Goal: Information Seeking & Learning: Find specific fact

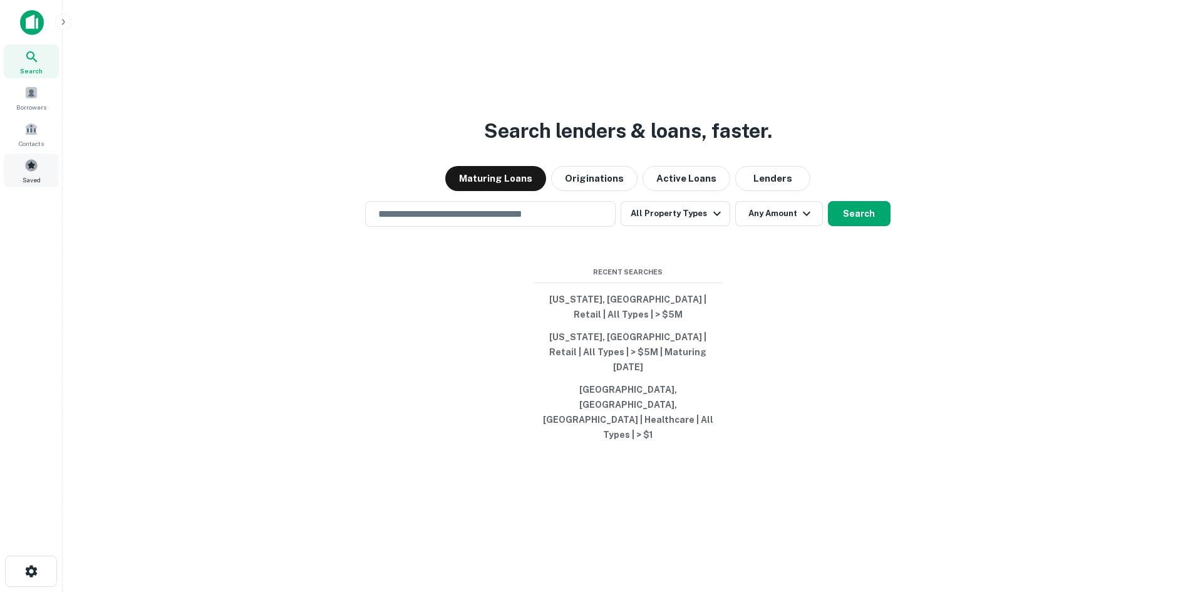
click at [26, 184] on span "Saved" at bounding box center [32, 180] width 18 height 10
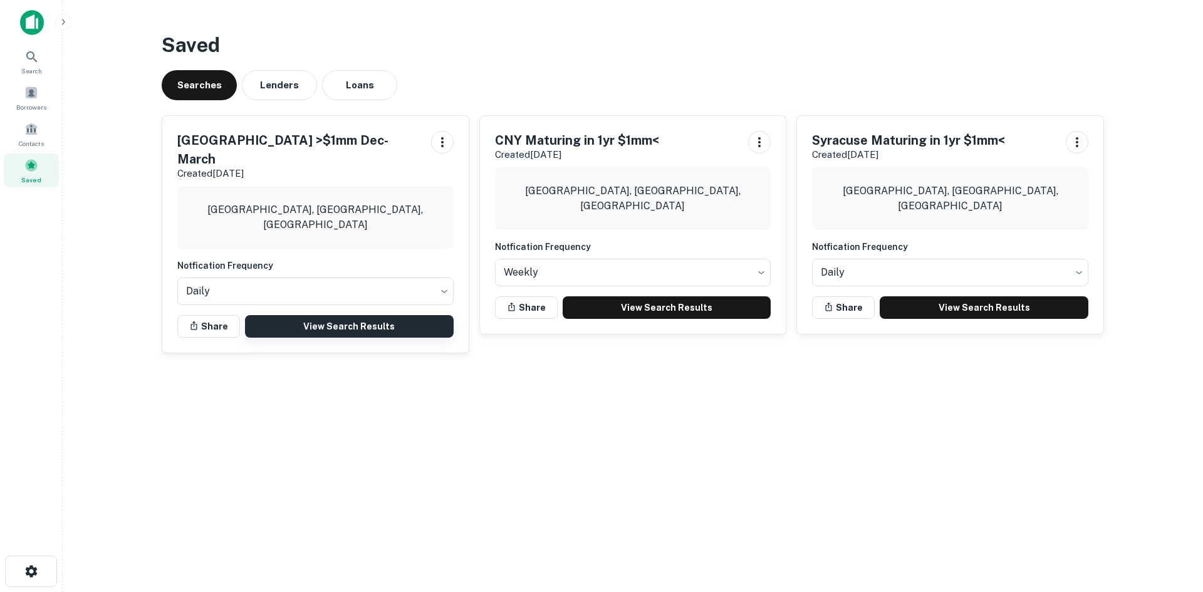
click at [317, 315] on link "View Search Results" at bounding box center [349, 326] width 209 height 23
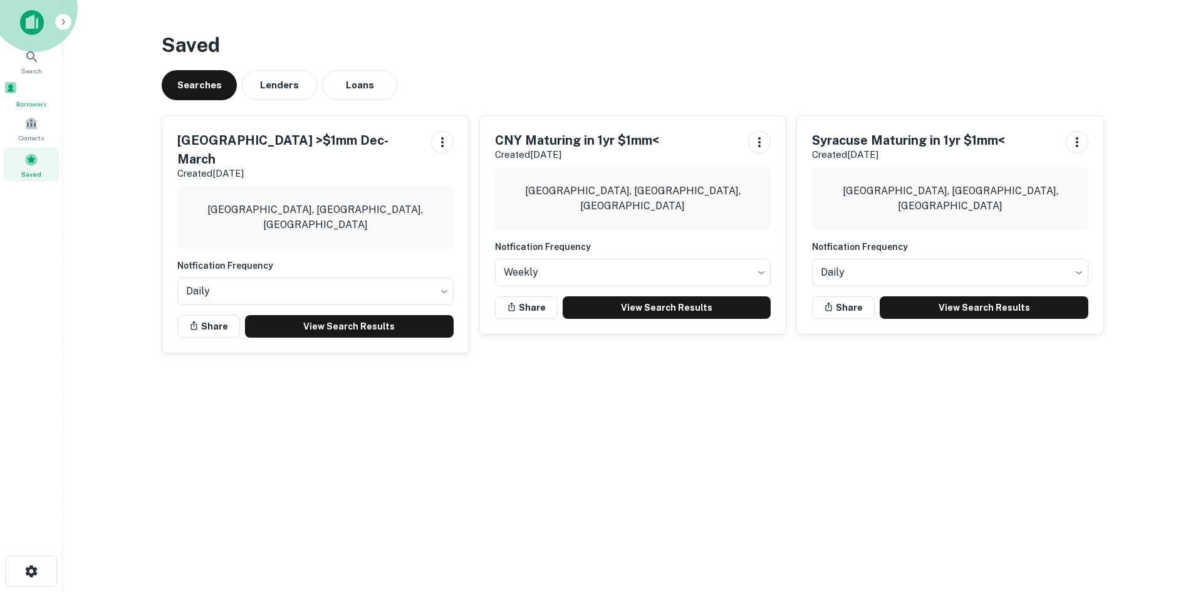
click at [38, 90] on div "Borrowers" at bounding box center [31, 95] width 55 height 28
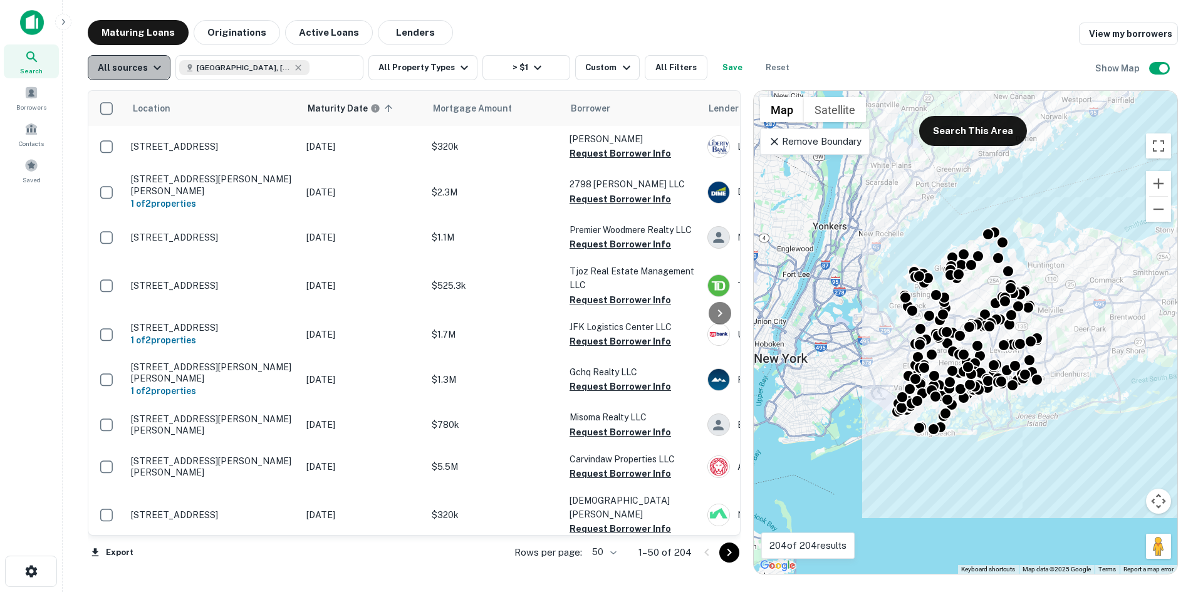
click at [132, 68] on div "All sources" at bounding box center [131, 67] width 67 height 15
click at [134, 70] on div at bounding box center [601, 296] width 1203 height 592
click at [685, 70] on button "All Filters" at bounding box center [676, 67] width 63 height 25
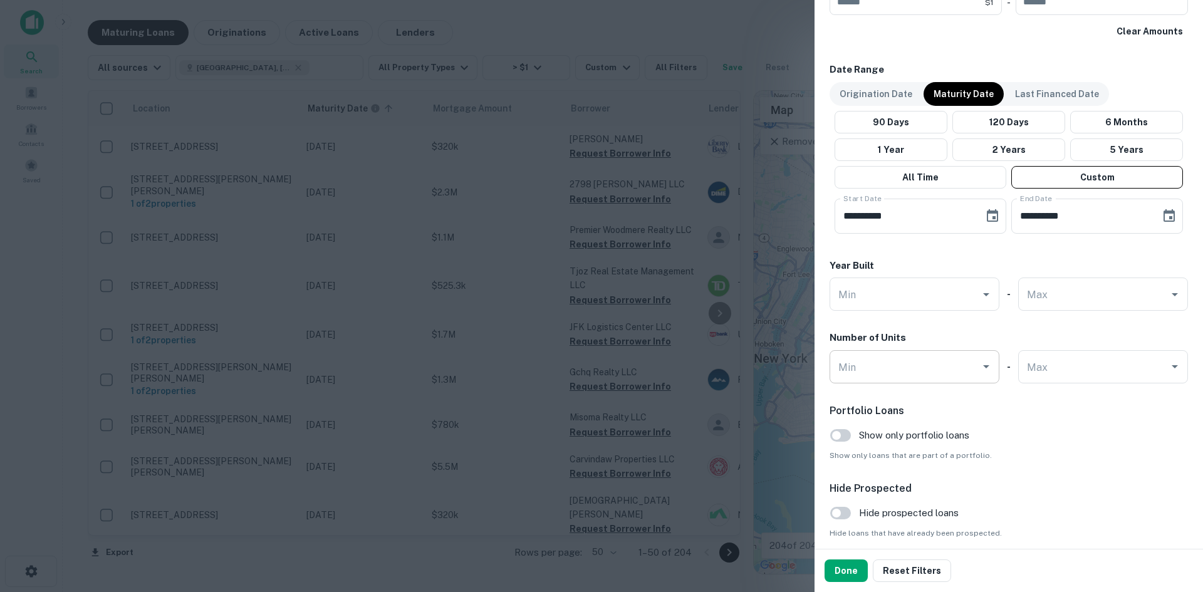
scroll to position [763, 0]
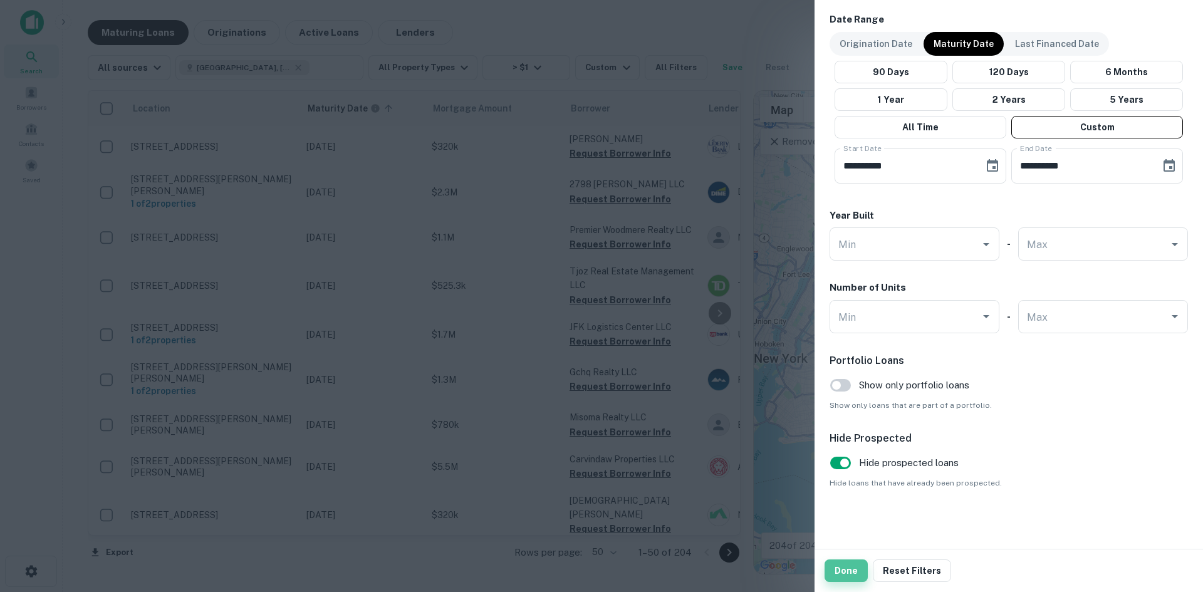
drag, startPoint x: 840, startPoint y: 572, endPoint x: 846, endPoint y: 576, distance: 7.1
click at [846, 576] on button "Done" at bounding box center [845, 570] width 43 height 23
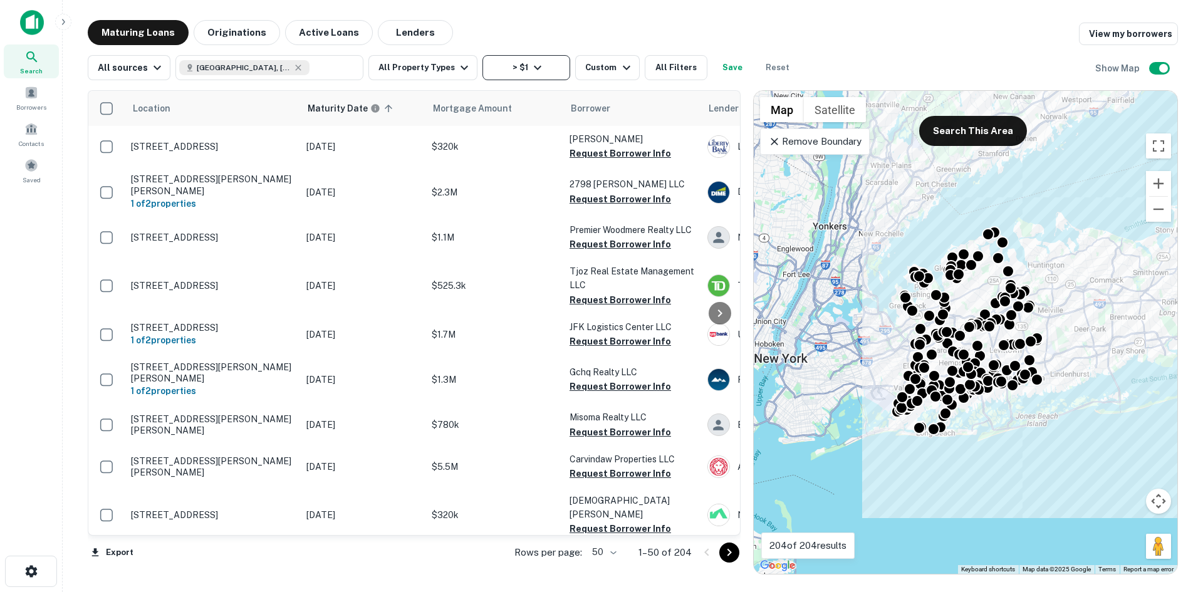
click at [546, 67] on button "> $1" at bounding box center [526, 67] width 88 height 25
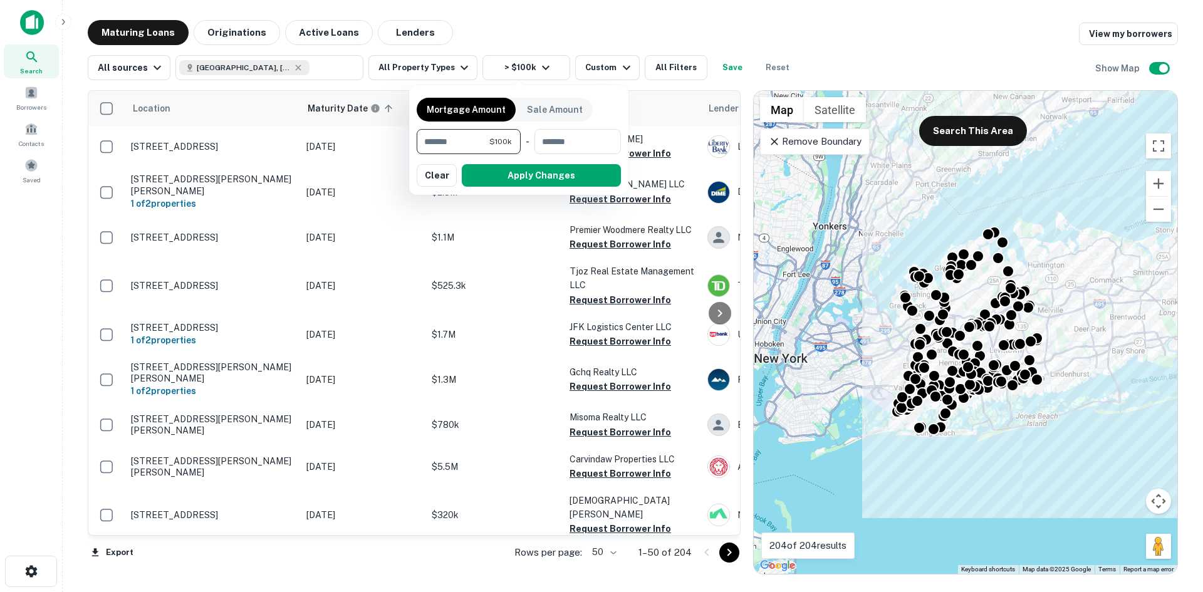
type input "*******"
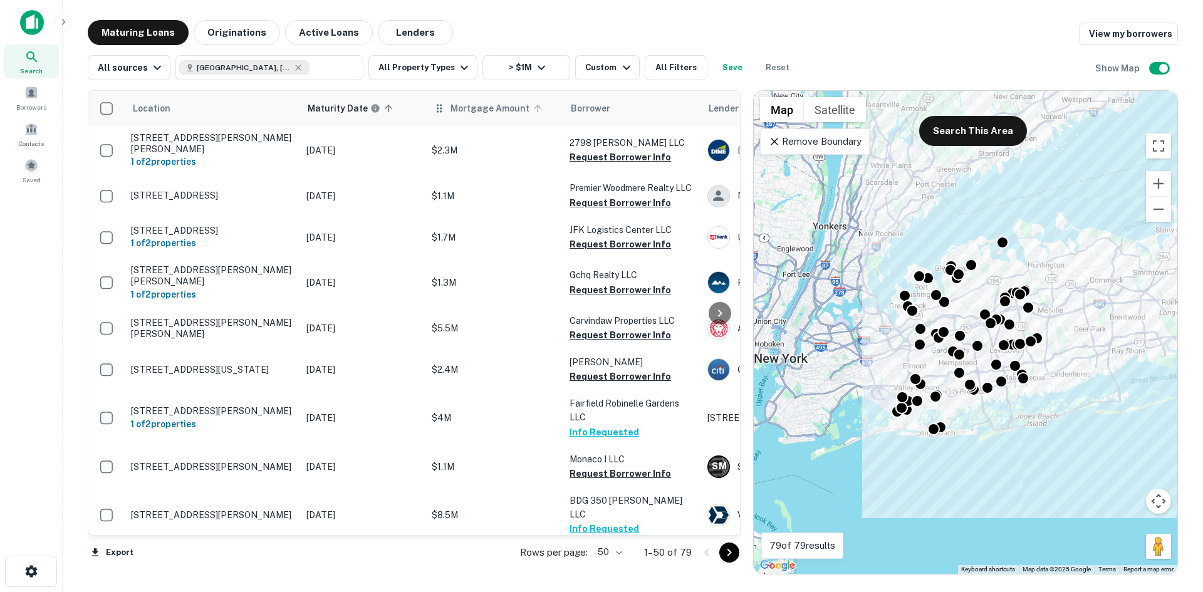
click at [532, 106] on icon at bounding box center [537, 108] width 11 height 11
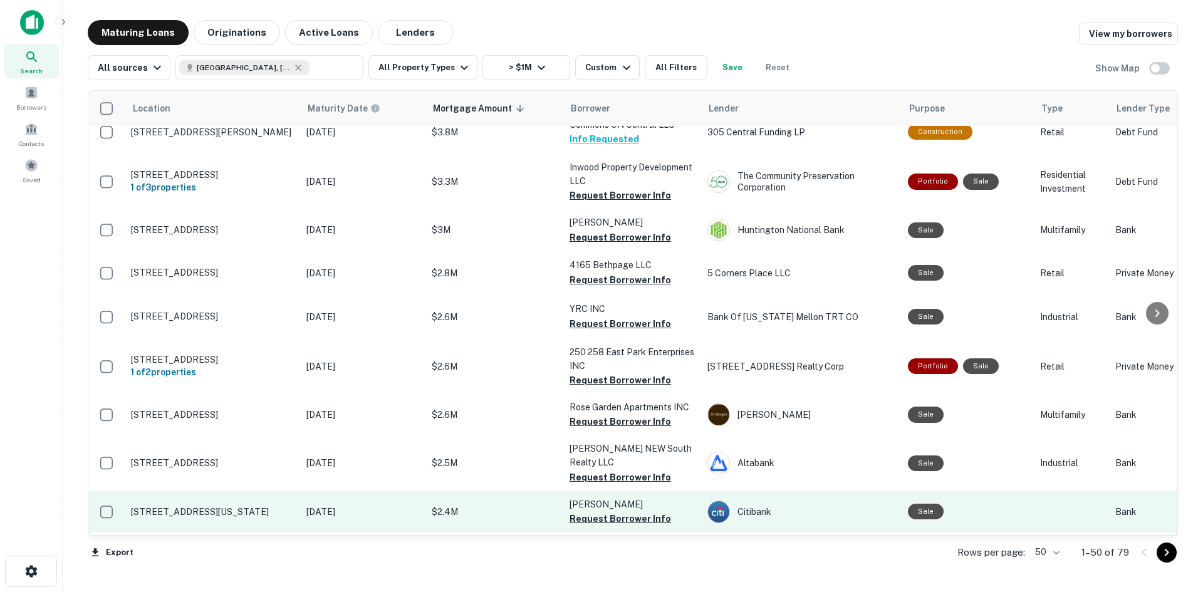
scroll to position [1624, 0]
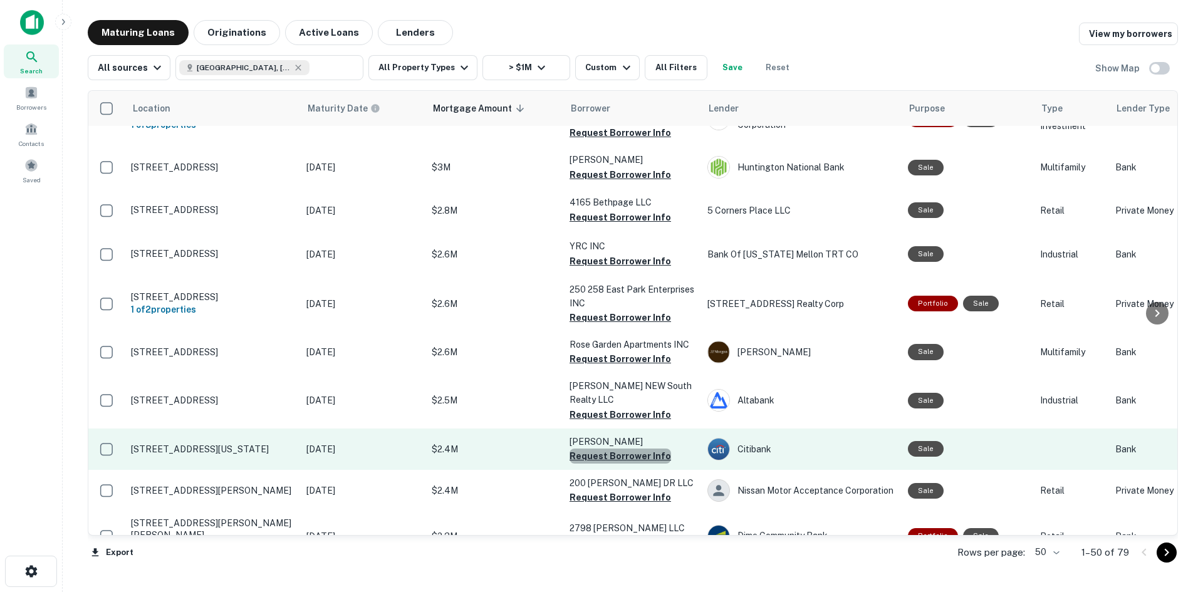
click at [628, 448] on button "Request Borrower Info" at bounding box center [619, 455] width 101 height 15
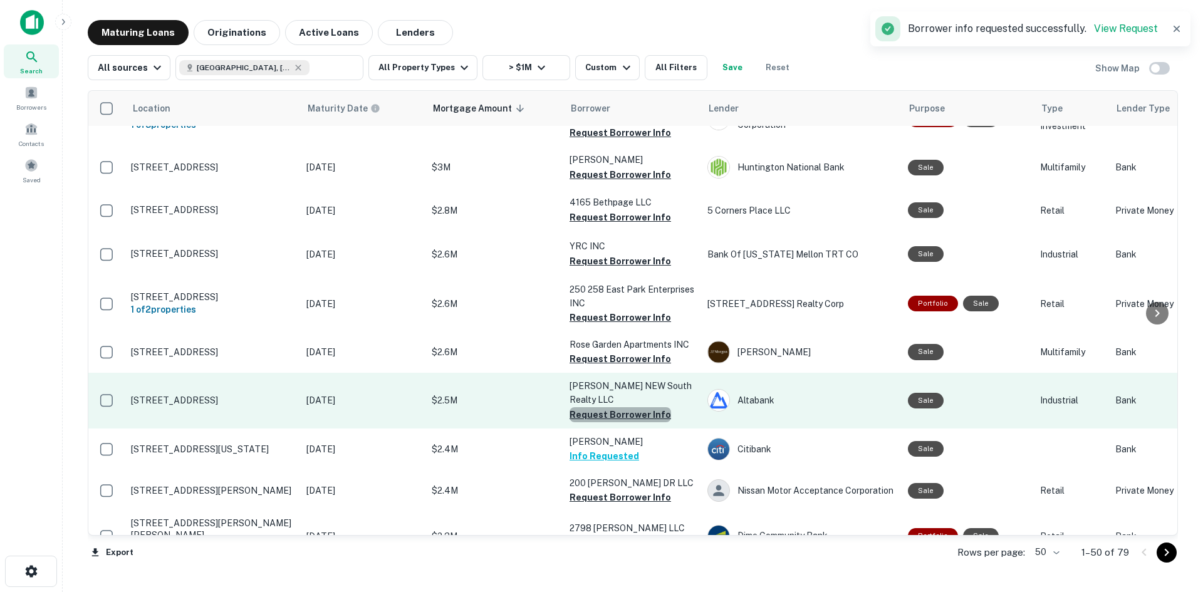
click at [629, 407] on button "Request Borrower Info" at bounding box center [619, 414] width 101 height 15
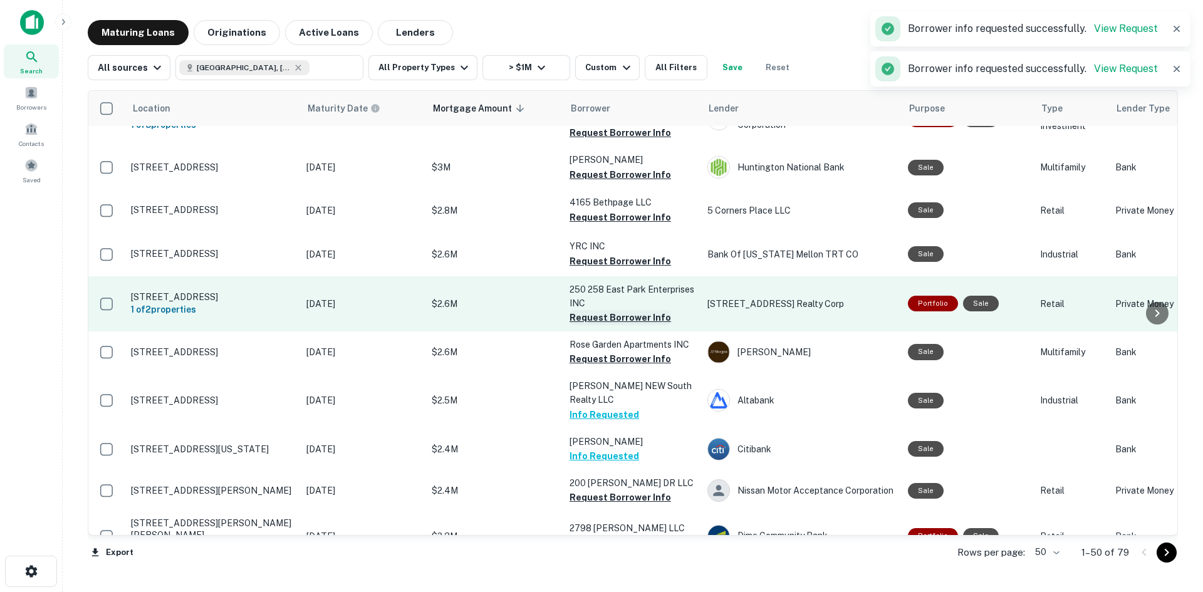
click at [641, 310] on button "Request Borrower Info" at bounding box center [619, 317] width 101 height 15
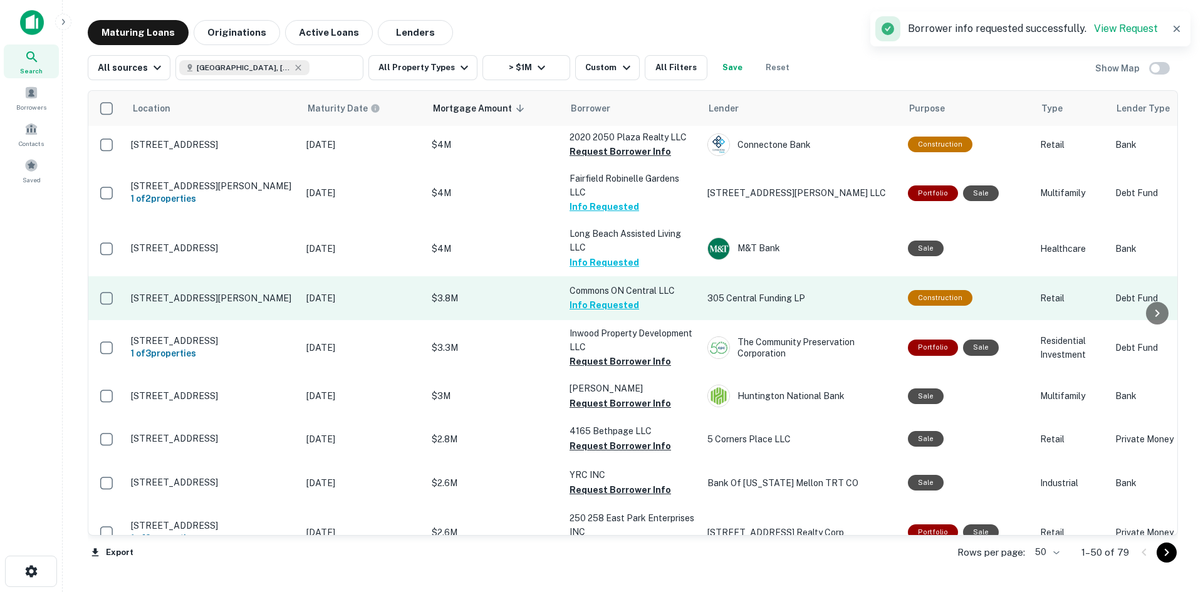
scroll to position [1373, 0]
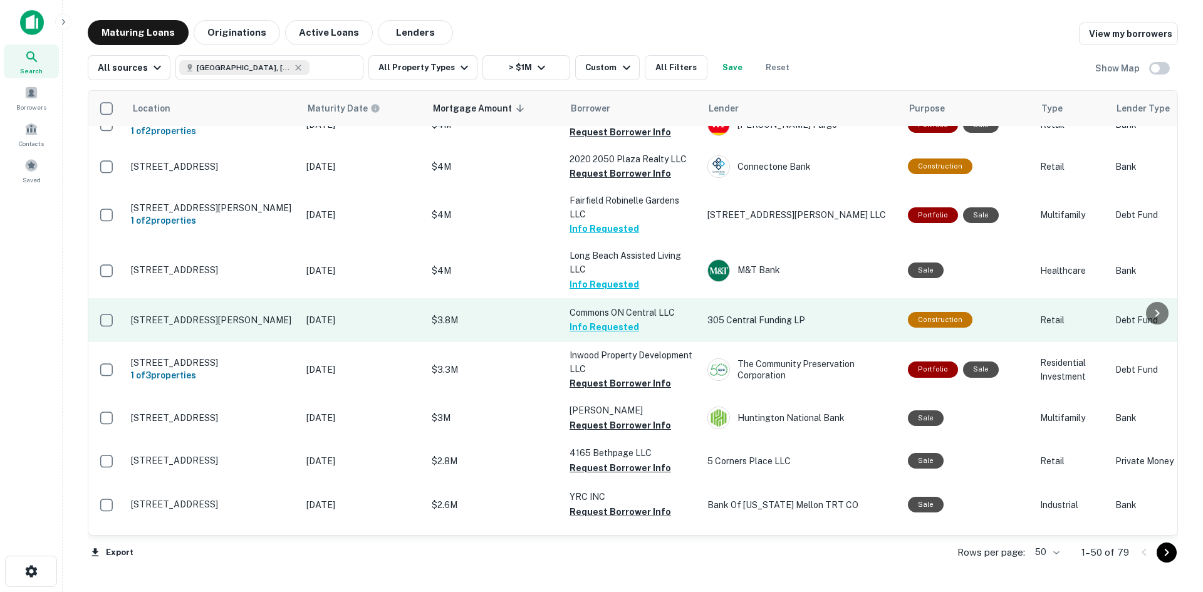
click at [588, 319] on button "Info Requested" at bounding box center [604, 326] width 70 height 15
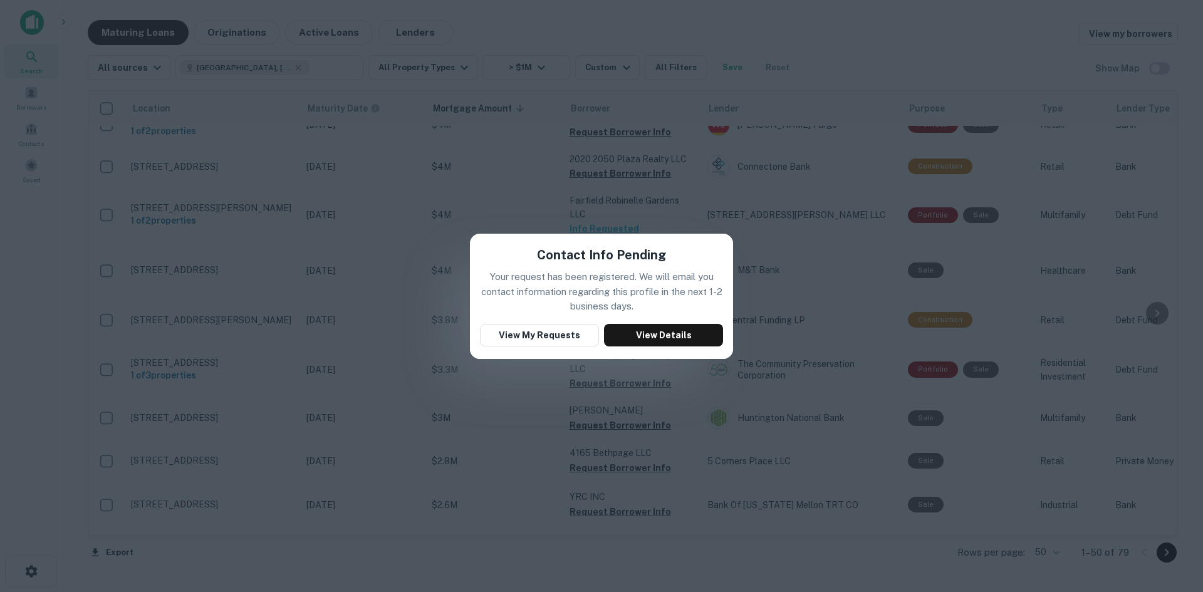
click at [578, 205] on div "Contact Info Pending Your request has been registered. We will email you contac…" at bounding box center [601, 296] width 1203 height 592
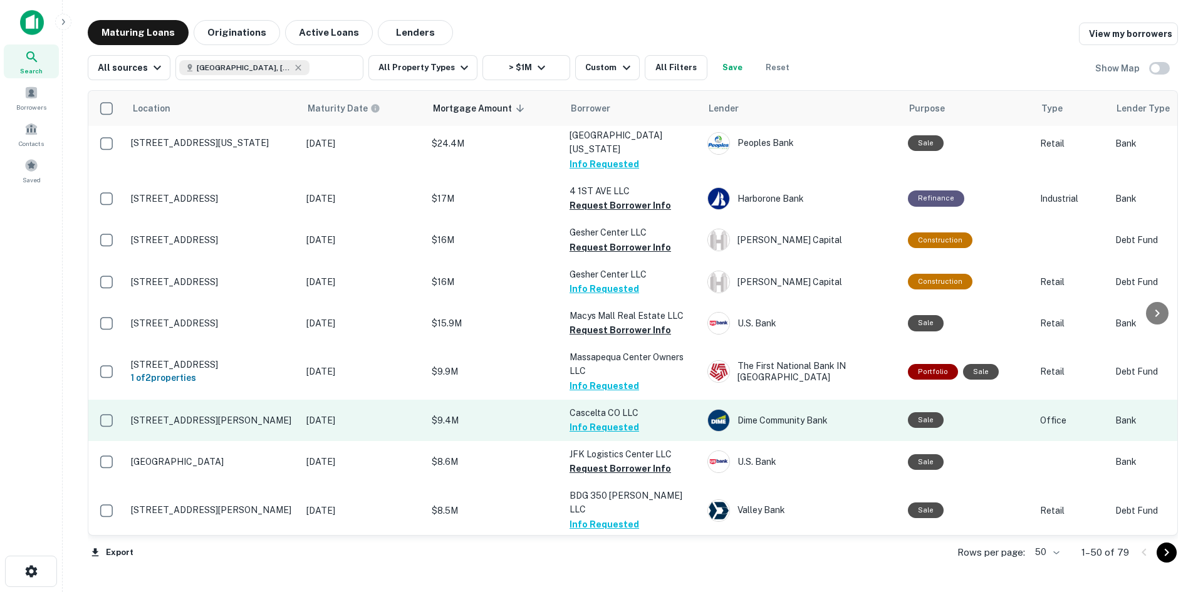
scroll to position [58, 0]
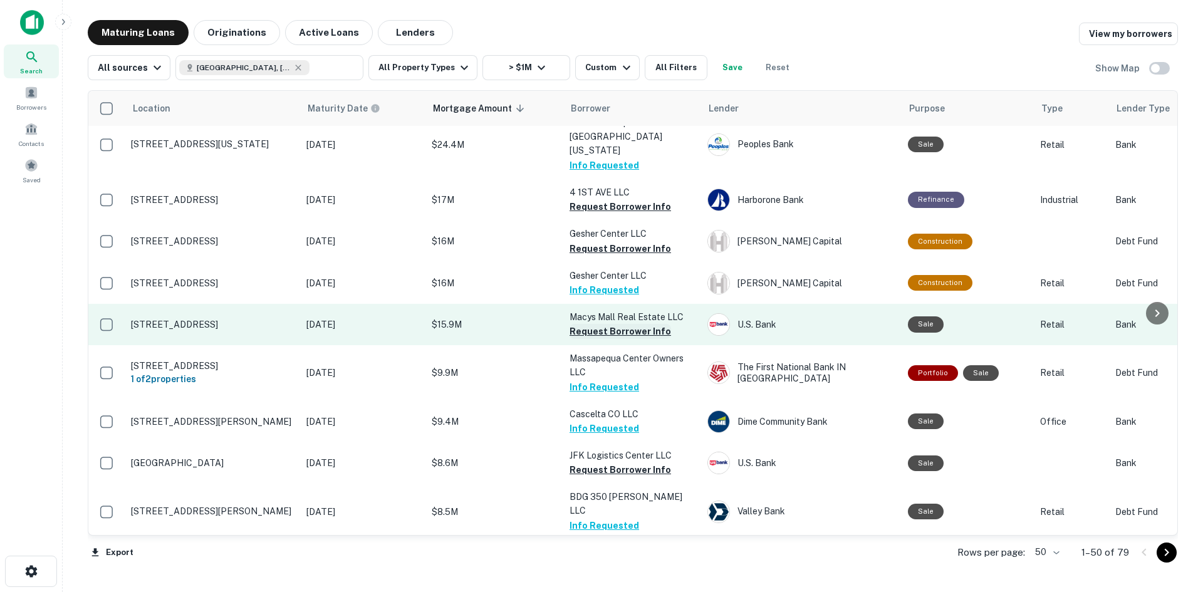
click at [601, 324] on button "Request Borrower Info" at bounding box center [619, 331] width 101 height 15
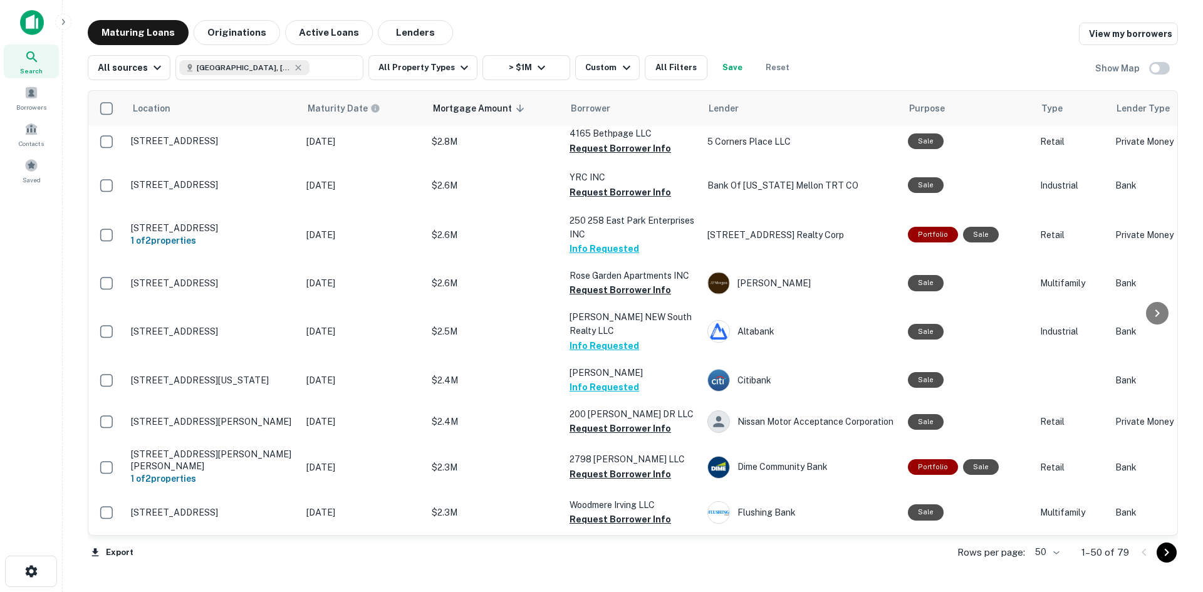
scroll to position [1811, 0]
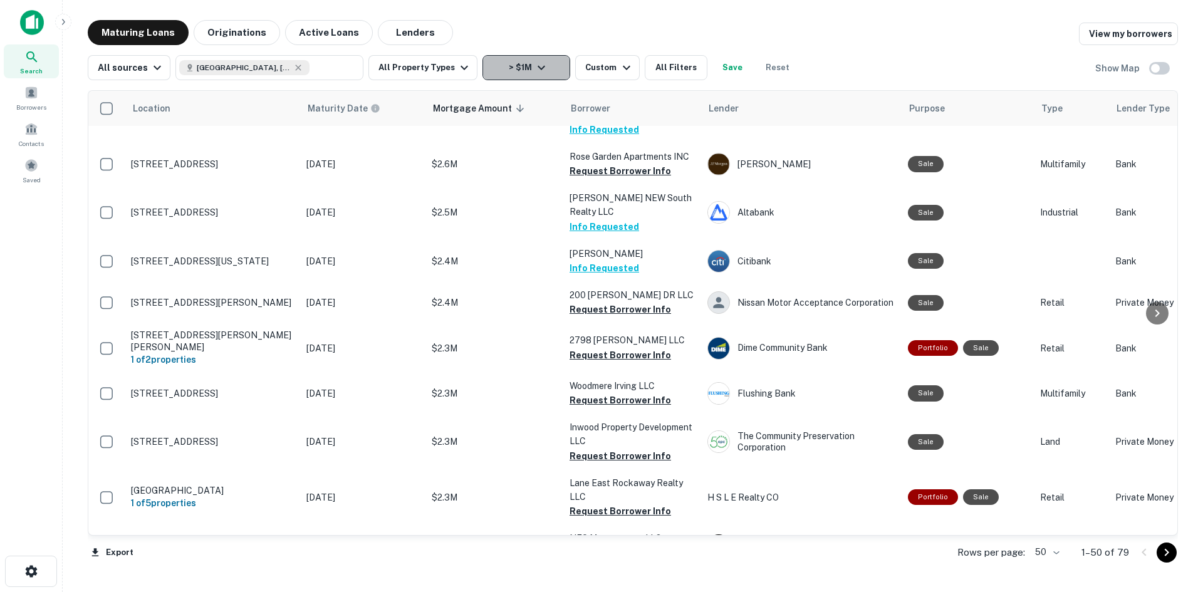
click at [537, 68] on icon "button" at bounding box center [541, 68] width 8 height 4
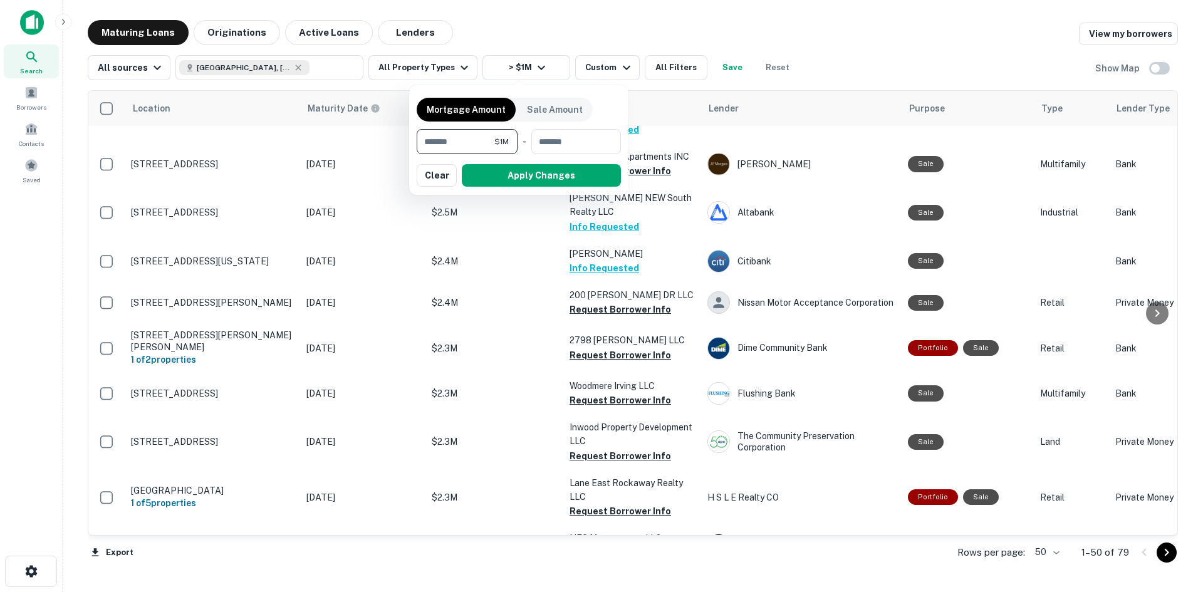
drag, startPoint x: 429, startPoint y: 143, endPoint x: 416, endPoint y: 143, distance: 13.2
click at [416, 143] on div "Mortgage Amount Sale Amount ******* $1M ​ - ​ Apply Changes Clear" at bounding box center [518, 140] width 219 height 110
type input "*******"
click at [524, 169] on button "Apply Changes" at bounding box center [541, 175] width 159 height 23
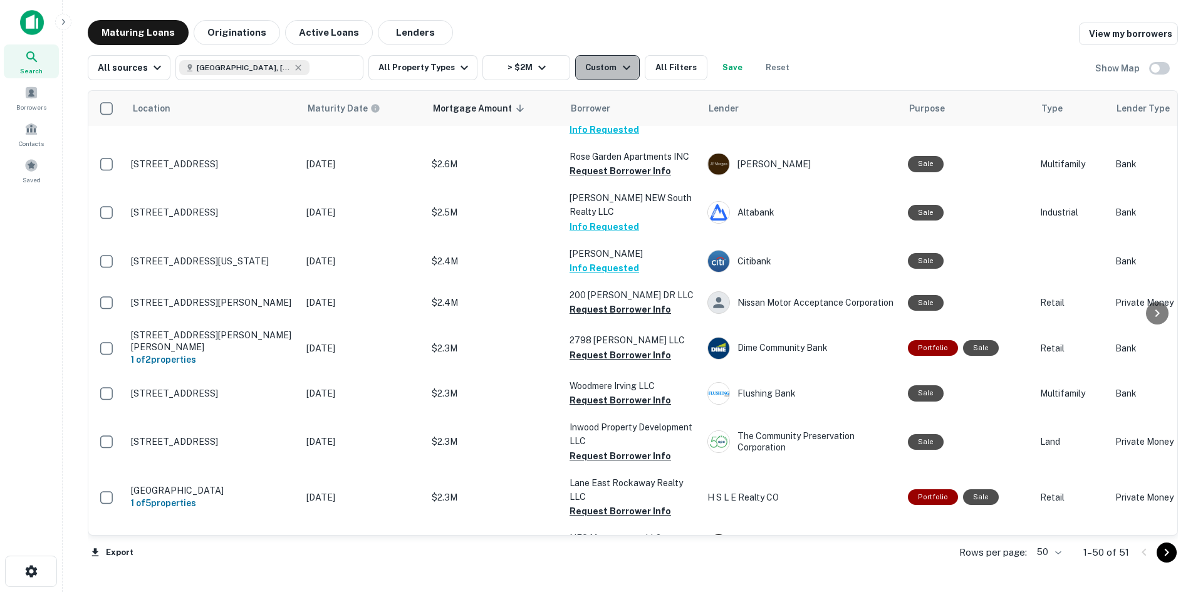
drag, startPoint x: 587, startPoint y: 68, endPoint x: 593, endPoint y: 70, distance: 6.5
click at [593, 70] on div "Custom" at bounding box center [609, 67] width 48 height 15
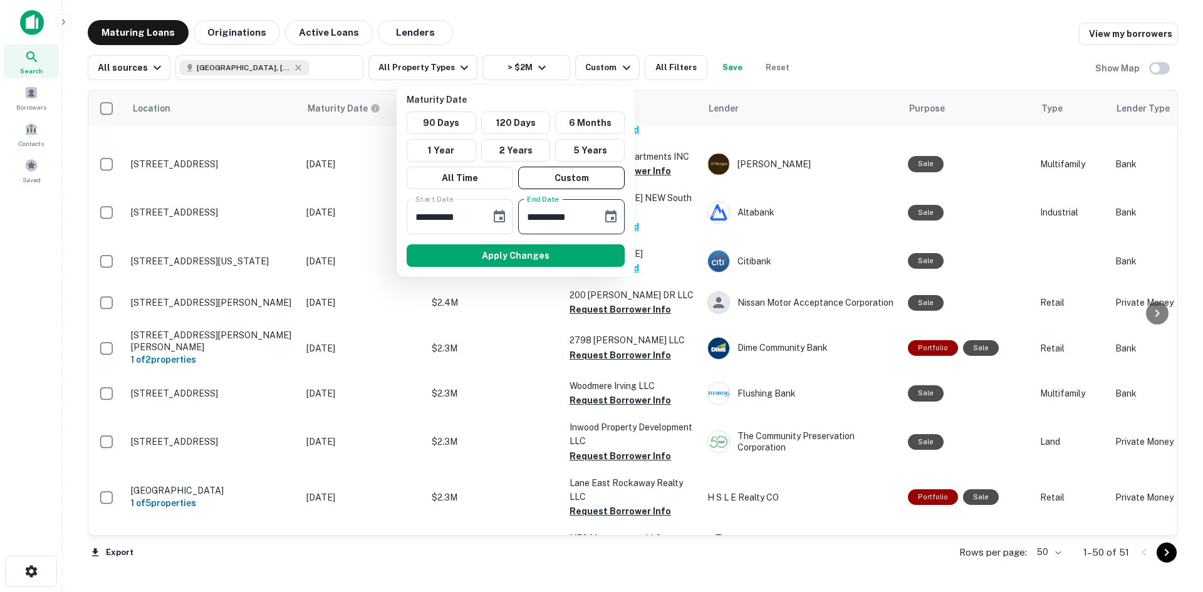
click at [572, 220] on input "**********" at bounding box center [555, 216] width 75 height 35
click at [613, 224] on icon "Choose date, selected date is Mar 9, 2026" at bounding box center [610, 216] width 15 height 15
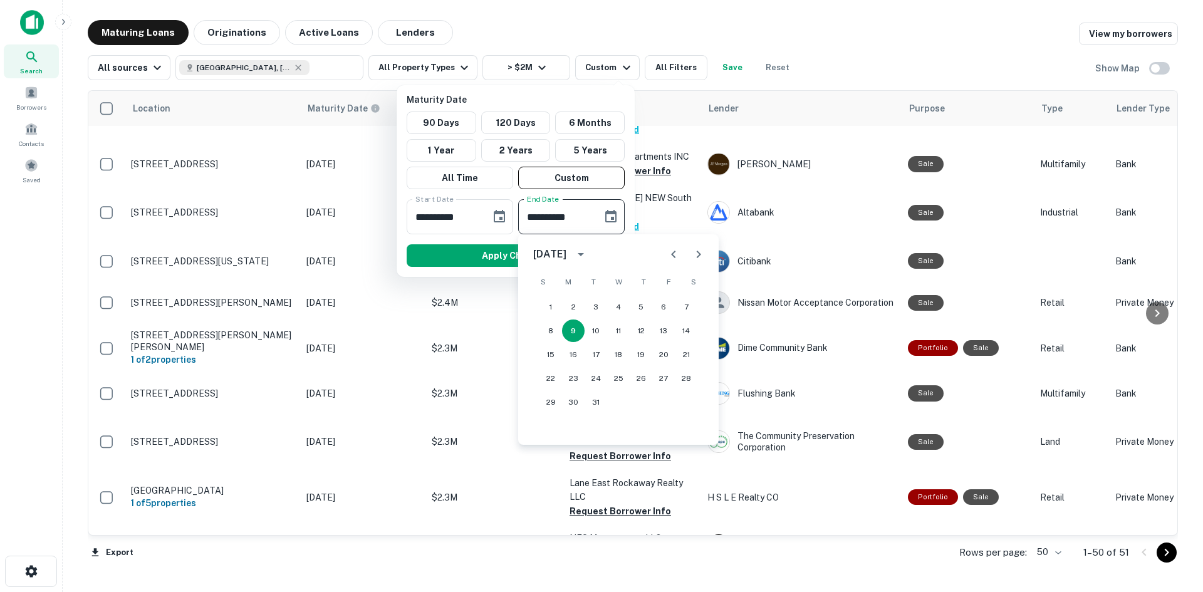
click at [588, 260] on icon "calendar view is open, switch to year view" at bounding box center [580, 254] width 15 height 15
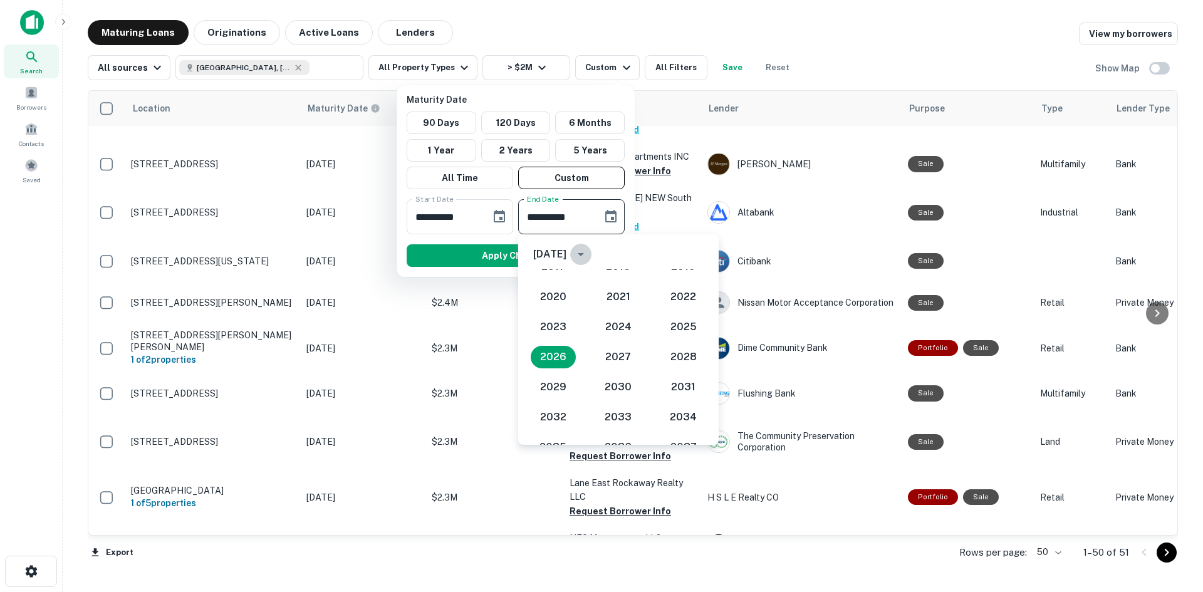
click at [588, 256] on icon "year view is open, switch to calendar view" at bounding box center [580, 254] width 15 height 15
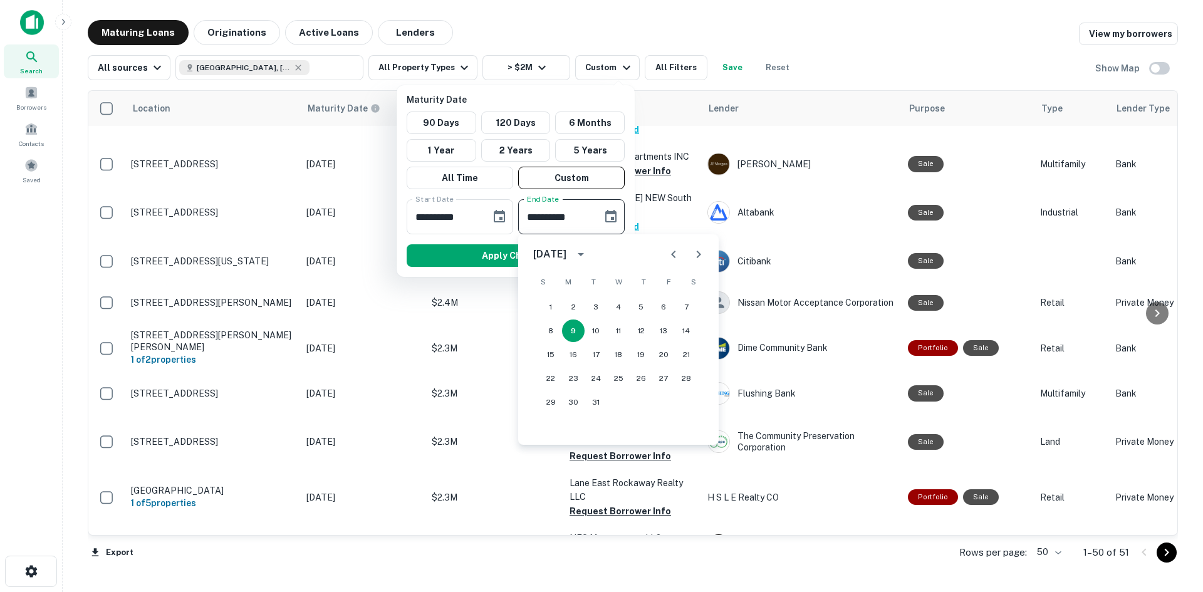
click at [705, 260] on button "Next month" at bounding box center [698, 254] width 25 height 25
click at [571, 410] on button "27" at bounding box center [573, 402] width 23 height 23
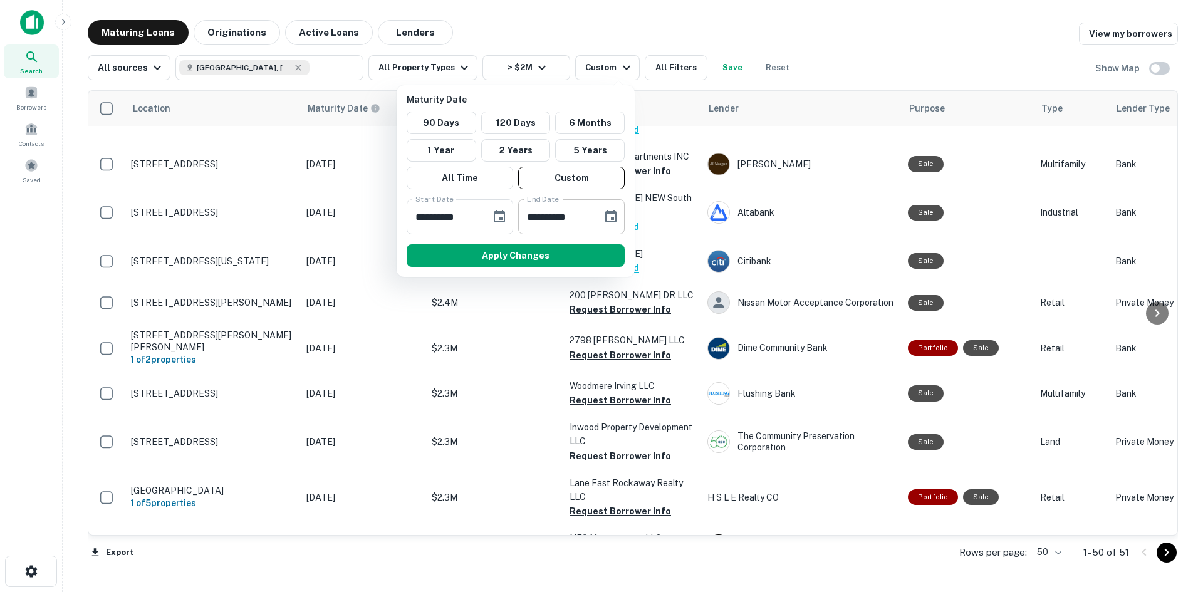
click at [609, 218] on icon "Choose date, selected date is Apr 27, 2026" at bounding box center [610, 216] width 15 height 15
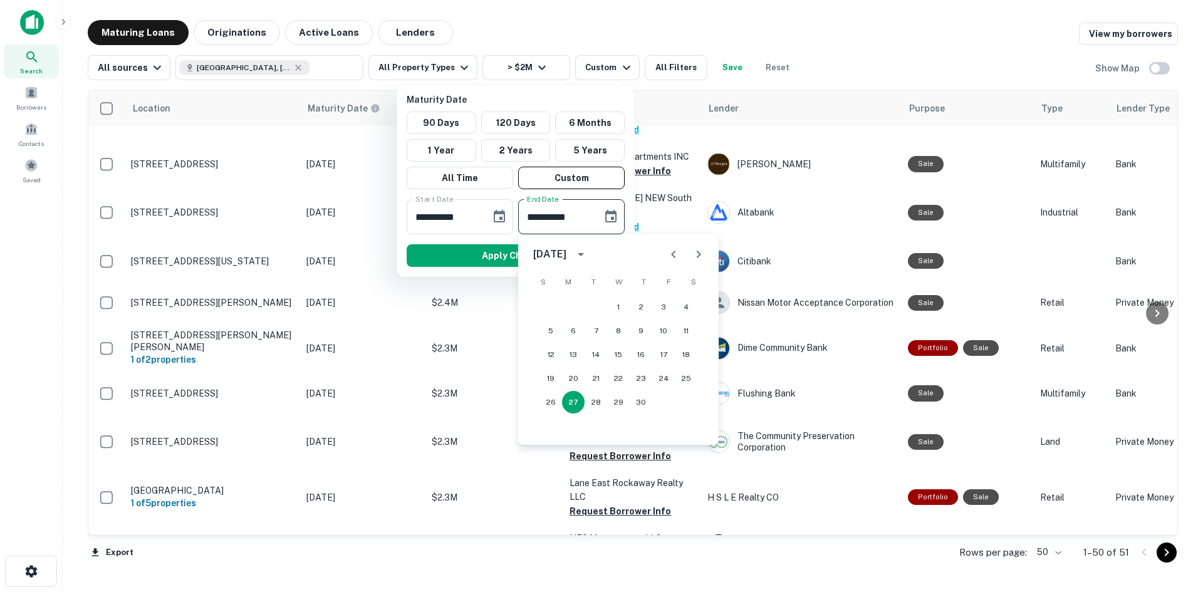
click at [703, 258] on icon "Next month" at bounding box center [698, 254] width 15 height 15
click at [702, 257] on icon "Next month" at bounding box center [698, 254] width 15 height 15
click at [595, 405] on button "28" at bounding box center [595, 402] width 23 height 23
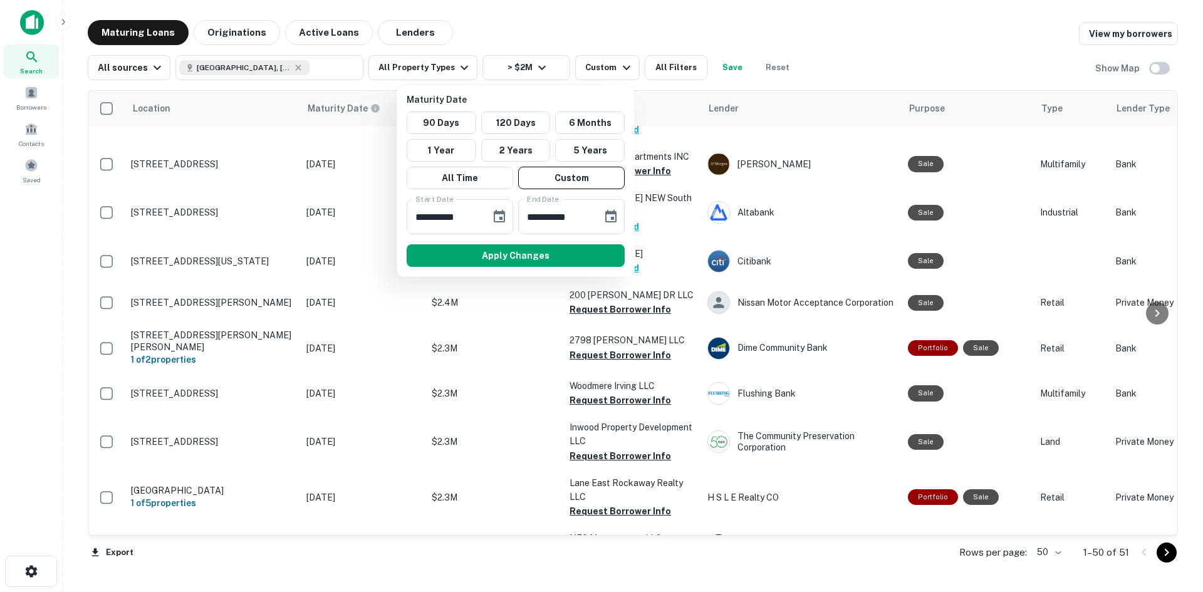
type input "**********"
click at [534, 258] on button "Apply Changes" at bounding box center [516, 255] width 218 height 23
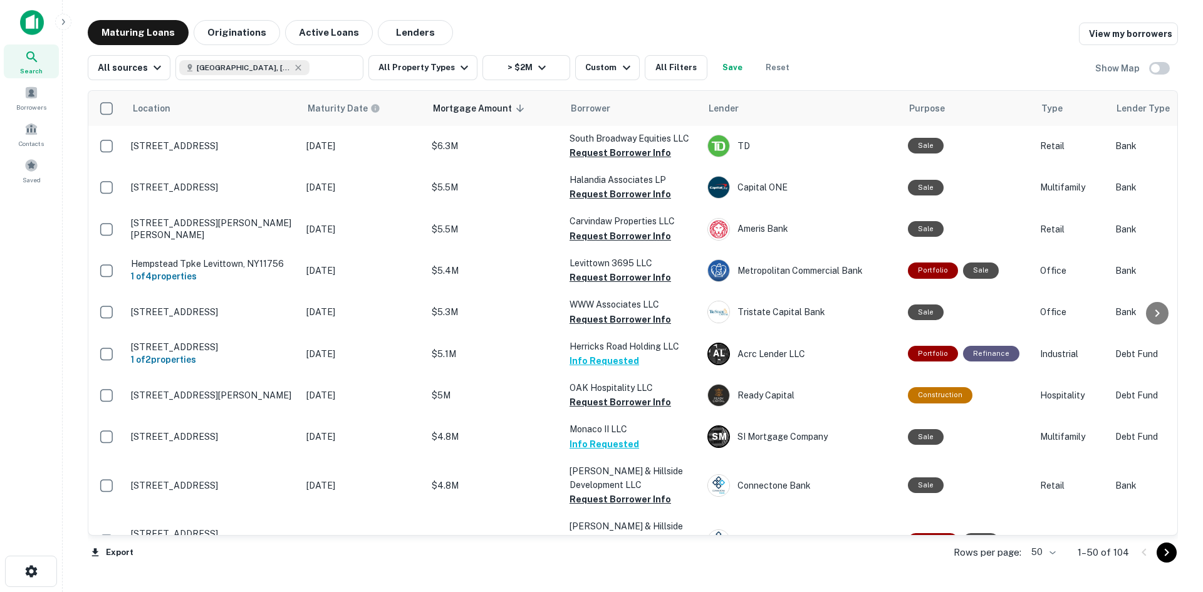
drag, startPoint x: 245, startPoint y: 34, endPoint x: 284, endPoint y: 14, distance: 44.3
click at [284, 14] on main "Maturing Loans Originations Active Loans Lenders View my borrowers All sources …" at bounding box center [633, 296] width 1140 height 592
click at [230, 35] on button "Originations" at bounding box center [237, 32] width 86 height 25
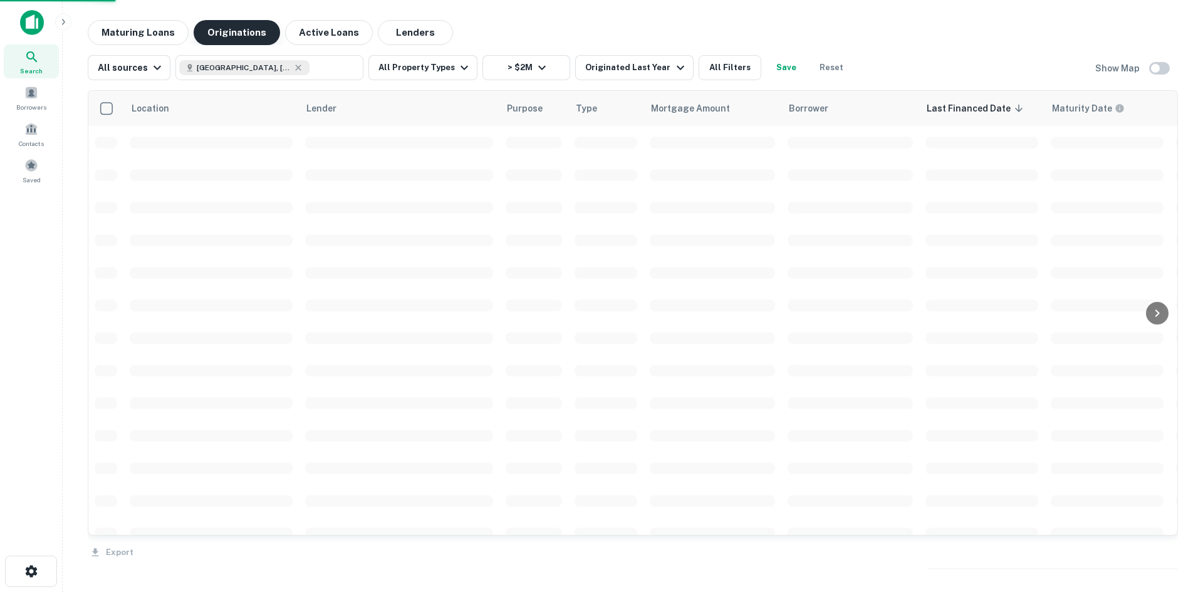
scroll to position [1811, 0]
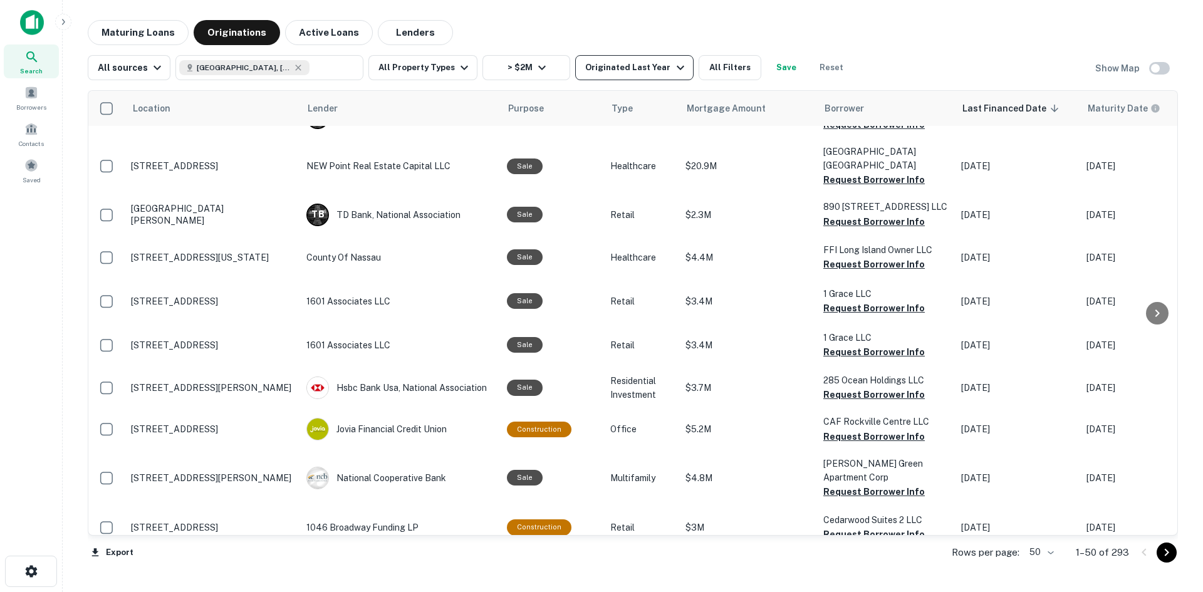
click at [630, 70] on div "Originated Last Year" at bounding box center [636, 67] width 102 height 15
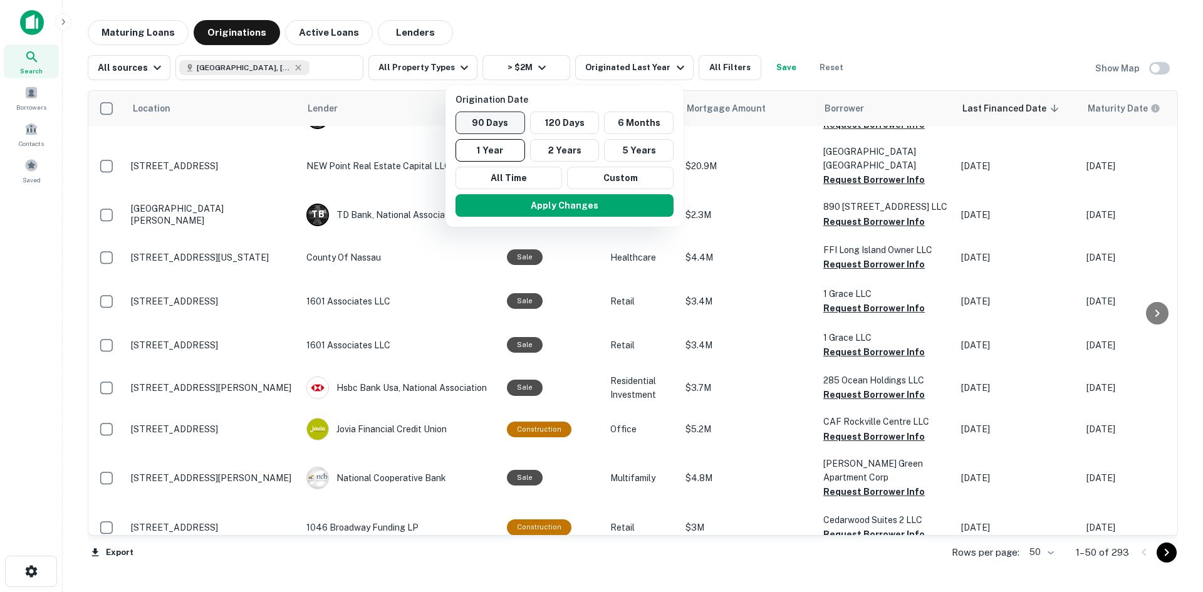
click at [499, 127] on button "90 Days" at bounding box center [490, 122] width 70 height 23
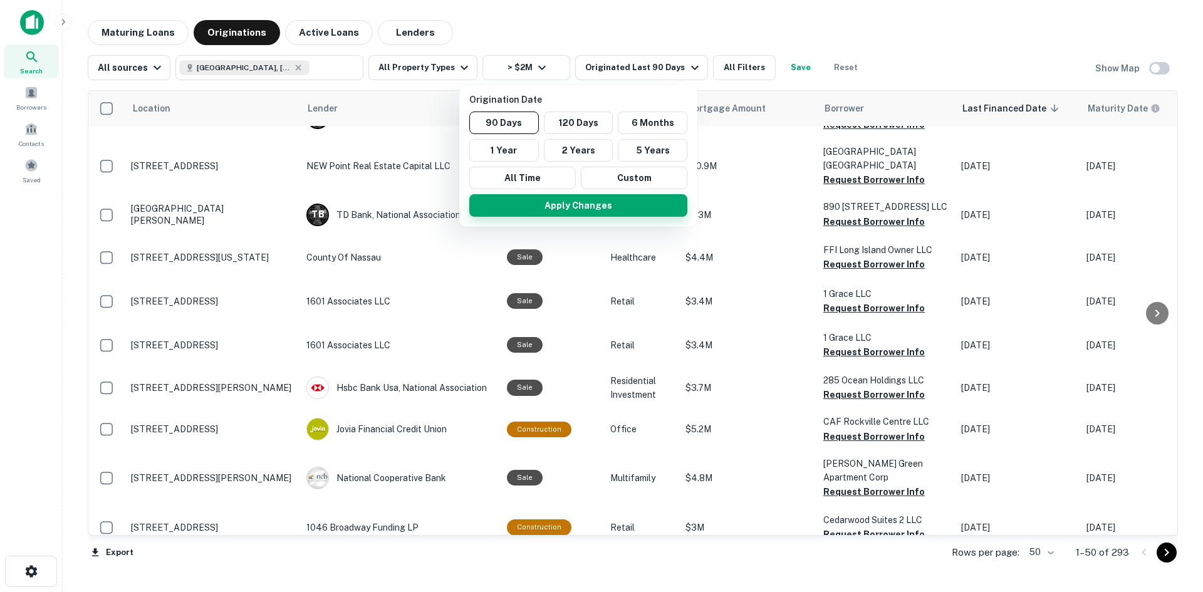
click at [571, 199] on button "Apply Changes" at bounding box center [578, 205] width 218 height 23
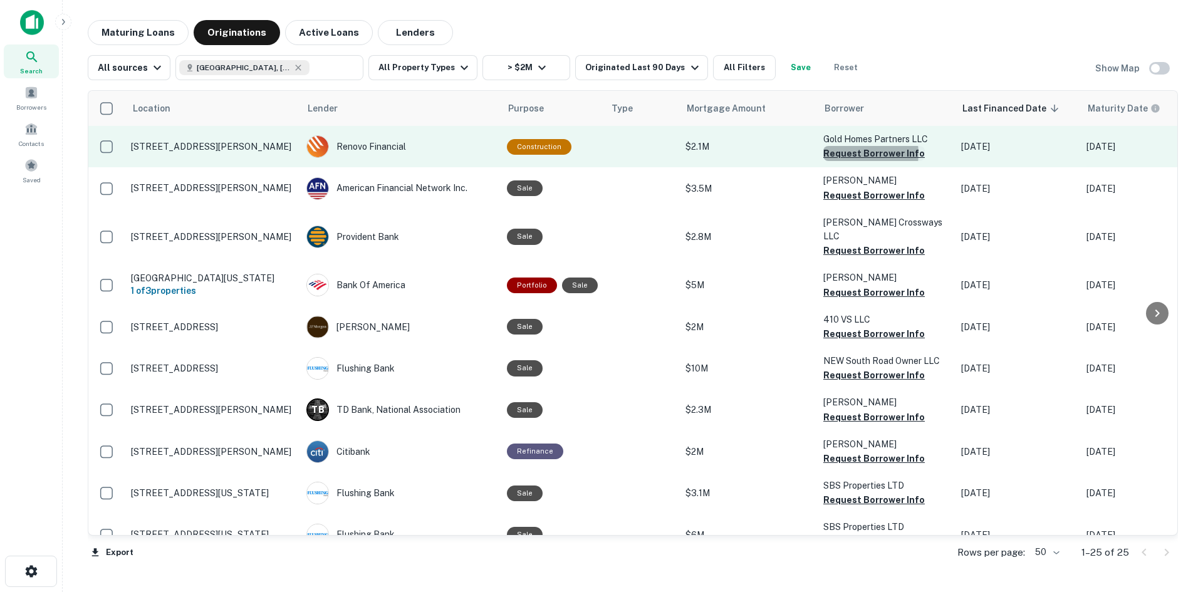
click at [856, 155] on button "Request Borrower Info" at bounding box center [873, 153] width 101 height 15
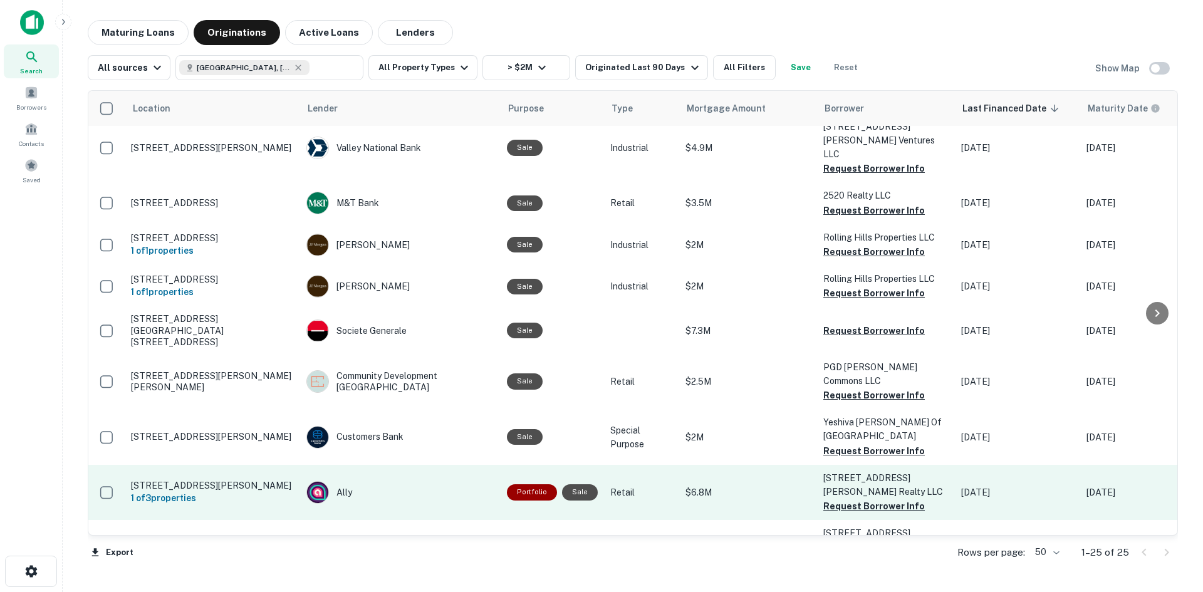
scroll to position [716, 0]
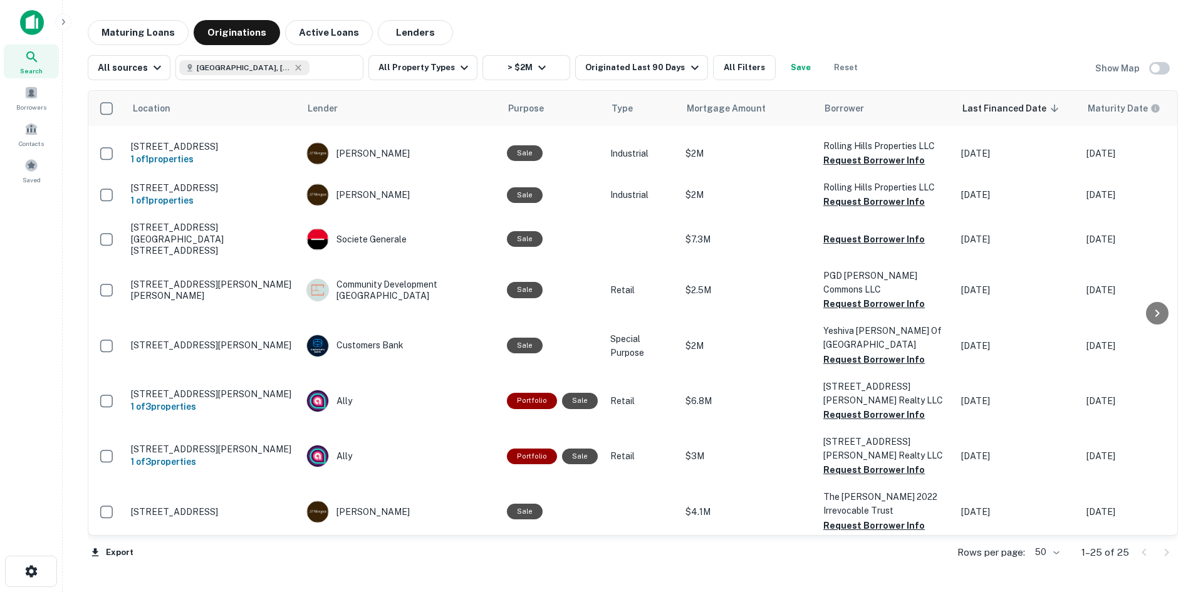
click at [1166, 552] on div at bounding box center [1155, 552] width 43 height 20
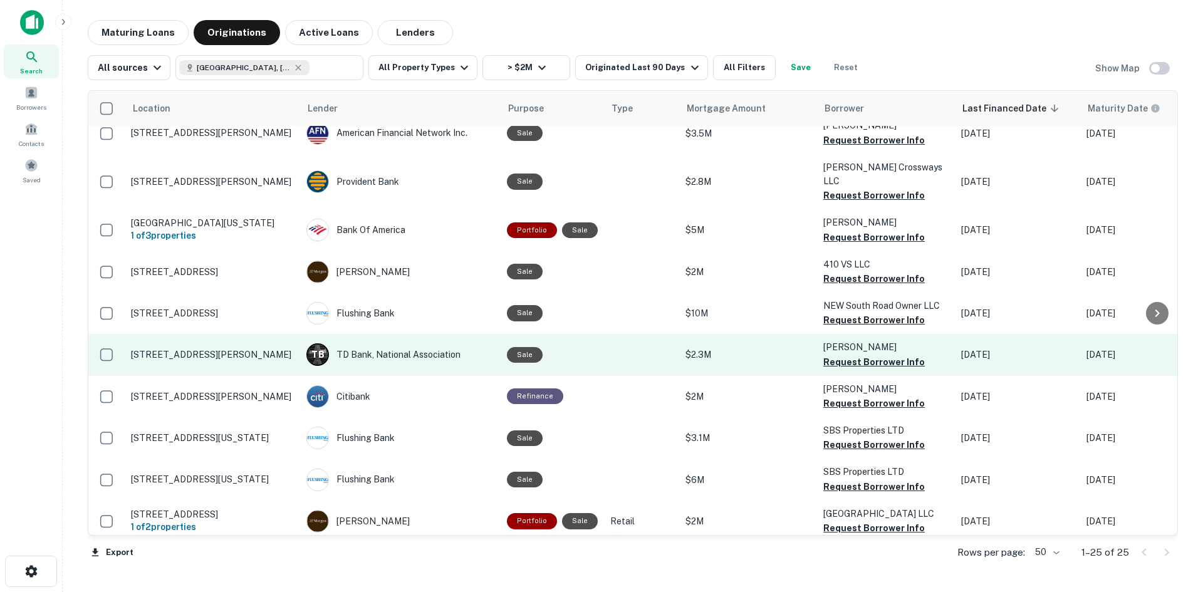
scroll to position [0, 0]
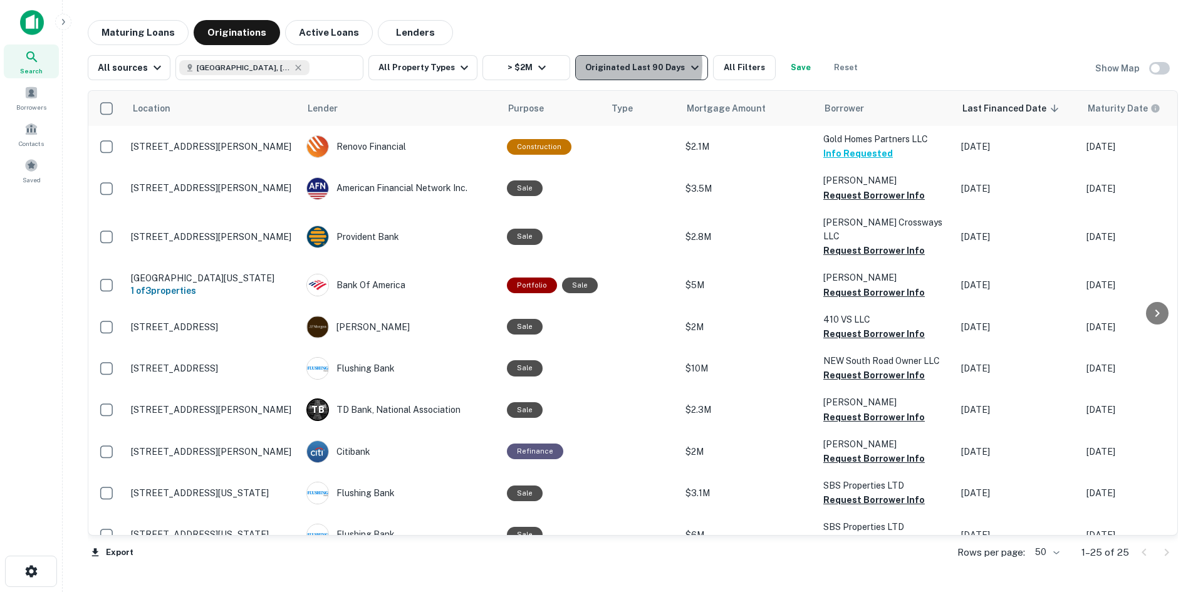
click at [604, 71] on div "Originated Last 90 Days" at bounding box center [643, 67] width 117 height 15
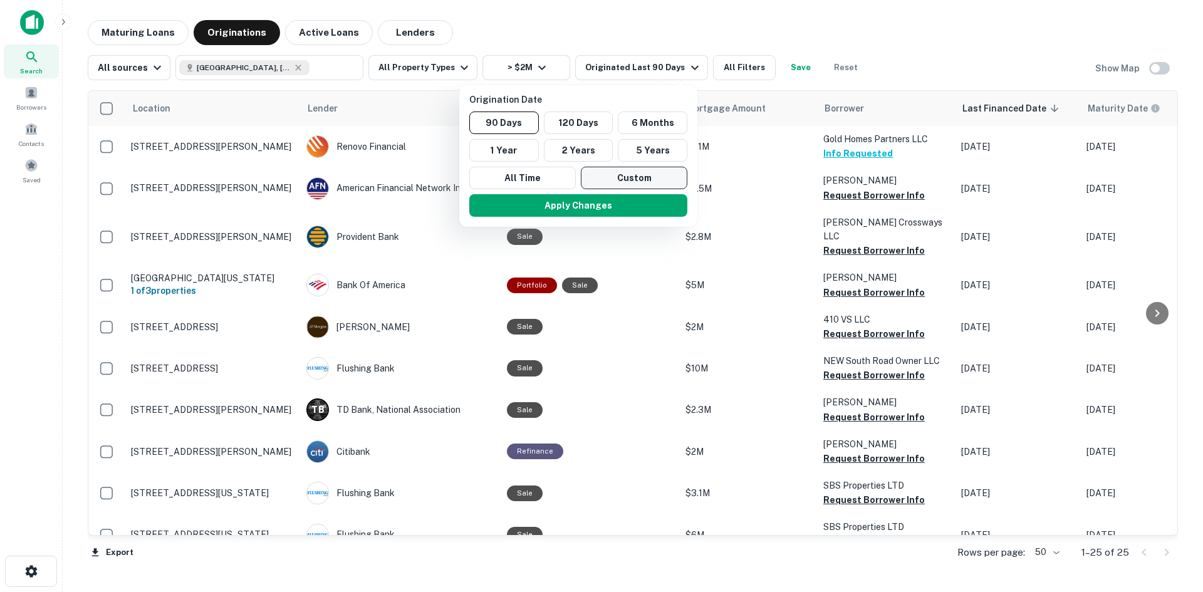
click at [613, 182] on button "Custom" at bounding box center [634, 178] width 106 height 23
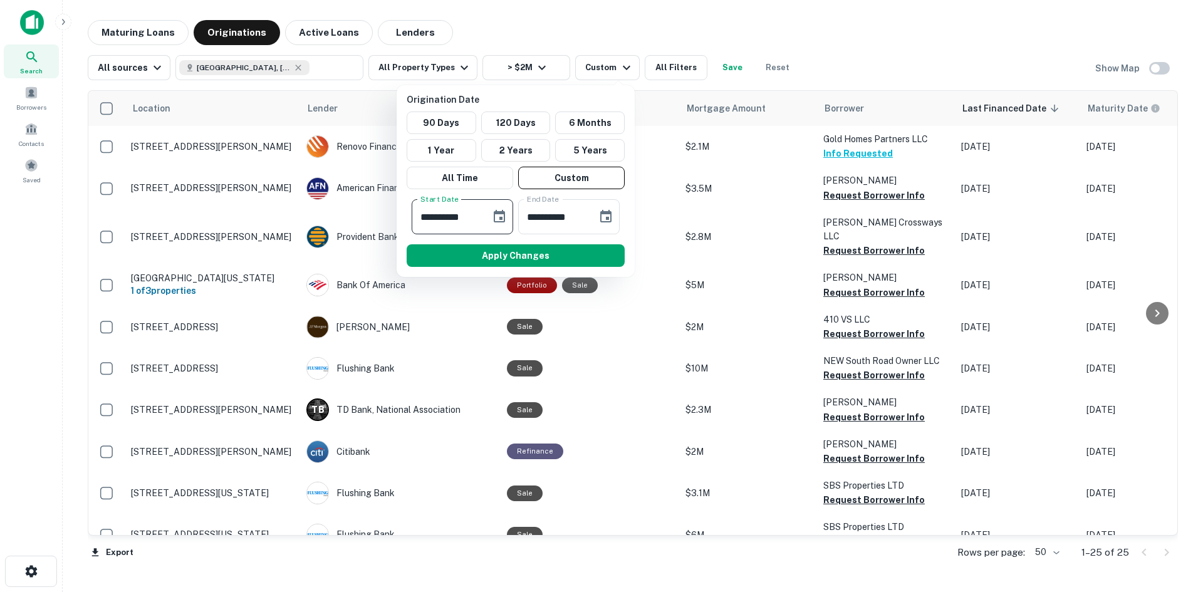
click at [475, 209] on input "**********" at bounding box center [447, 216] width 70 height 35
click at [490, 208] on button "Choose date, selected date is Mar 20, 2025" at bounding box center [499, 216] width 25 height 25
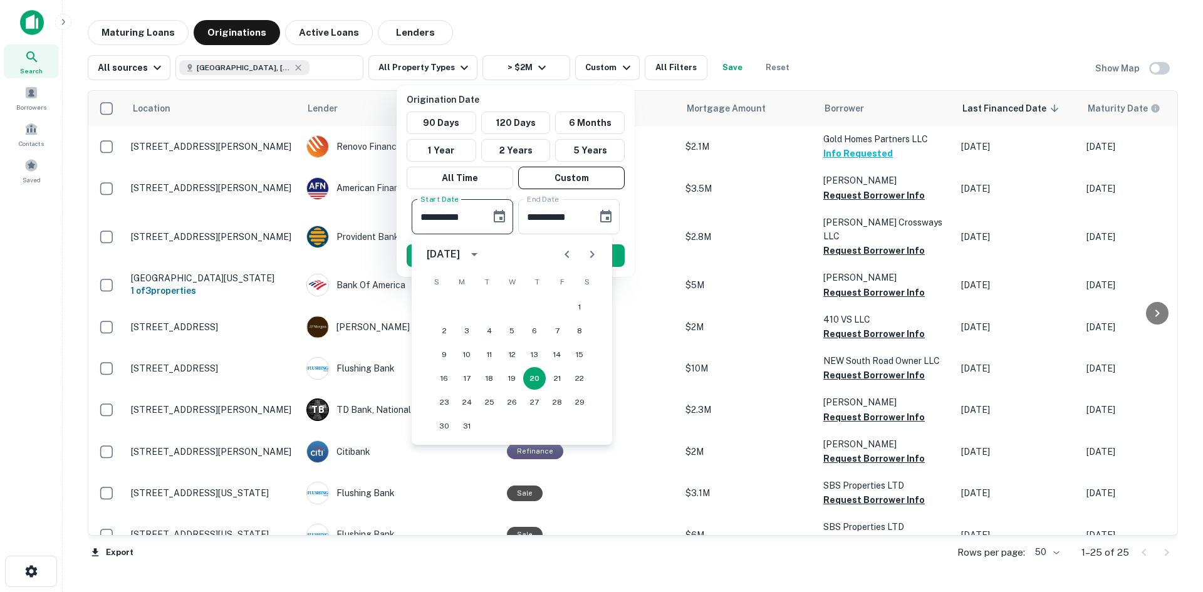
click at [482, 252] on icon "calendar view is open, switch to year view" at bounding box center [474, 254] width 15 height 15
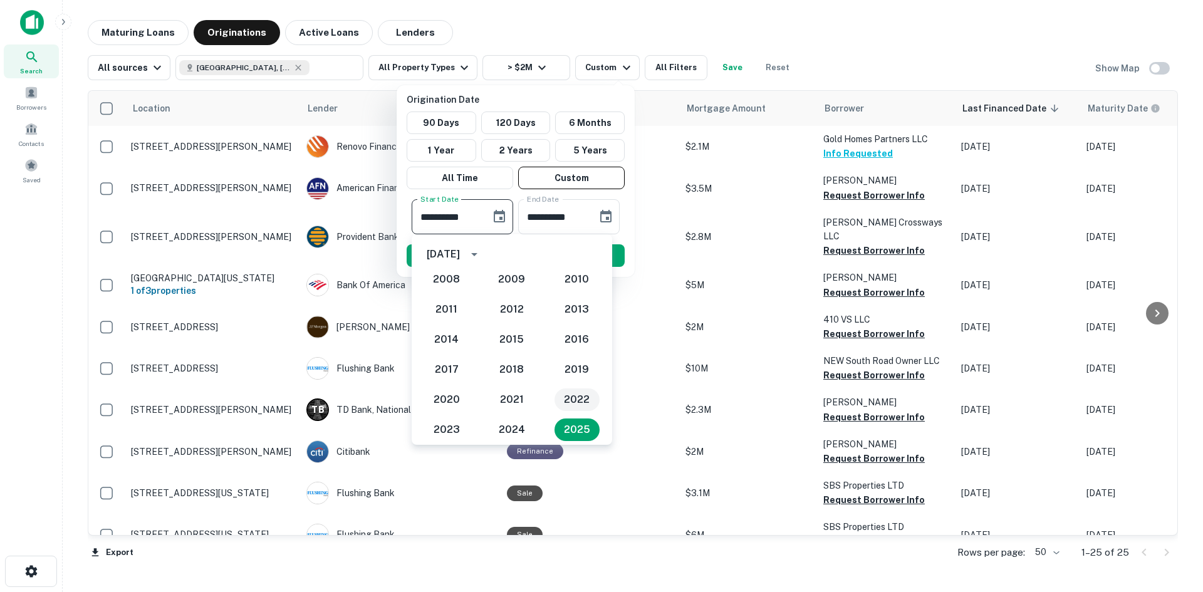
click at [566, 400] on button "2022" at bounding box center [576, 399] width 45 height 23
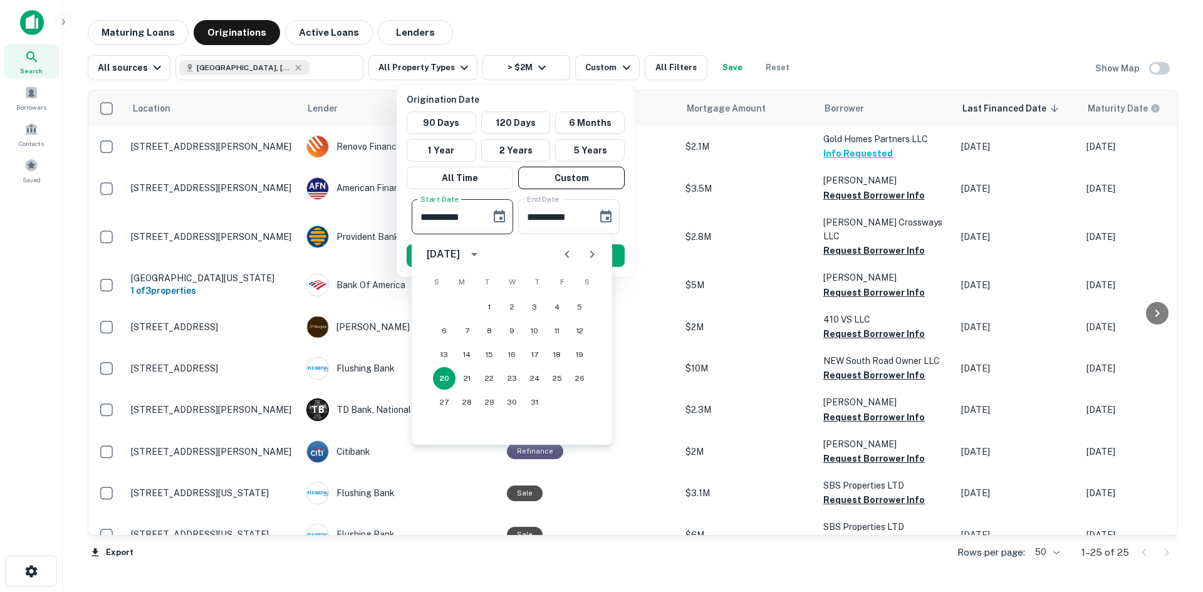
click at [494, 217] on icon "Choose date, selected date is Mar 20, 2022" at bounding box center [499, 216] width 11 height 13
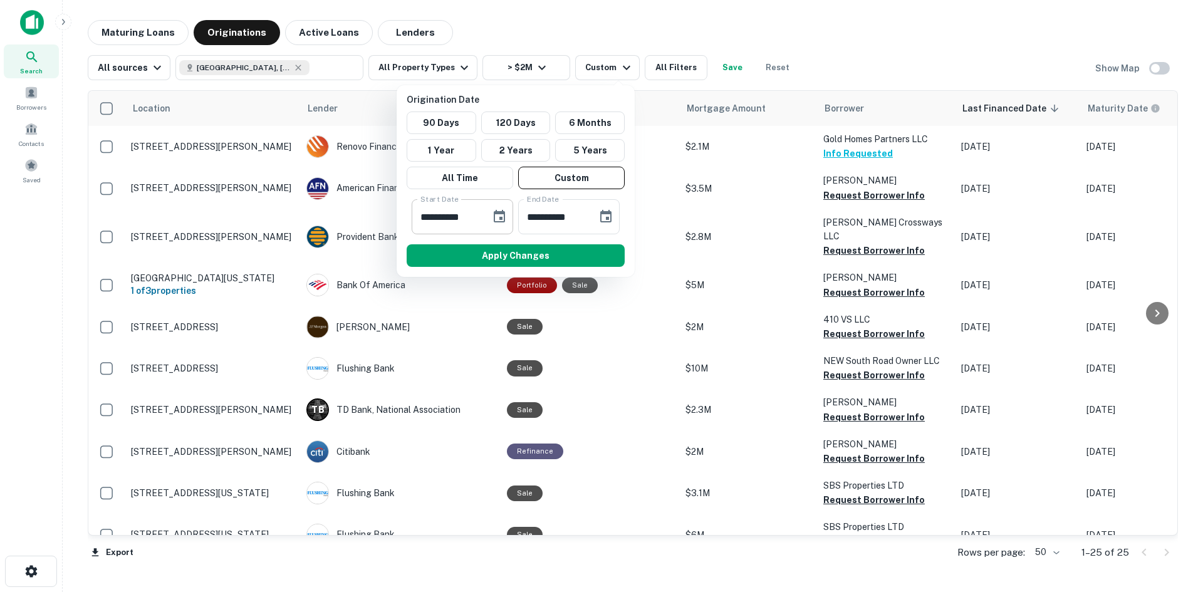
click at [494, 217] on icon "Choose date, selected date is Mar 20, 2022" at bounding box center [499, 216] width 11 height 13
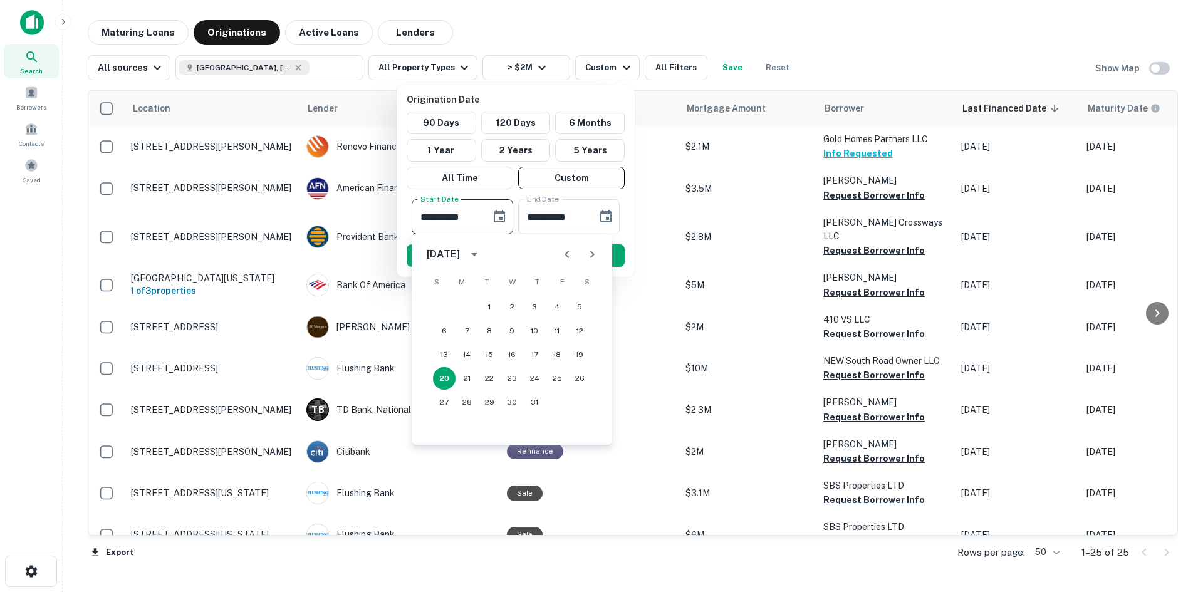
click at [556, 254] on button "Previous month" at bounding box center [566, 254] width 25 height 25
click at [590, 259] on icon "Next month" at bounding box center [591, 254] width 15 height 15
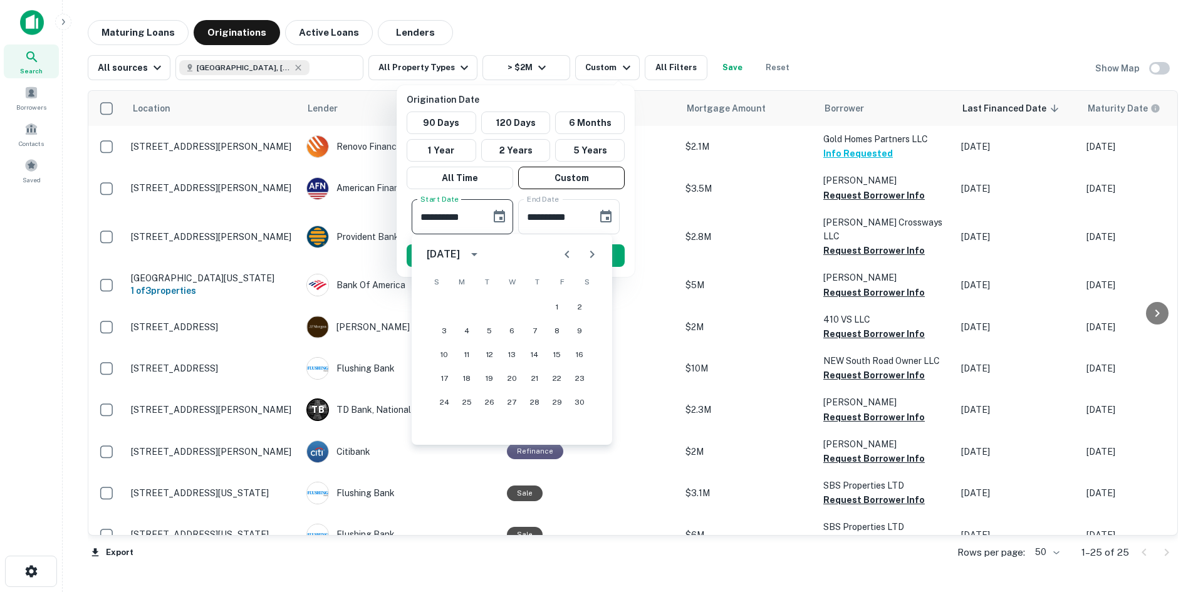
click at [590, 259] on icon "Next month" at bounding box center [591, 254] width 15 height 15
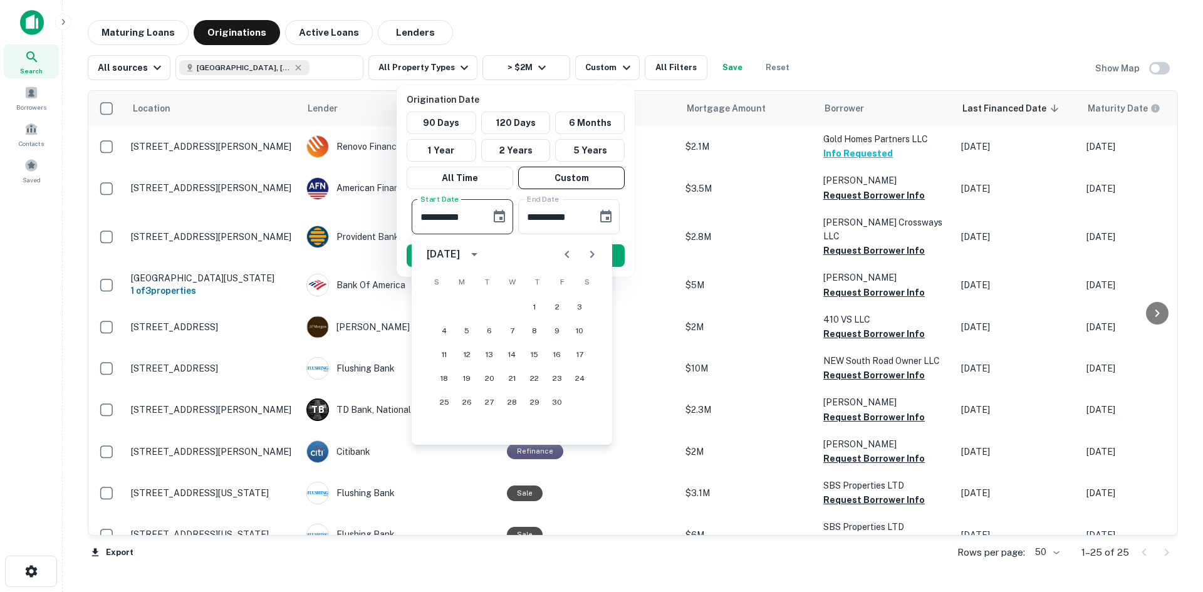
click at [590, 259] on icon "Next month" at bounding box center [591, 254] width 15 height 15
click at [437, 304] on button "1" at bounding box center [444, 307] width 23 height 23
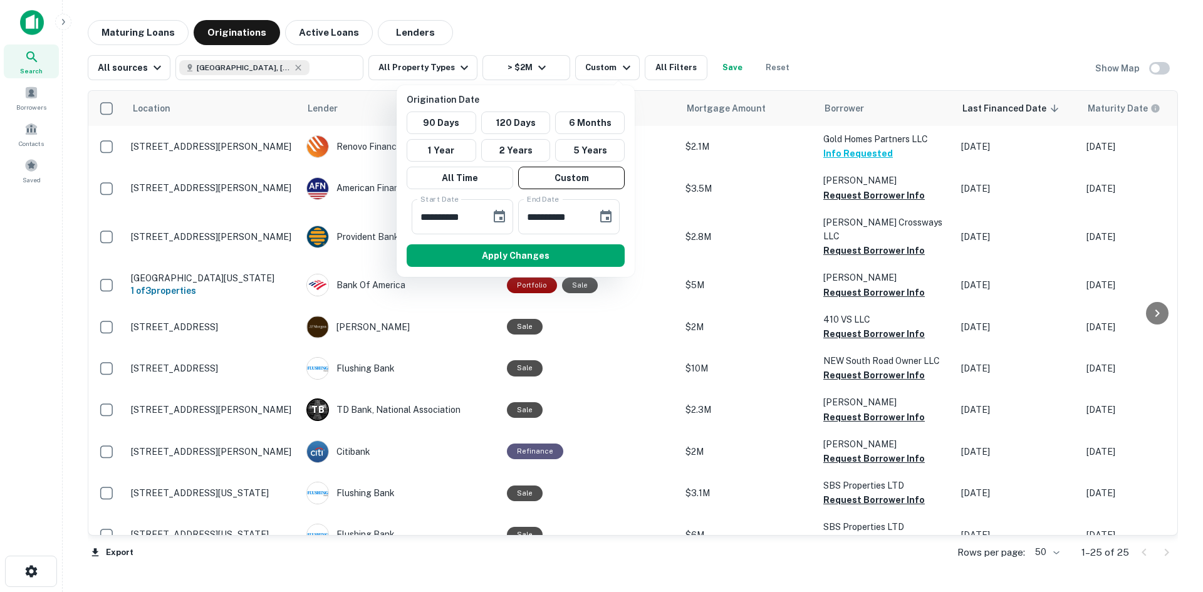
type input "**********"
click at [556, 225] on input "**********" at bounding box center [553, 216] width 70 height 35
click at [578, 220] on input "**********" at bounding box center [553, 216] width 70 height 35
click at [602, 216] on icon "Choose date, selected date is Sep 16, 2025" at bounding box center [605, 216] width 15 height 15
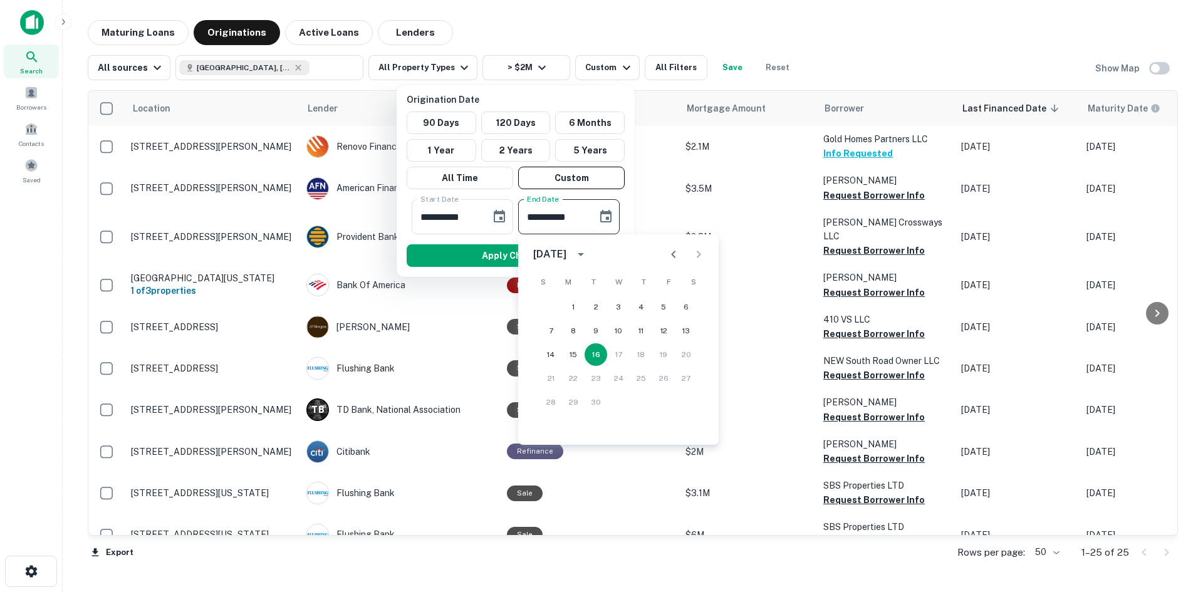
click at [662, 252] on button "Previous month" at bounding box center [673, 254] width 25 height 25
click at [661, 252] on button "Previous month" at bounding box center [673, 254] width 25 height 25
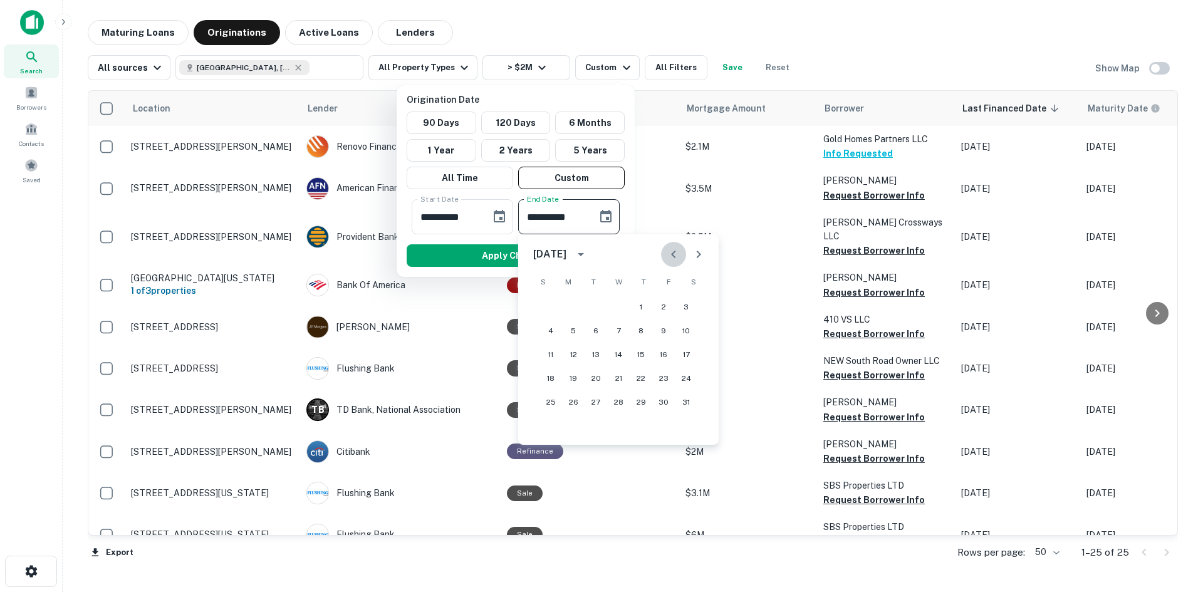
click at [661, 252] on button "Previous month" at bounding box center [673, 254] width 25 height 25
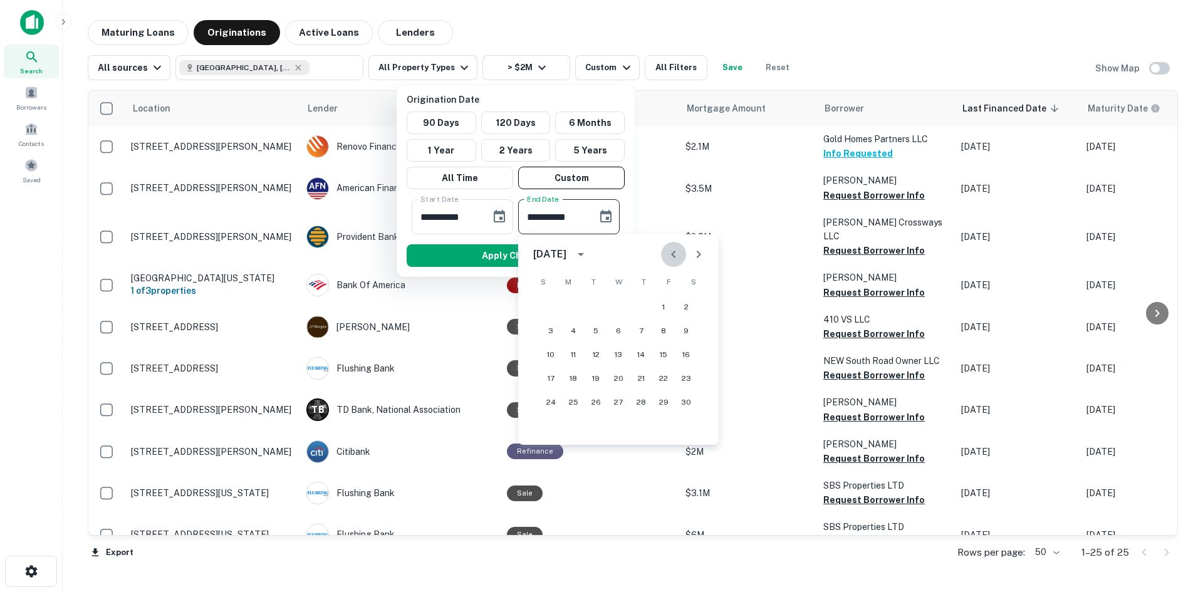
click at [661, 252] on button "Previous month" at bounding box center [673, 254] width 25 height 25
click at [660, 253] on div "August 2024" at bounding box center [618, 254] width 200 height 25
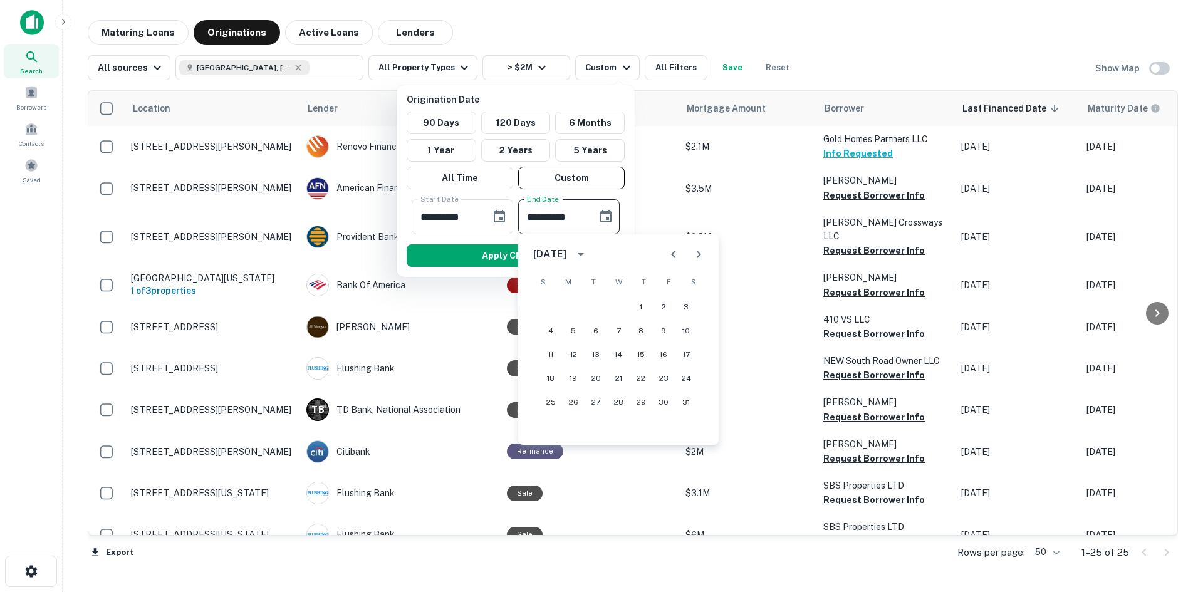
click at [663, 252] on button "Previous month" at bounding box center [673, 254] width 25 height 25
click at [588, 252] on icon "calendar view is open, switch to year view" at bounding box center [580, 254] width 15 height 15
click at [552, 284] on button "2023" at bounding box center [553, 284] width 45 height 23
click at [695, 257] on icon "Next month" at bounding box center [698, 254] width 15 height 15
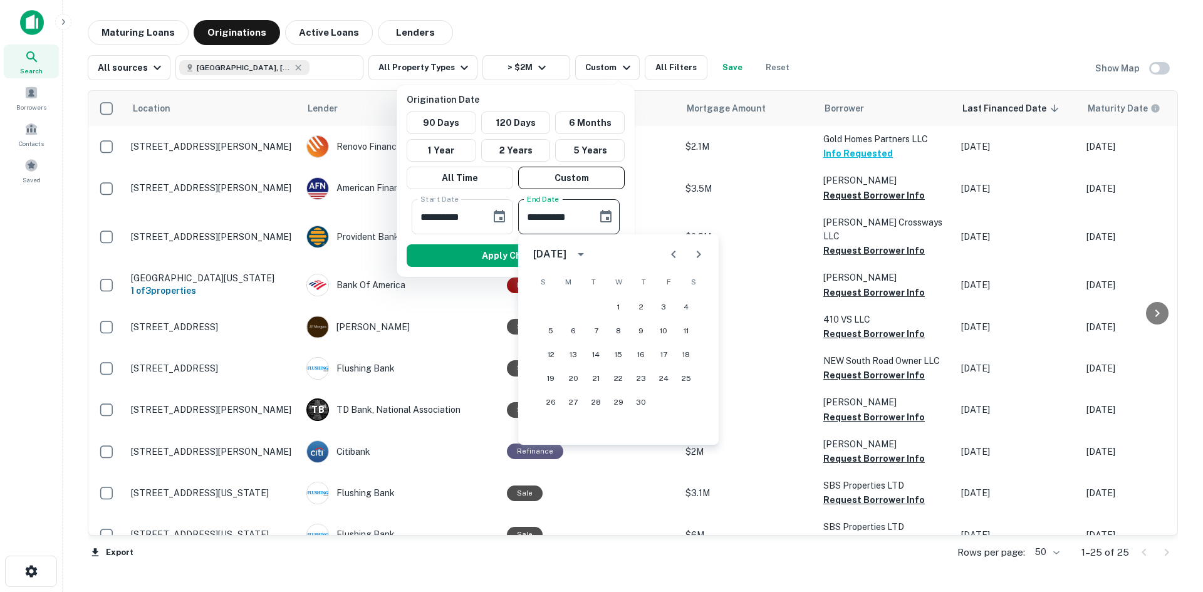
click at [692, 259] on icon "Next month" at bounding box center [698, 254] width 15 height 15
click at [577, 308] on button "1" at bounding box center [573, 307] width 23 height 23
type input "**********"
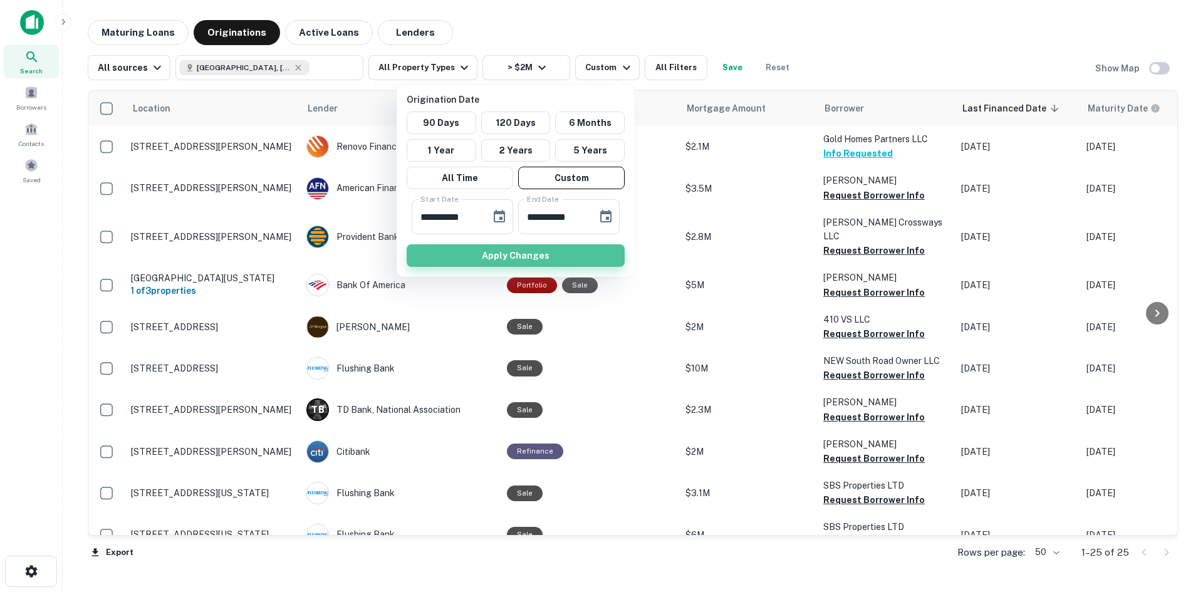
click at [577, 256] on button "Apply Changes" at bounding box center [516, 255] width 218 height 23
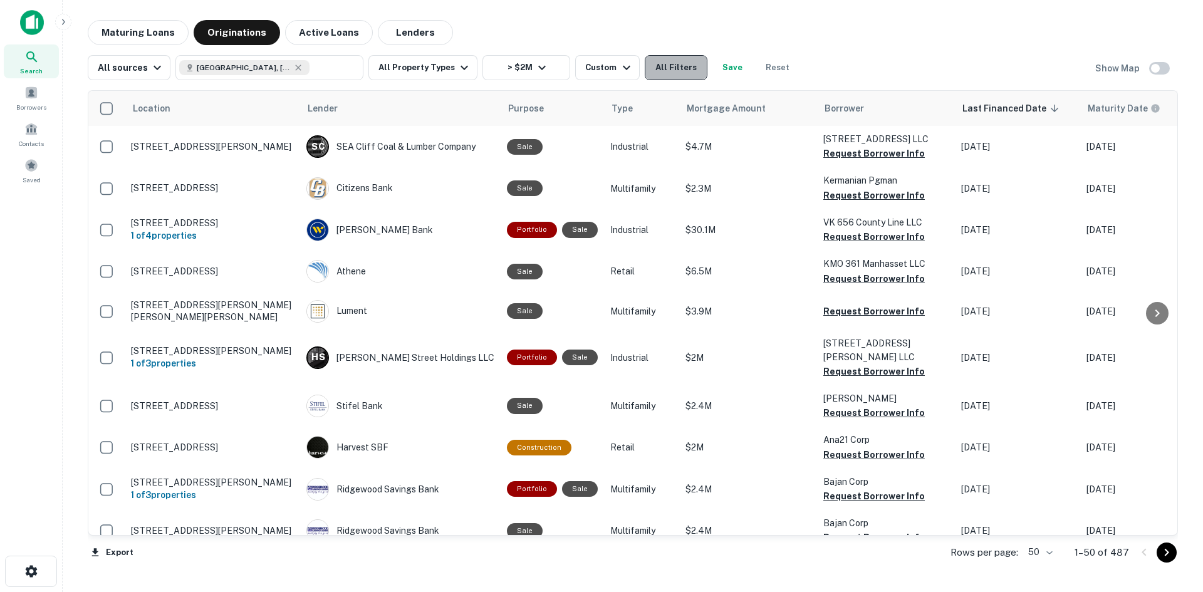
click at [676, 75] on button "All Filters" at bounding box center [676, 67] width 63 height 25
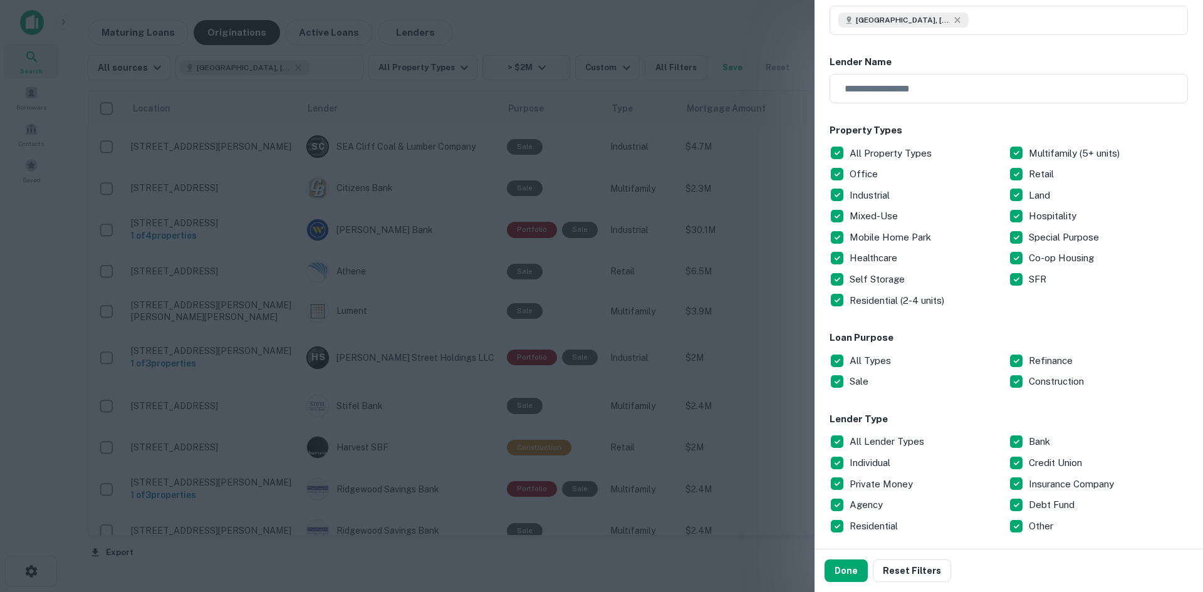
scroll to position [251, 0]
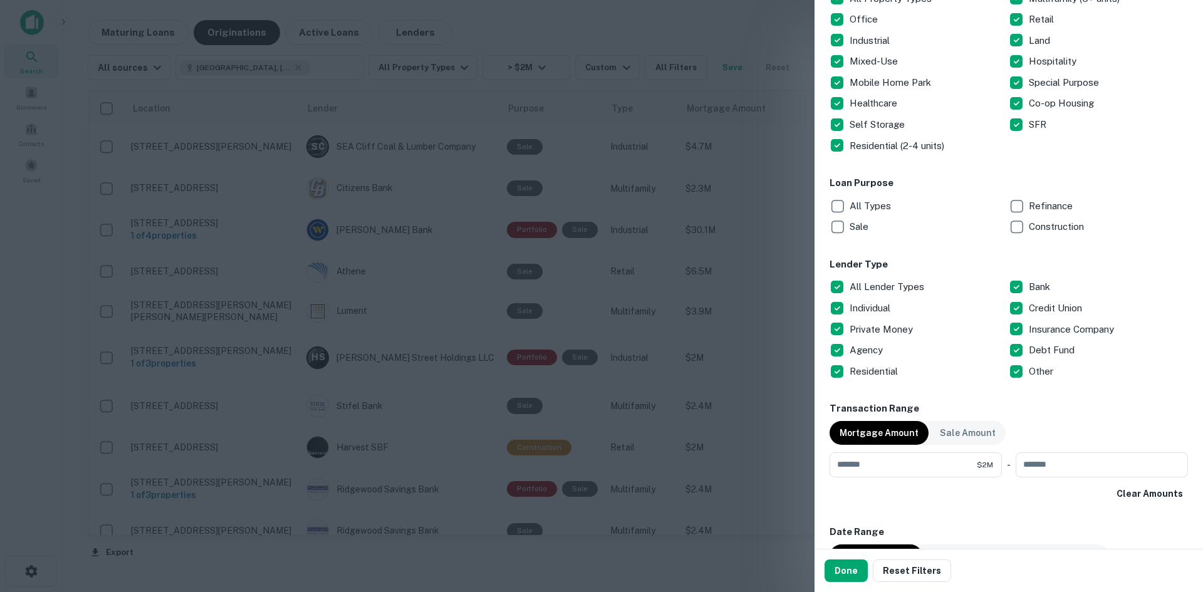
click at [1041, 239] on div "**********" at bounding box center [1008, 416] width 358 height 1169
click at [1045, 233] on p "Construction" at bounding box center [1058, 226] width 58 height 15
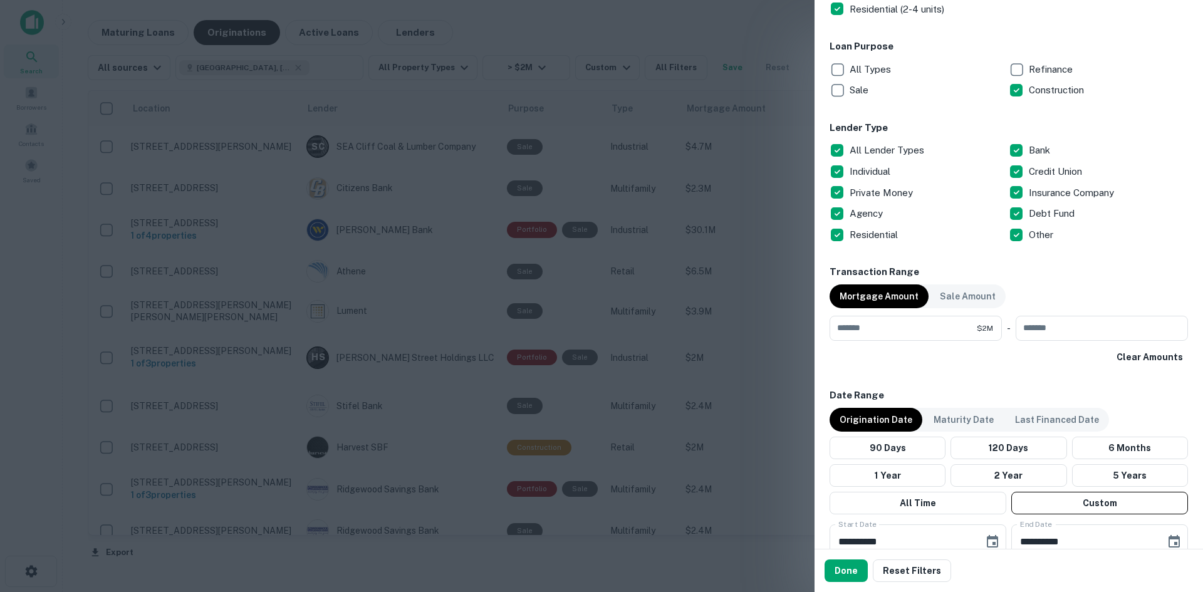
scroll to position [501, 0]
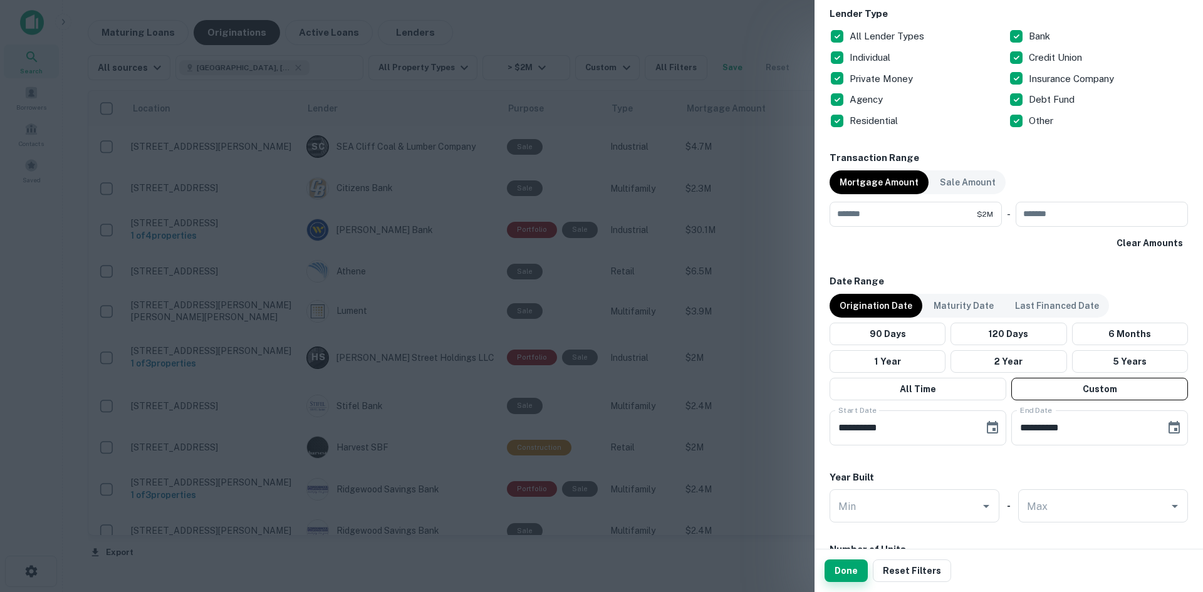
click at [844, 576] on button "Done" at bounding box center [845, 570] width 43 height 23
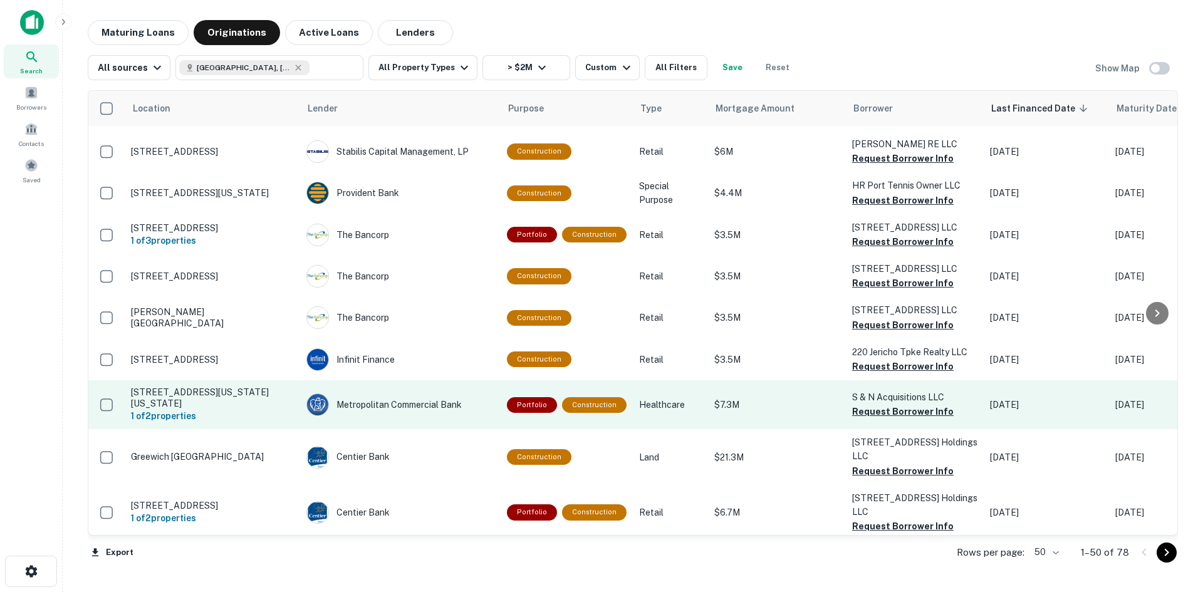
scroll to position [376, 0]
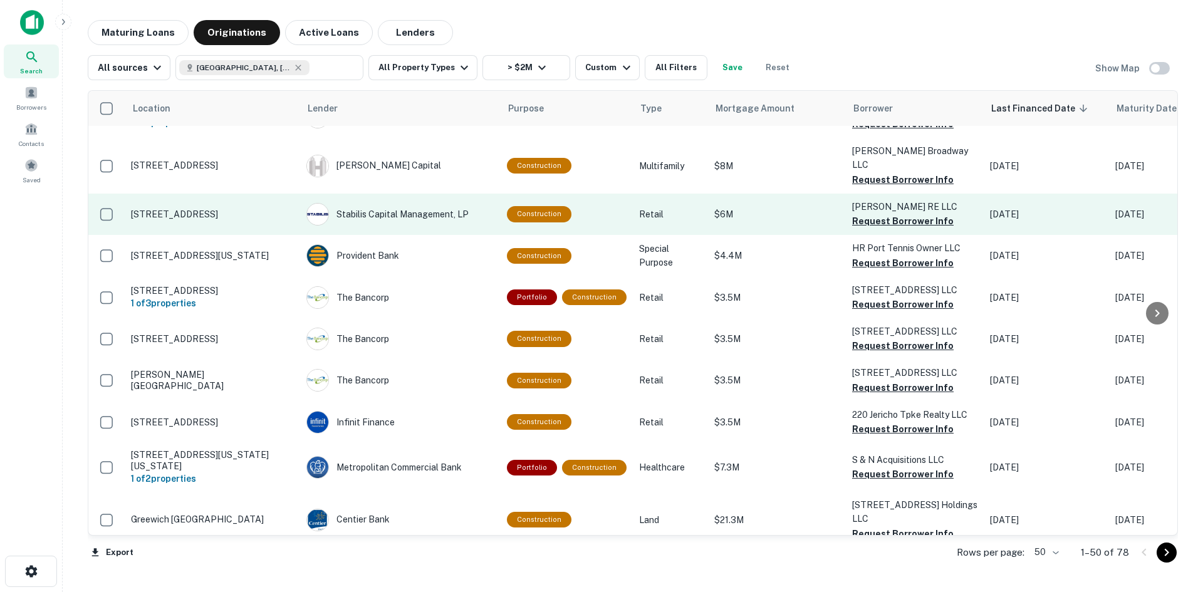
click at [894, 200] on p "Bellerose CW RE LLC" at bounding box center [914, 207] width 125 height 14
click at [885, 214] on button "Request Borrower Info" at bounding box center [902, 221] width 101 height 15
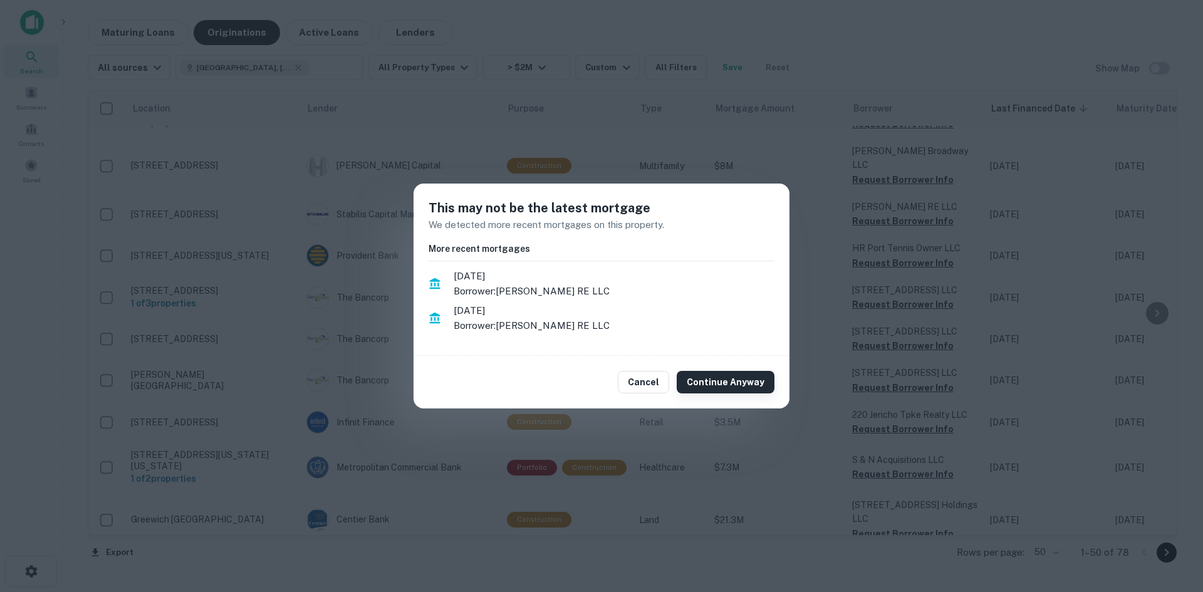
click at [734, 383] on button "Continue Anyway" at bounding box center [725, 382] width 98 height 23
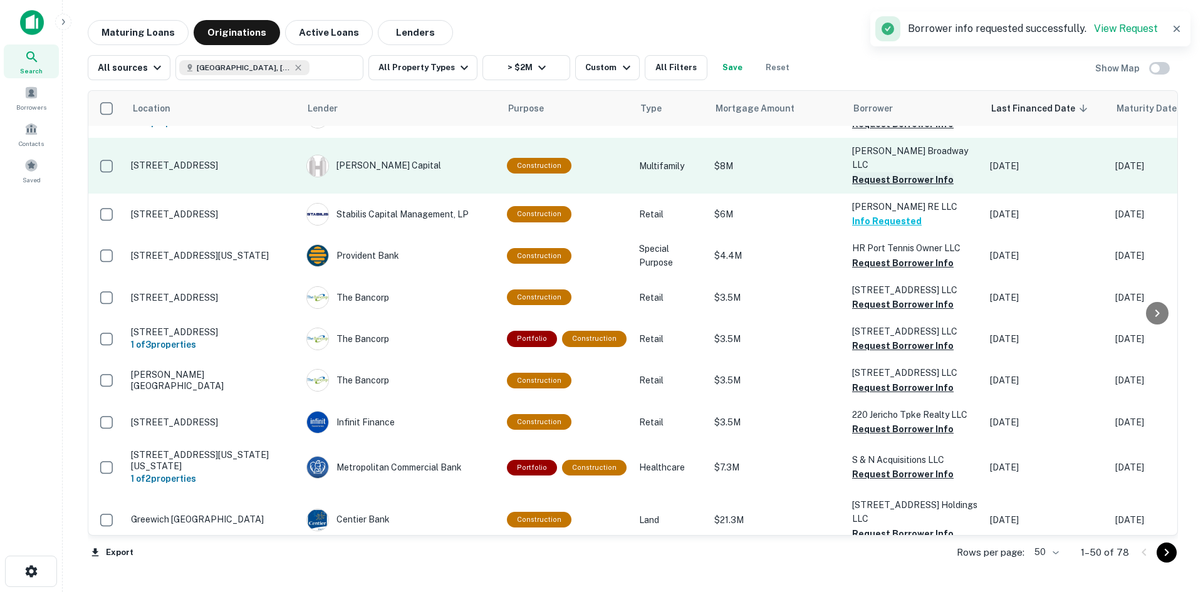
click at [899, 172] on button "Request Borrower Info" at bounding box center [902, 179] width 101 height 15
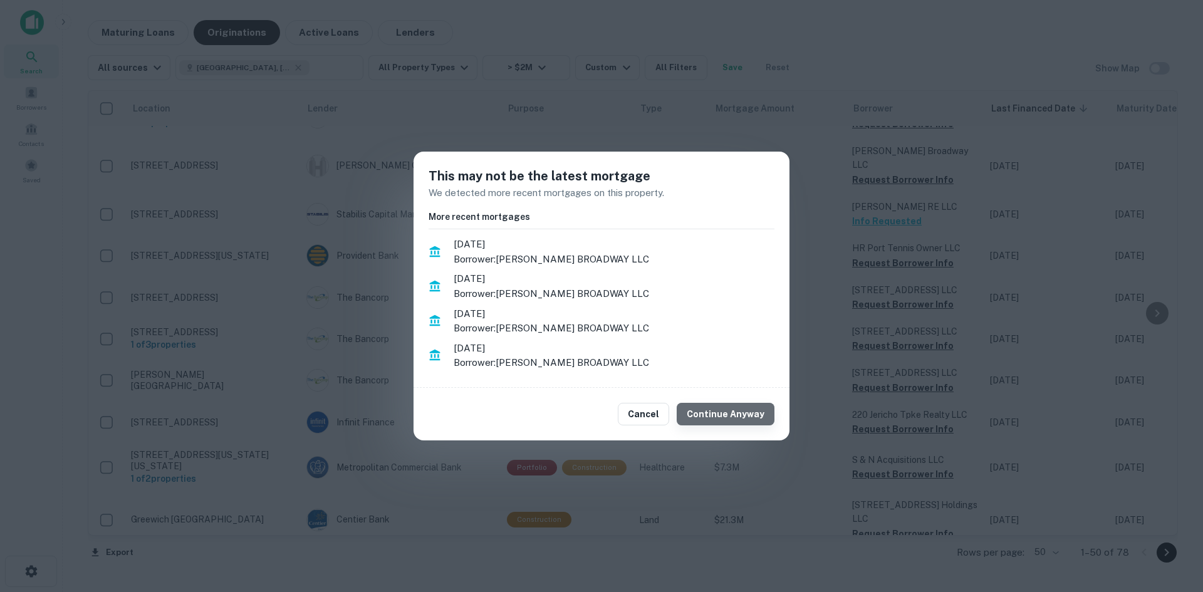
click at [750, 415] on button "Continue Anyway" at bounding box center [725, 414] width 98 height 23
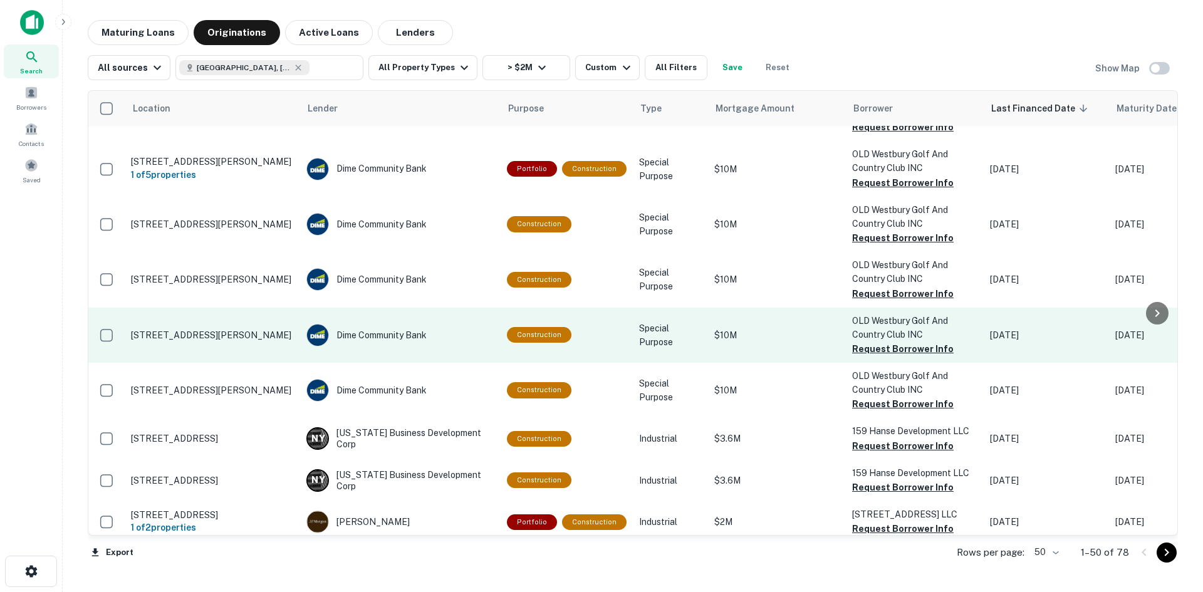
scroll to position [1964, 0]
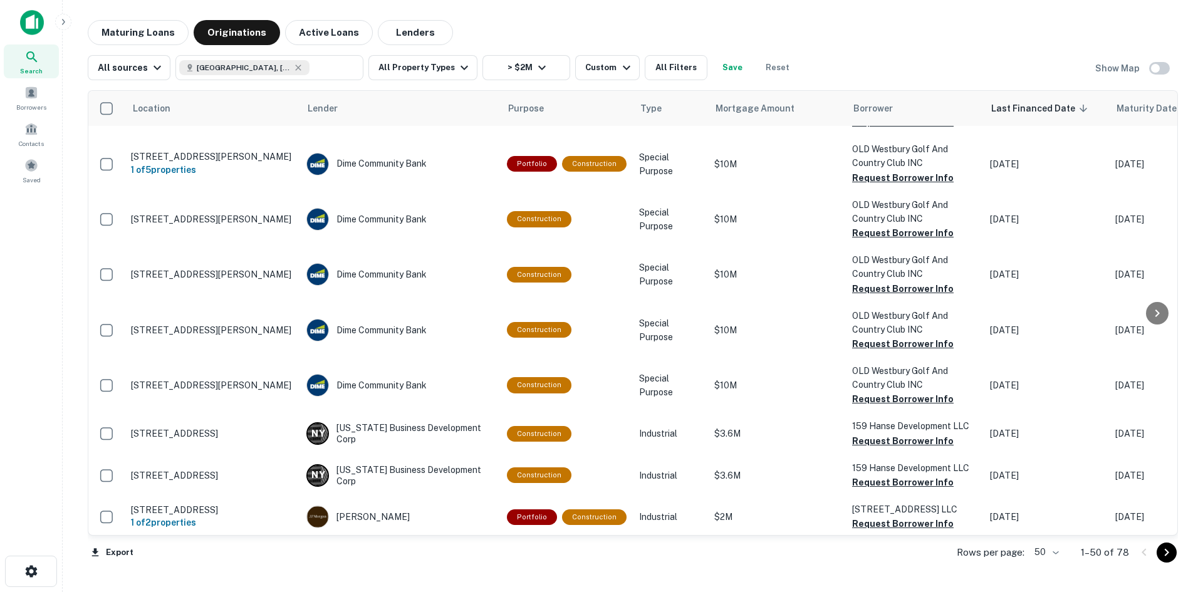
click at [1146, 557] on div at bounding box center [1155, 552] width 43 height 20
click at [1164, 554] on icon "Go to next page" at bounding box center [1166, 552] width 15 height 15
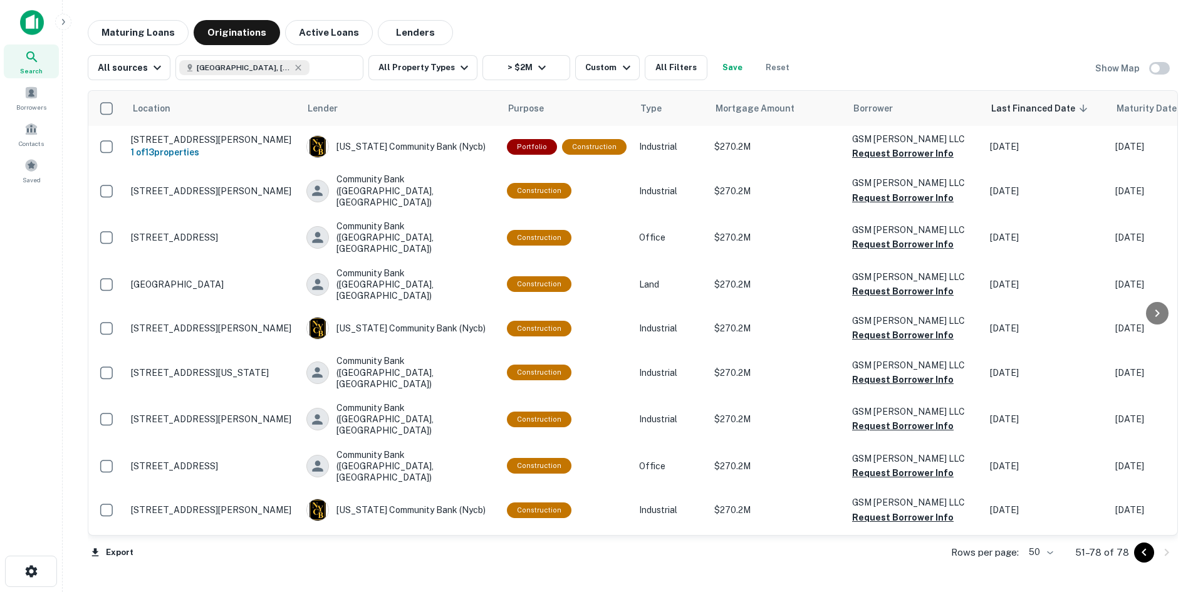
click at [1136, 551] on icon "Go to previous page" at bounding box center [1143, 552] width 15 height 15
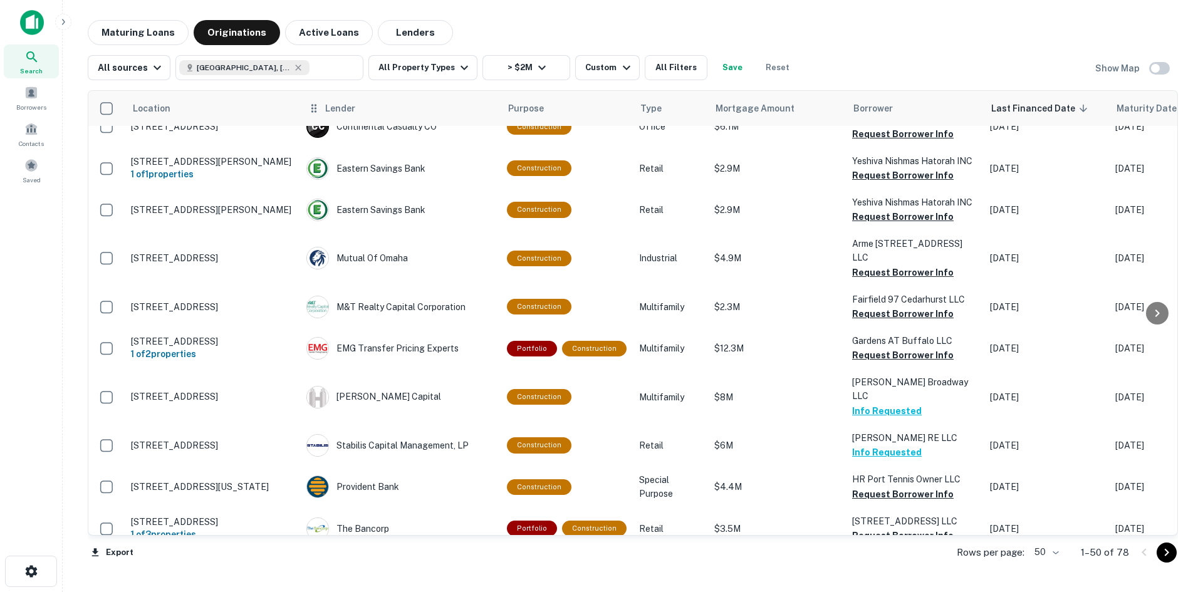
scroll to position [63, 0]
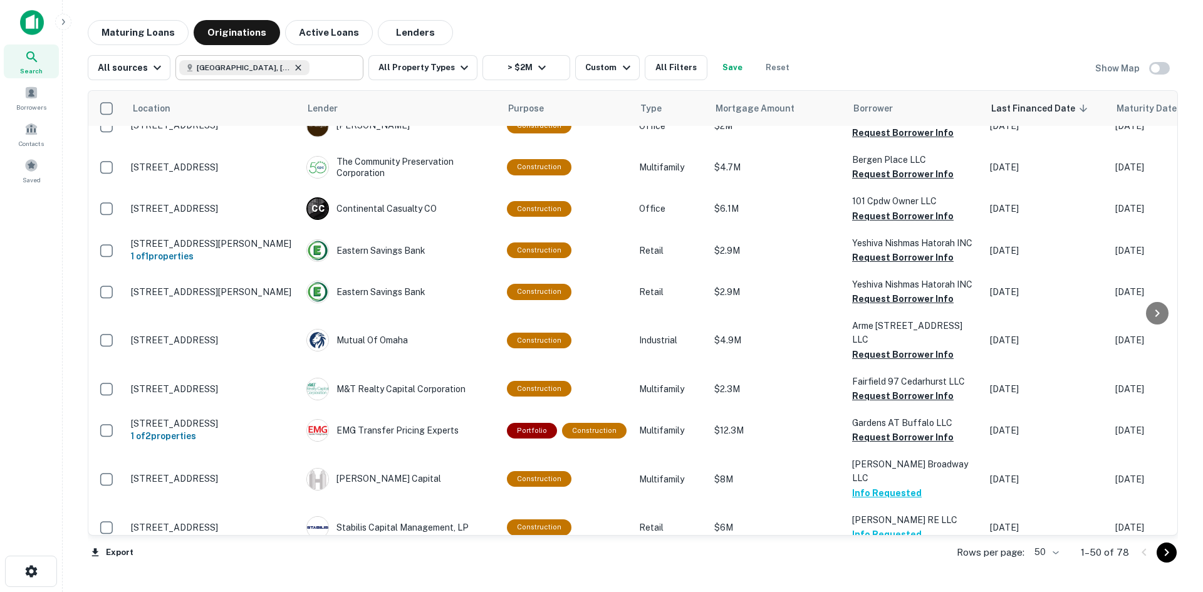
click at [293, 71] on icon at bounding box center [298, 68] width 10 height 10
type input "**********"
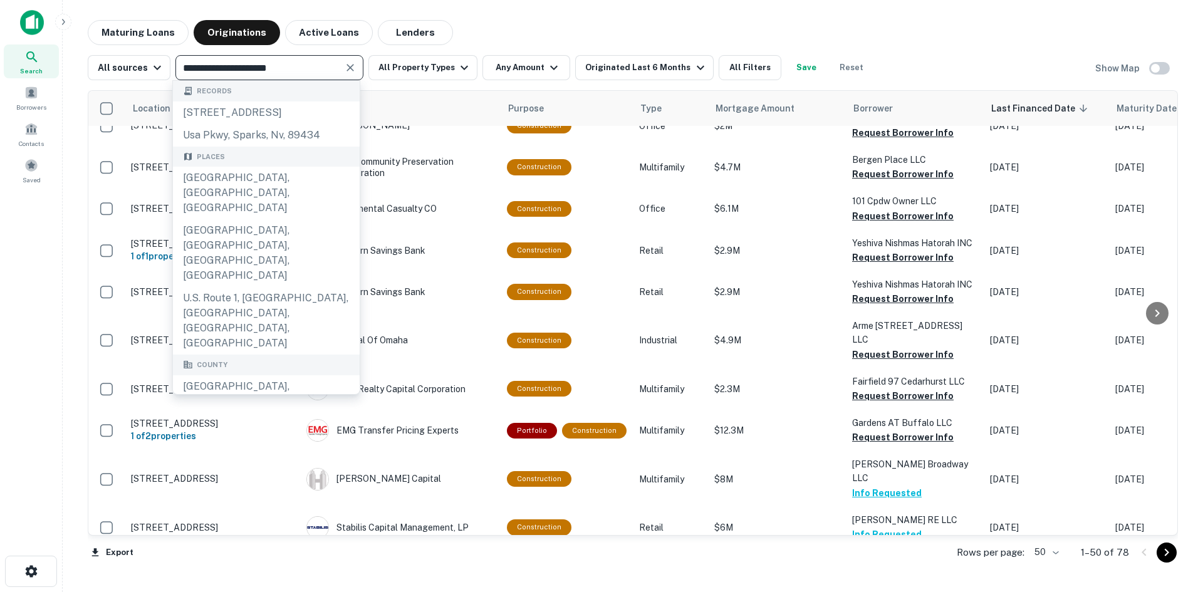
click at [325, 69] on input "**********" at bounding box center [259, 68] width 160 height 18
click at [351, 71] on icon "Clear" at bounding box center [350, 67] width 13 height 13
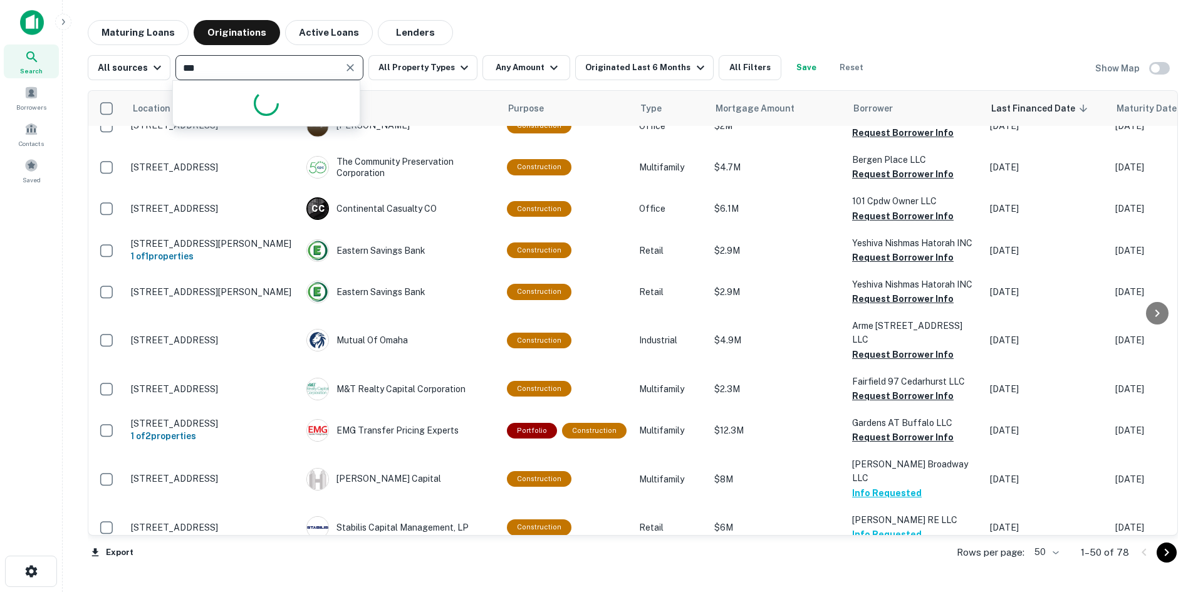
type input "****"
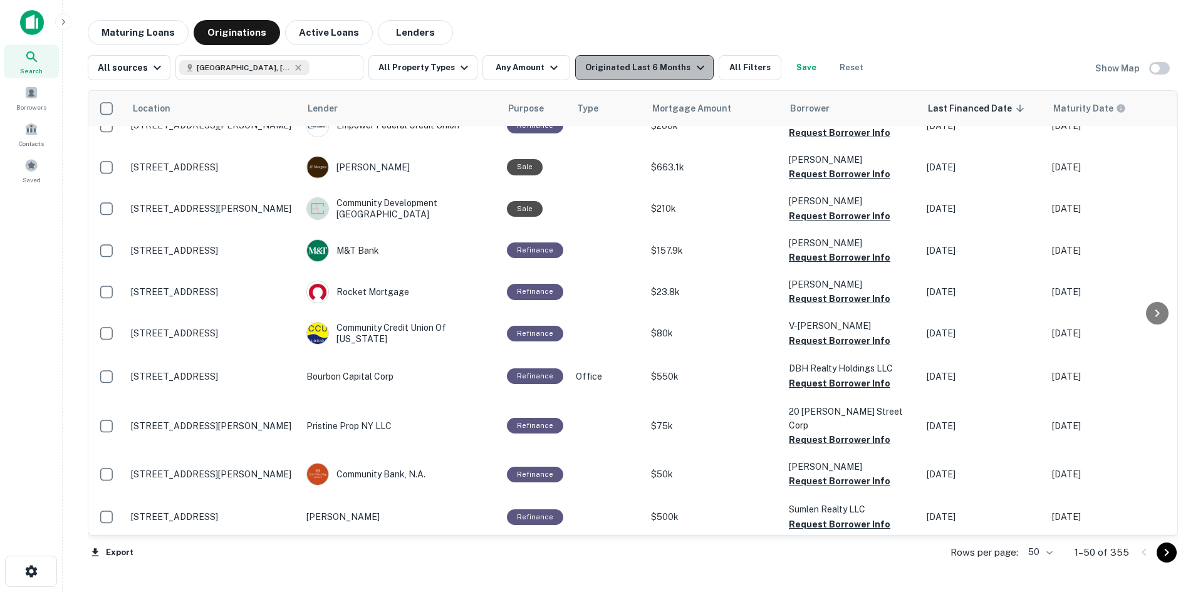
click at [669, 70] on div "Originated Last 6 Months" at bounding box center [646, 67] width 122 height 15
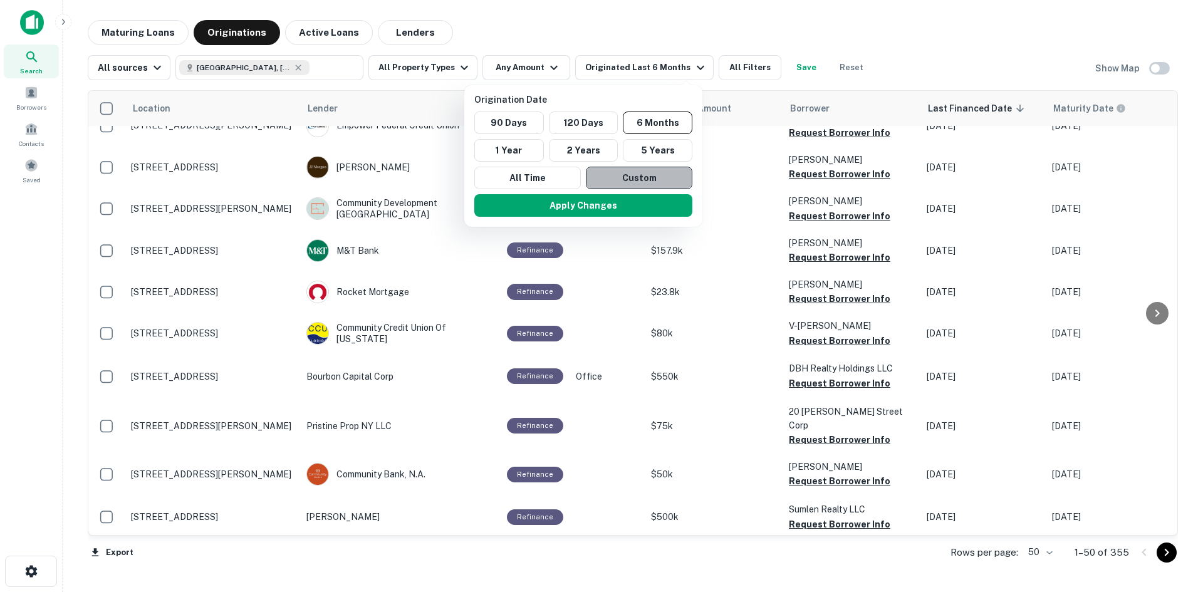
click at [601, 177] on button "Custom" at bounding box center [639, 178] width 106 height 23
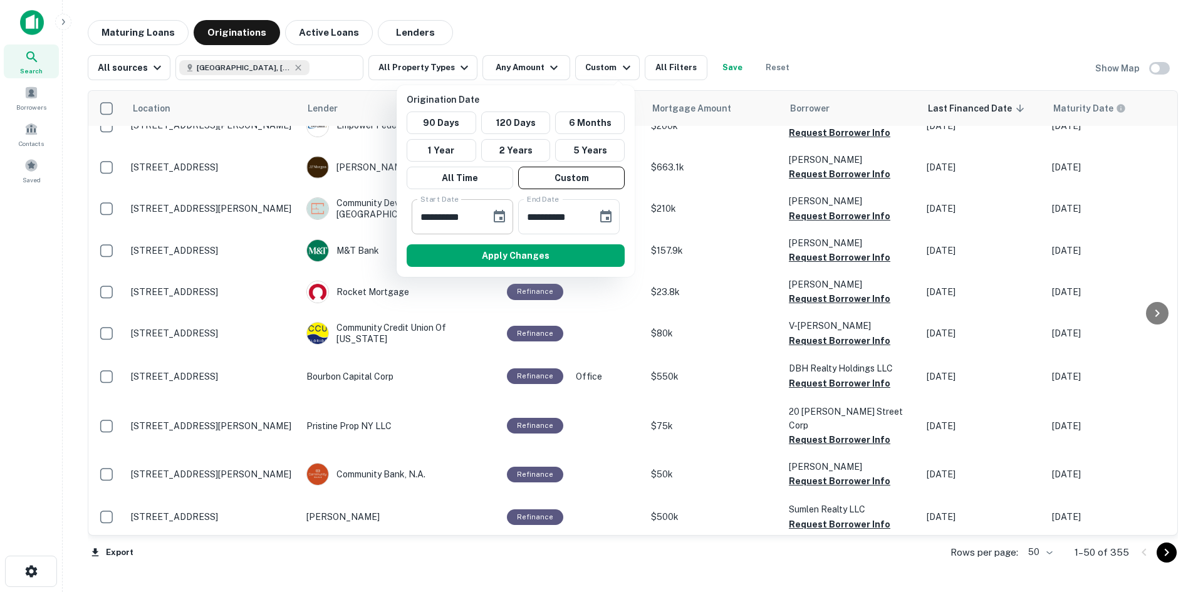
click at [484, 214] on div "**********" at bounding box center [462, 216] width 101 height 35
click at [443, 218] on input "**********" at bounding box center [447, 216] width 70 height 35
click at [493, 217] on icon "Choose date, selected date is Mar 20, 2025" at bounding box center [499, 216] width 15 height 15
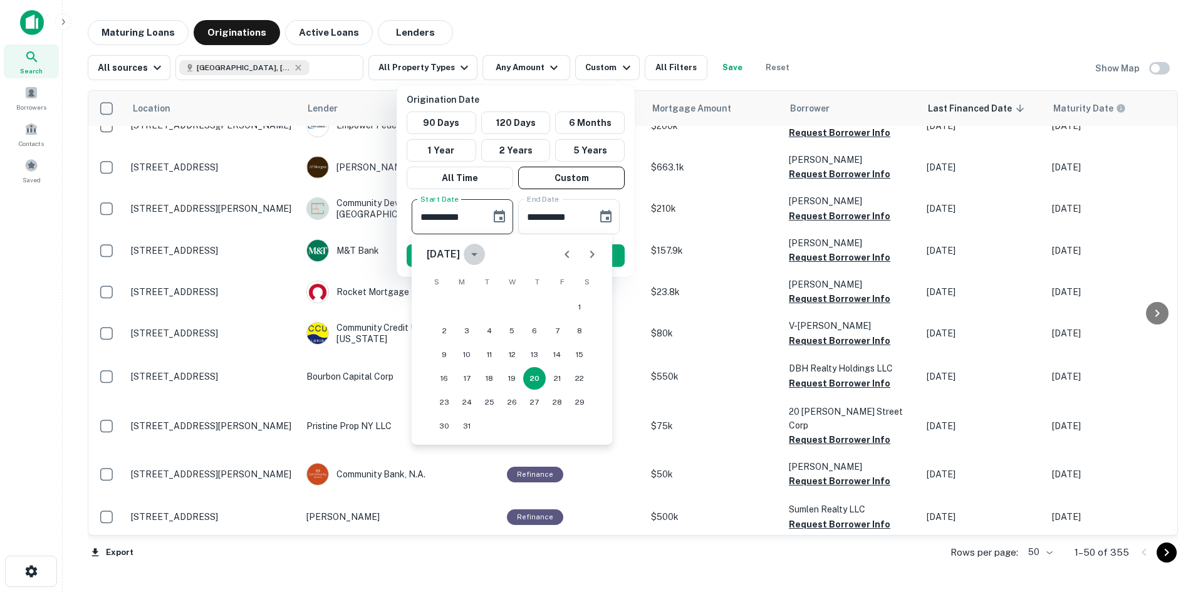
click at [482, 256] on icon "calendar view is open, switch to year view" at bounding box center [474, 254] width 15 height 15
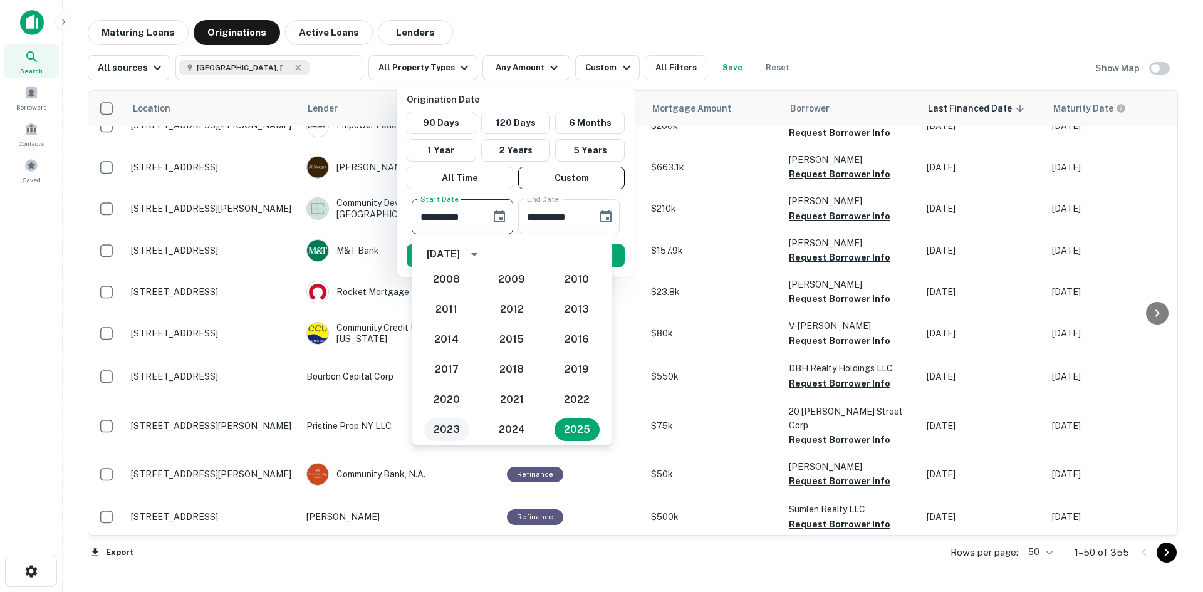
click at [436, 430] on button "2023" at bounding box center [446, 429] width 45 height 23
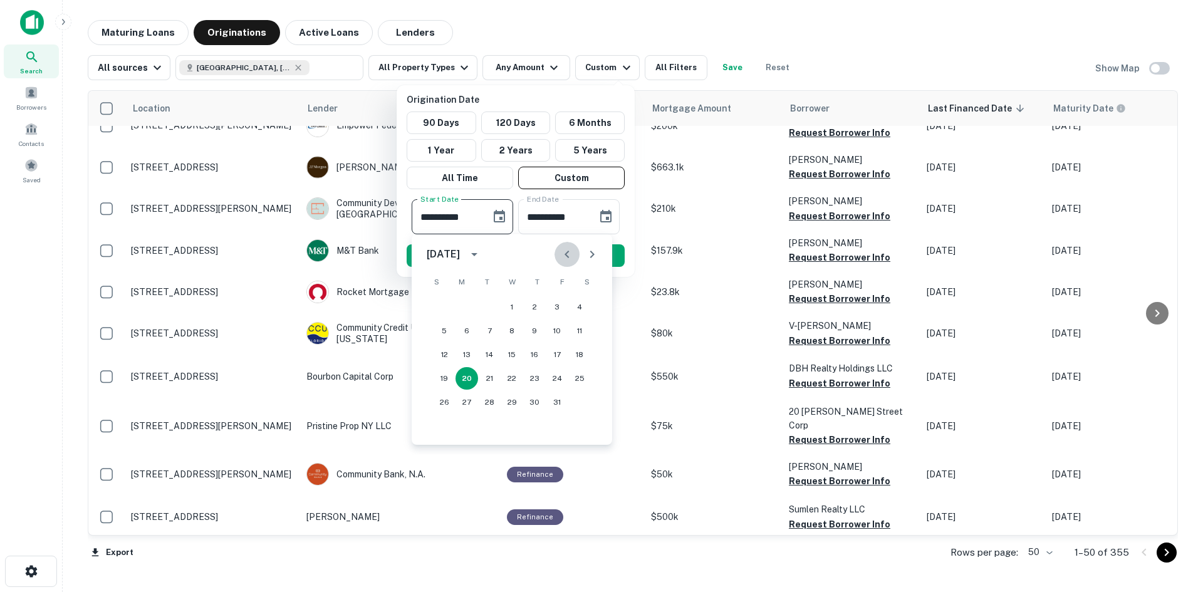
click at [570, 261] on icon "Previous month" at bounding box center [566, 254] width 15 height 15
click at [440, 307] on button "1" at bounding box center [444, 307] width 23 height 23
type input "**********"
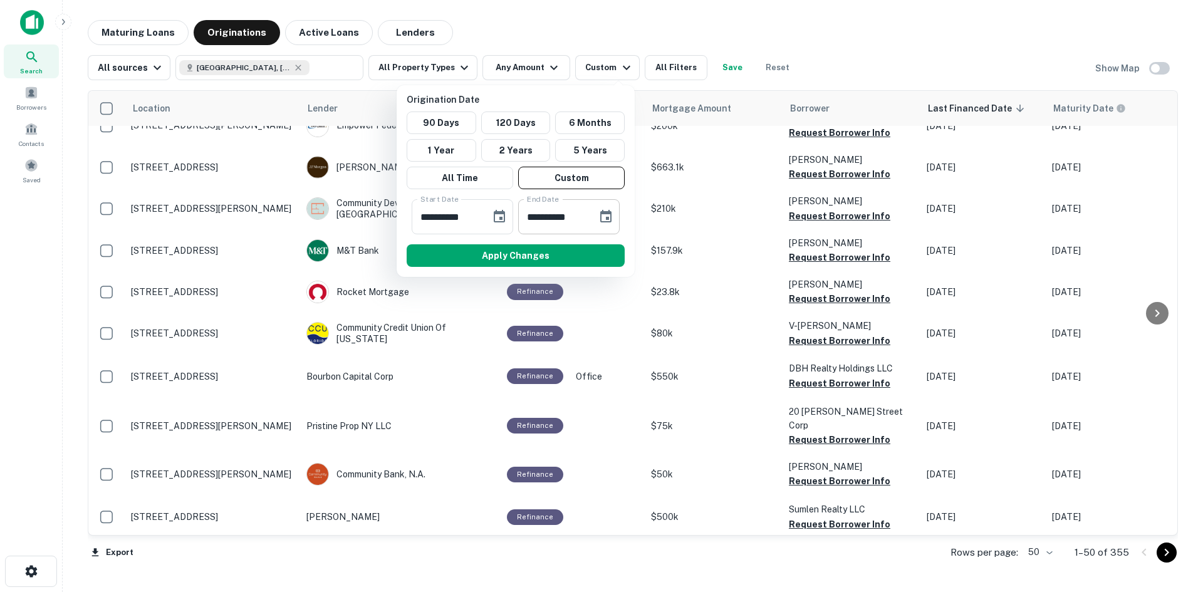
click at [559, 222] on input "**********" at bounding box center [553, 216] width 70 height 35
click at [632, 222] on div "**********" at bounding box center [515, 181] width 238 height 192
click at [603, 218] on icon "Choose date, selected date is Sep 16, 2025" at bounding box center [605, 216] width 15 height 15
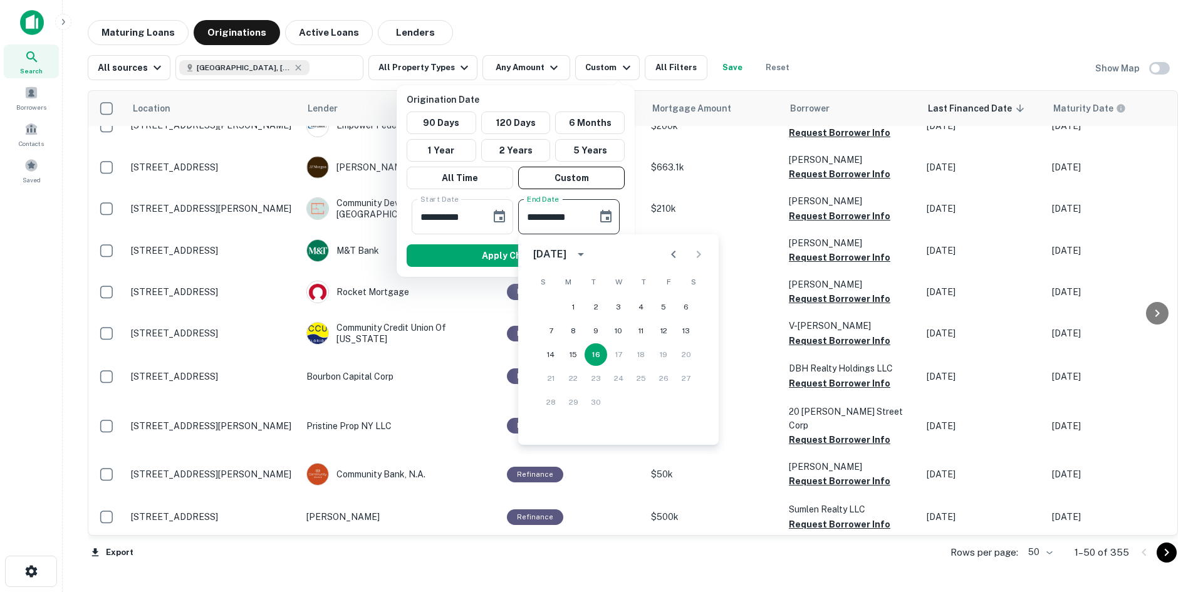
click at [588, 258] on icon "calendar view is open, switch to year view" at bounding box center [580, 254] width 15 height 15
click at [615, 284] on button "2024" at bounding box center [618, 284] width 45 height 23
click at [670, 257] on icon "Previous month" at bounding box center [673, 254] width 15 height 15
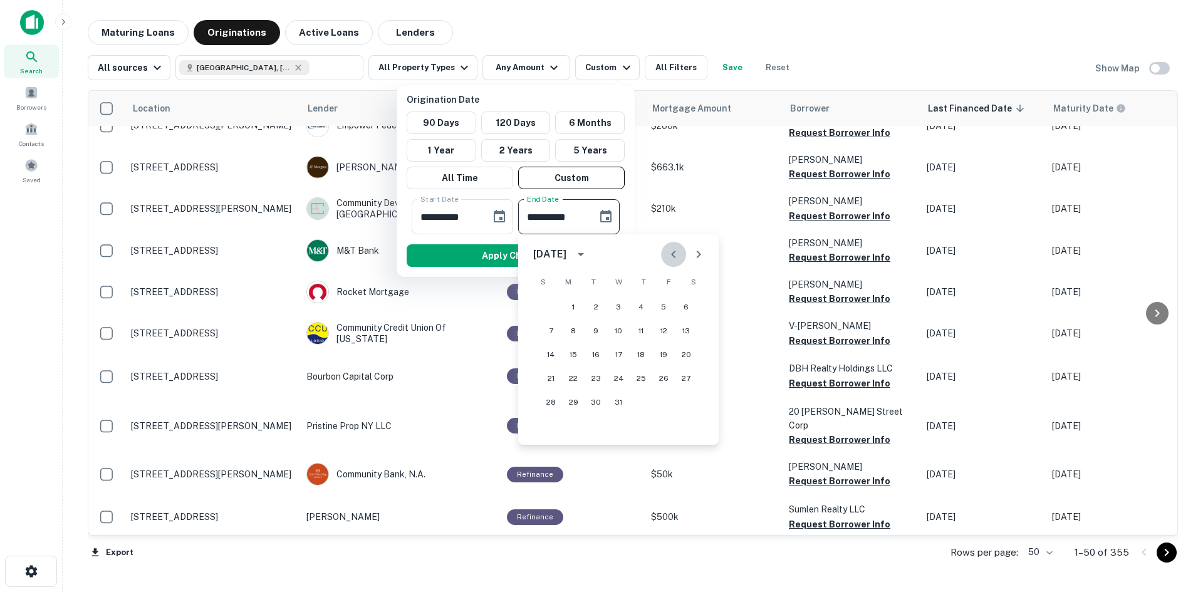
click at [670, 257] on icon "Previous month" at bounding box center [673, 254] width 15 height 15
click at [633, 399] on button "29" at bounding box center [641, 402] width 23 height 23
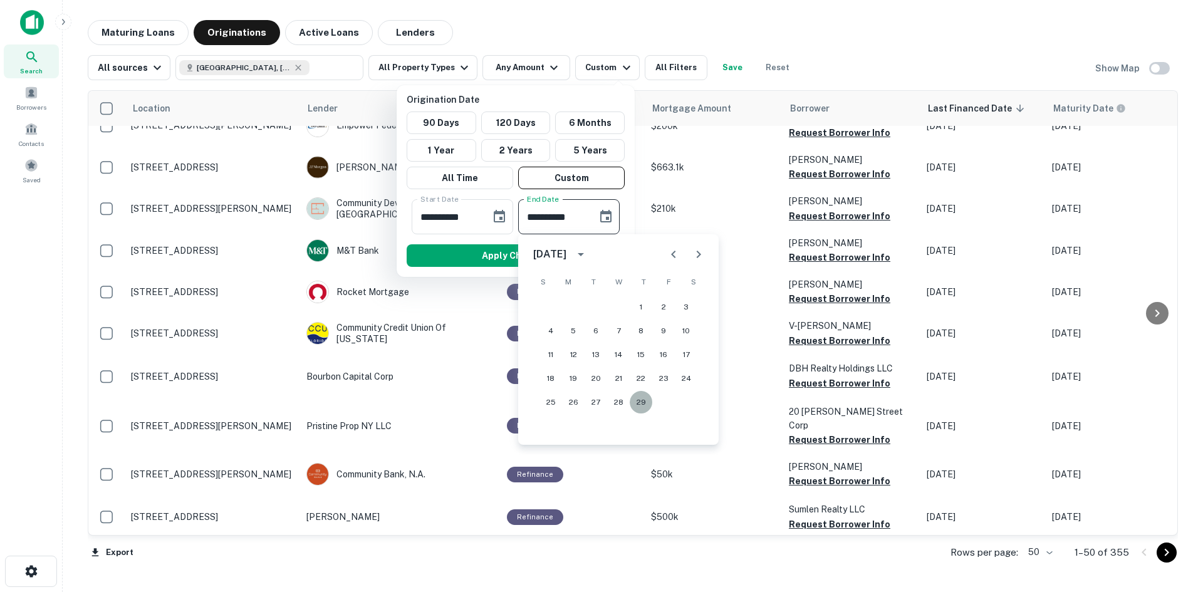
type input "**********"
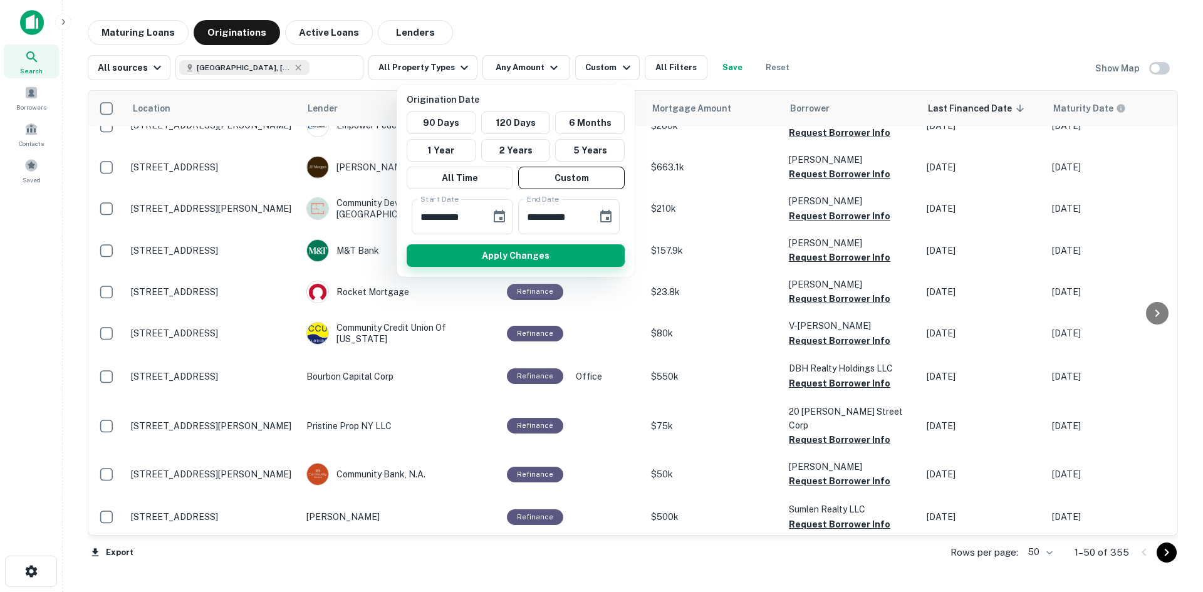
click at [555, 254] on button "Apply Changes" at bounding box center [516, 255] width 218 height 23
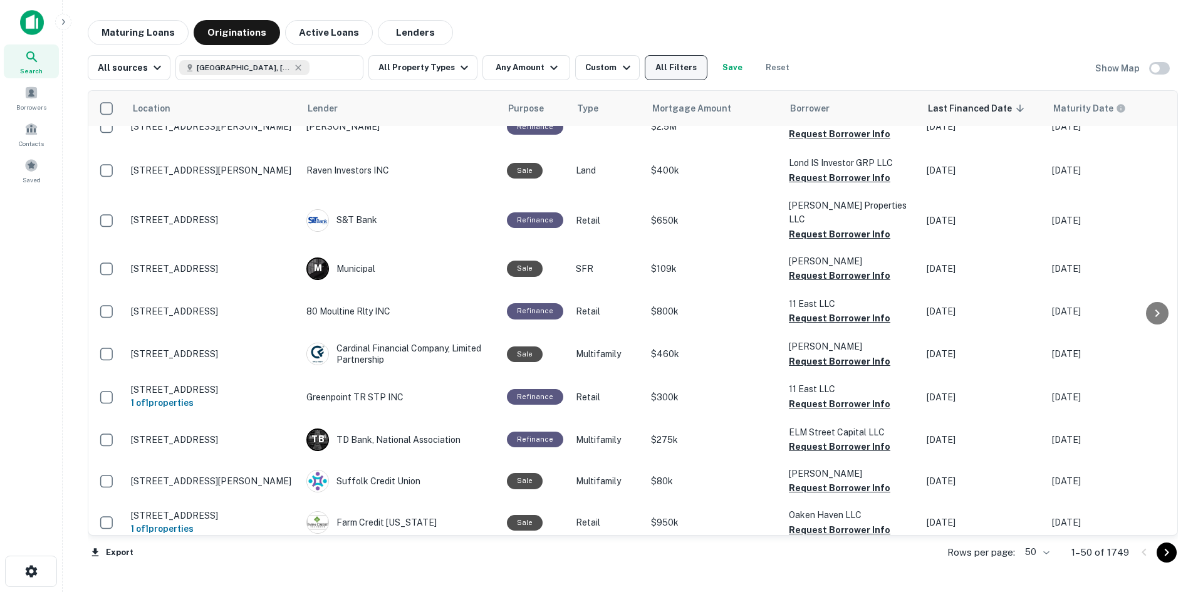
click at [653, 71] on button "All Filters" at bounding box center [676, 67] width 63 height 25
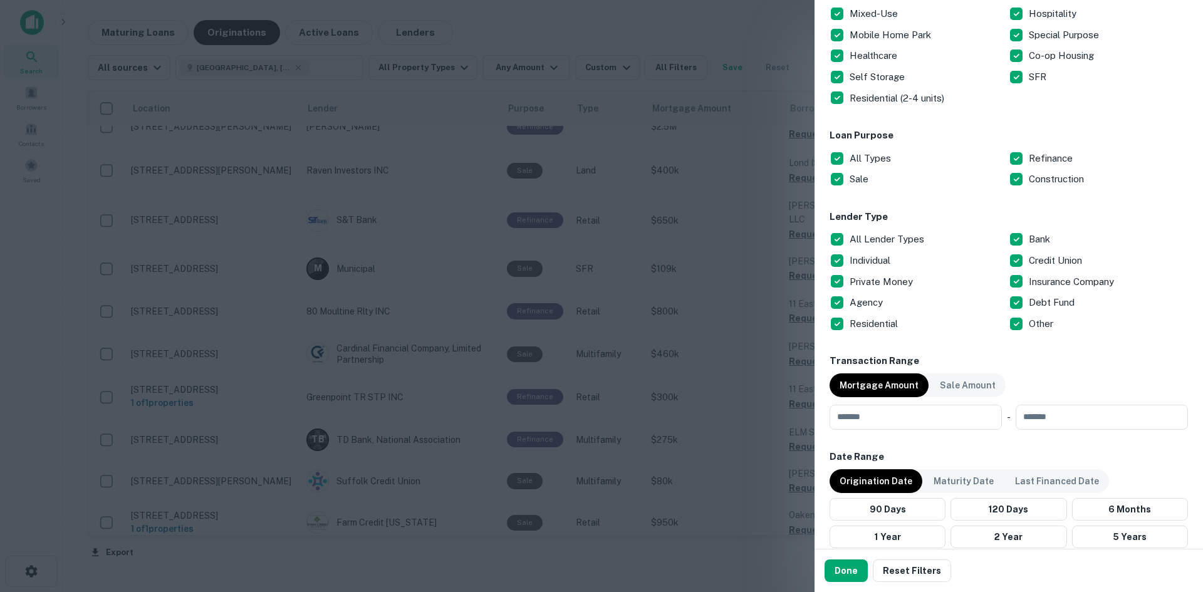
scroll to position [297, 0]
click at [1036, 183] on p "Construction" at bounding box center [1058, 180] width 58 height 15
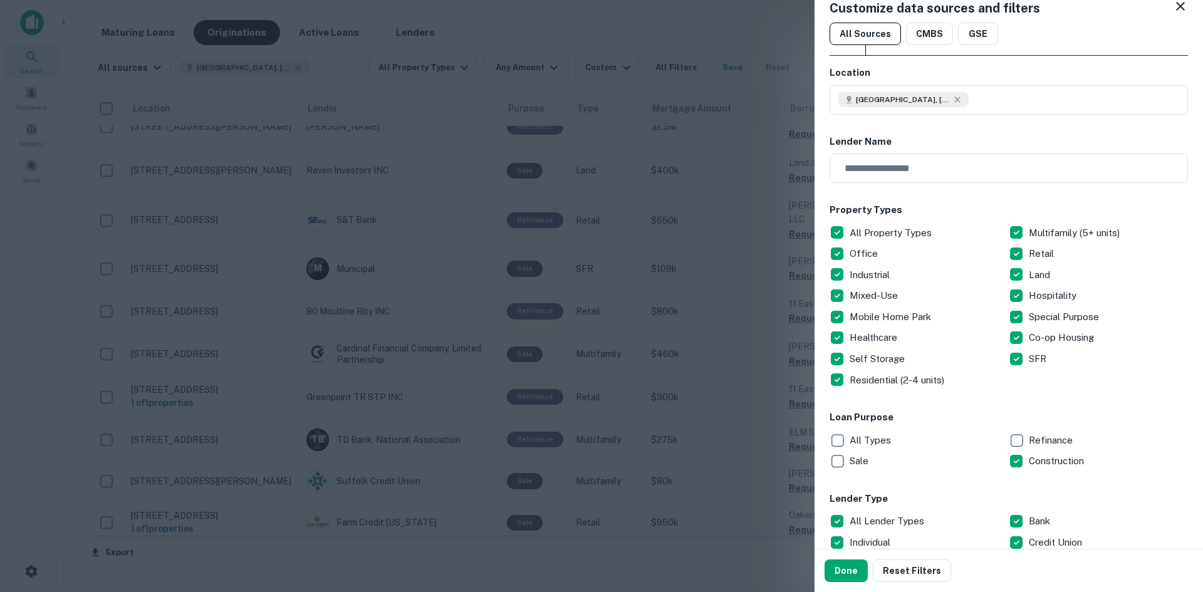
scroll to position [0, 0]
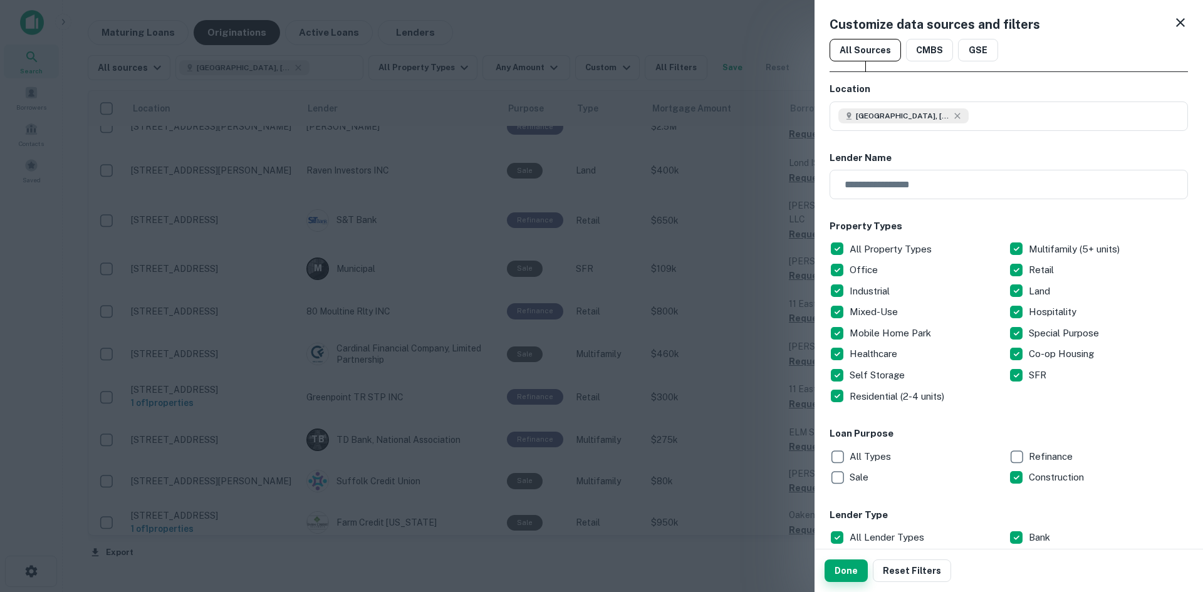
click at [839, 578] on button "Done" at bounding box center [845, 570] width 43 height 23
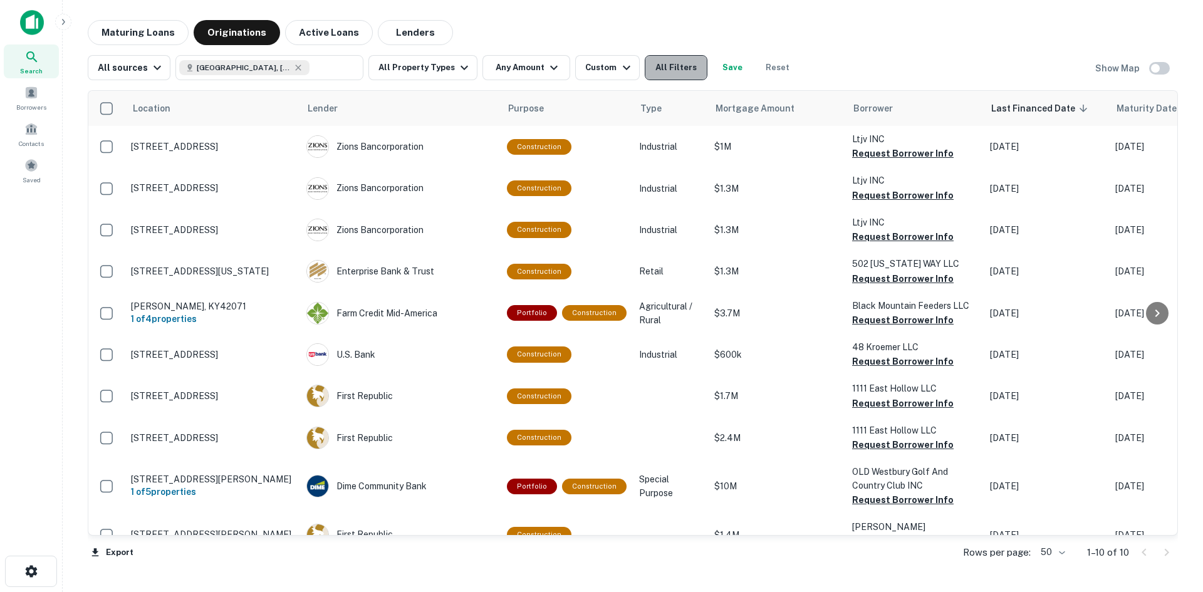
click at [651, 73] on button "All Filters" at bounding box center [676, 67] width 63 height 25
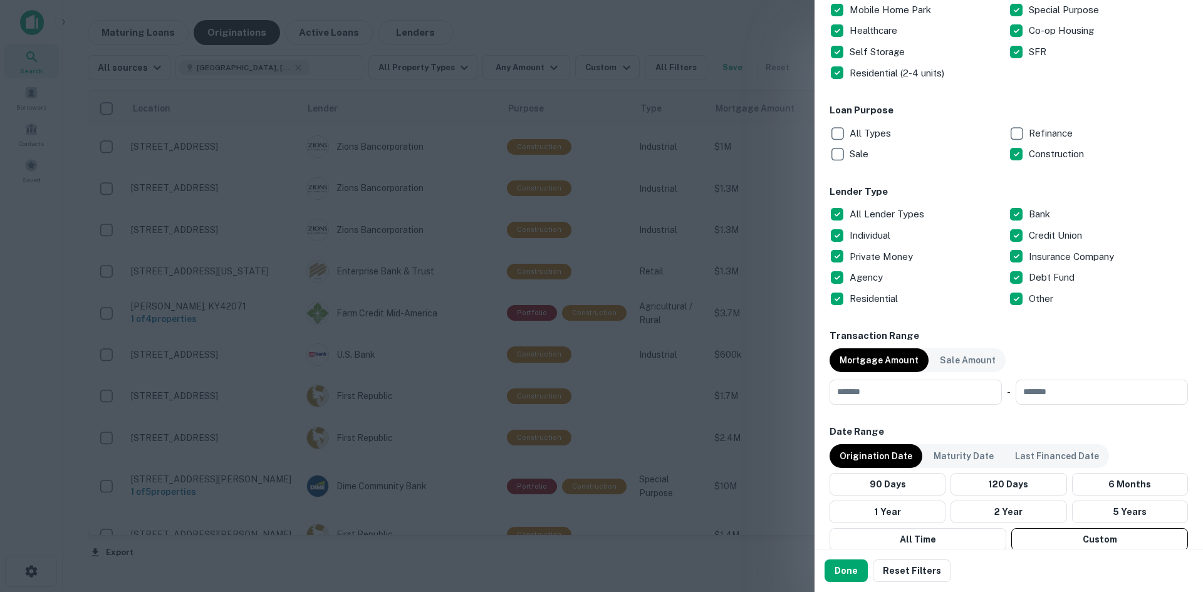
scroll to position [376, 0]
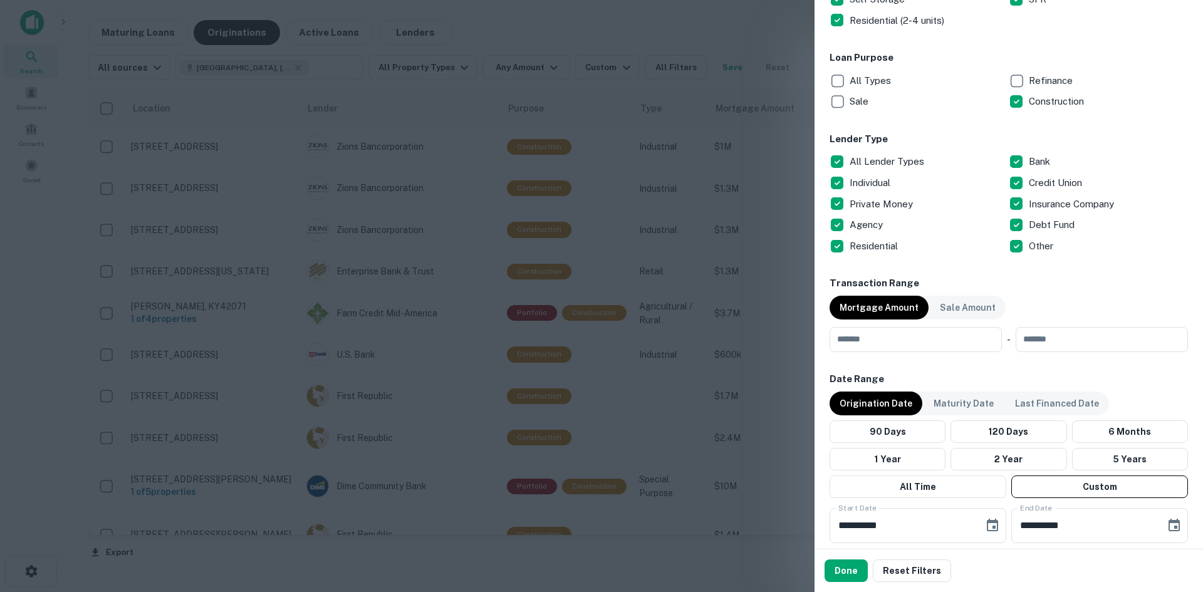
click at [882, 163] on p "All Lender Types" at bounding box center [887, 161] width 77 height 15
click at [866, 209] on p "Private Money" at bounding box center [882, 204] width 66 height 15
click at [845, 580] on button "Done" at bounding box center [845, 570] width 43 height 23
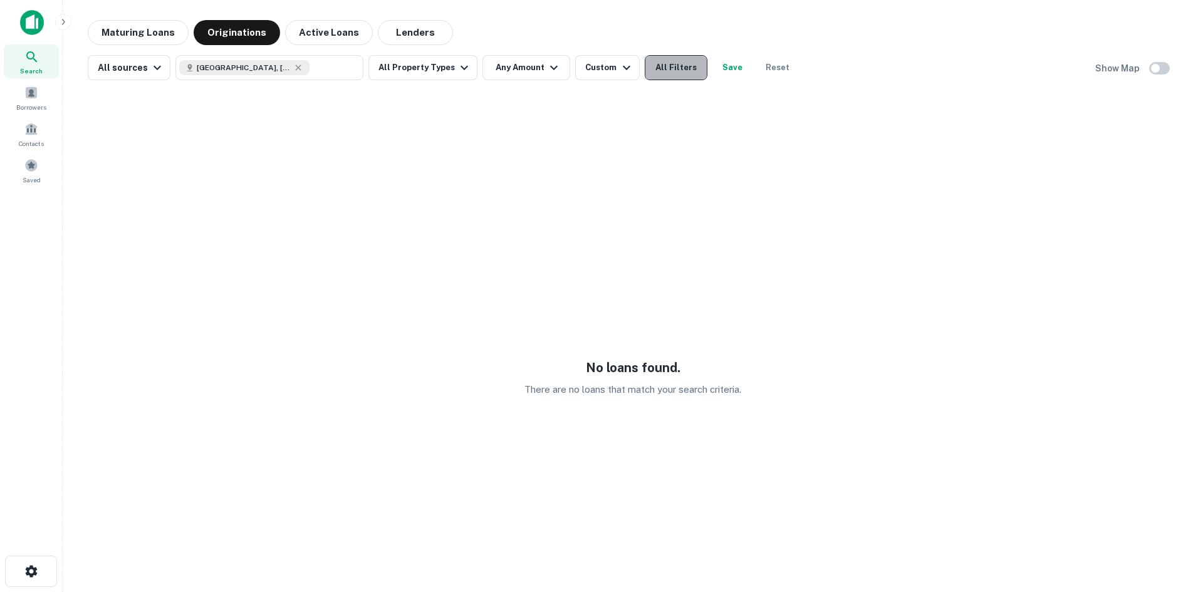
click at [660, 73] on button "All Filters" at bounding box center [676, 67] width 63 height 25
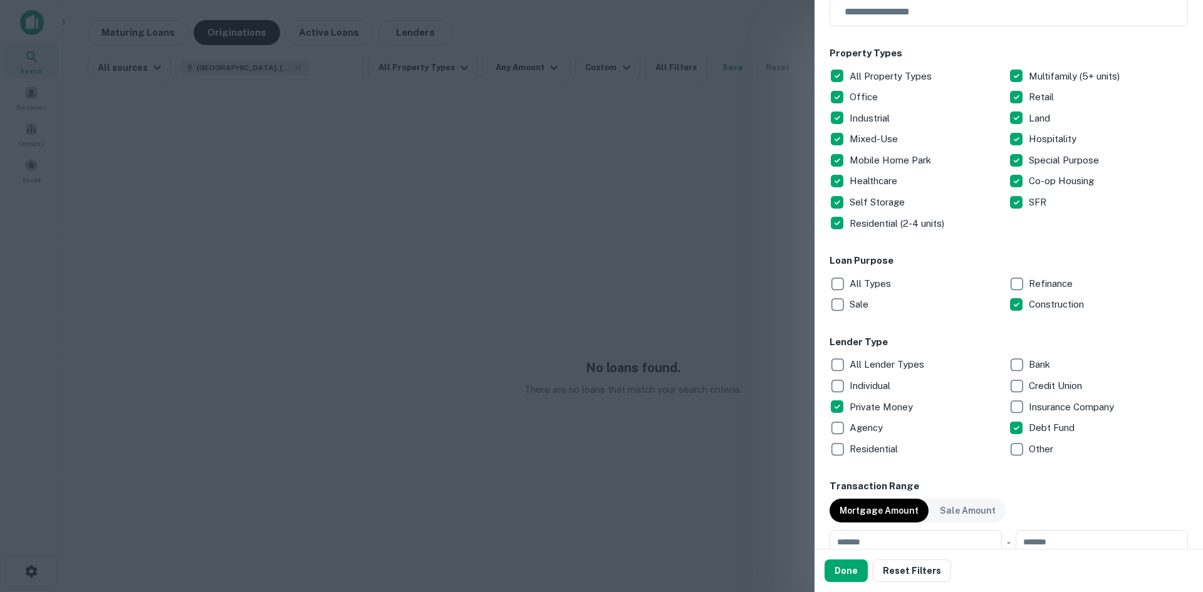
scroll to position [188, 0]
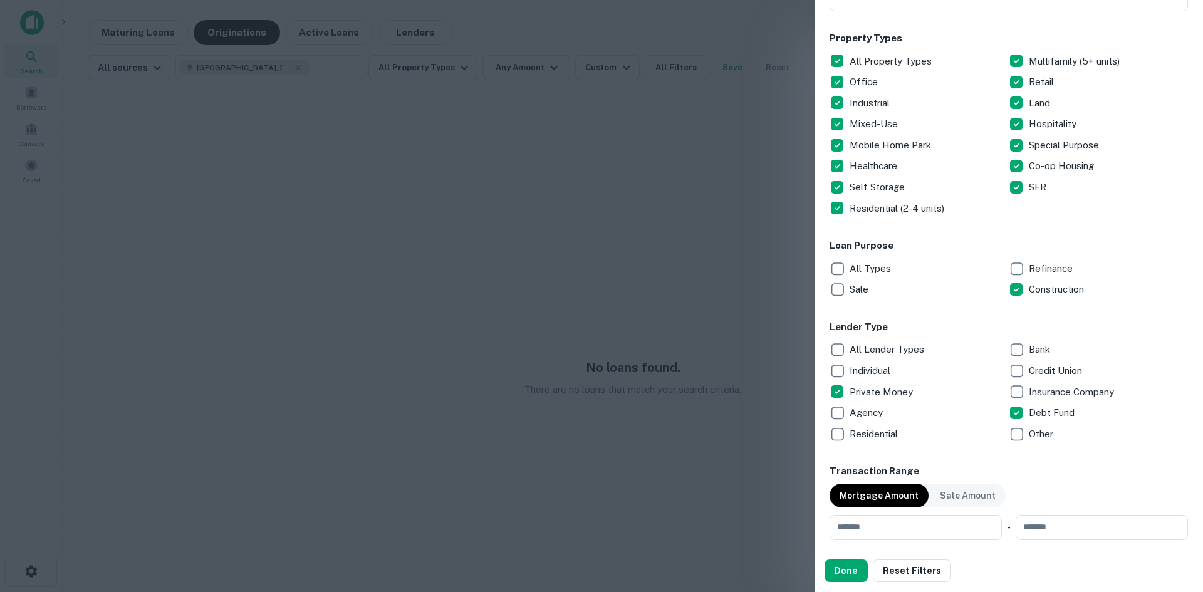
click at [853, 266] on p "All Types" at bounding box center [871, 268] width 44 height 15
click at [852, 566] on button "Done" at bounding box center [845, 570] width 43 height 23
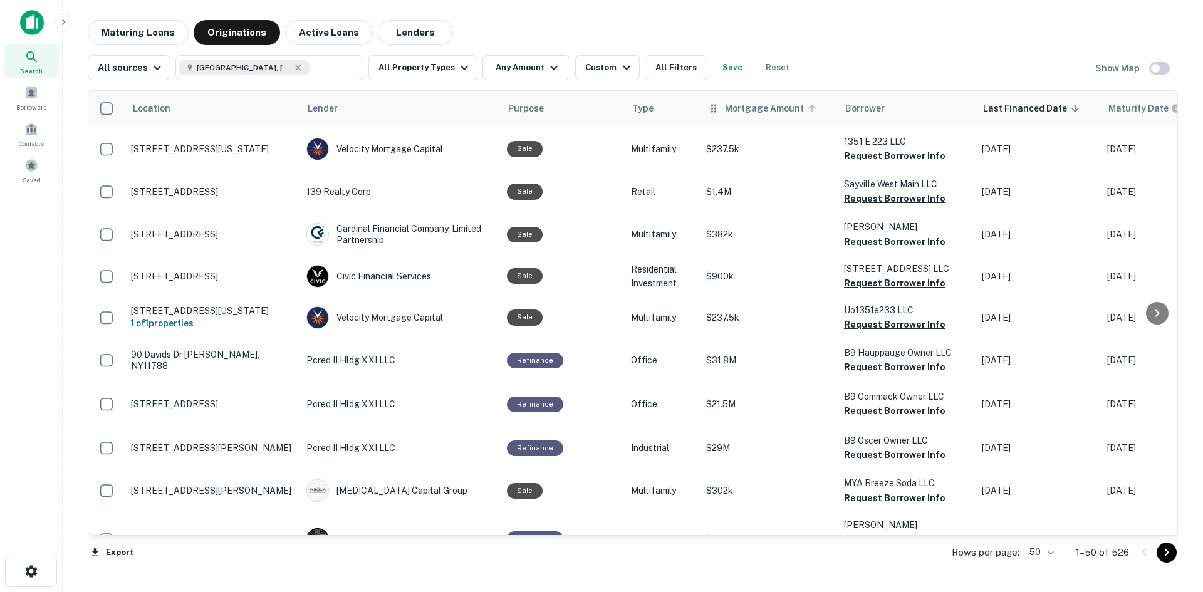
scroll to position [63, 0]
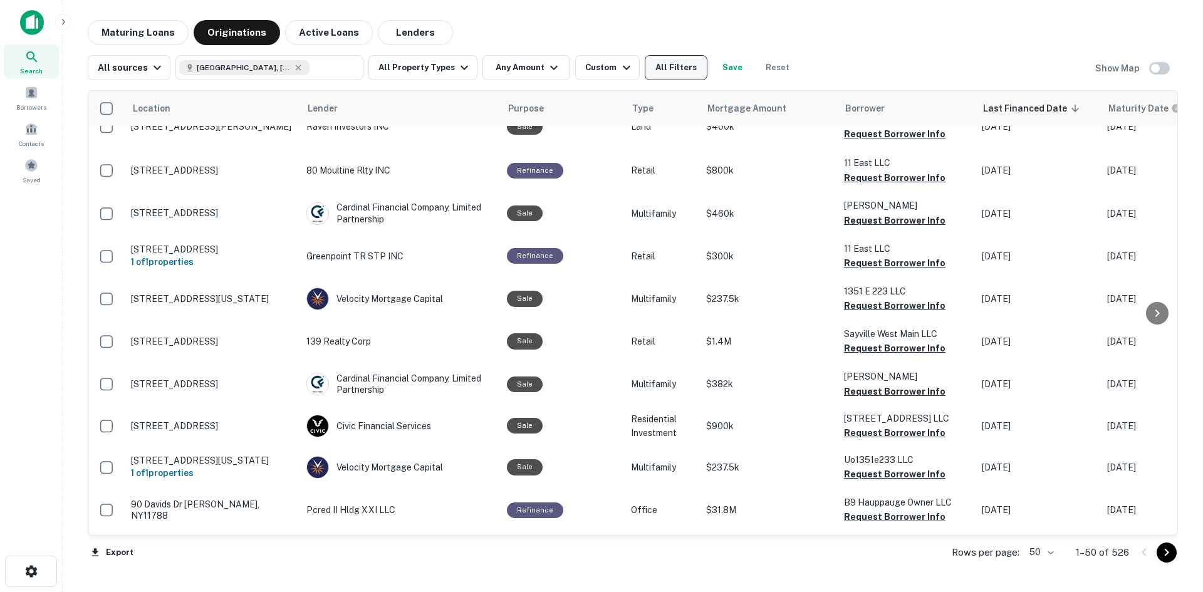
click at [665, 66] on button "All Filters" at bounding box center [676, 67] width 63 height 25
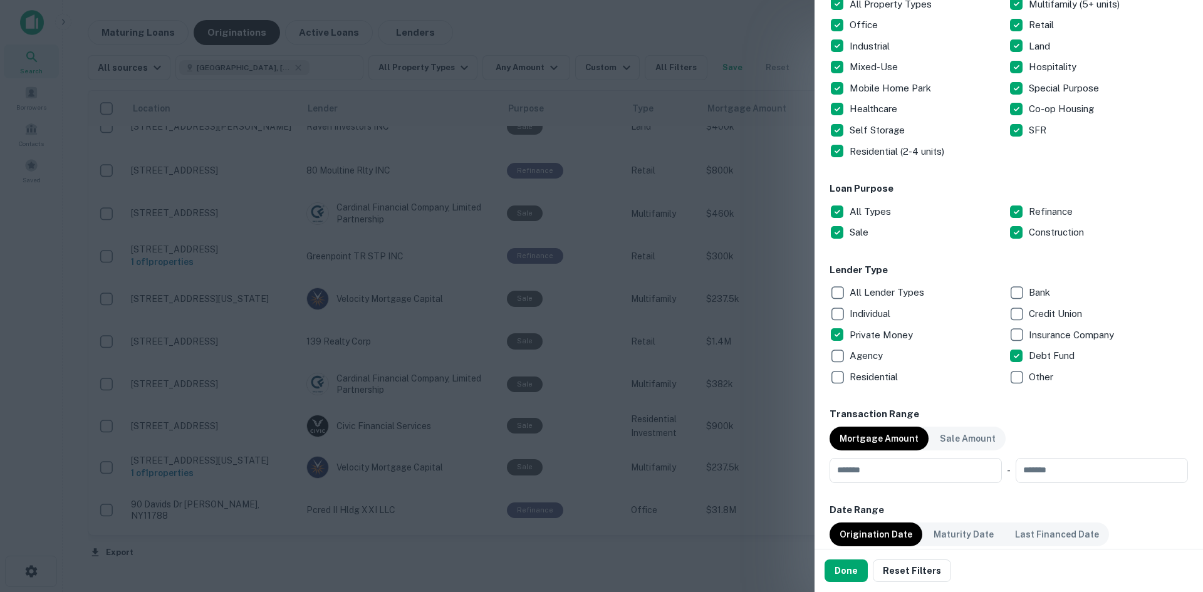
scroll to position [376, 0]
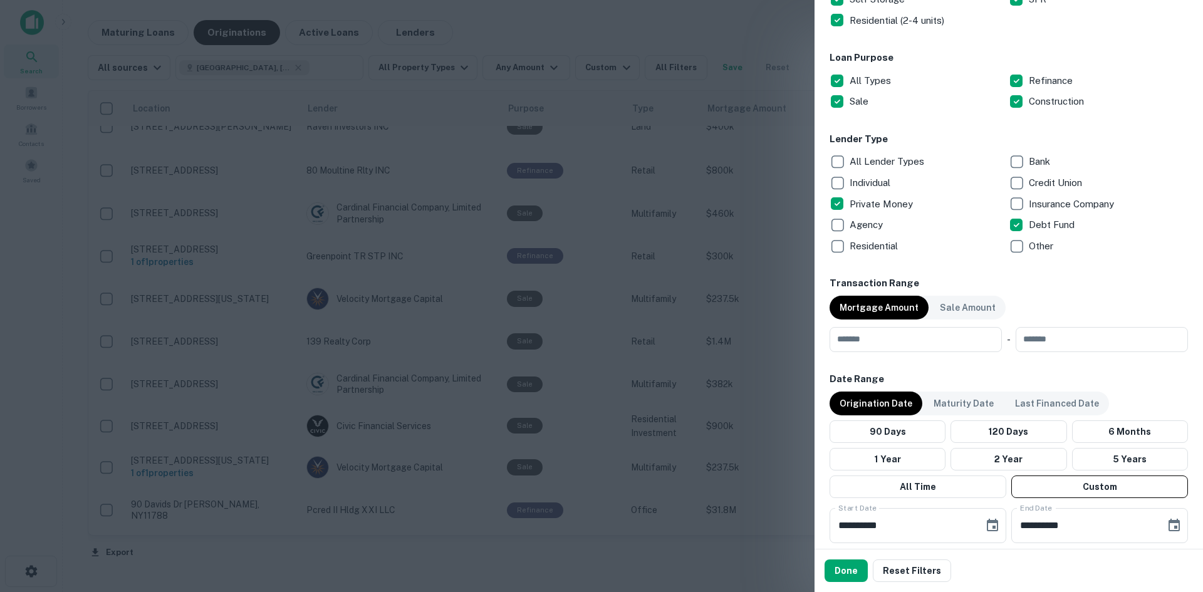
click at [855, 562] on button "Done" at bounding box center [845, 570] width 43 height 23
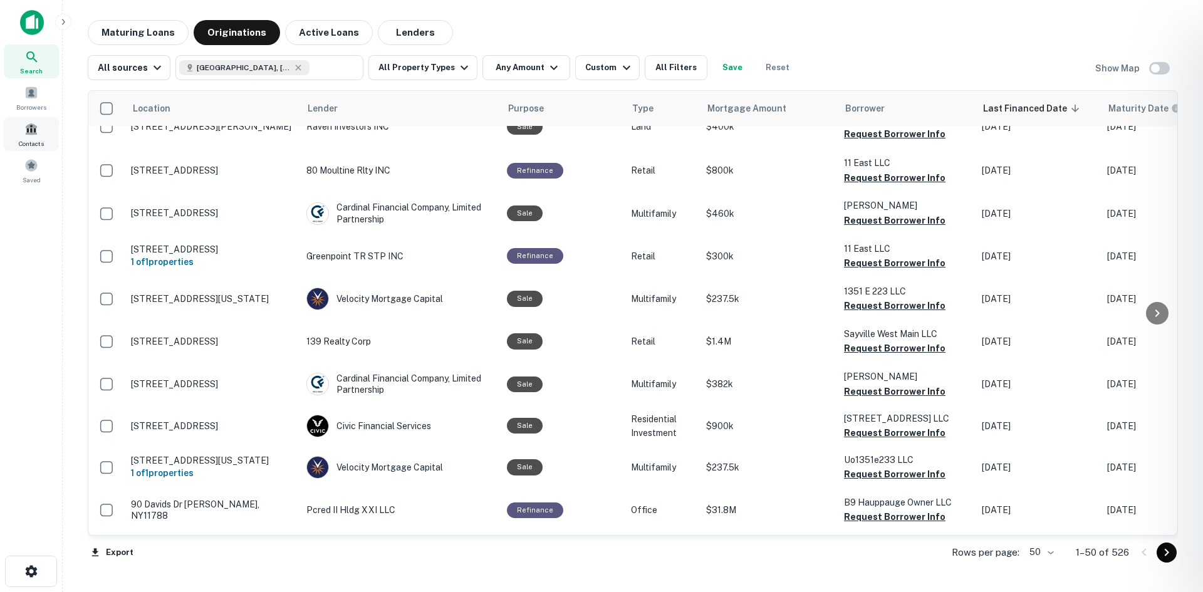
click at [28, 198] on div at bounding box center [601, 296] width 1203 height 592
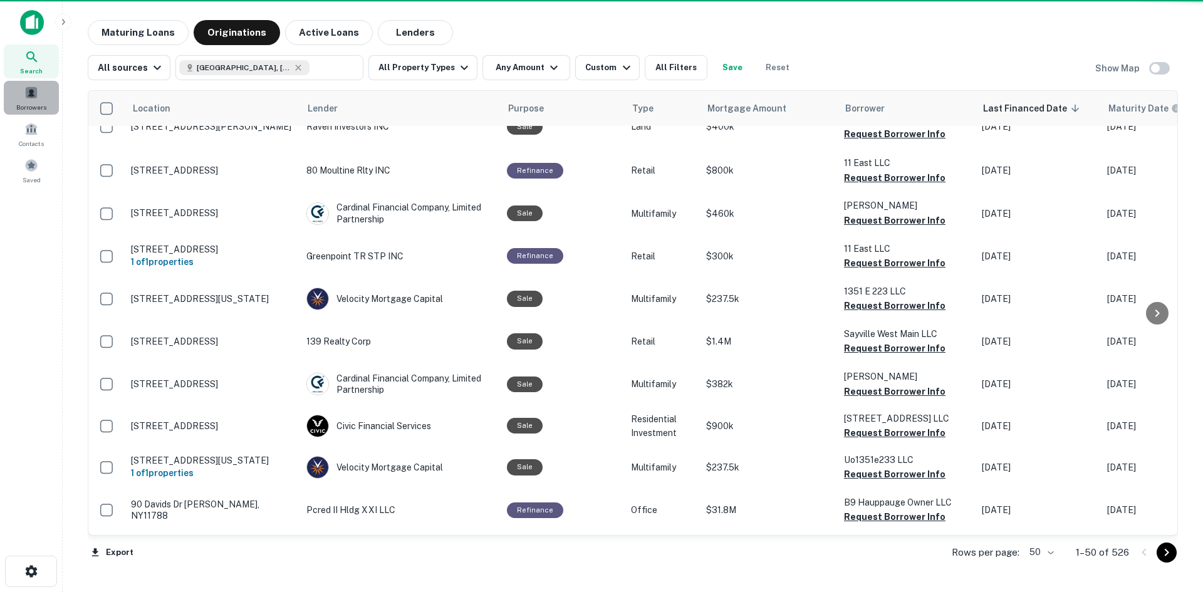
click at [31, 92] on span at bounding box center [31, 93] width 14 height 14
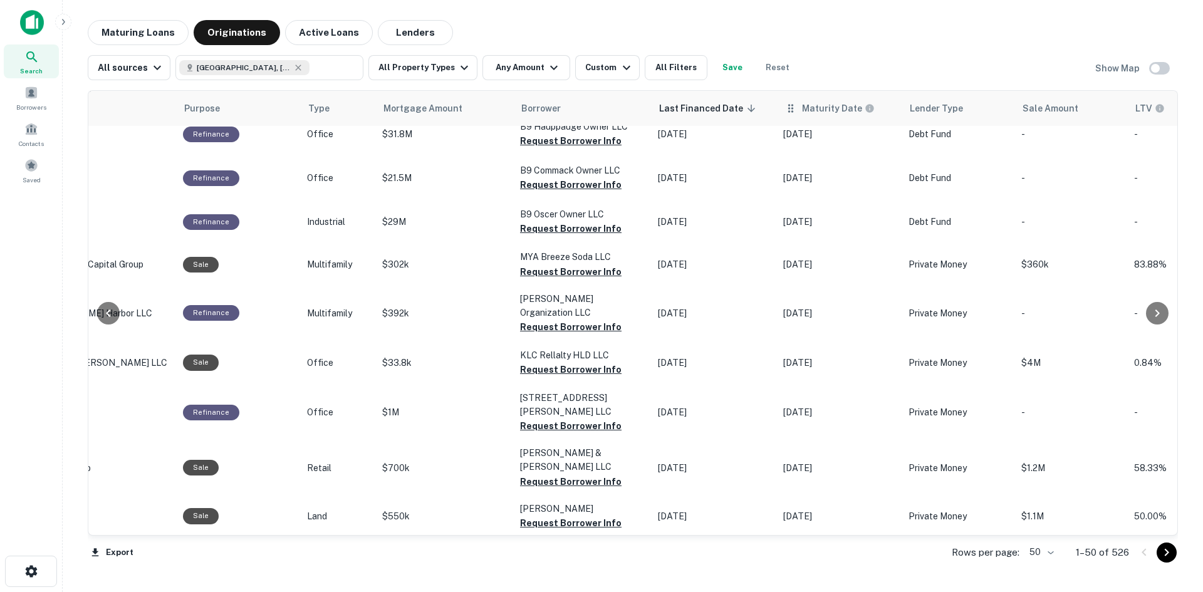
scroll to position [438, 324]
click at [879, 108] on icon at bounding box center [883, 109] width 8 height 8
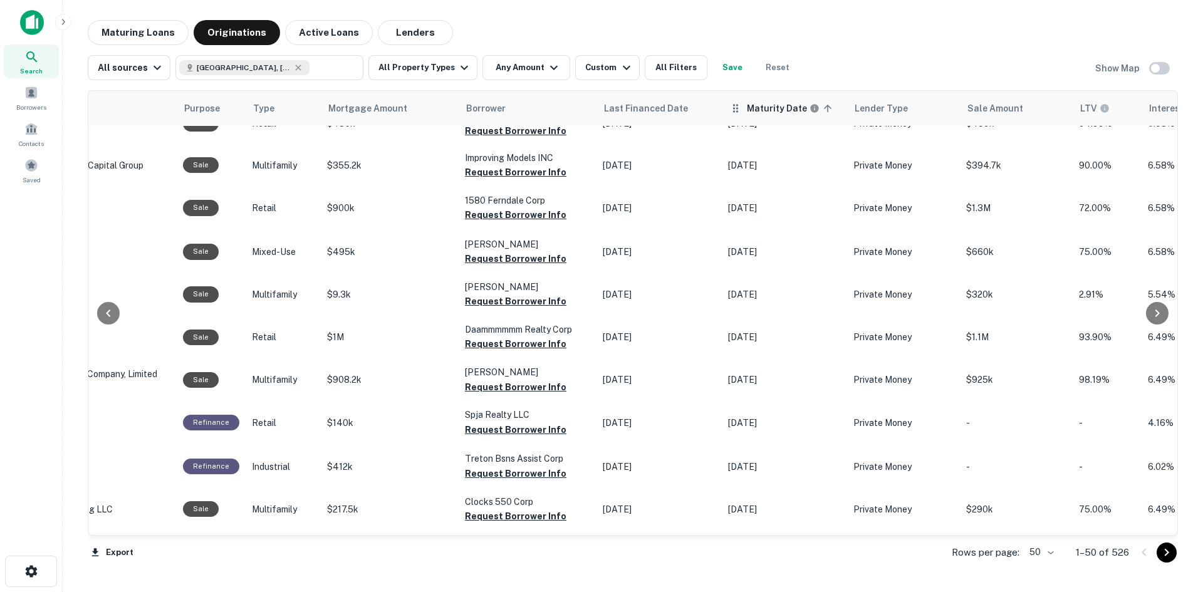
click at [825, 108] on icon at bounding box center [827, 108] width 11 height 11
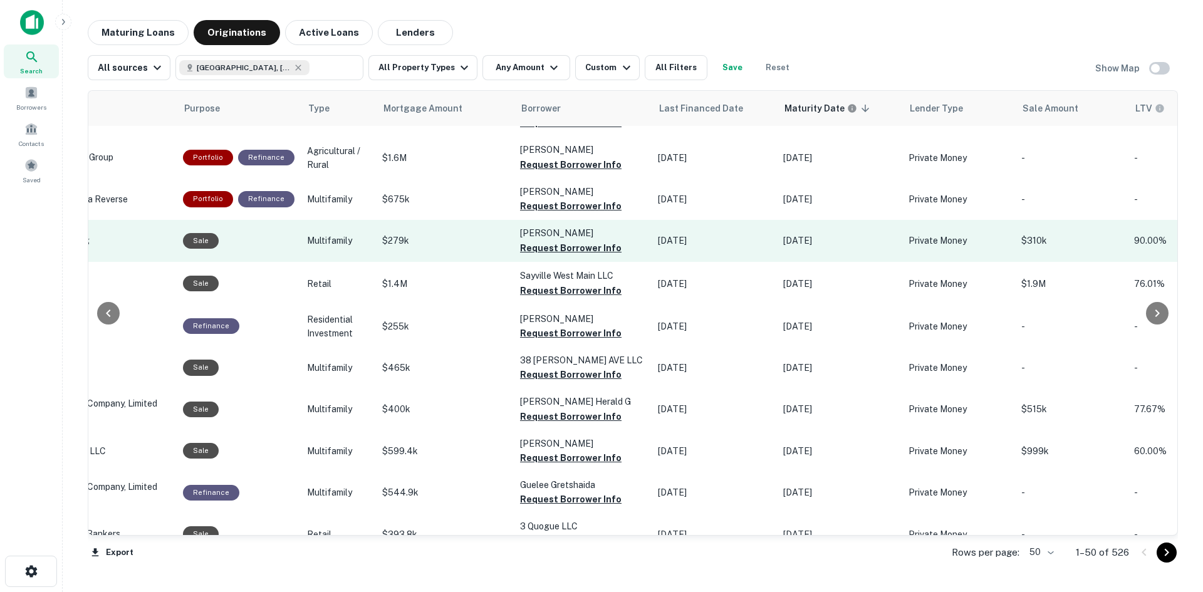
scroll to position [0, 324]
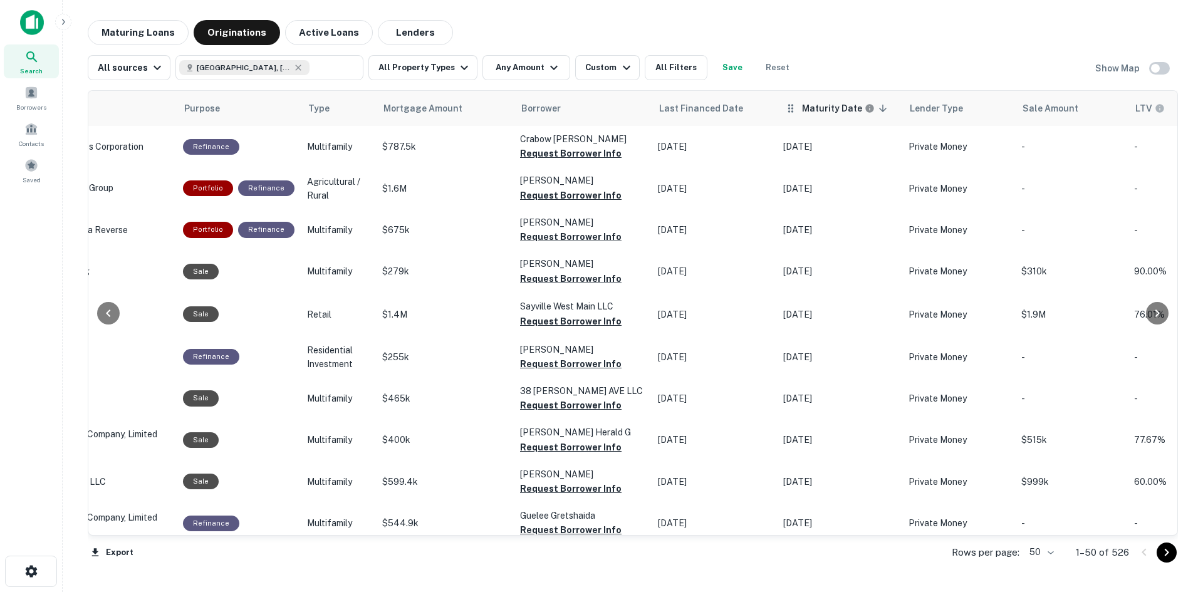
click at [877, 113] on icon at bounding box center [882, 108] width 11 height 11
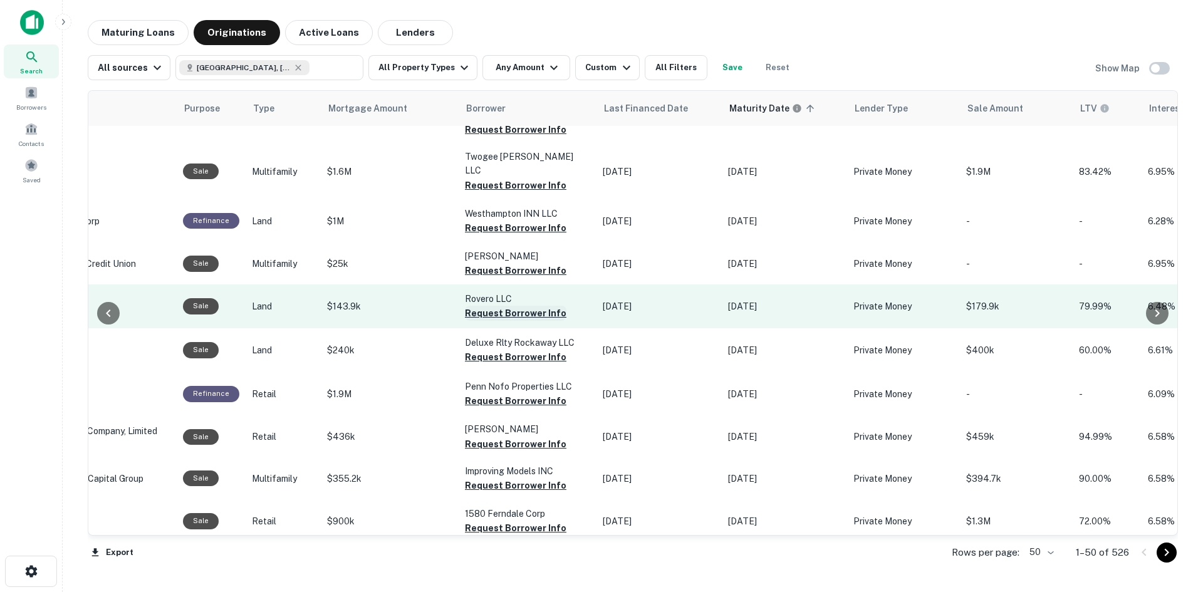
scroll to position [188, 324]
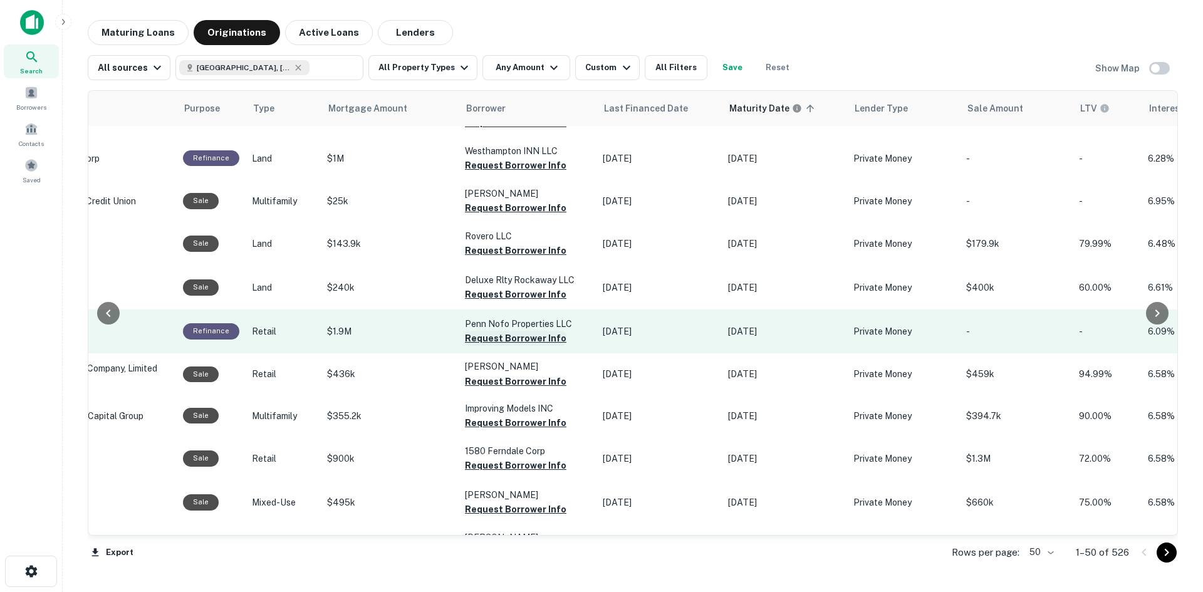
click at [527, 331] on button "Request Borrower Info" at bounding box center [515, 338] width 101 height 15
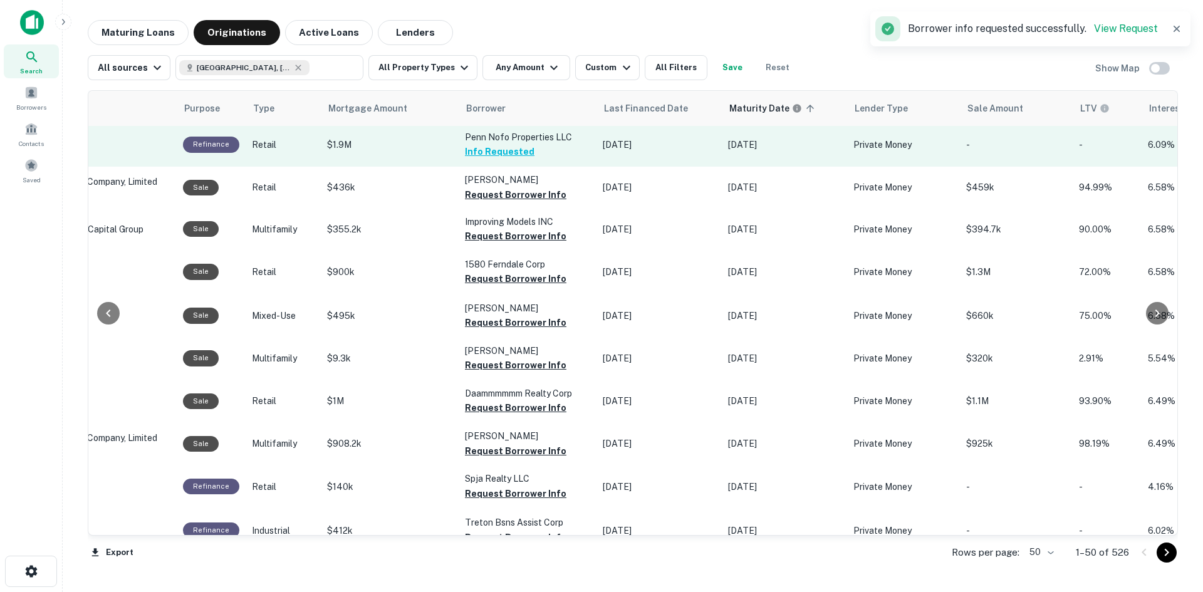
scroll to position [376, 324]
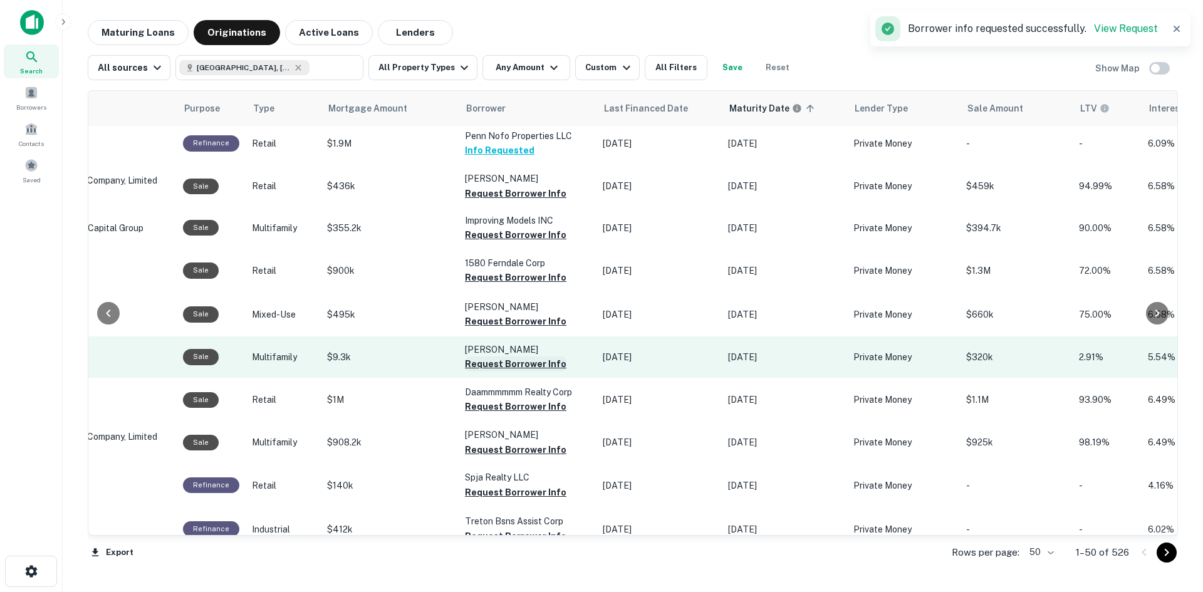
click at [537, 356] on button "Request Borrower Info" at bounding box center [515, 363] width 101 height 15
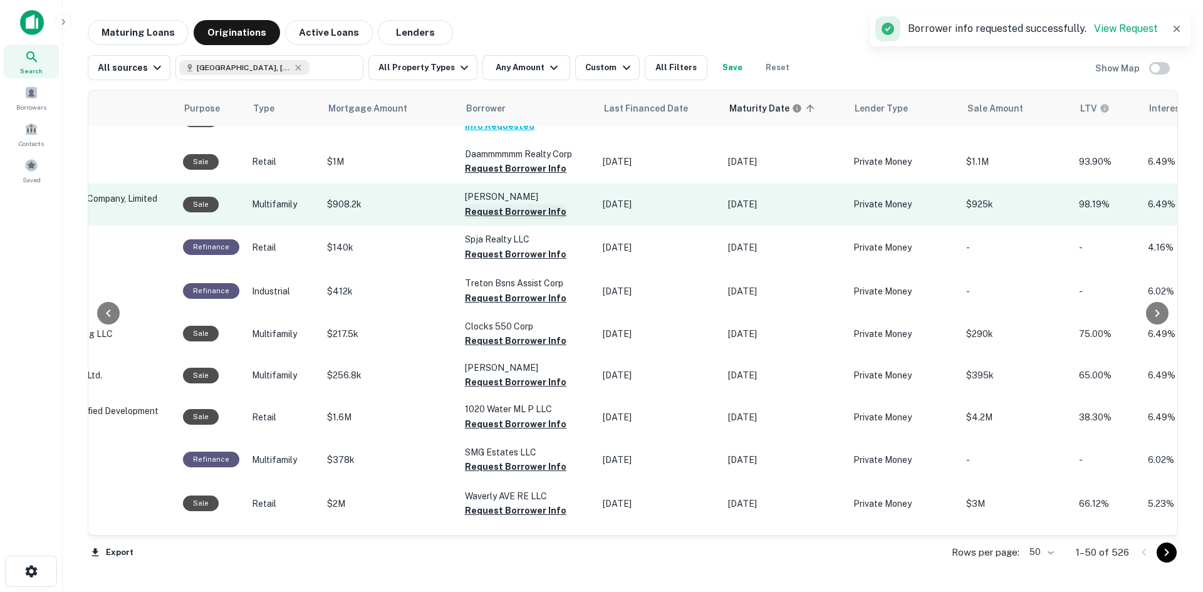
scroll to position [689, 324]
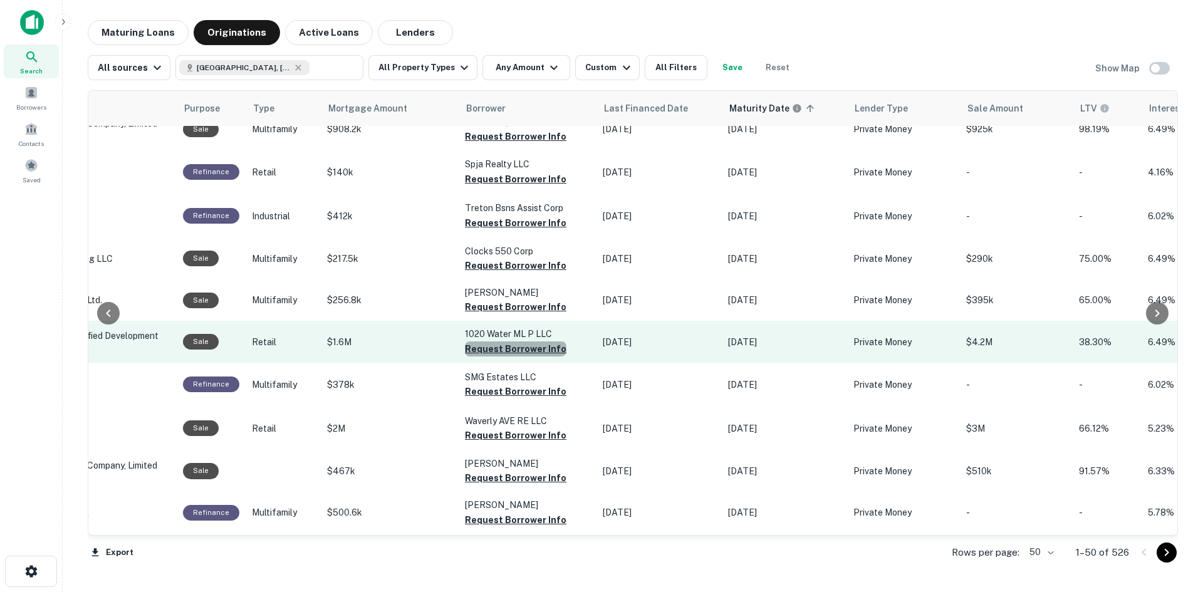
click at [525, 341] on button "Request Borrower Info" at bounding box center [515, 348] width 101 height 15
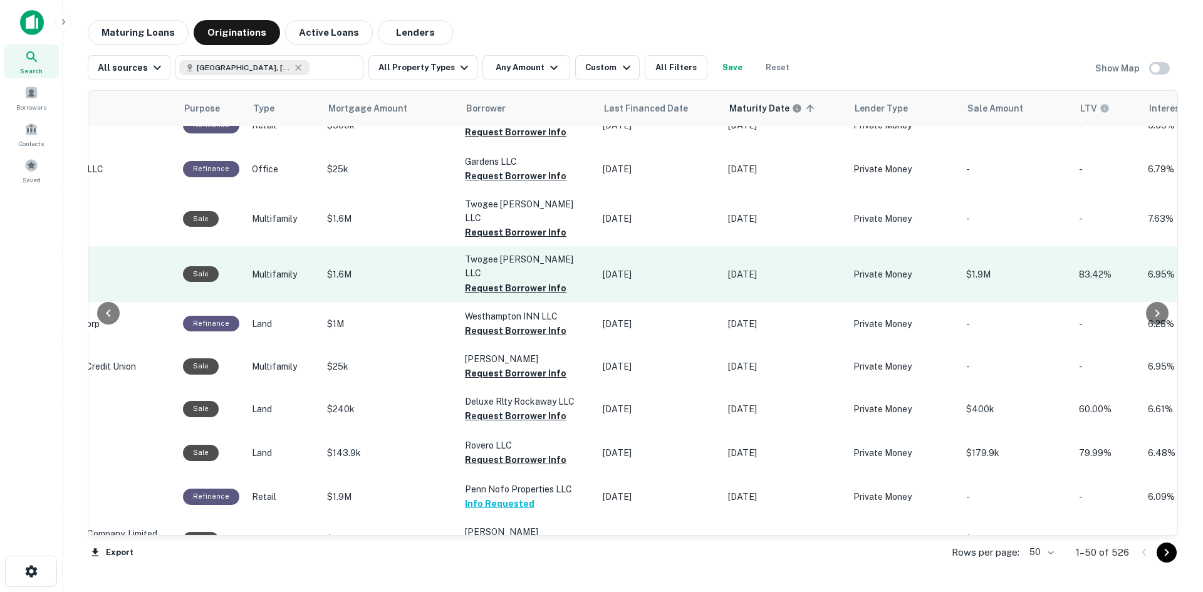
scroll to position [0, 324]
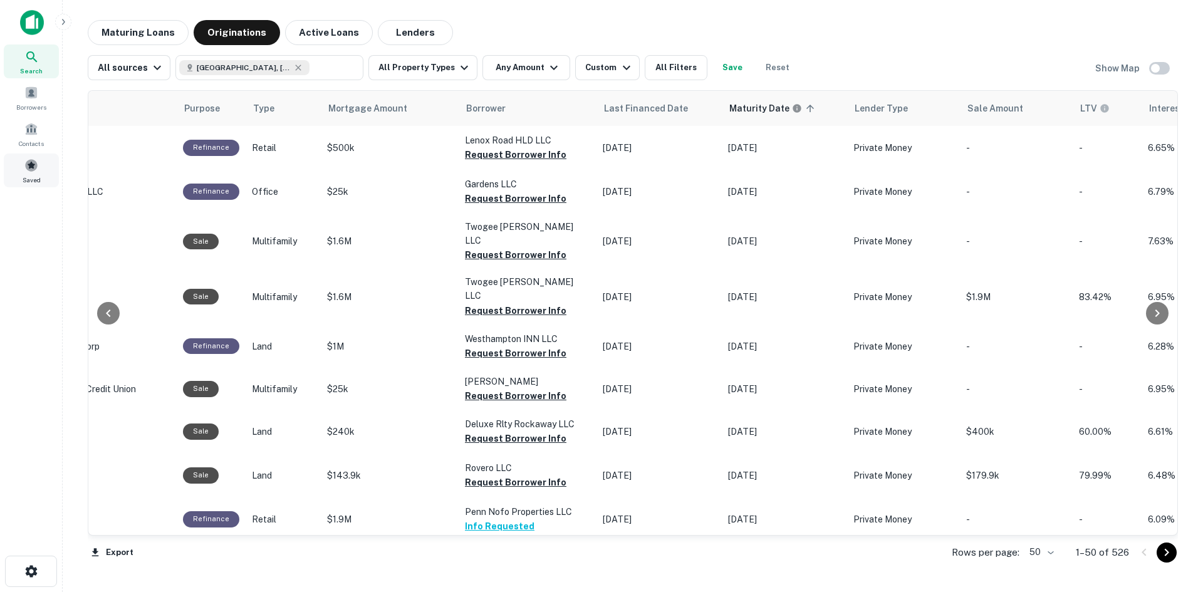
click at [33, 160] on span at bounding box center [31, 165] width 14 height 14
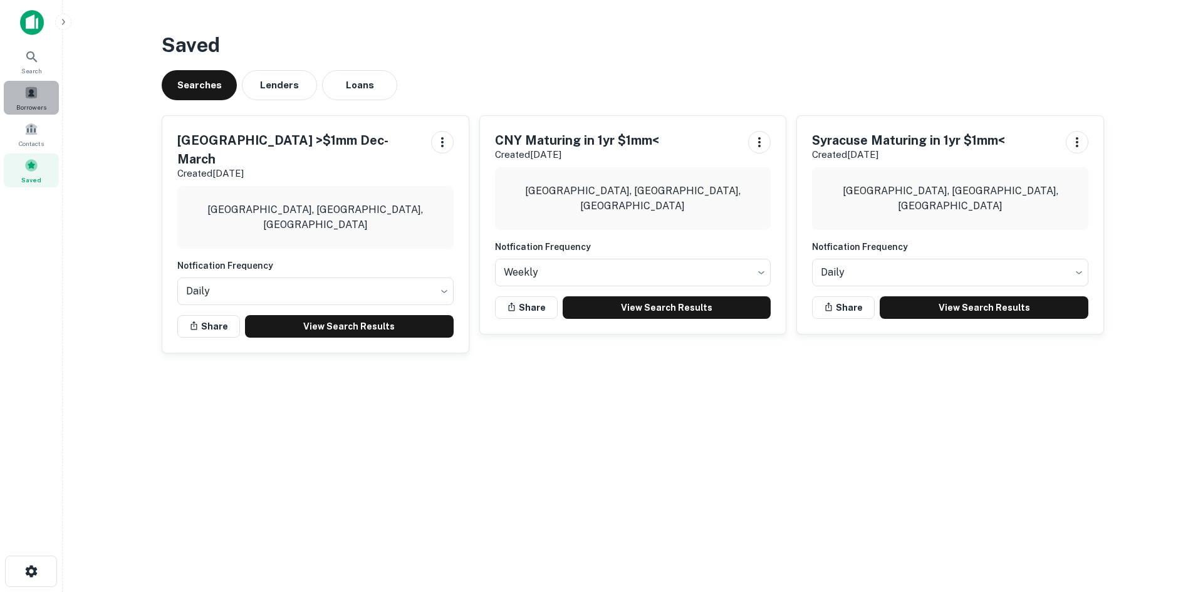
click at [34, 108] on span "Borrowers" at bounding box center [31, 107] width 30 height 10
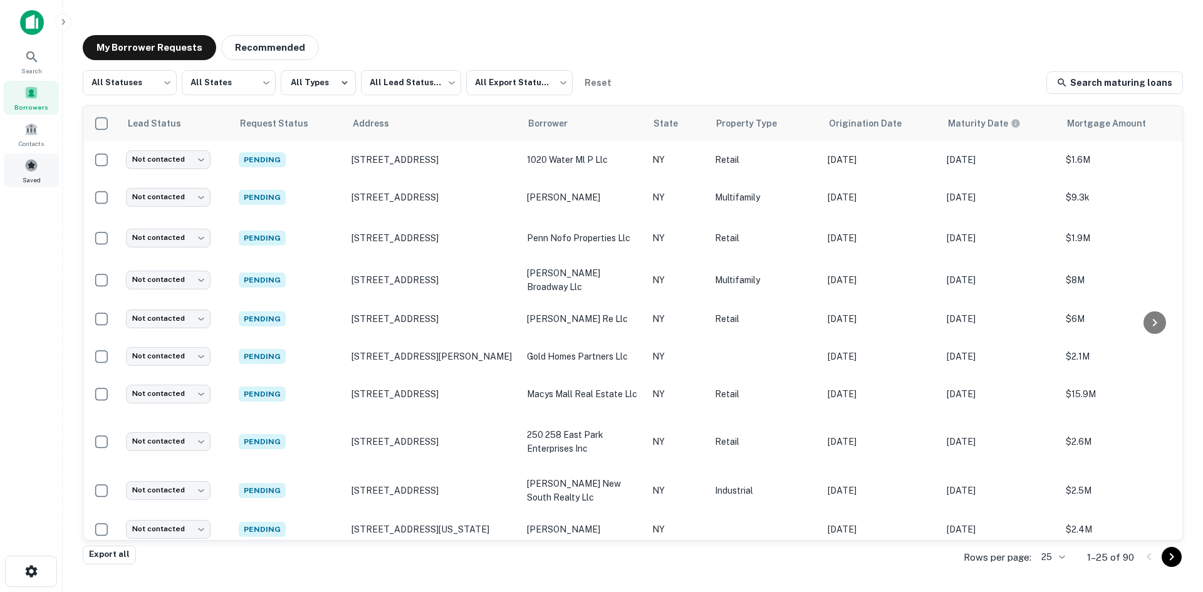
click at [27, 168] on span at bounding box center [31, 165] width 14 height 14
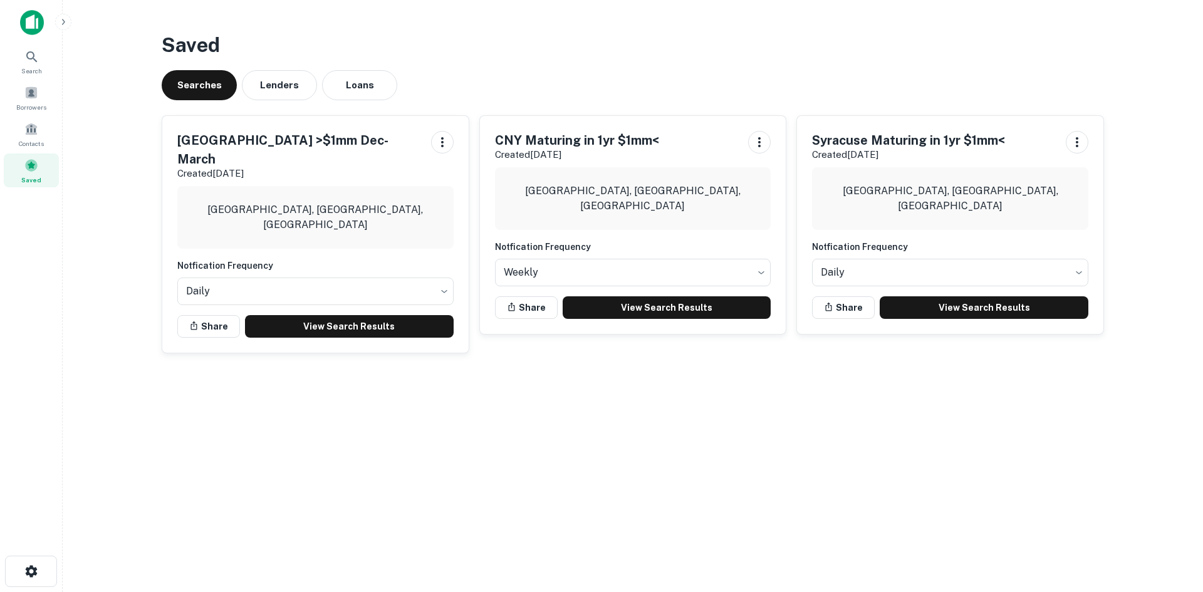
click at [881, 152] on p "Created [DATE]" at bounding box center [908, 154] width 193 height 15
click at [866, 194] on div "[GEOGRAPHIC_DATA], [GEOGRAPHIC_DATA], [GEOGRAPHIC_DATA]" at bounding box center [950, 198] width 276 height 63
click at [963, 304] on link "View Search Results" at bounding box center [983, 307] width 209 height 23
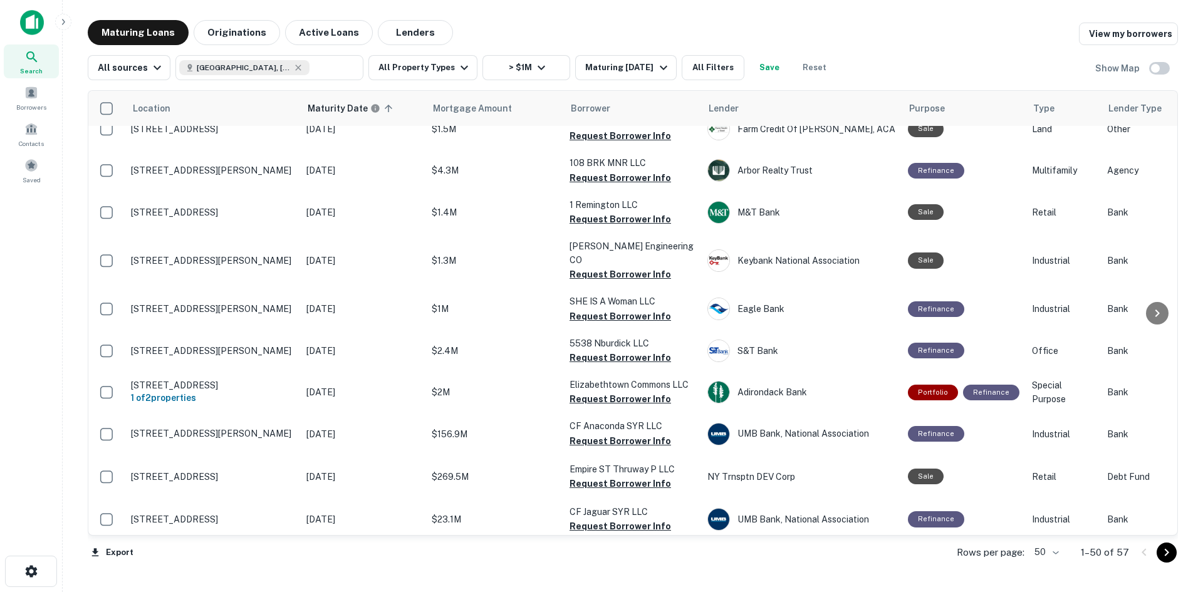
scroll to position [814, 0]
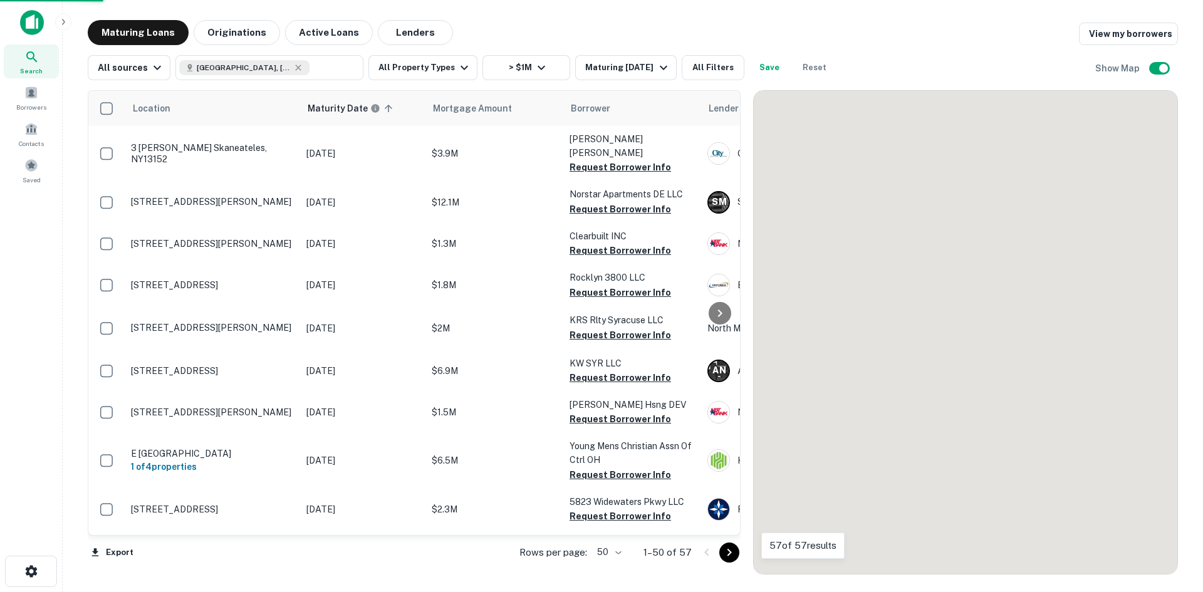
scroll to position [814, 0]
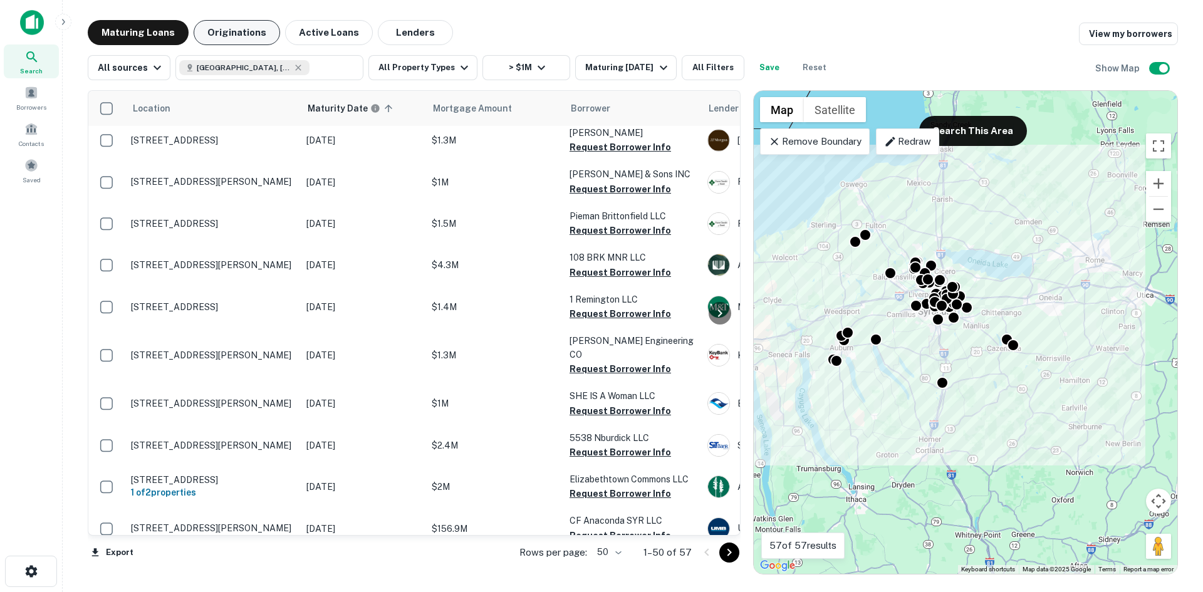
click at [219, 25] on button "Originations" at bounding box center [237, 32] width 86 height 25
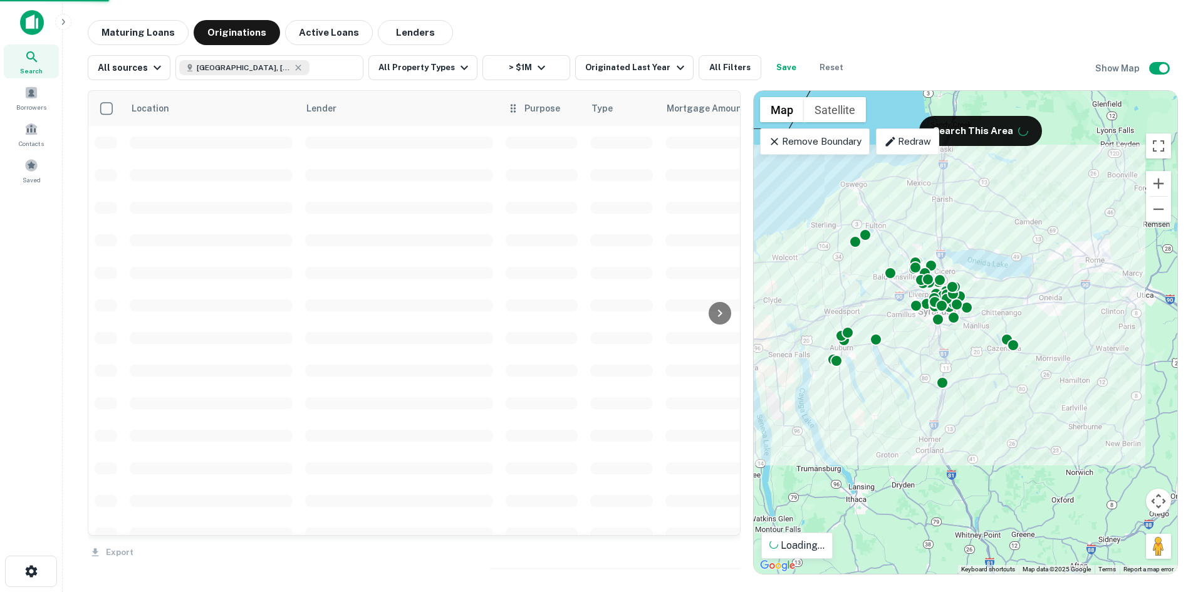
scroll to position [814, 0]
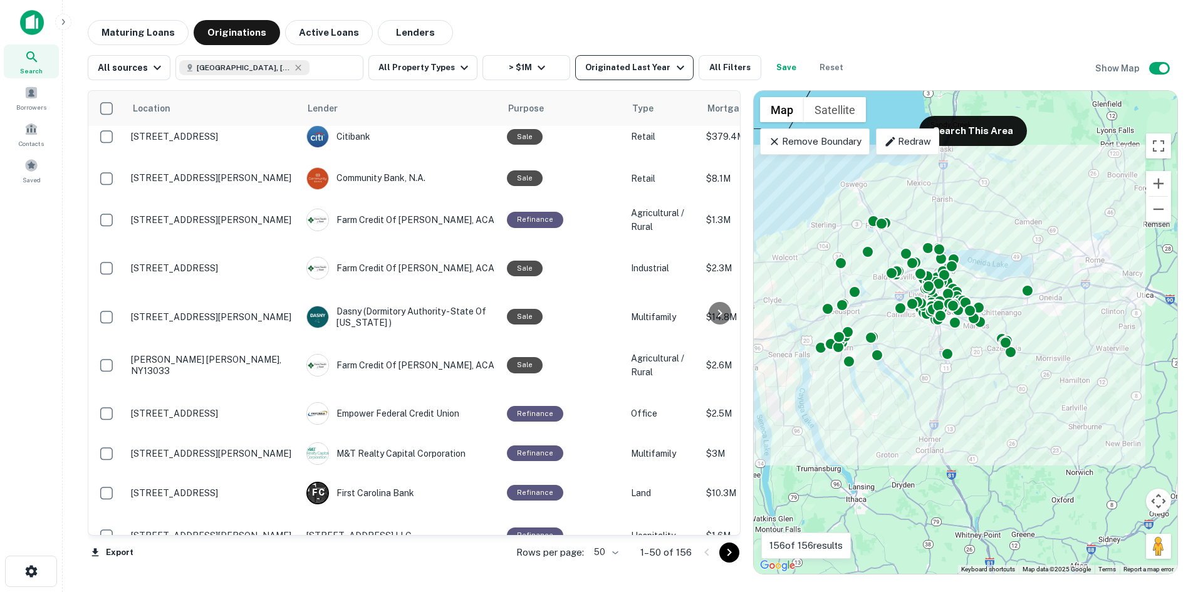
click at [588, 73] on div "Originated Last Year" at bounding box center [636, 67] width 102 height 15
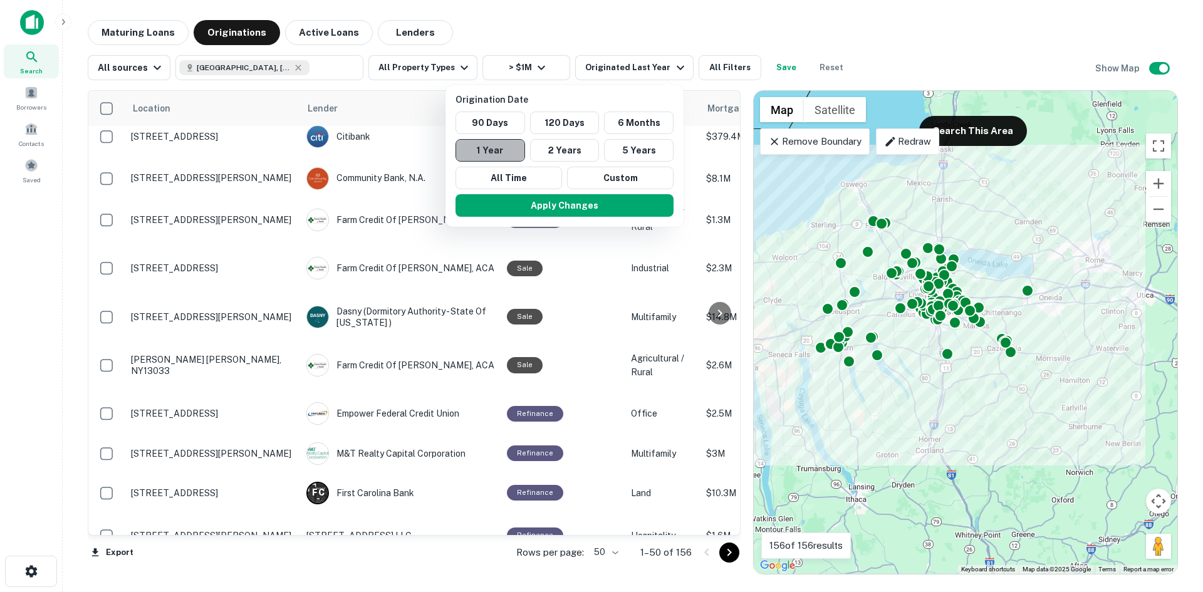
click at [489, 150] on button "1 Year" at bounding box center [490, 150] width 70 height 23
click at [537, 210] on button "Apply Changes" at bounding box center [564, 205] width 218 height 23
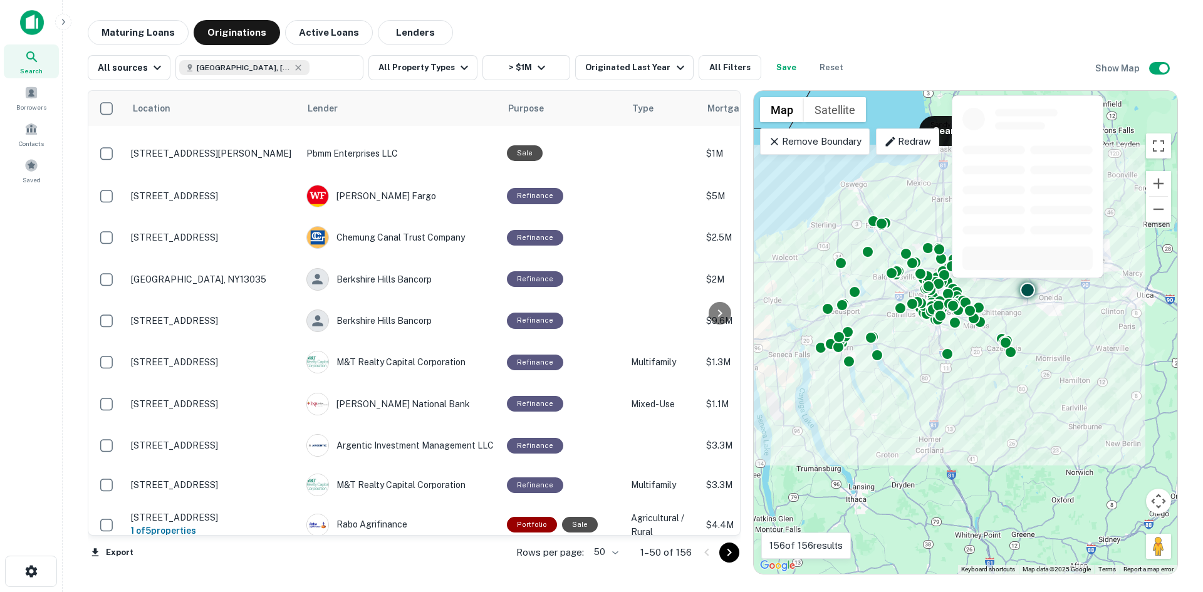
scroll to position [0, 0]
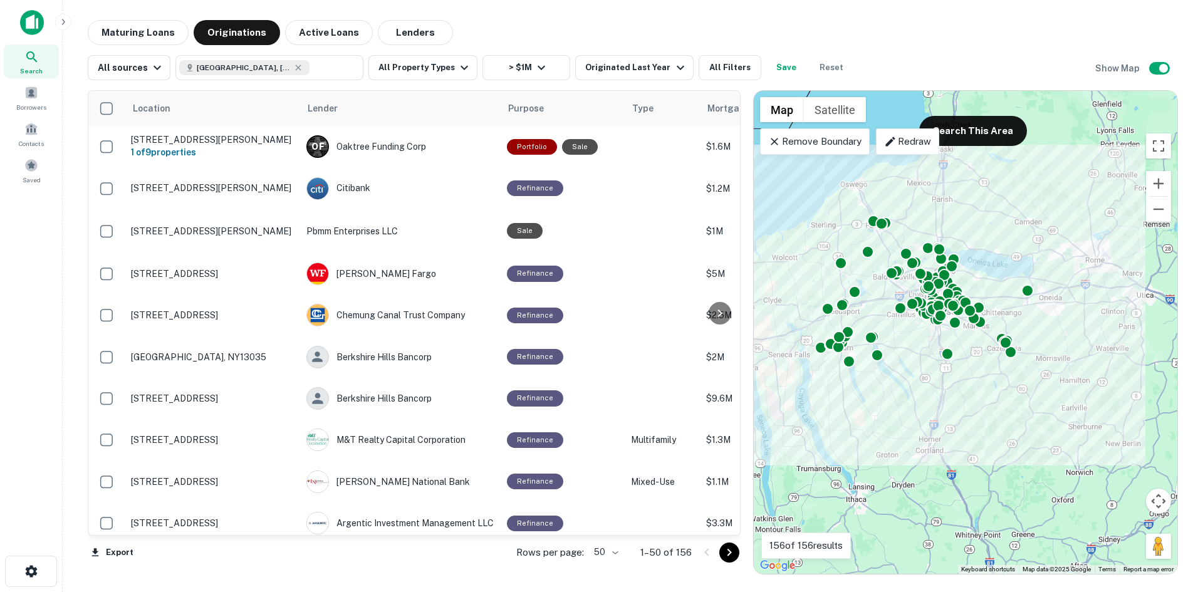
click at [724, 533] on div at bounding box center [719, 313] width 25 height 444
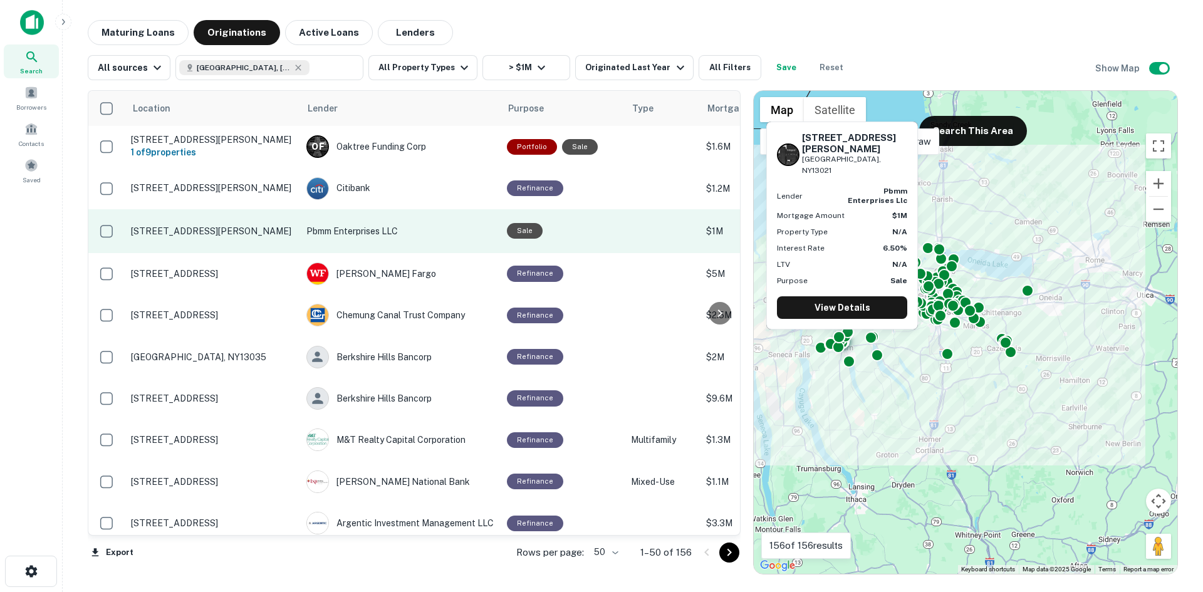
drag, startPoint x: 336, startPoint y: 207, endPoint x: 510, endPoint y: 220, distance: 174.6
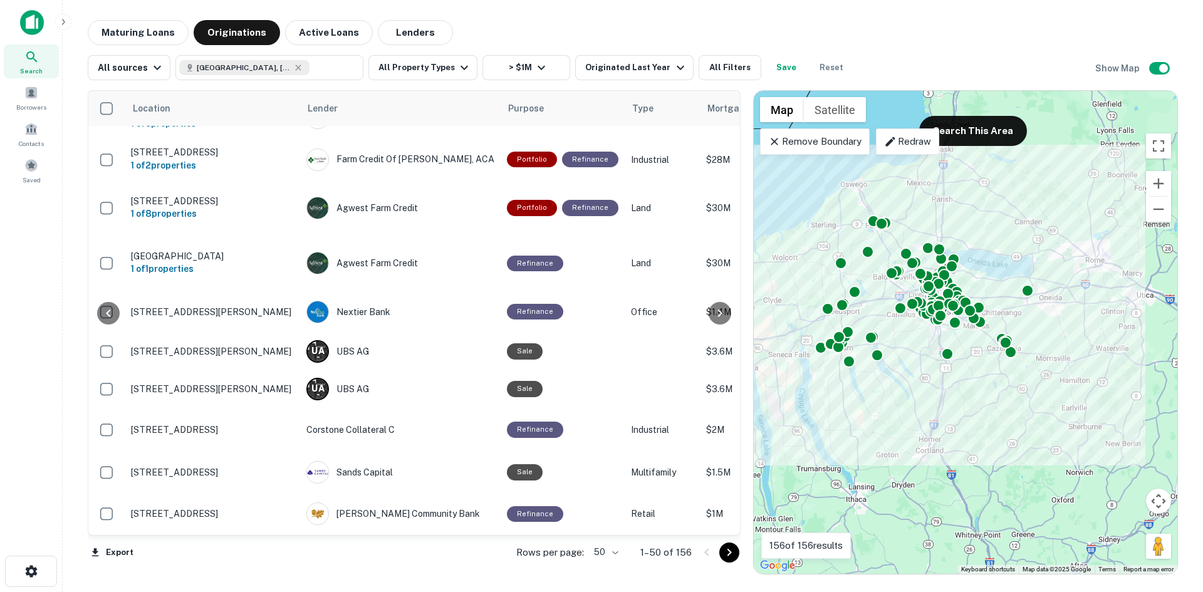
scroll to position [1751, 561]
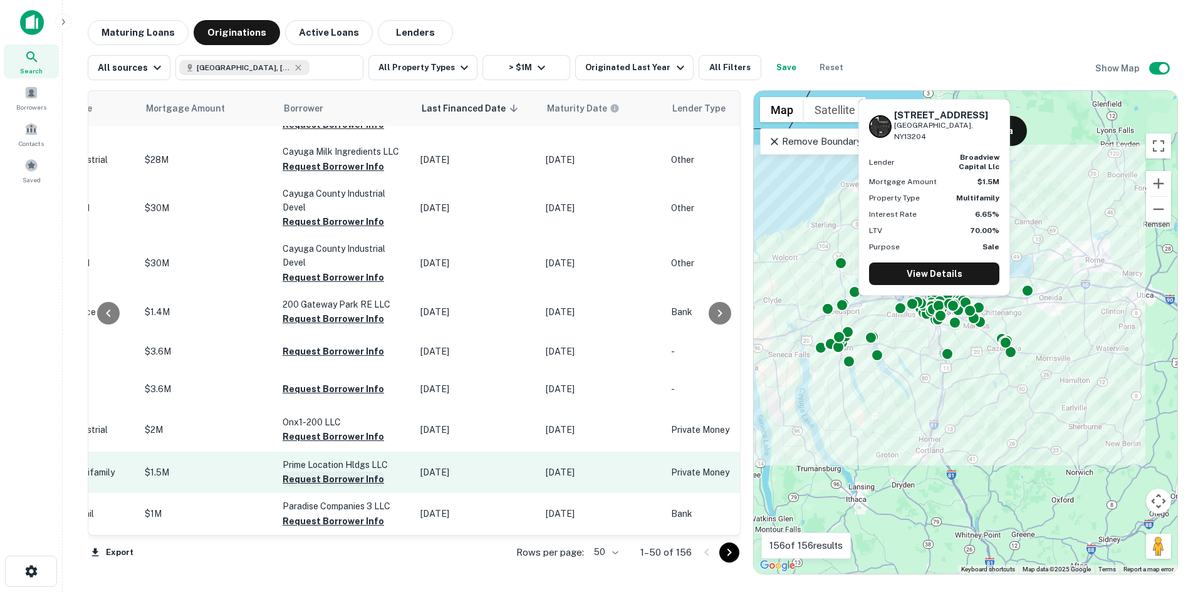
click at [349, 472] on button "Request Borrower Info" at bounding box center [332, 479] width 101 height 15
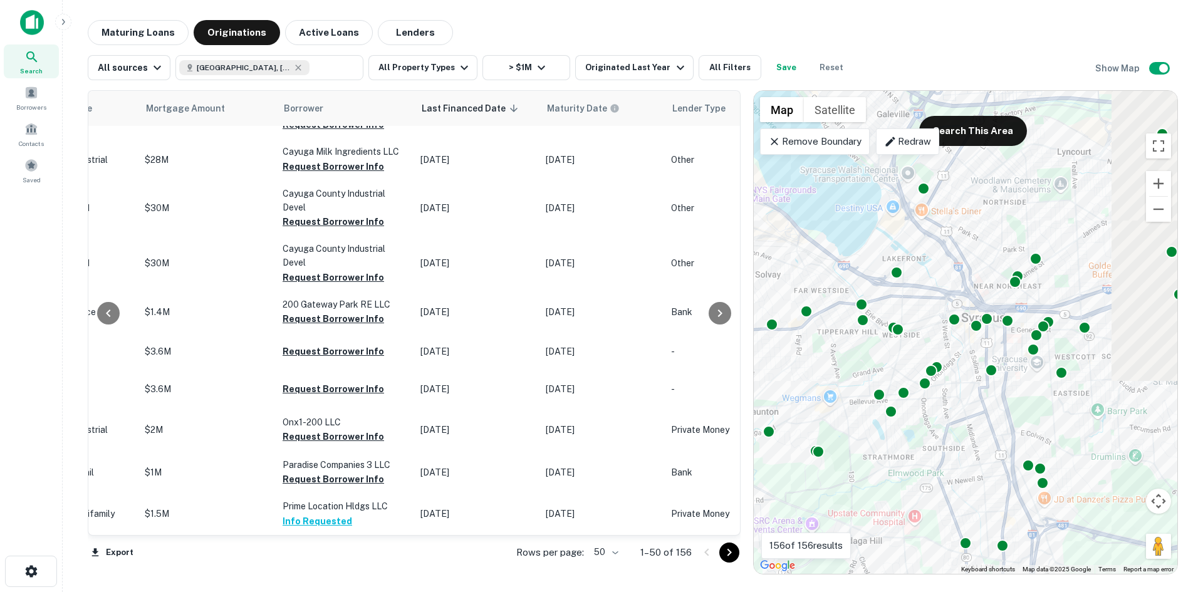
drag, startPoint x: 1024, startPoint y: 363, endPoint x: 834, endPoint y: 448, distance: 208.0
click at [834, 452] on div "To activate drag with keyboard, press Alt + Enter. Once in keyboard drag state,…" at bounding box center [965, 332] width 423 height 483
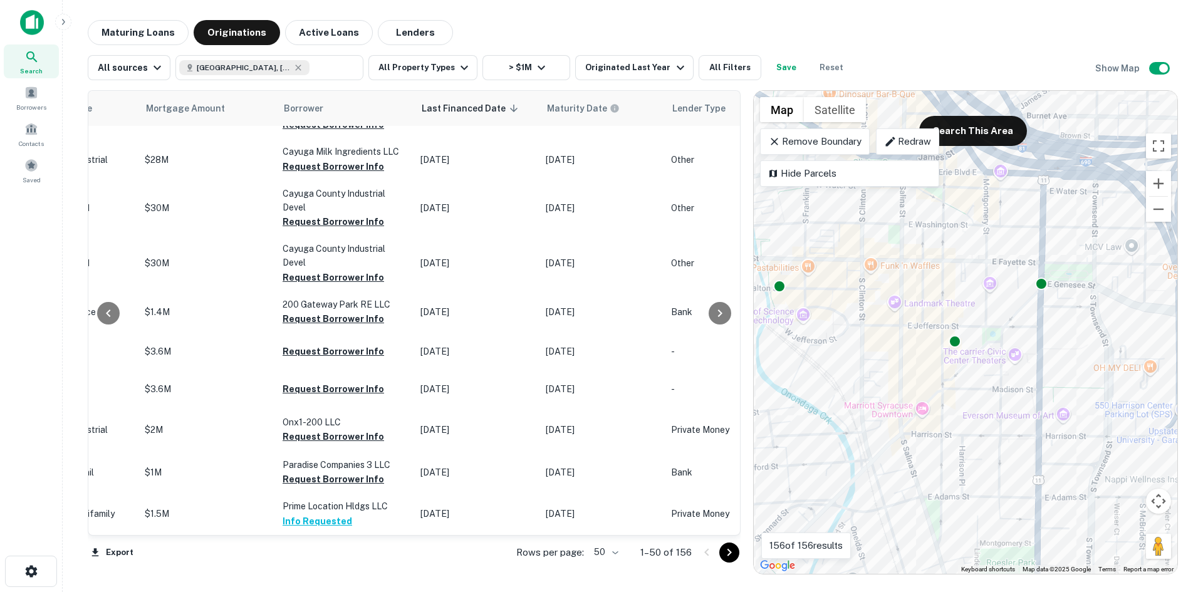
drag, startPoint x: 950, startPoint y: 338, endPoint x: 916, endPoint y: 410, distance: 79.3
click at [916, 410] on div "To activate drag with keyboard, press Alt + Enter. Once in keyboard drag state,…" at bounding box center [965, 332] width 423 height 483
click at [956, 341] on div at bounding box center [955, 339] width 18 height 18
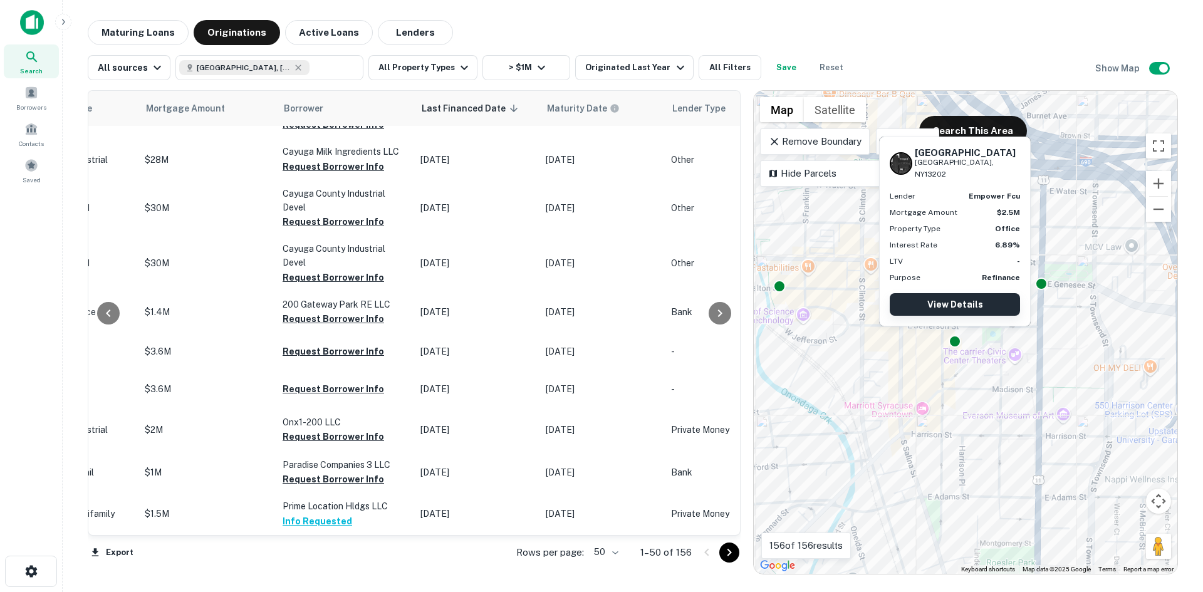
click at [960, 303] on link "View Details" at bounding box center [954, 304] width 130 height 23
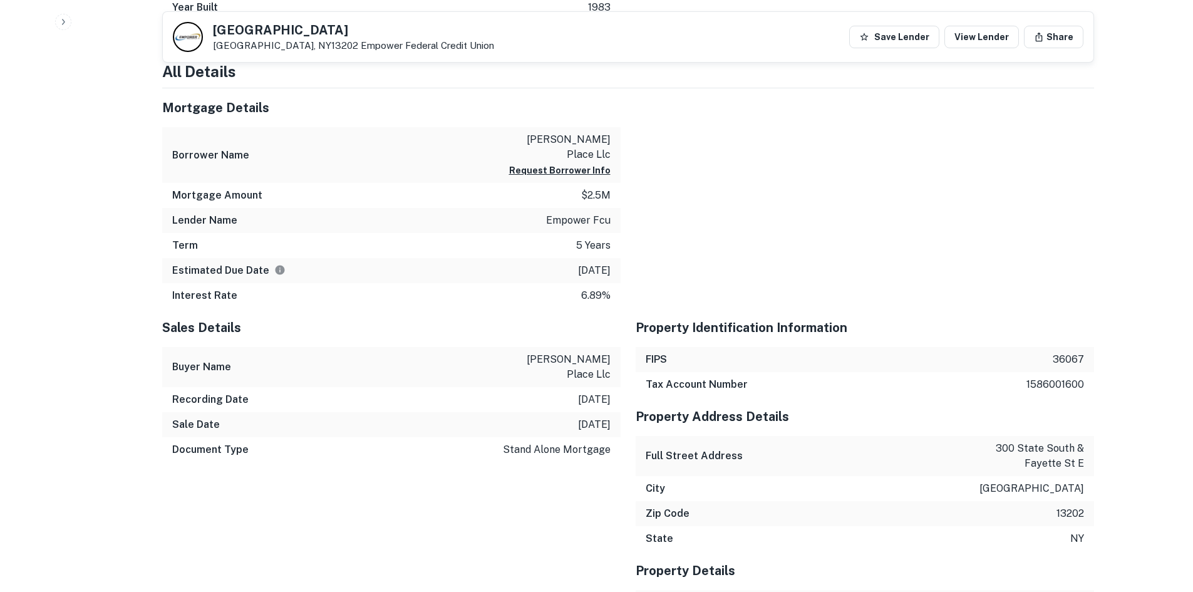
scroll to position [814, 0]
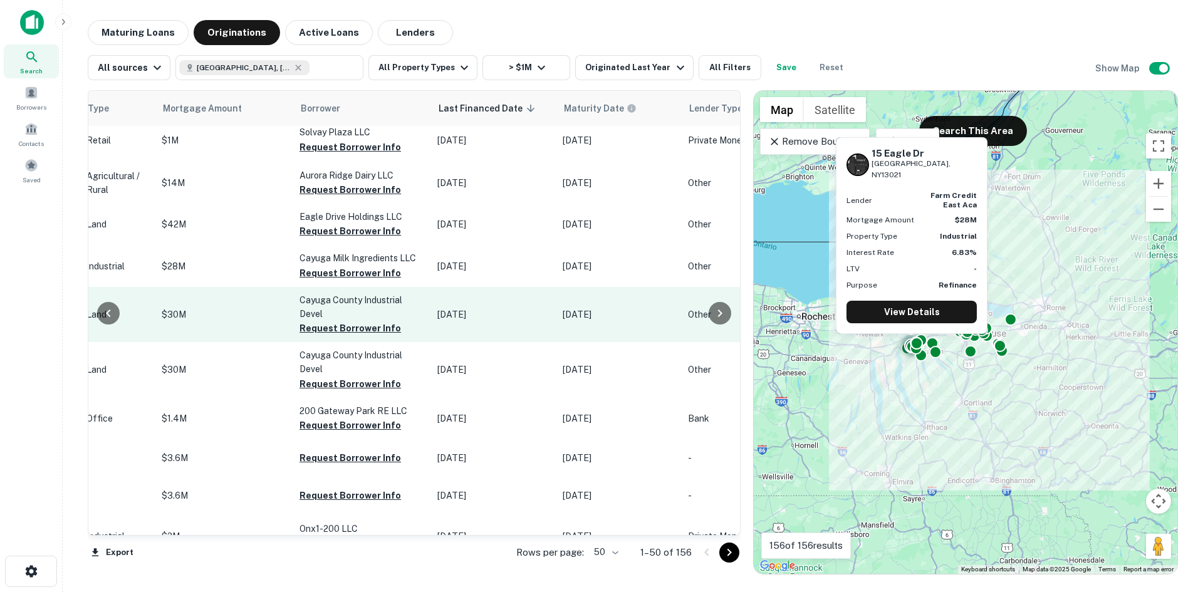
scroll to position [1751, 544]
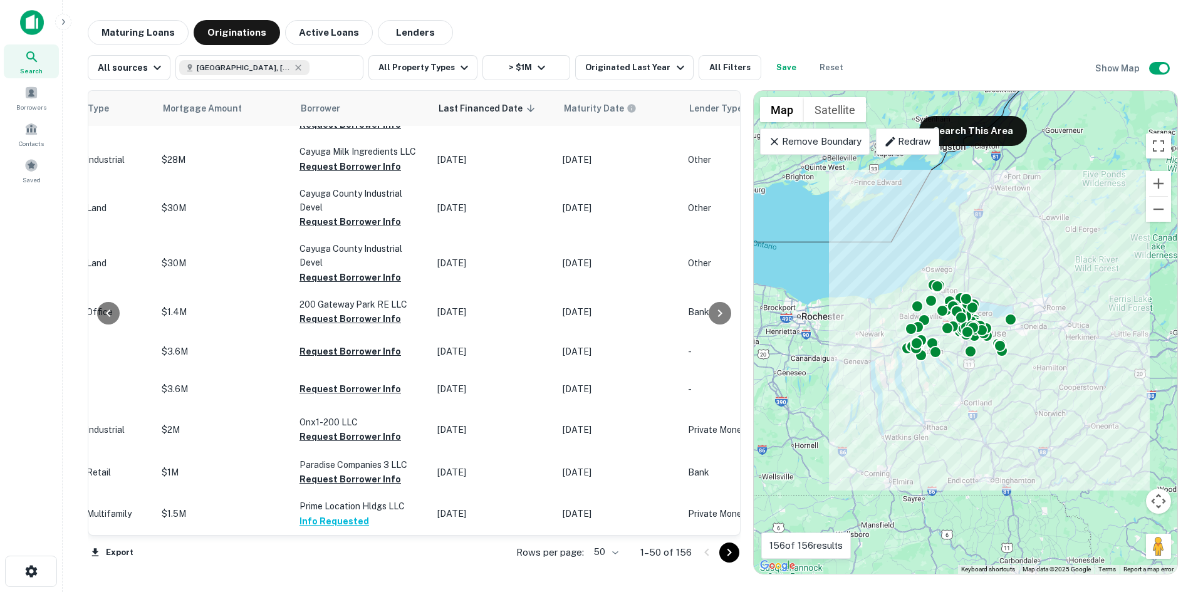
click at [722, 554] on button "Go to next page" at bounding box center [729, 552] width 20 height 20
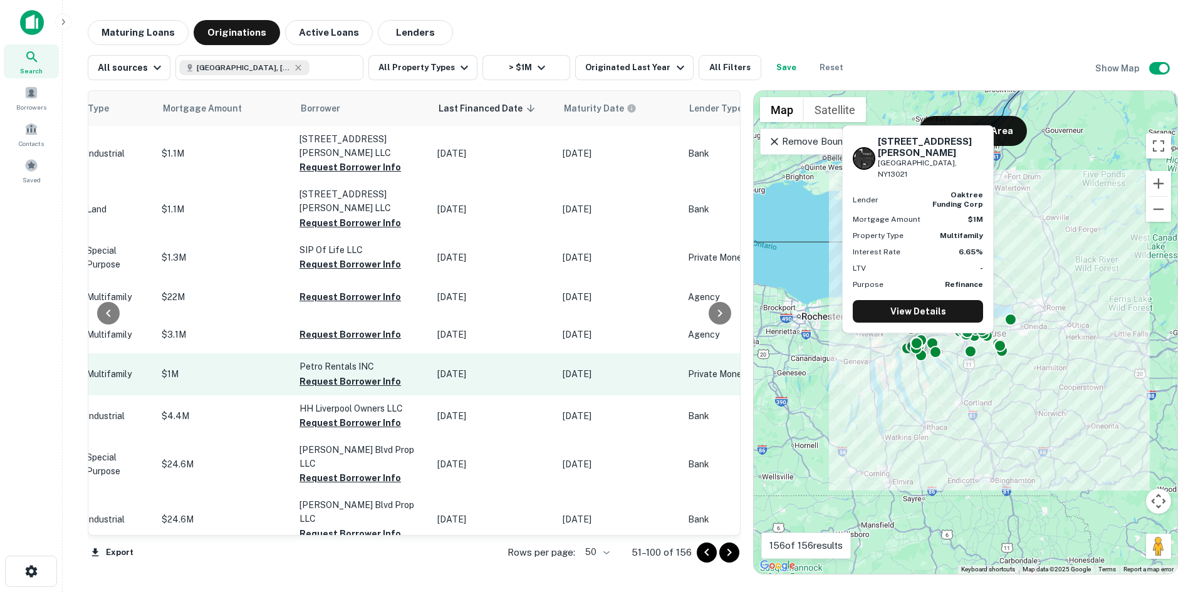
scroll to position [188, 544]
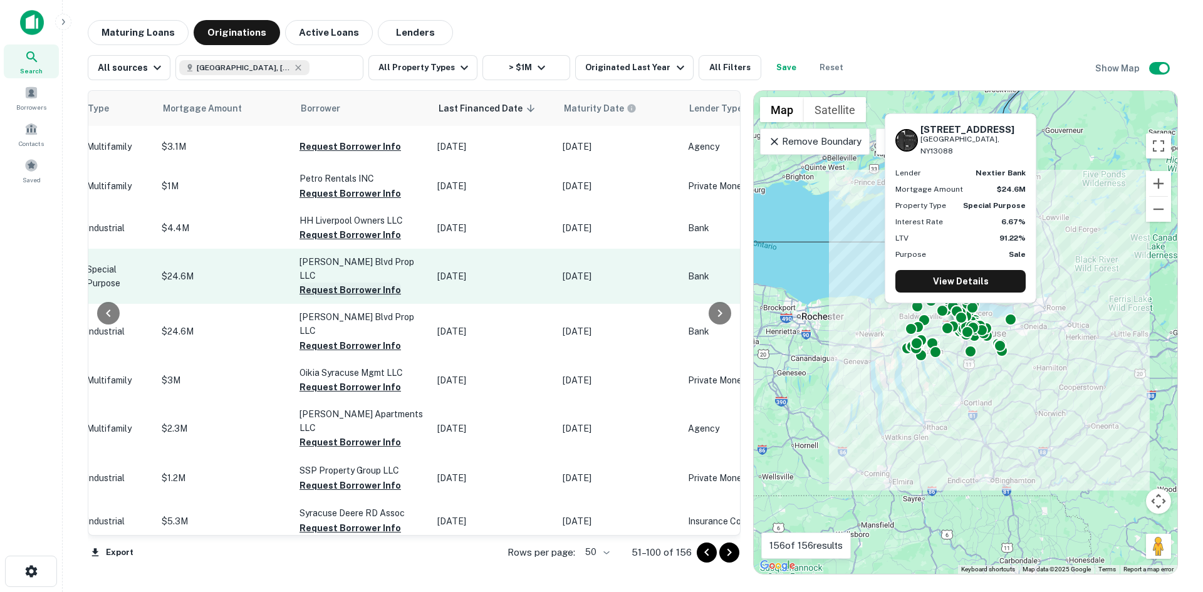
click at [358, 282] on button "Request Borrower Info" at bounding box center [349, 289] width 101 height 15
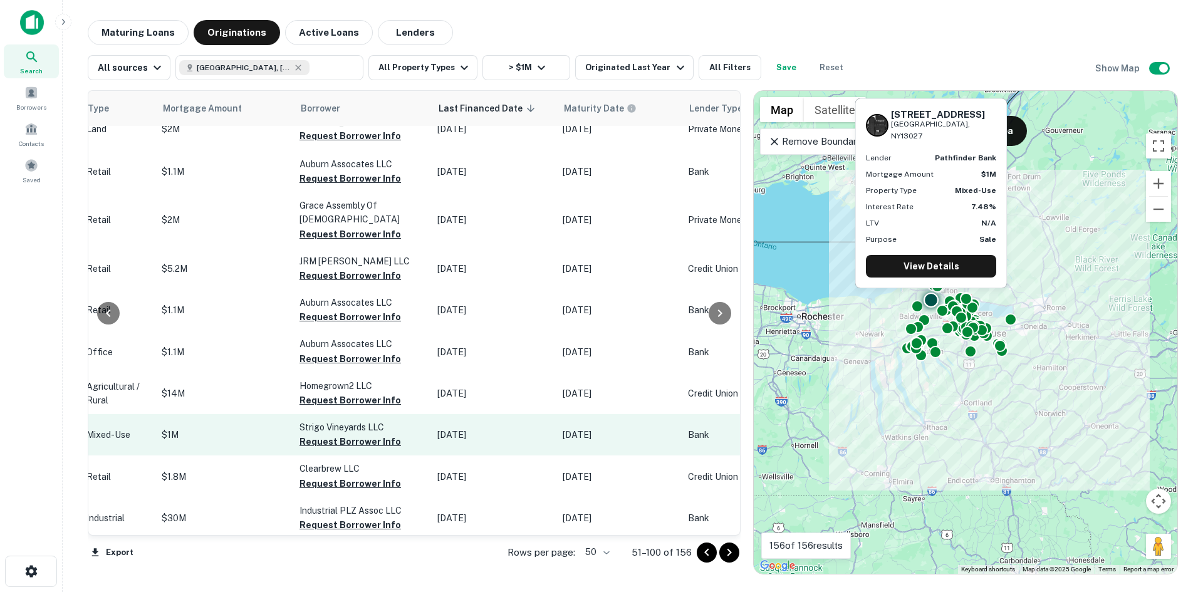
scroll to position [1703, 544]
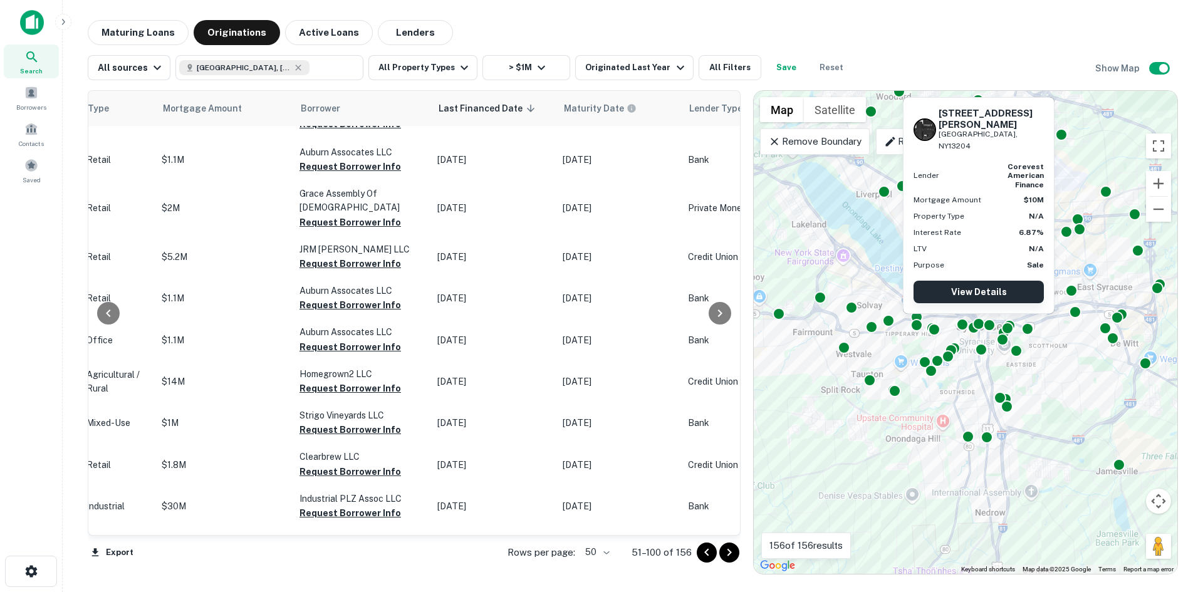
click at [987, 295] on link "View Details" at bounding box center [978, 292] width 130 height 23
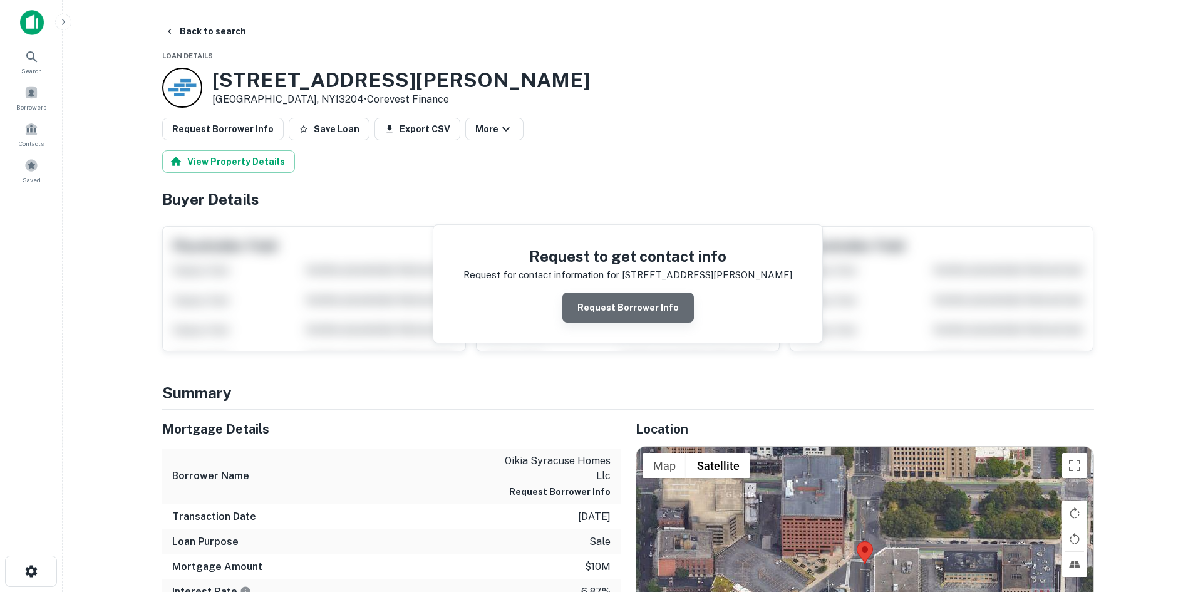
click at [655, 304] on button "Request Borrower Info" at bounding box center [628, 308] width 132 height 30
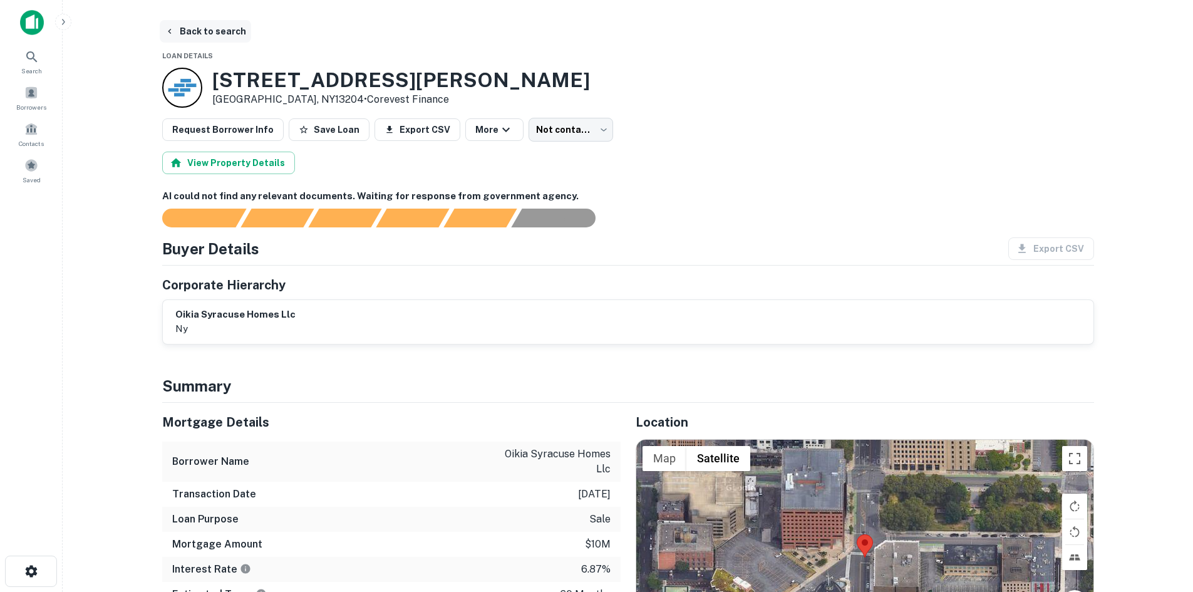
click at [170, 31] on icon "button" at bounding box center [170, 31] width 10 height 10
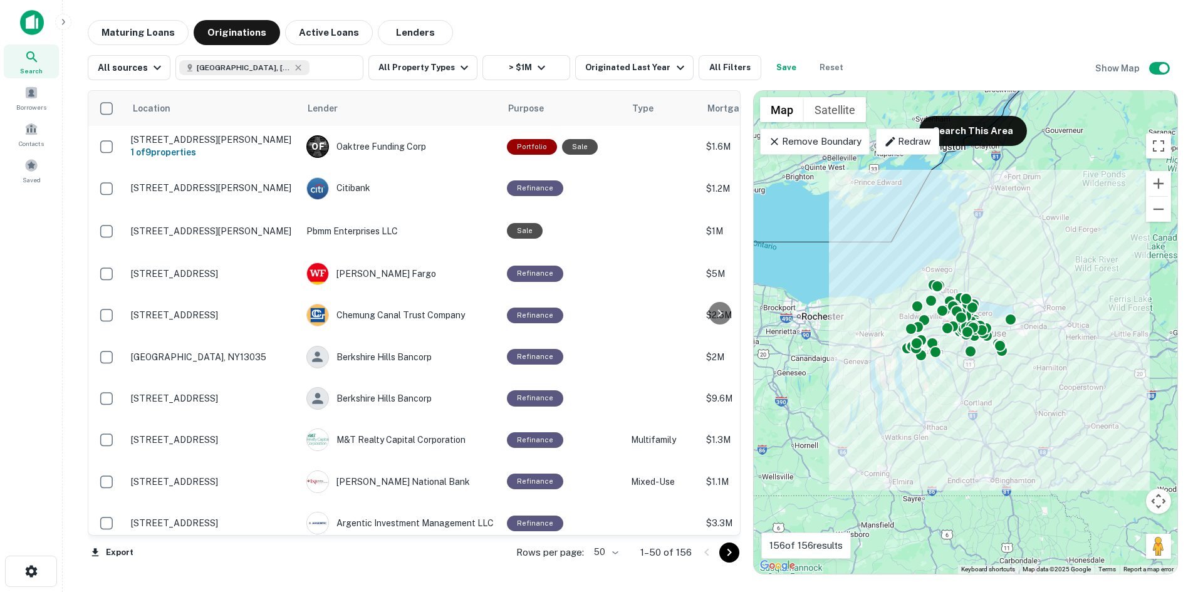
click at [731, 557] on icon "Go to next page" at bounding box center [729, 552] width 15 height 15
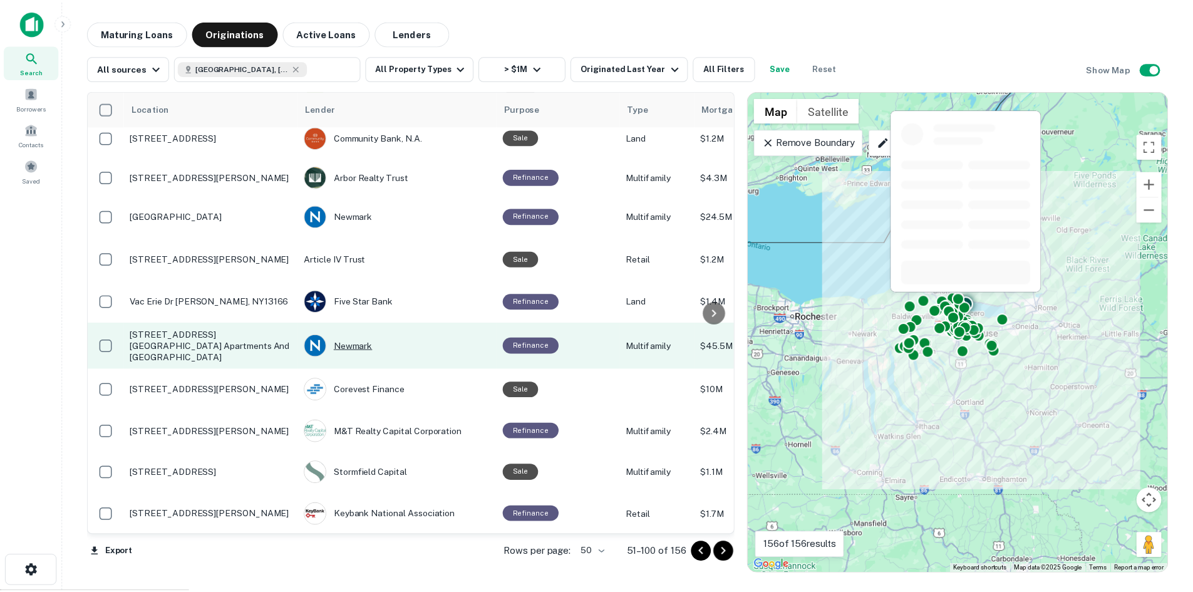
scroll to position [877, 0]
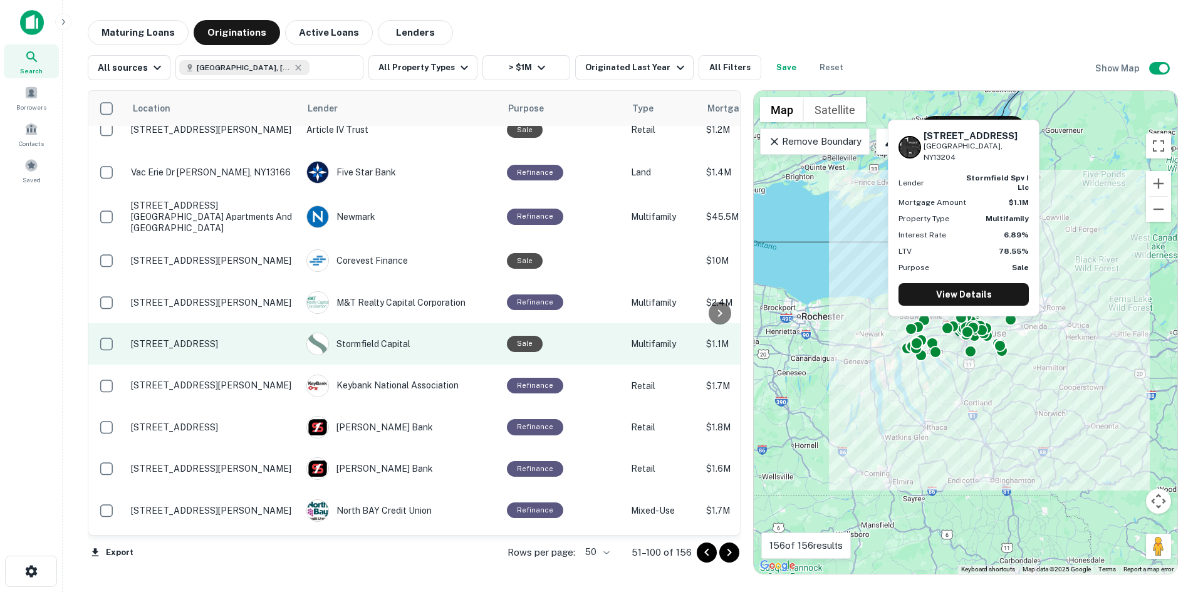
click at [514, 323] on td "Sale" at bounding box center [562, 343] width 124 height 41
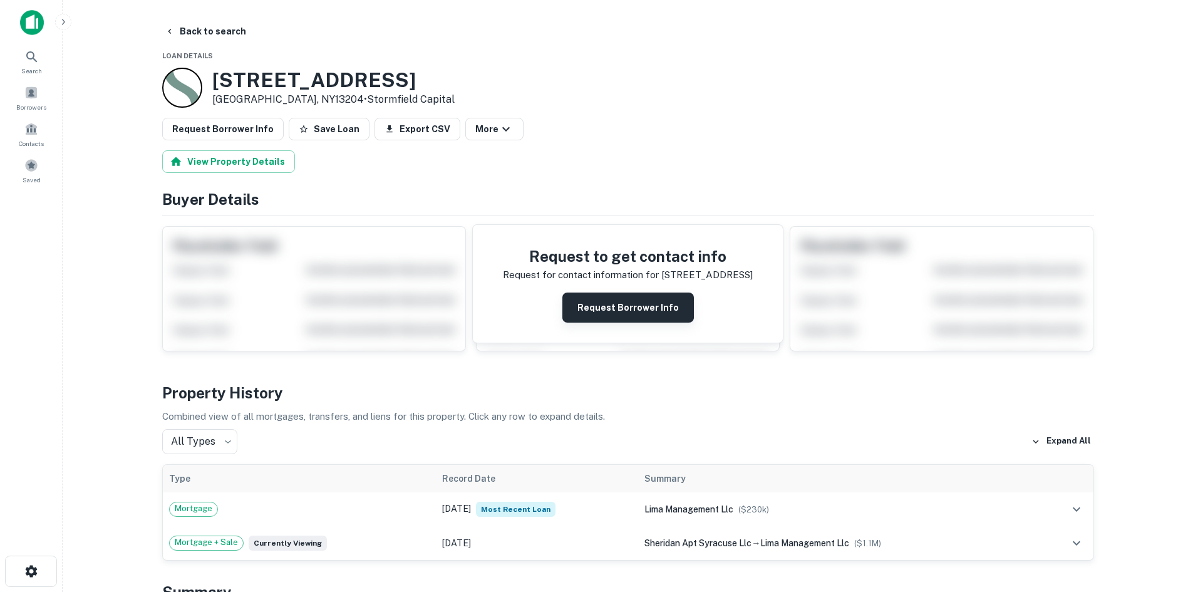
click at [618, 307] on button "Request Borrower Info" at bounding box center [628, 308] width 132 height 30
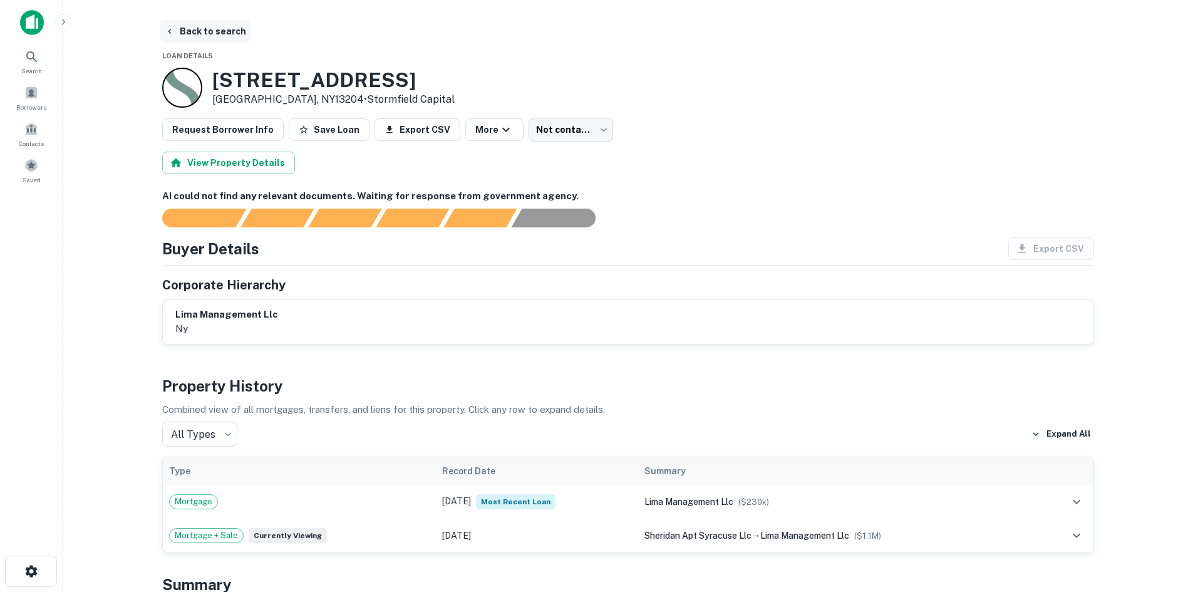
click at [171, 29] on icon "button" at bounding box center [170, 31] width 10 height 10
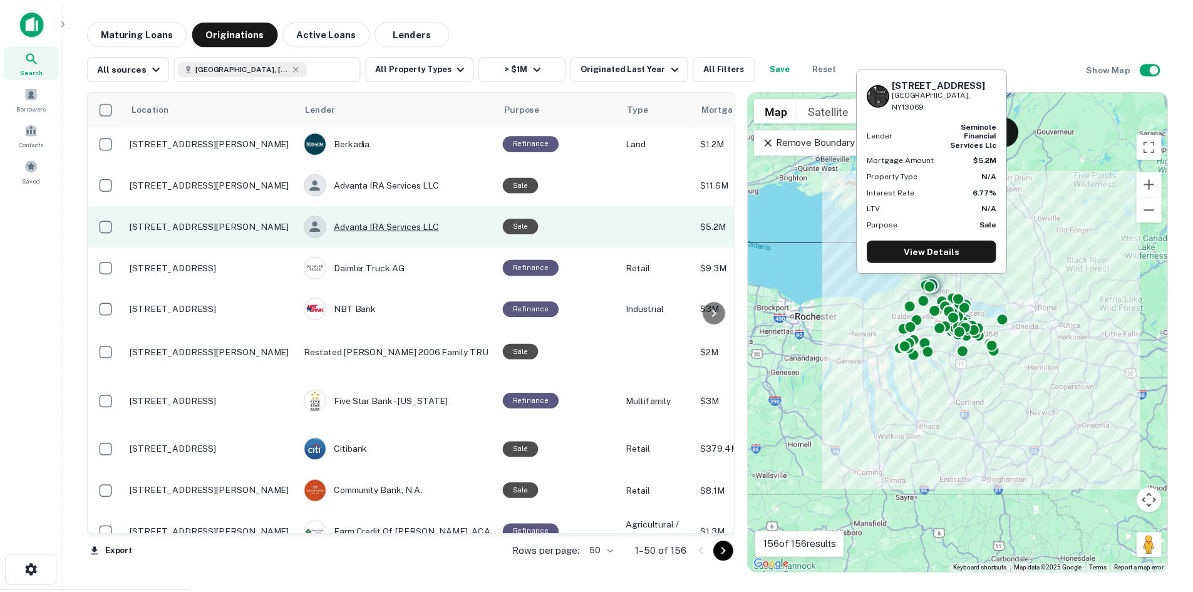
scroll to position [251, 0]
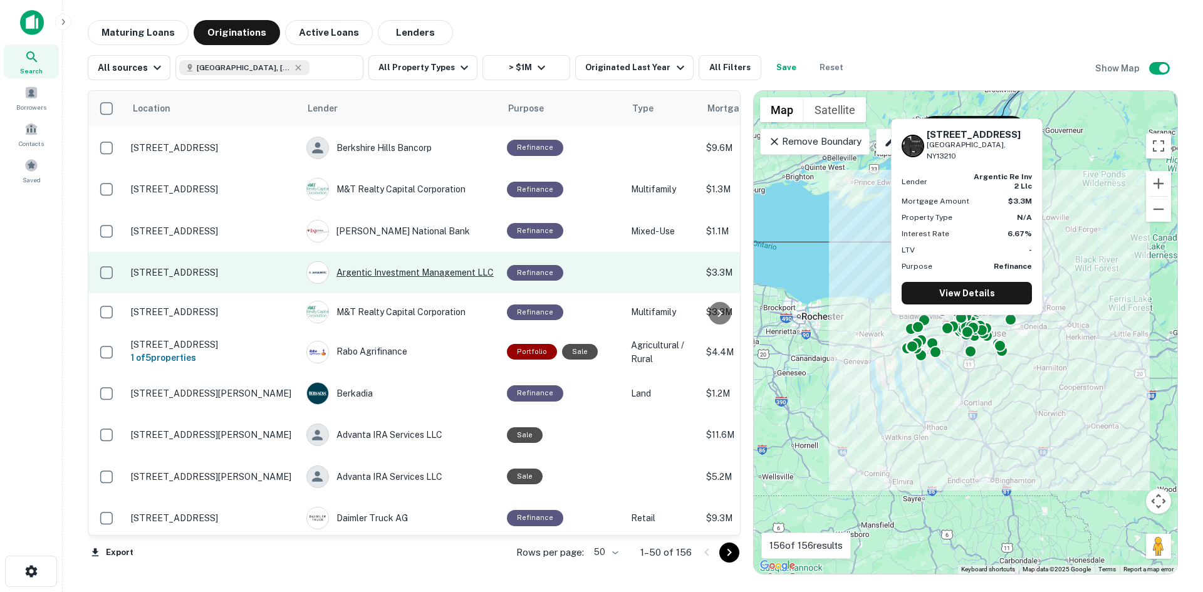
click at [427, 269] on div "Argentic Investment Management LLC" at bounding box center [400, 272] width 188 height 23
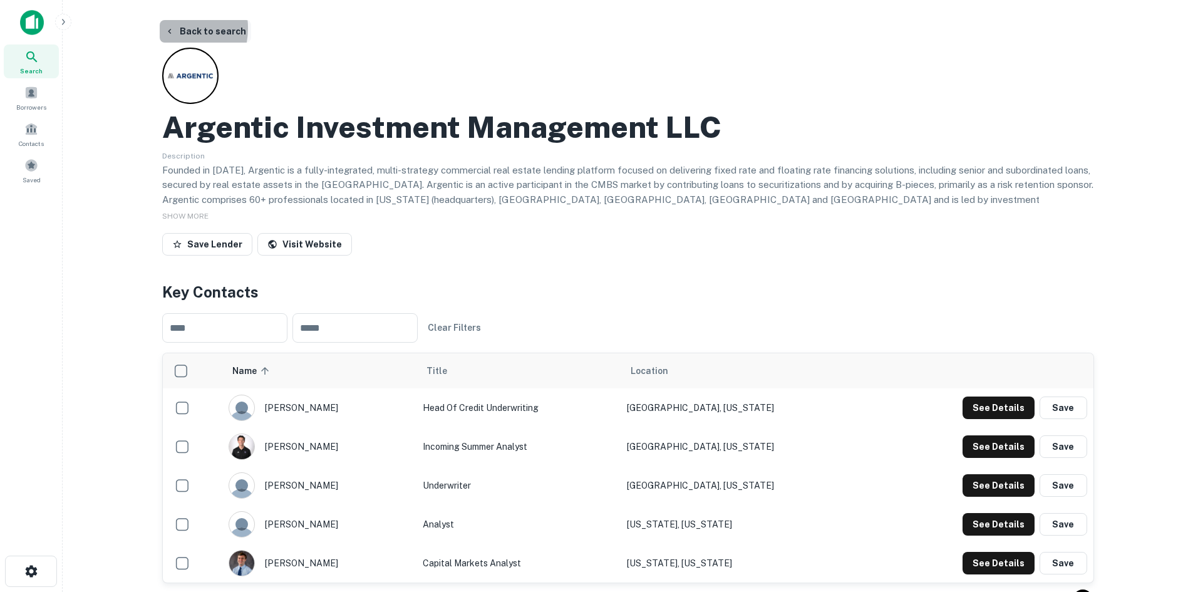
click at [165, 28] on icon "button" at bounding box center [170, 31] width 10 height 10
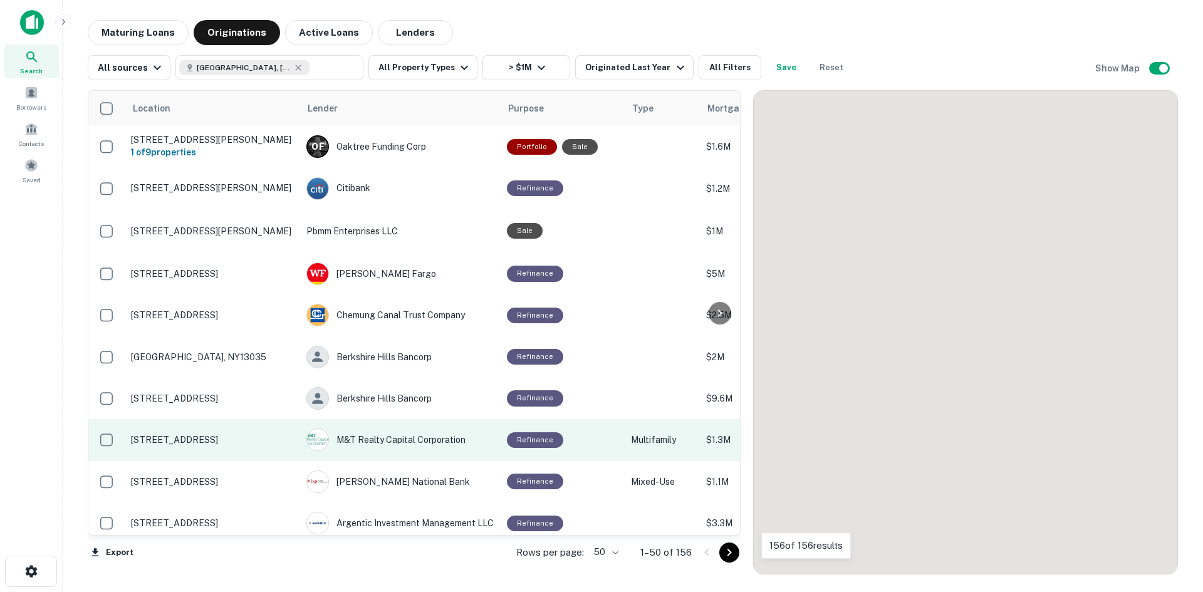
scroll to position [251, 0]
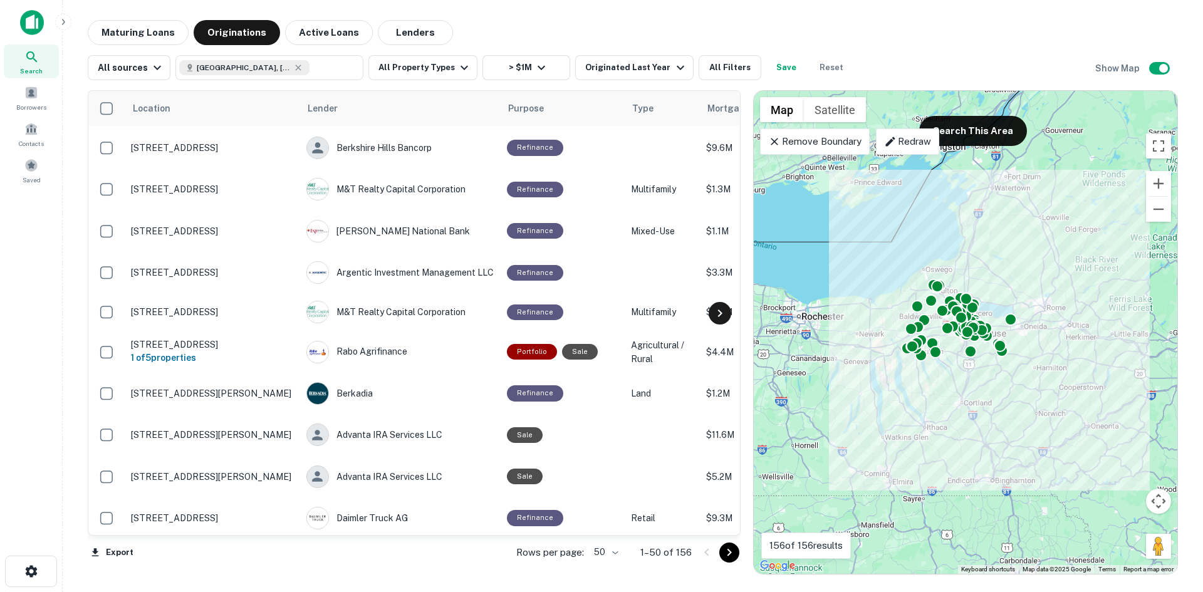
click at [723, 314] on icon at bounding box center [719, 313] width 15 height 15
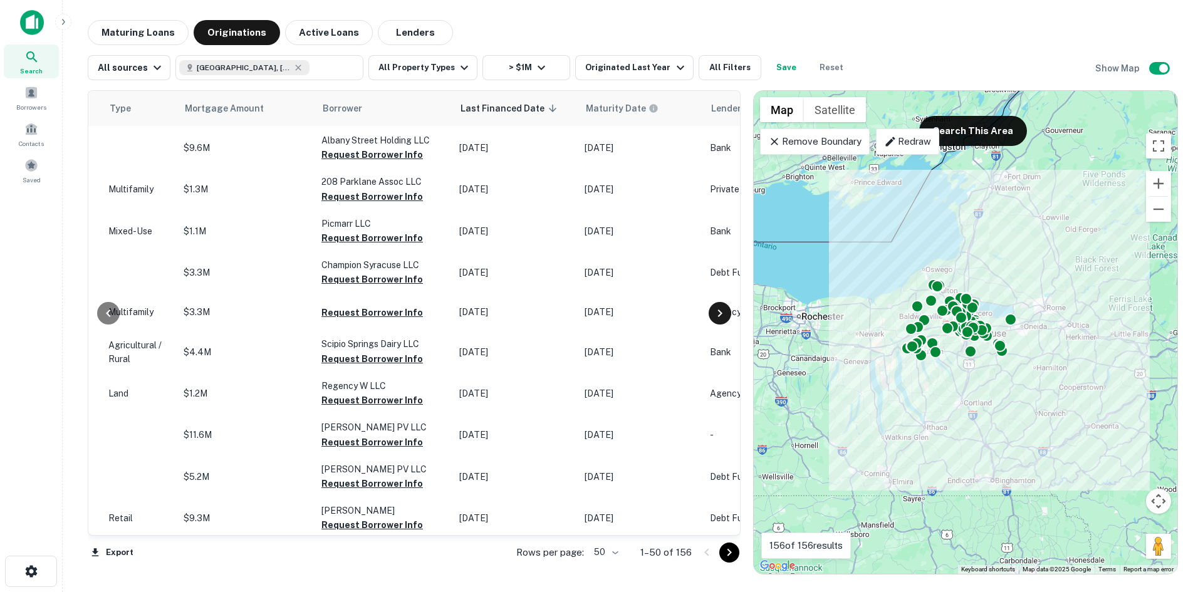
scroll to position [251, 526]
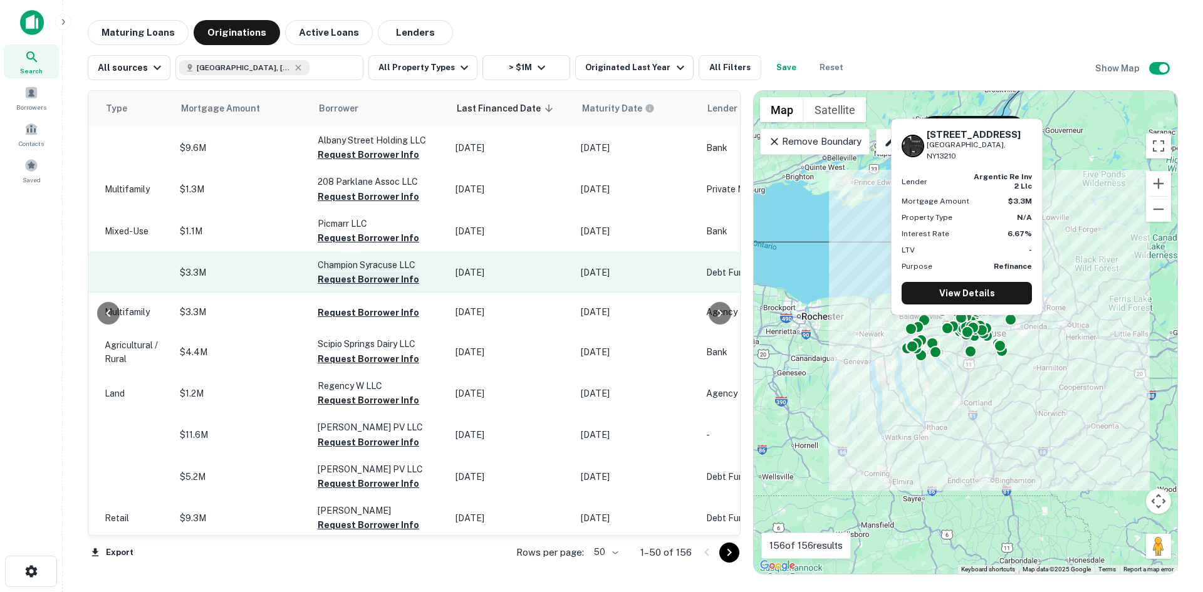
click at [337, 279] on button "Request Borrower Info" at bounding box center [368, 279] width 101 height 15
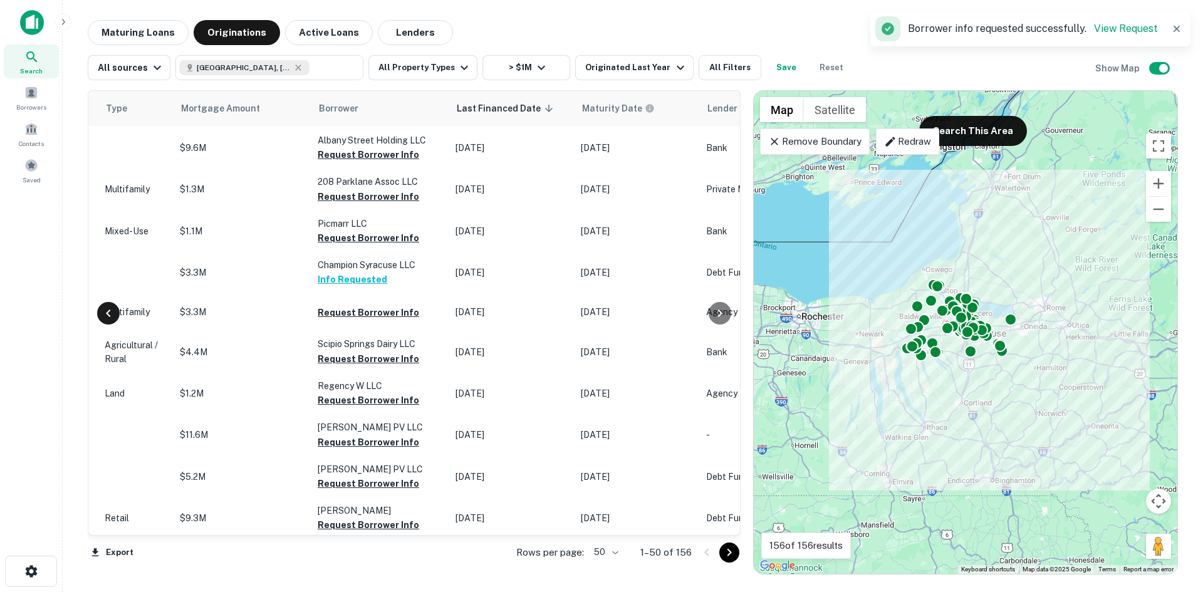
click at [110, 310] on icon at bounding box center [108, 313] width 4 height 8
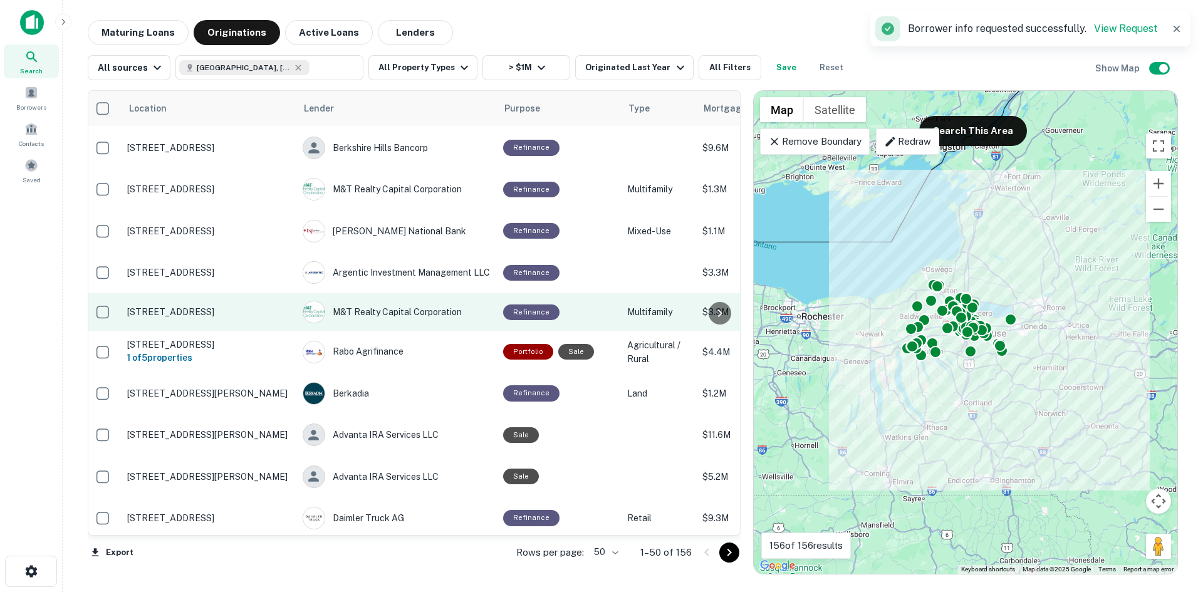
scroll to position [251, 0]
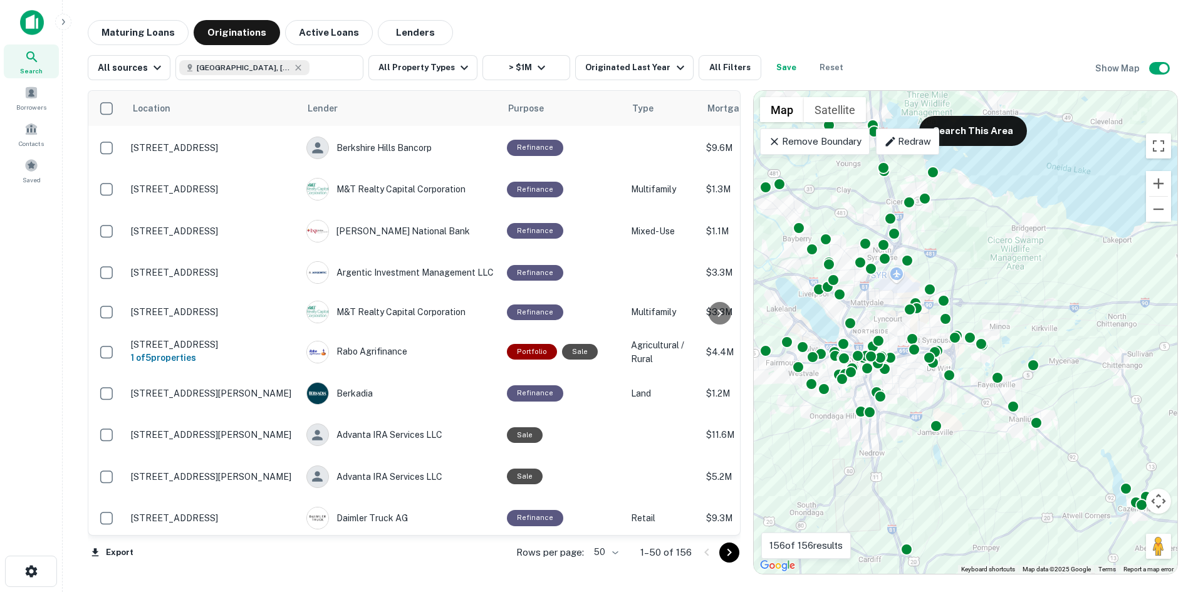
drag, startPoint x: 1083, startPoint y: 319, endPoint x: 804, endPoint y: 328, distance: 279.5
click at [802, 334] on div "To activate drag with keyboard, press Alt + Enter. Once in keyboard drag state,…" at bounding box center [965, 332] width 423 height 483
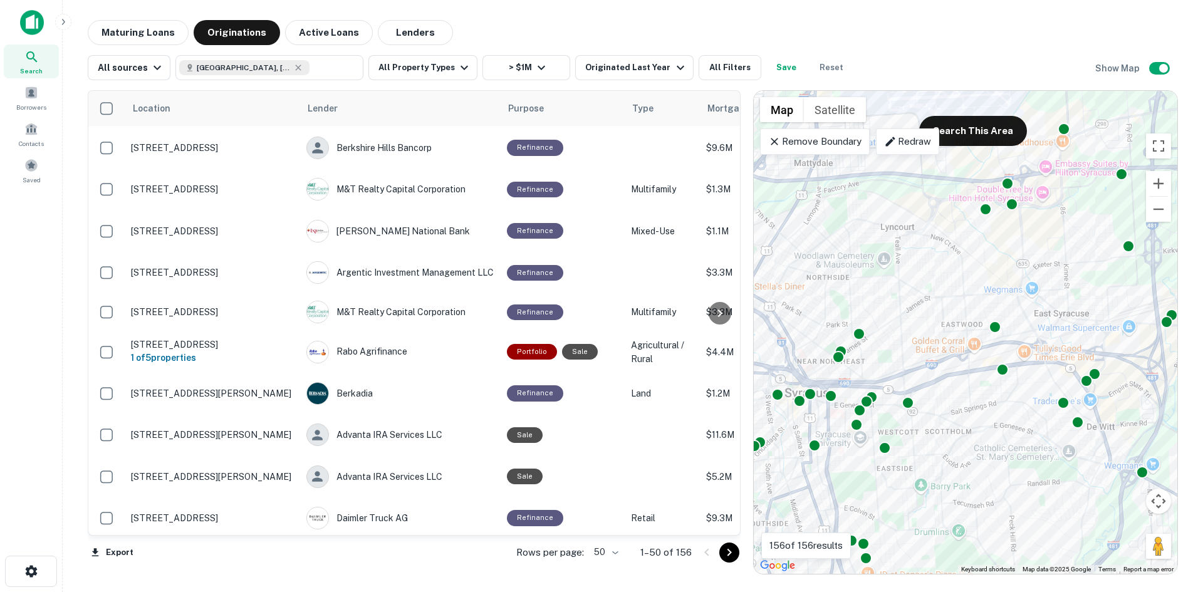
drag, startPoint x: 883, startPoint y: 353, endPoint x: 923, endPoint y: 354, distance: 40.7
click at [923, 354] on div "To activate drag with keyboard, press Alt + Enter. Once in keyboard drag state,…" at bounding box center [965, 332] width 423 height 483
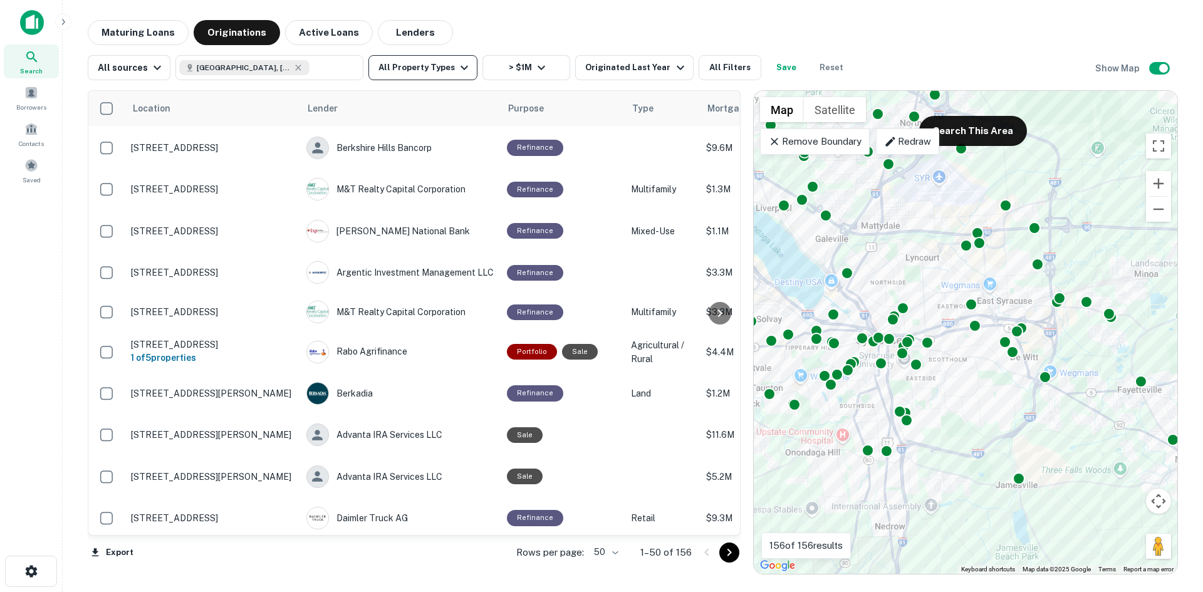
click at [436, 63] on button "All Property Types" at bounding box center [422, 67] width 109 height 25
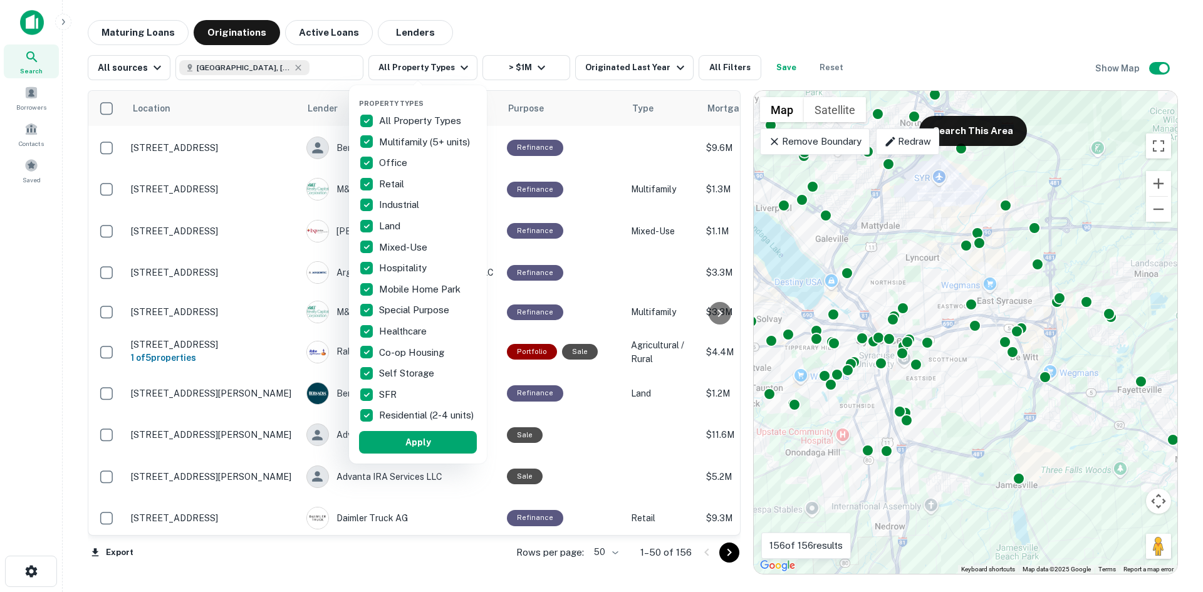
click at [411, 123] on p "All Property Types" at bounding box center [421, 120] width 85 height 15
click at [390, 178] on p "Retail" at bounding box center [393, 184] width 28 height 15
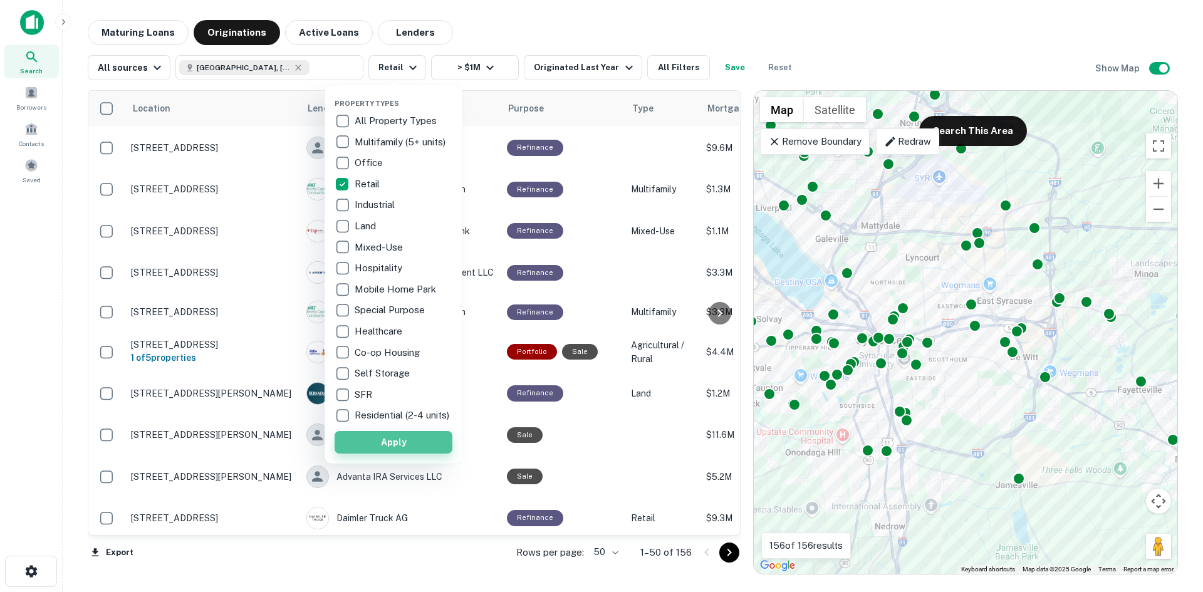
click at [412, 450] on button "Apply" at bounding box center [393, 442] width 118 height 23
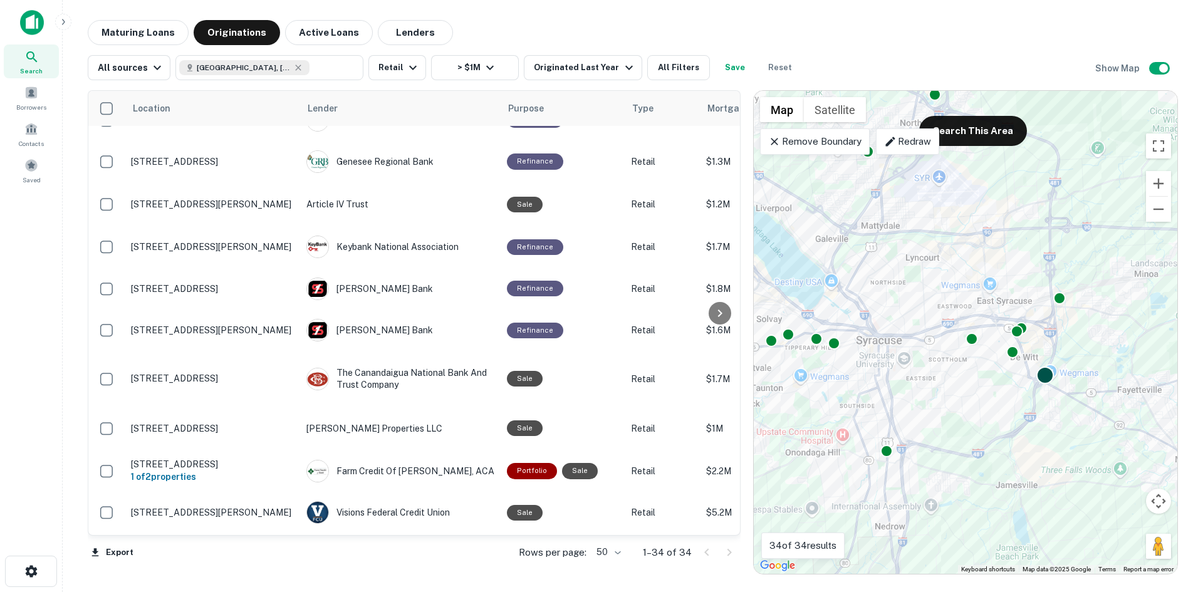
click at [1046, 375] on div at bounding box center [1045, 375] width 18 height 18
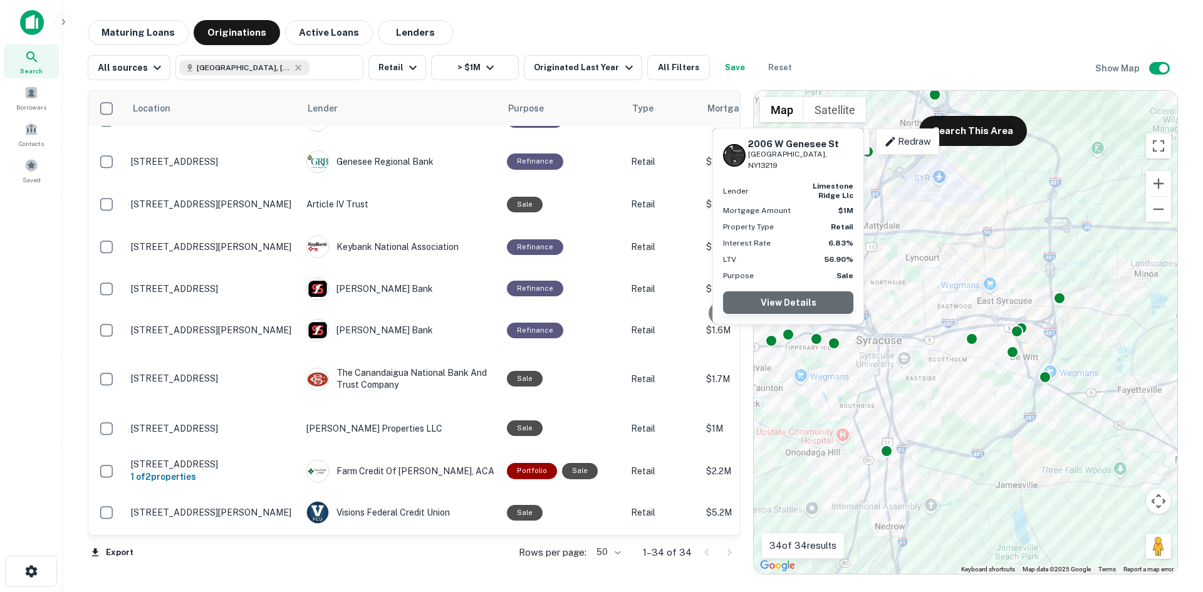
click at [792, 304] on link "View Details" at bounding box center [788, 302] width 130 height 23
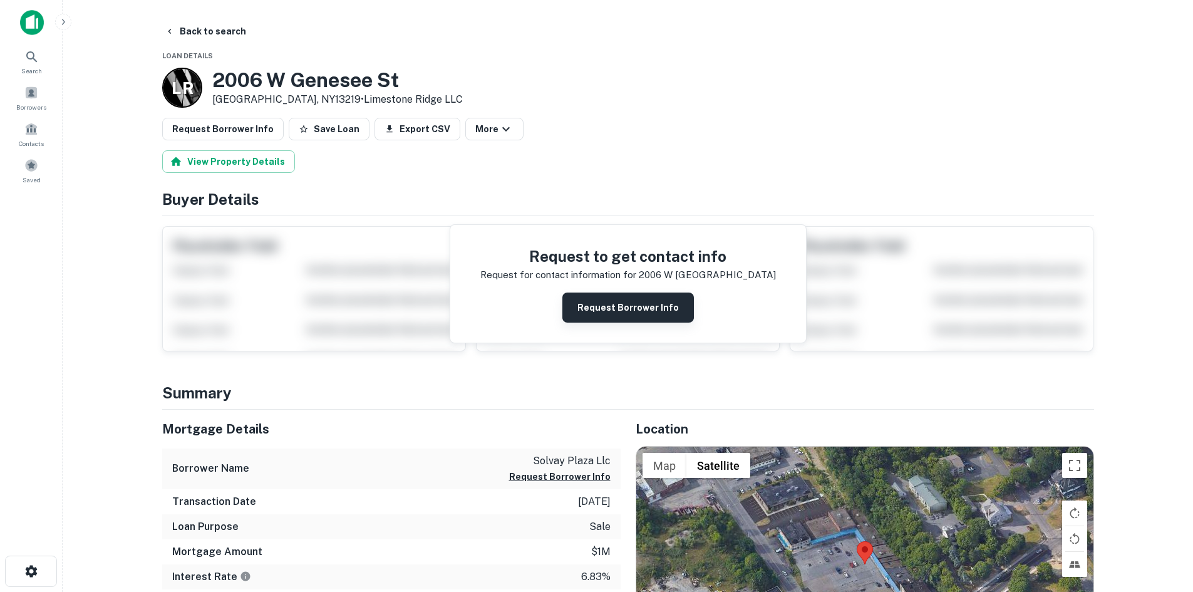
click at [630, 306] on button "Request Borrower Info" at bounding box center [628, 308] width 132 height 30
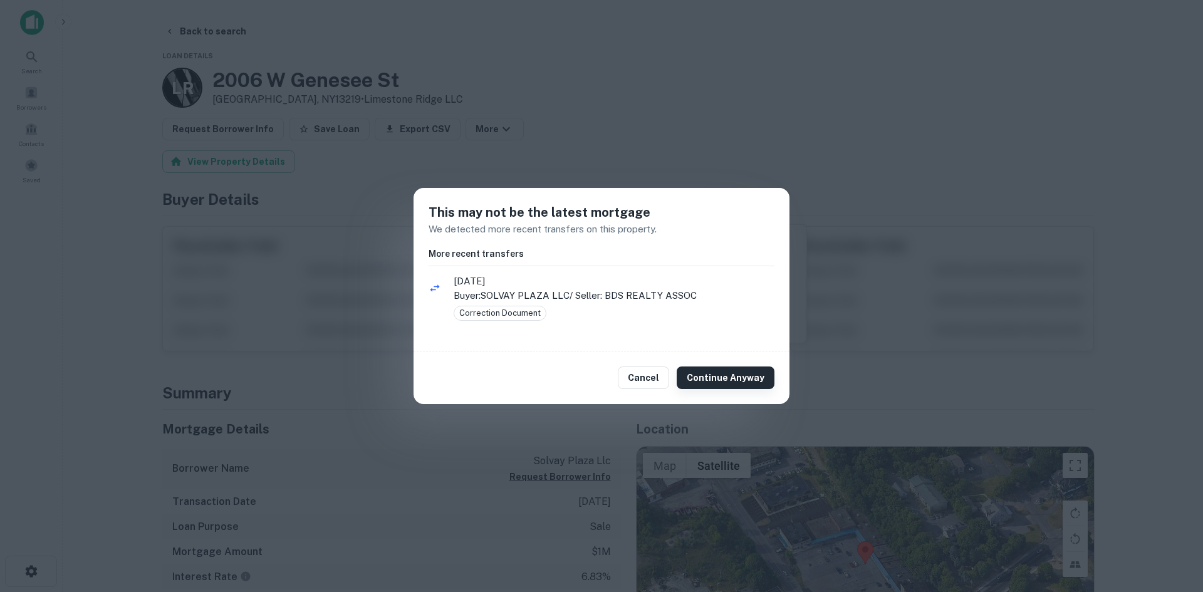
click at [733, 381] on button "Continue Anyway" at bounding box center [725, 377] width 98 height 23
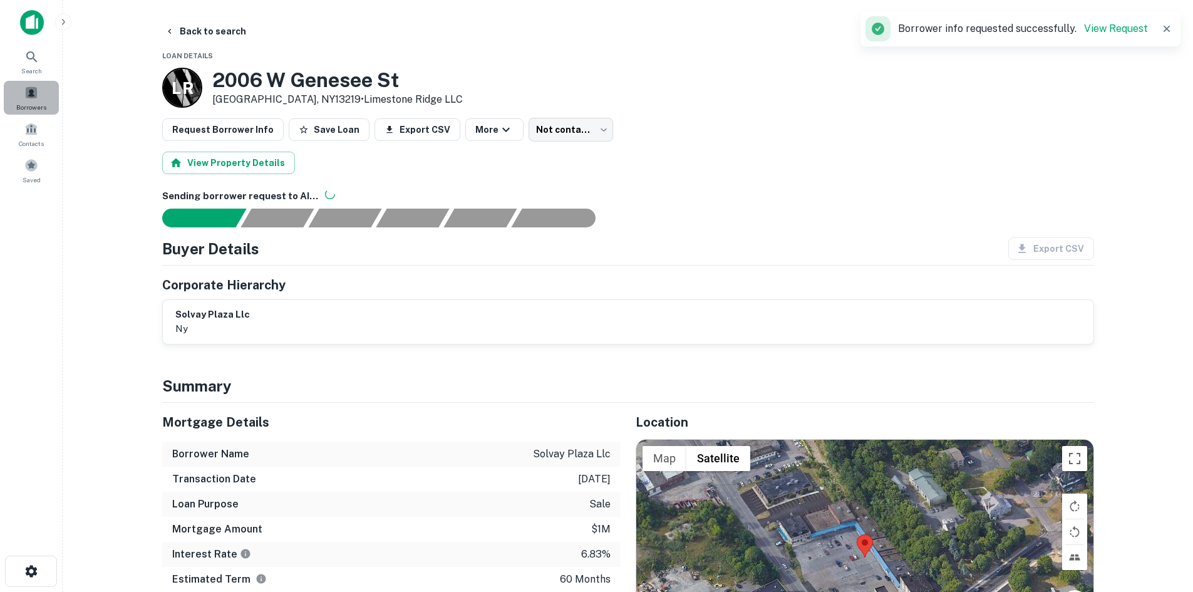
click at [42, 103] on span "Borrowers" at bounding box center [31, 107] width 30 height 10
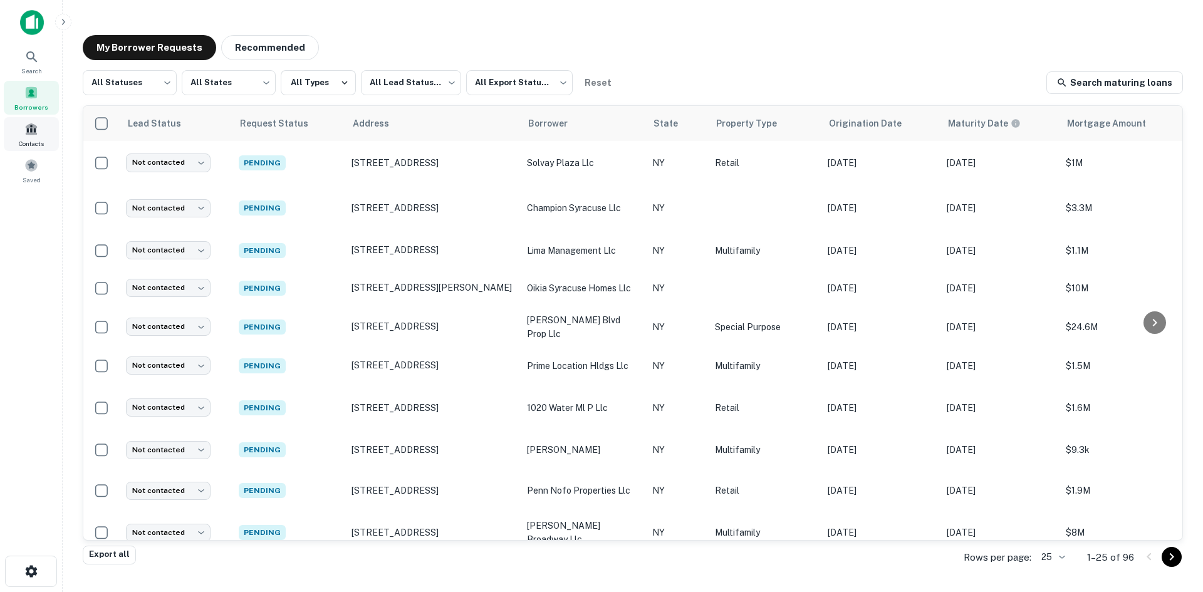
click at [38, 128] on div "Contacts" at bounding box center [31, 134] width 55 height 34
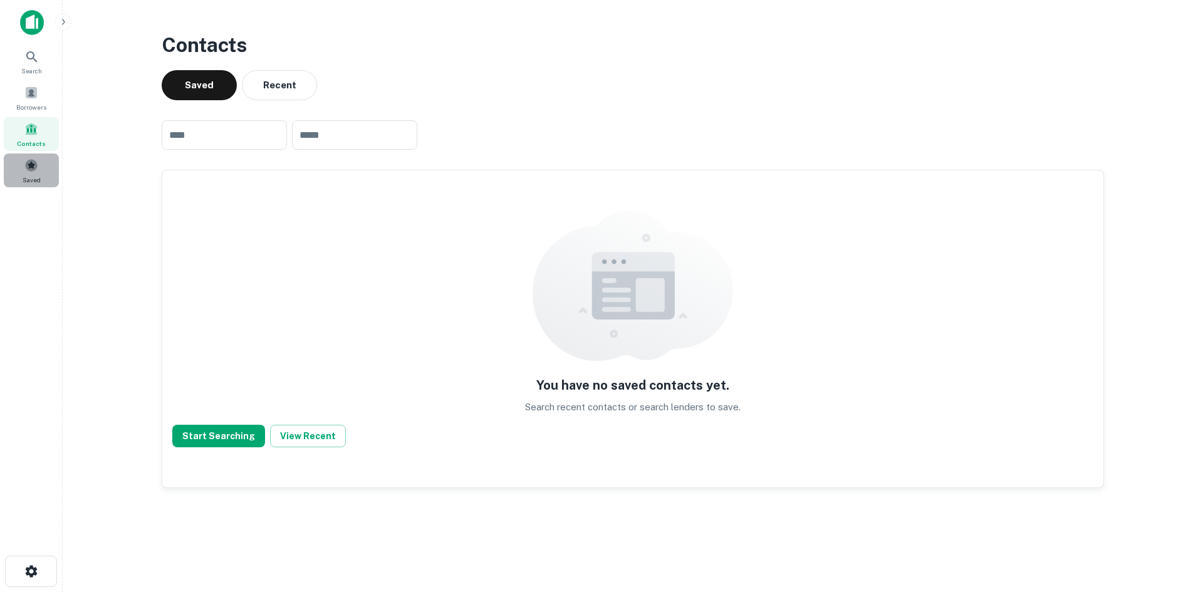
click at [33, 167] on span at bounding box center [31, 165] width 14 height 14
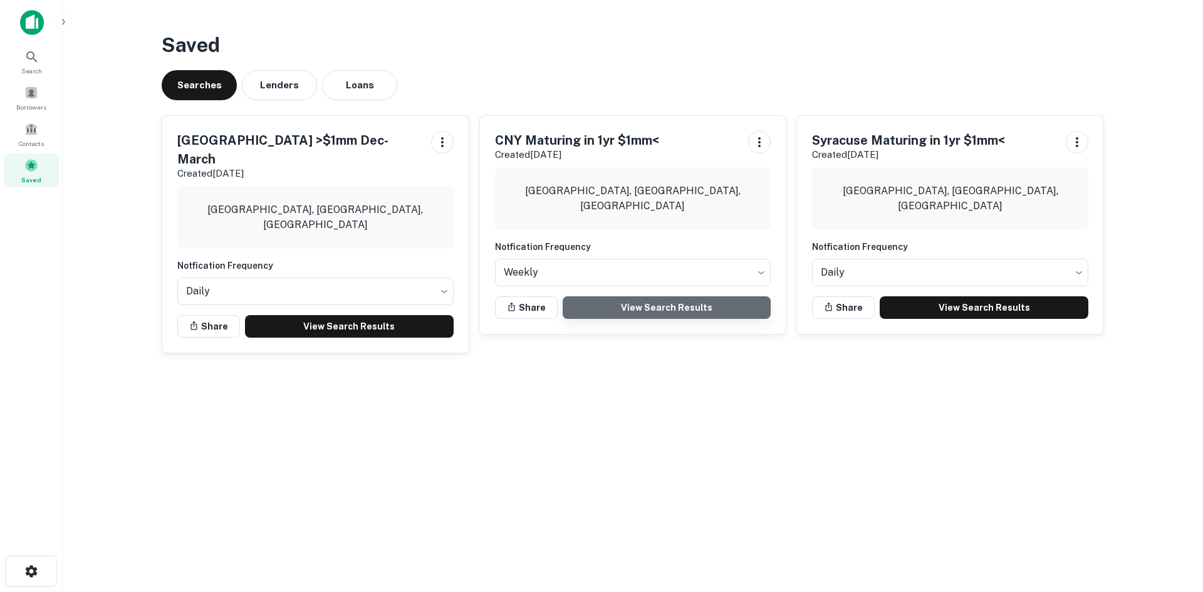
click at [716, 308] on link "View Search Results" at bounding box center [666, 307] width 209 height 23
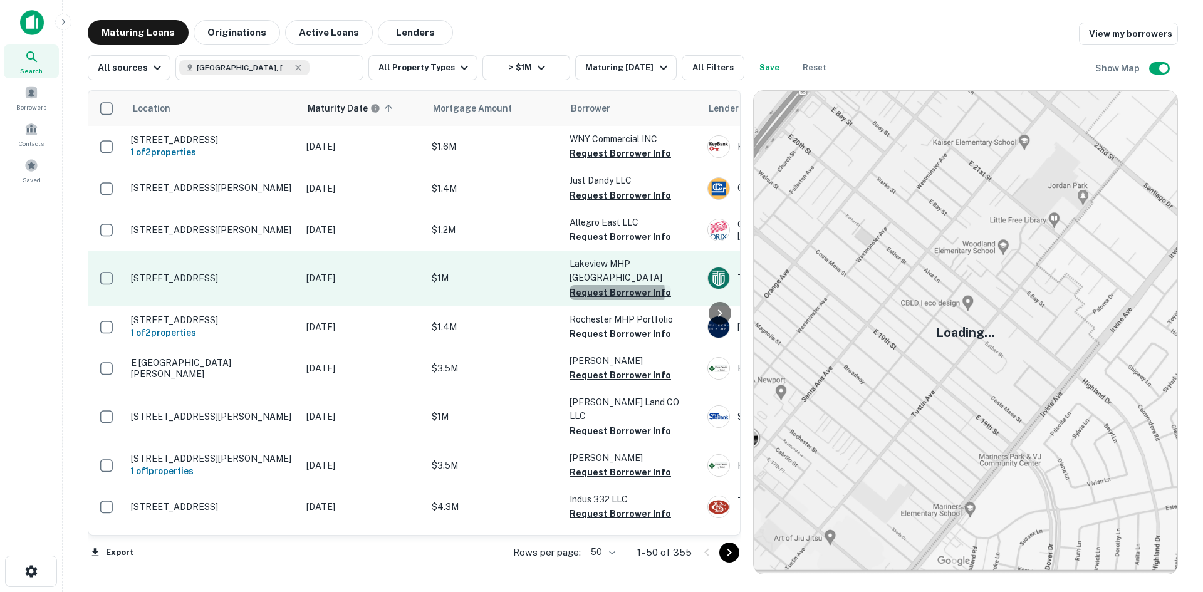
click at [617, 286] on button "Request Borrower Info" at bounding box center [619, 292] width 101 height 15
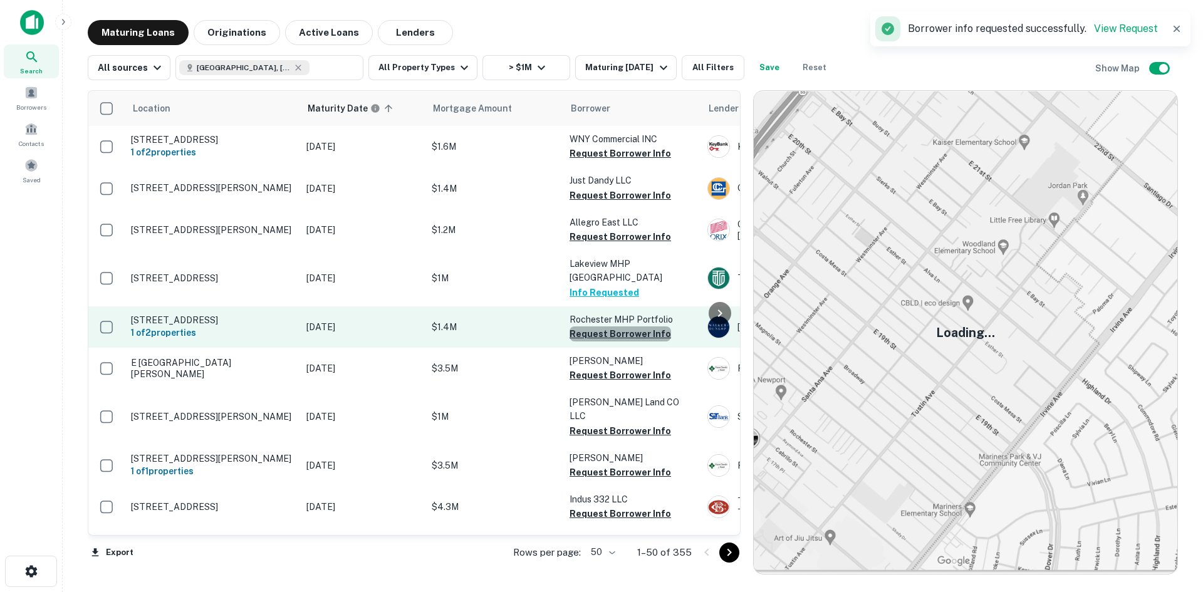
click at [640, 334] on button "Request Borrower Info" at bounding box center [619, 333] width 101 height 15
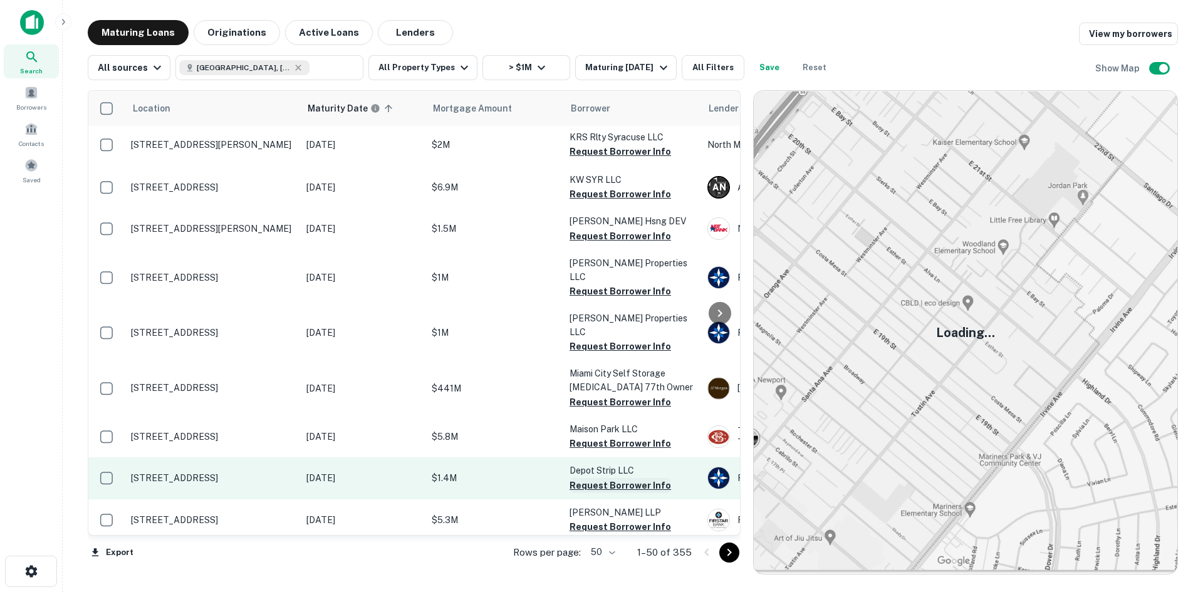
scroll to position [1813, 0]
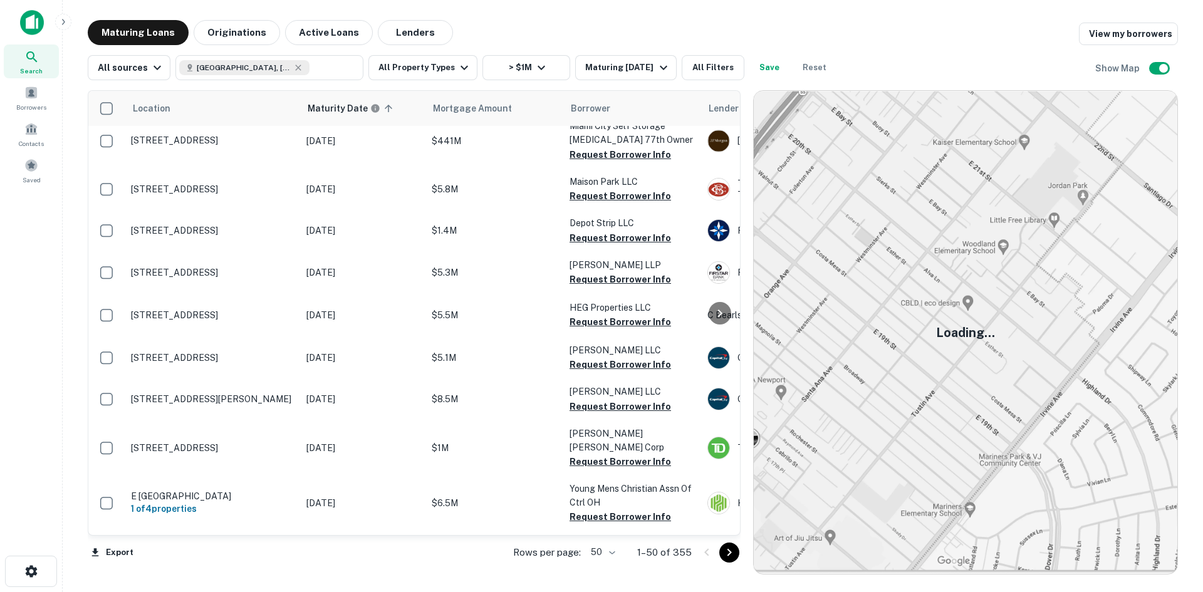
click at [874, 269] on img at bounding box center [965, 332] width 423 height 483
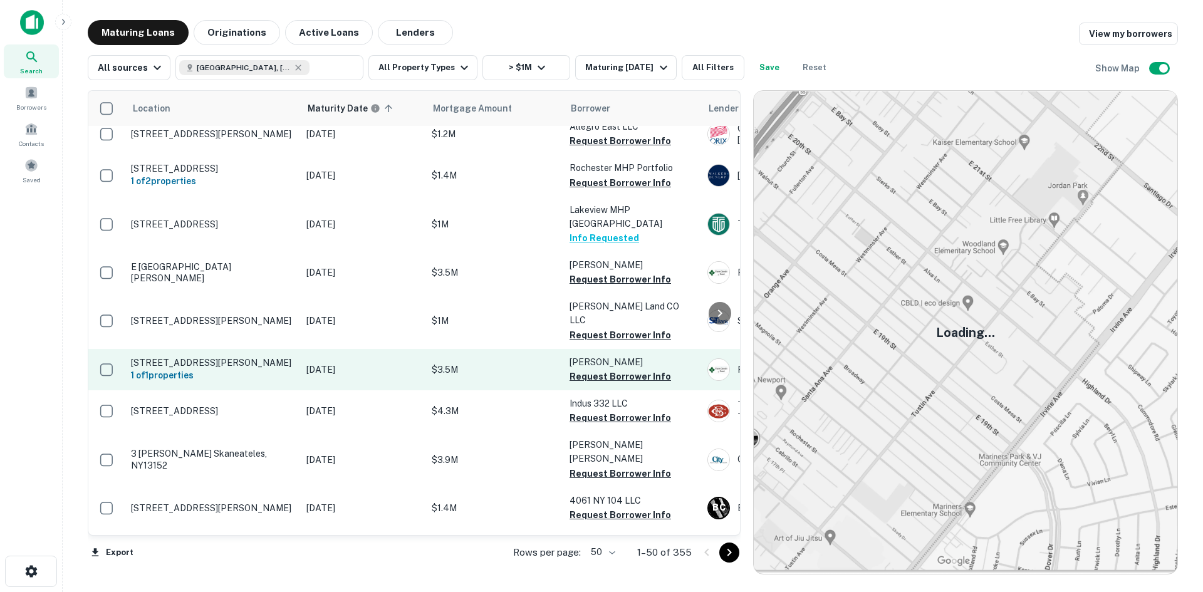
scroll to position [0, 0]
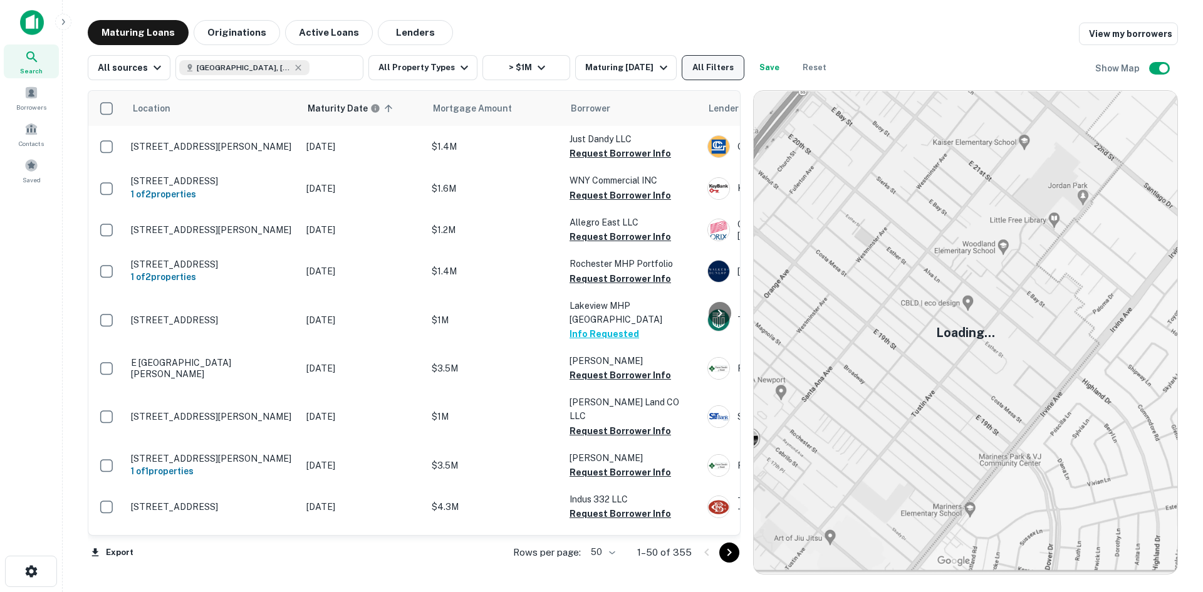
click at [692, 62] on button "All Filters" at bounding box center [713, 67] width 63 height 25
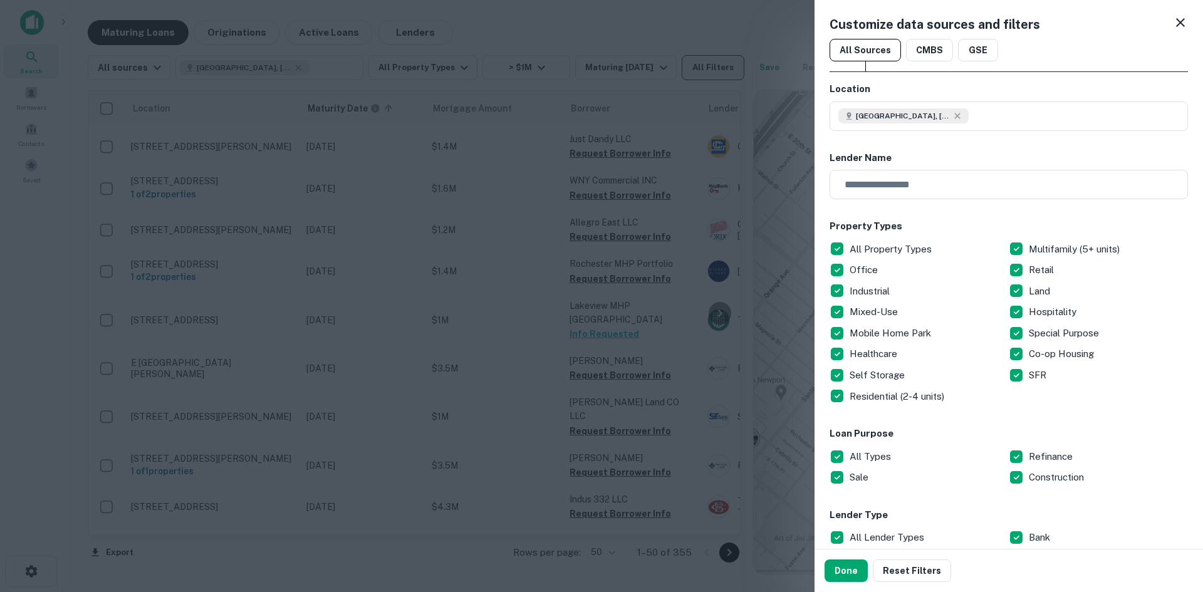
click at [692, 62] on div at bounding box center [601, 296] width 1203 height 592
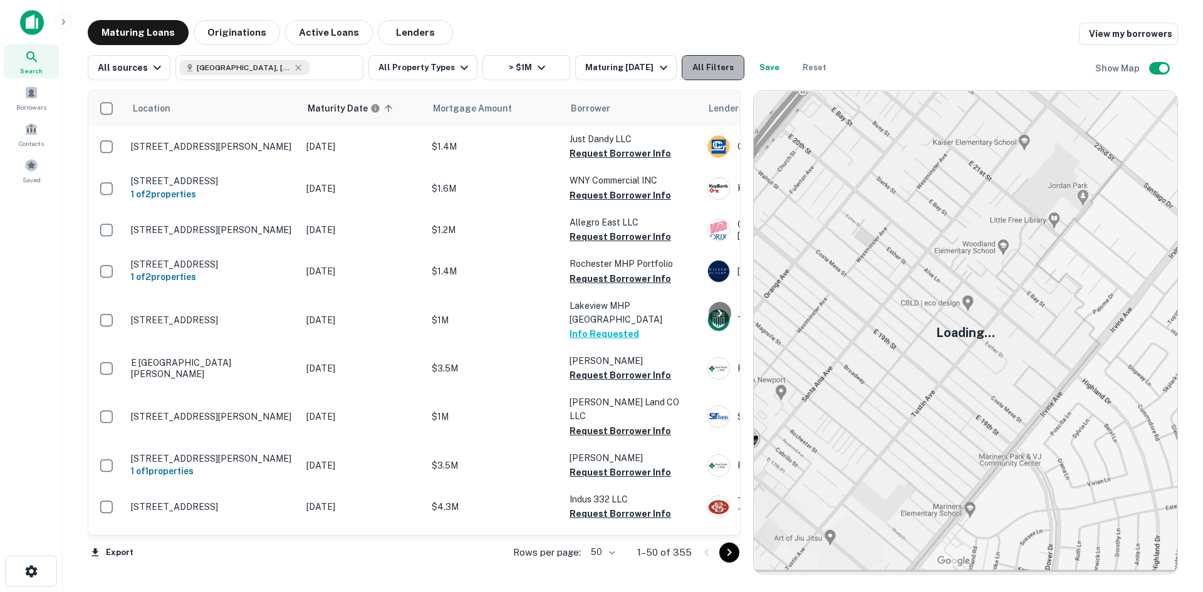
click at [696, 71] on button "All Filters" at bounding box center [713, 67] width 63 height 25
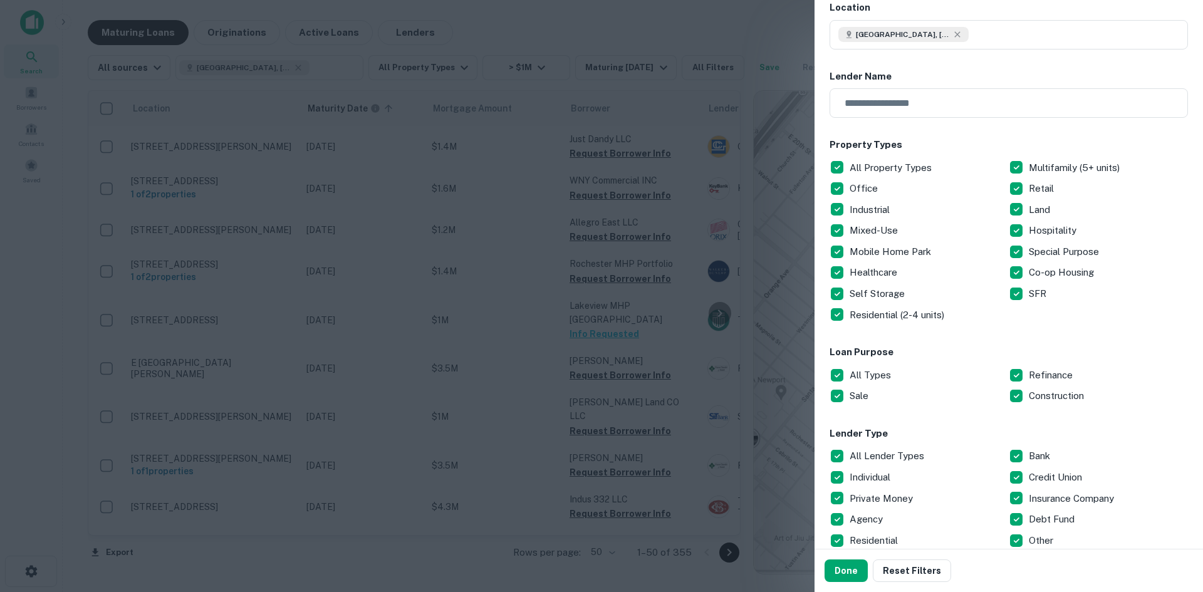
scroll to position [188, 0]
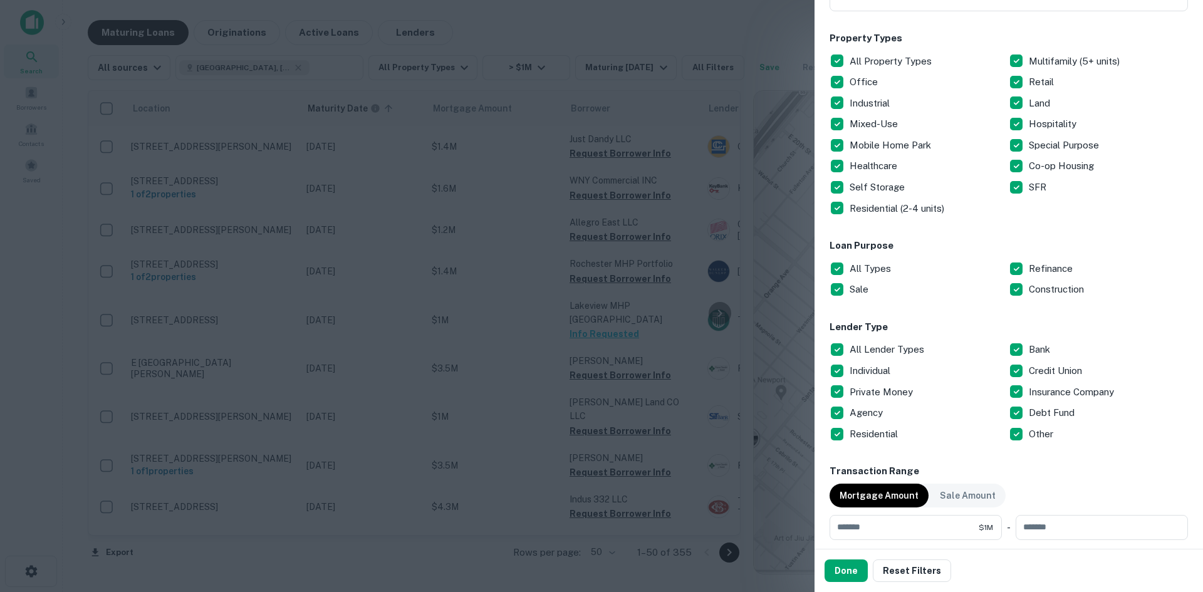
click at [873, 352] on p "All Lender Types" at bounding box center [887, 349] width 77 height 15
click at [876, 397] on p "Private Money" at bounding box center [882, 392] width 66 height 15
click at [841, 573] on button "Done" at bounding box center [845, 570] width 43 height 23
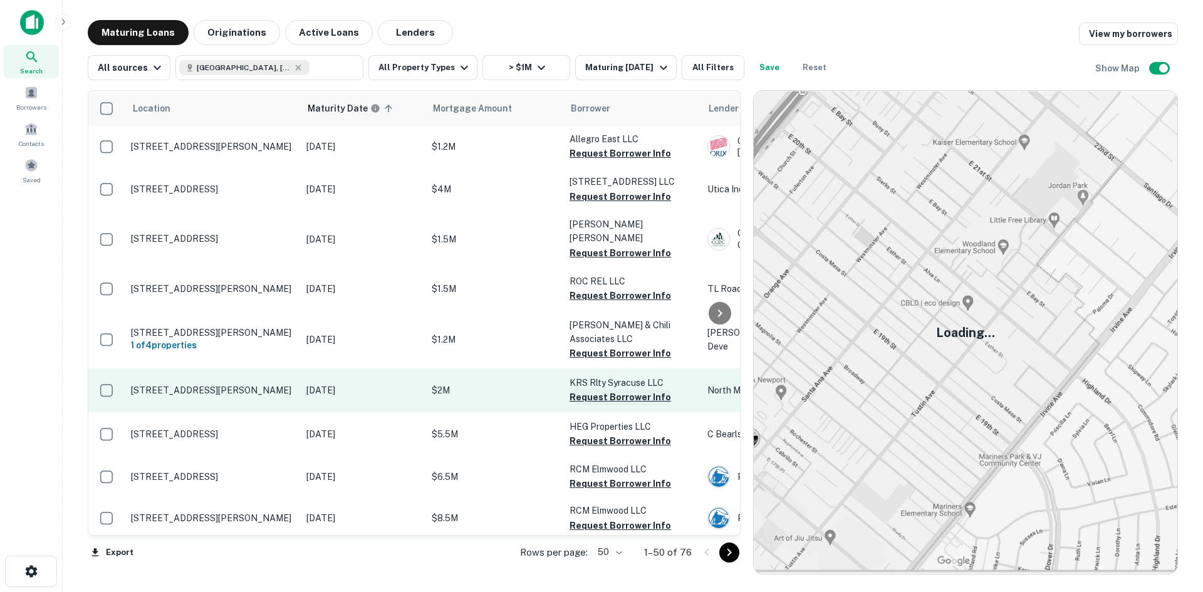
click at [625, 390] on button "Request Borrower Info" at bounding box center [619, 397] width 101 height 15
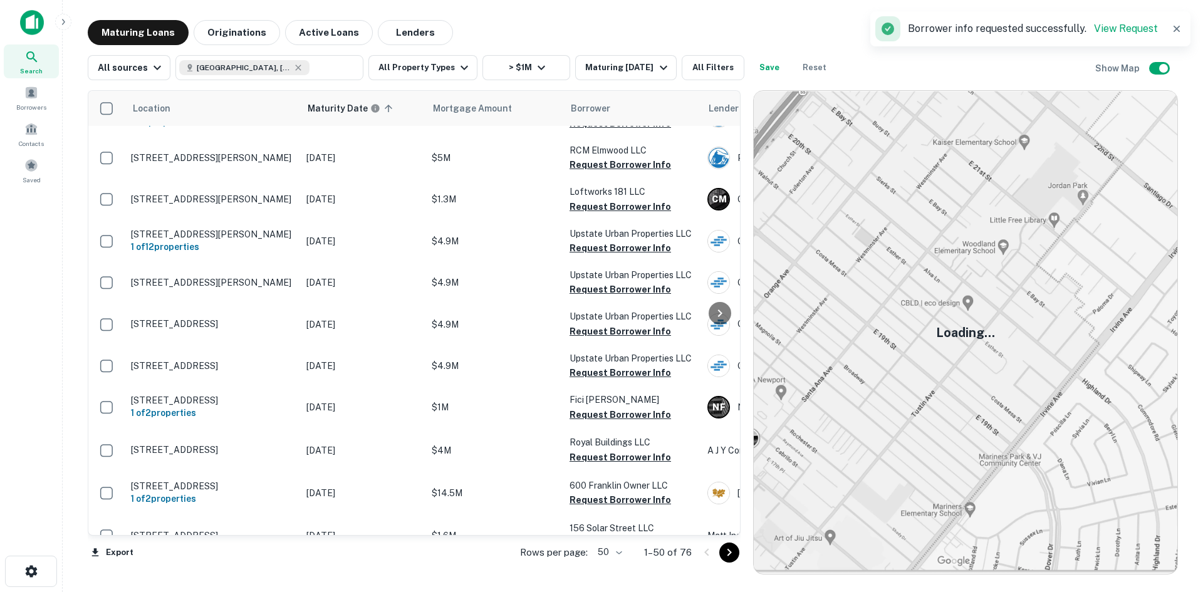
scroll to position [438, 0]
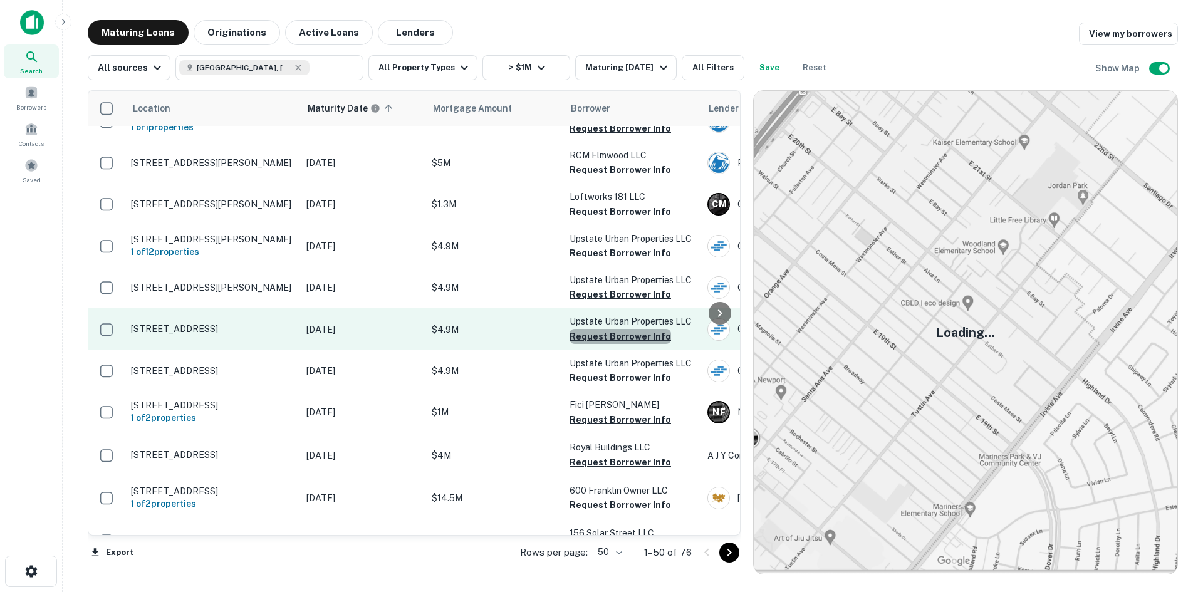
click at [625, 329] on button "Request Borrower Info" at bounding box center [619, 336] width 101 height 15
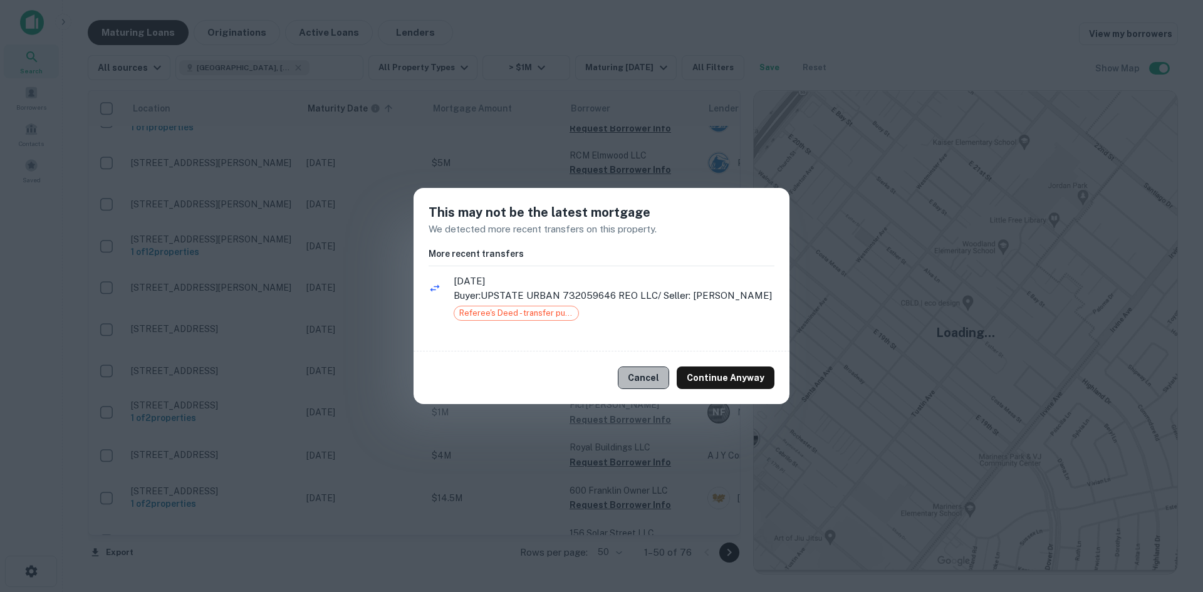
click at [651, 385] on button "Cancel" at bounding box center [643, 377] width 51 height 23
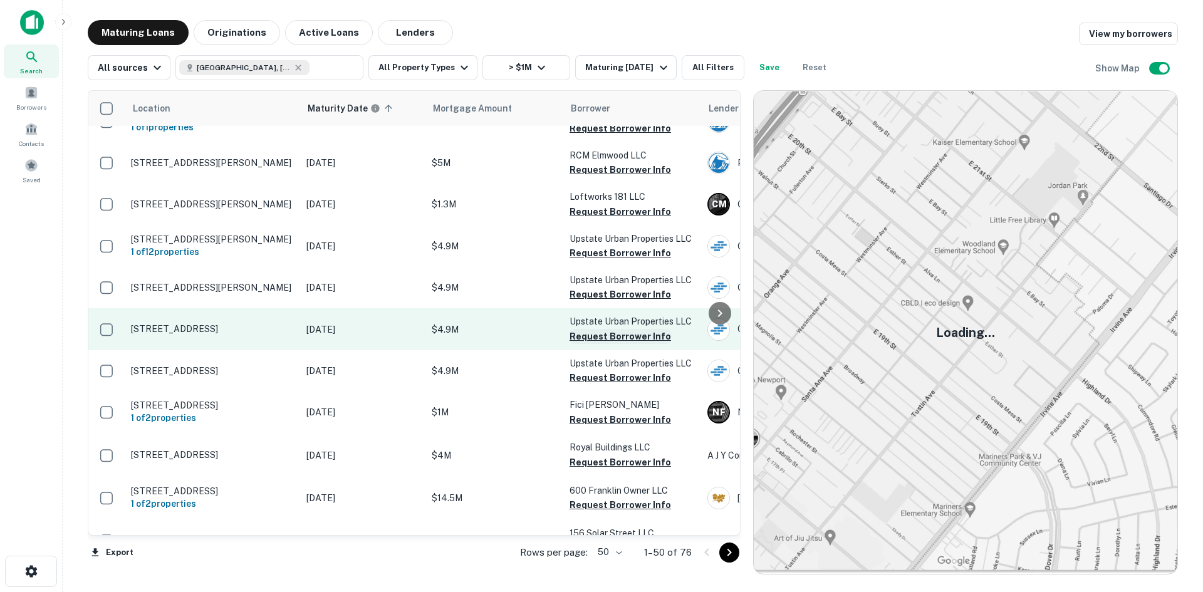
click at [638, 329] on button "Request Borrower Info" at bounding box center [619, 336] width 101 height 15
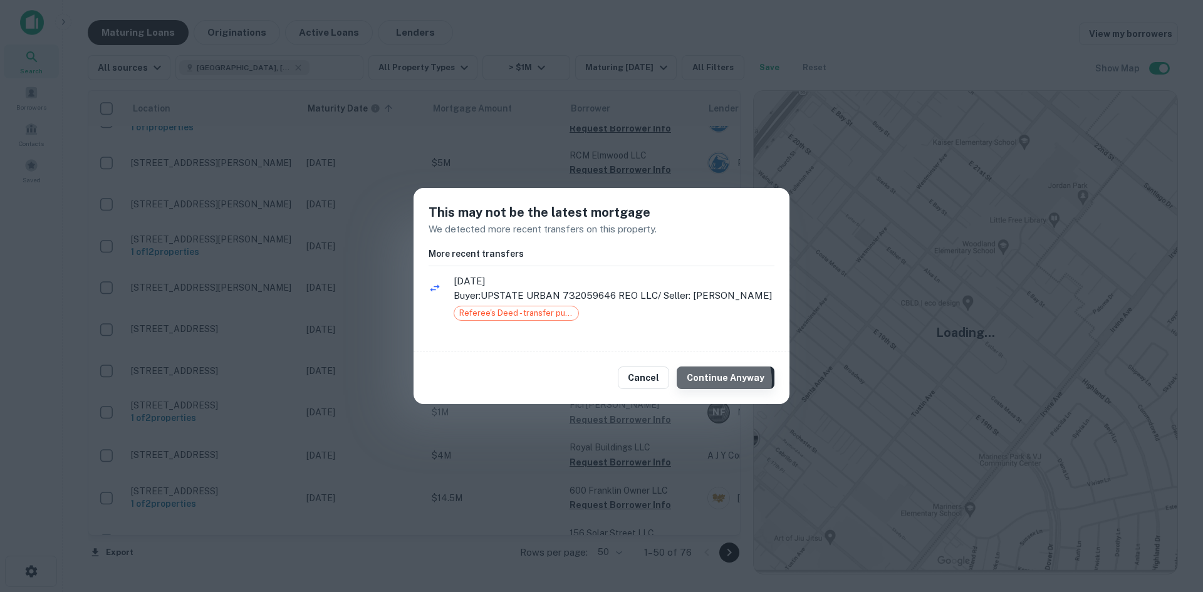
click at [722, 388] on button "Continue Anyway" at bounding box center [725, 377] width 98 height 23
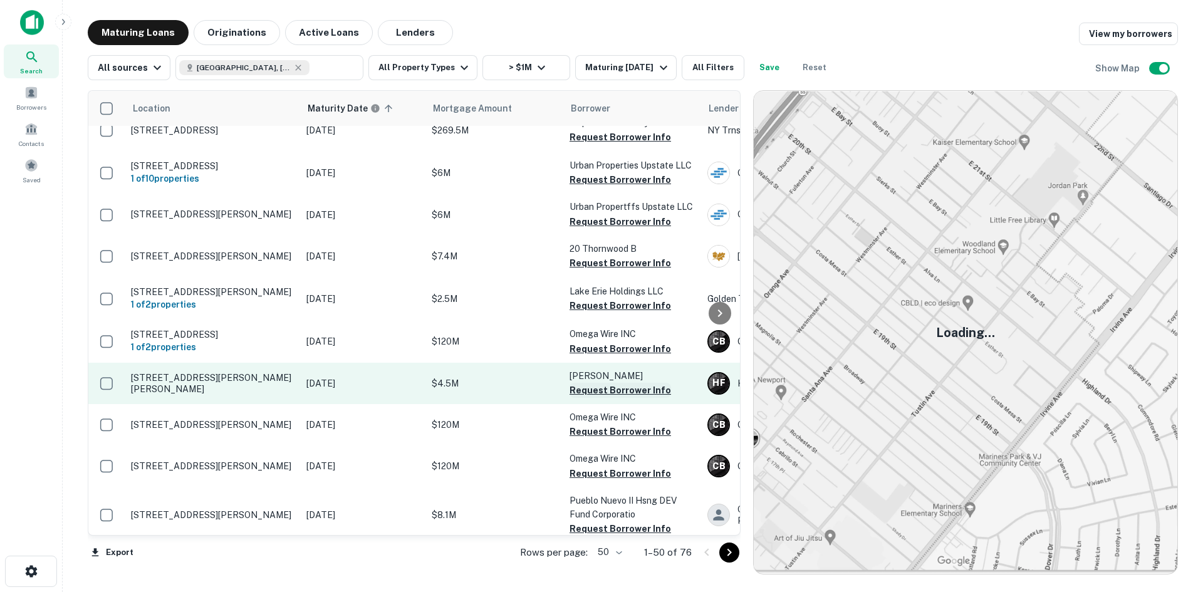
scroll to position [1765, 0]
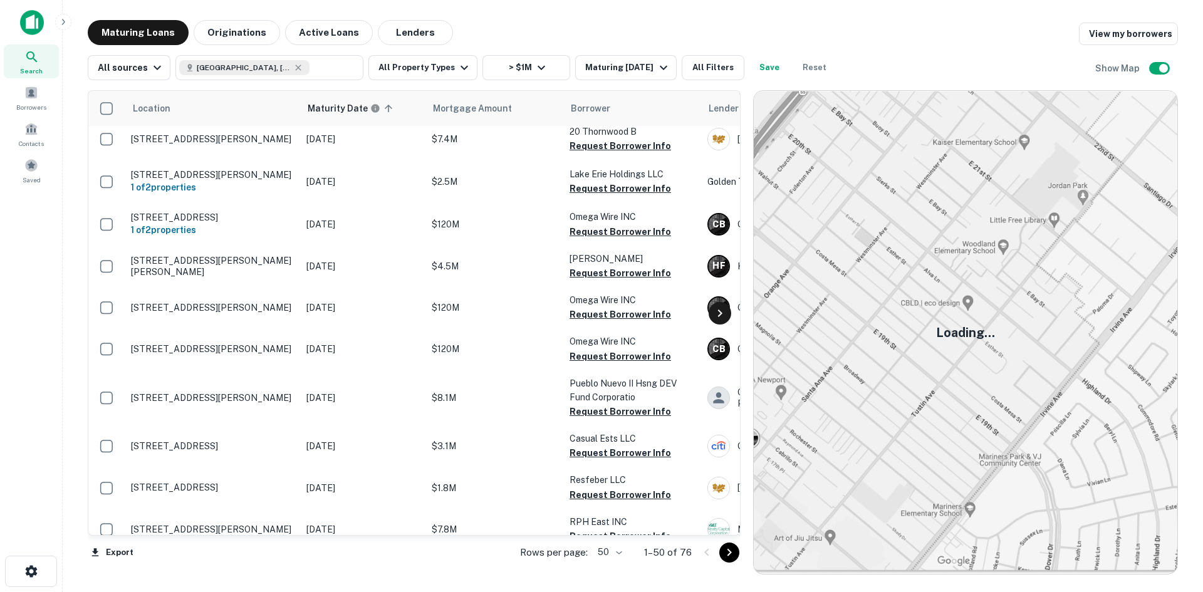
click at [721, 306] on icon at bounding box center [719, 313] width 15 height 15
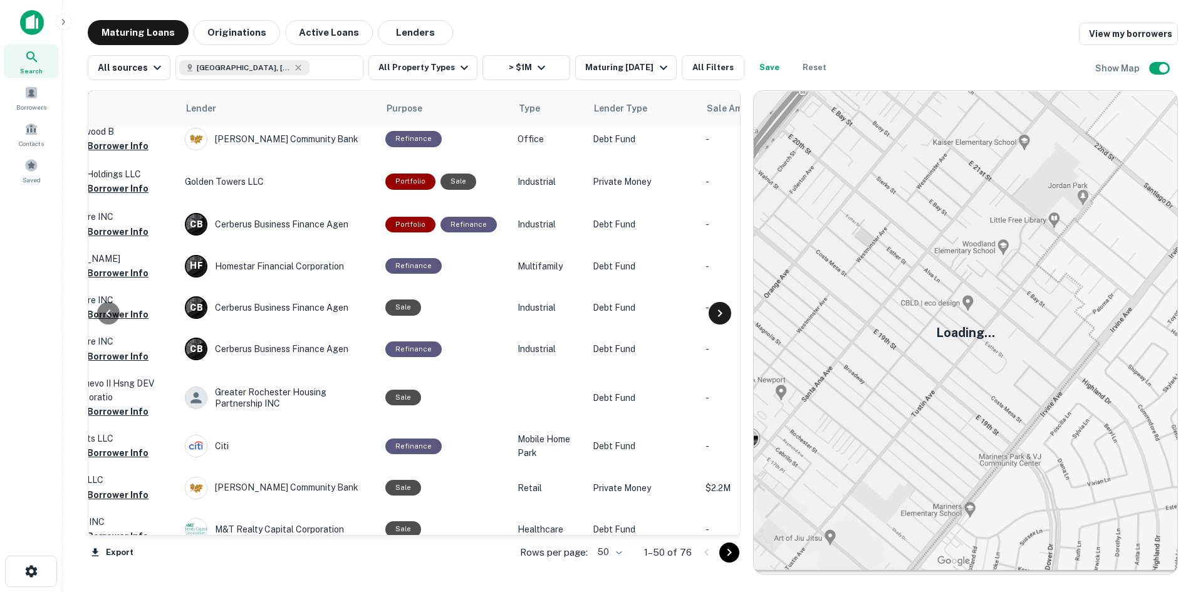
scroll to position [1765, 526]
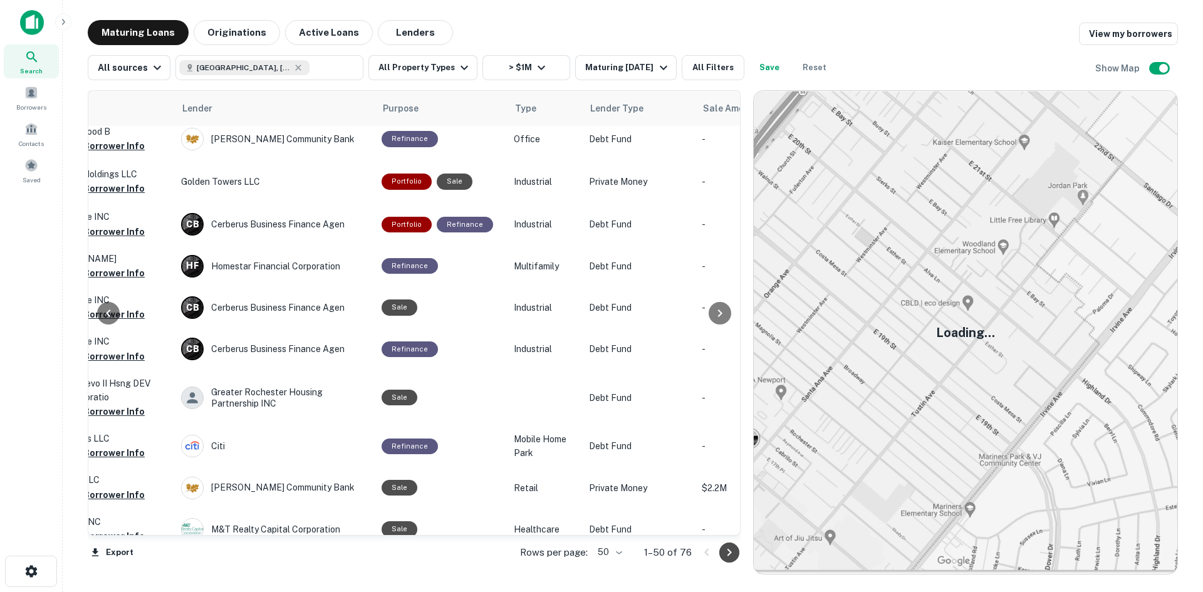
click at [735, 559] on icon "Go to next page" at bounding box center [729, 552] width 15 height 15
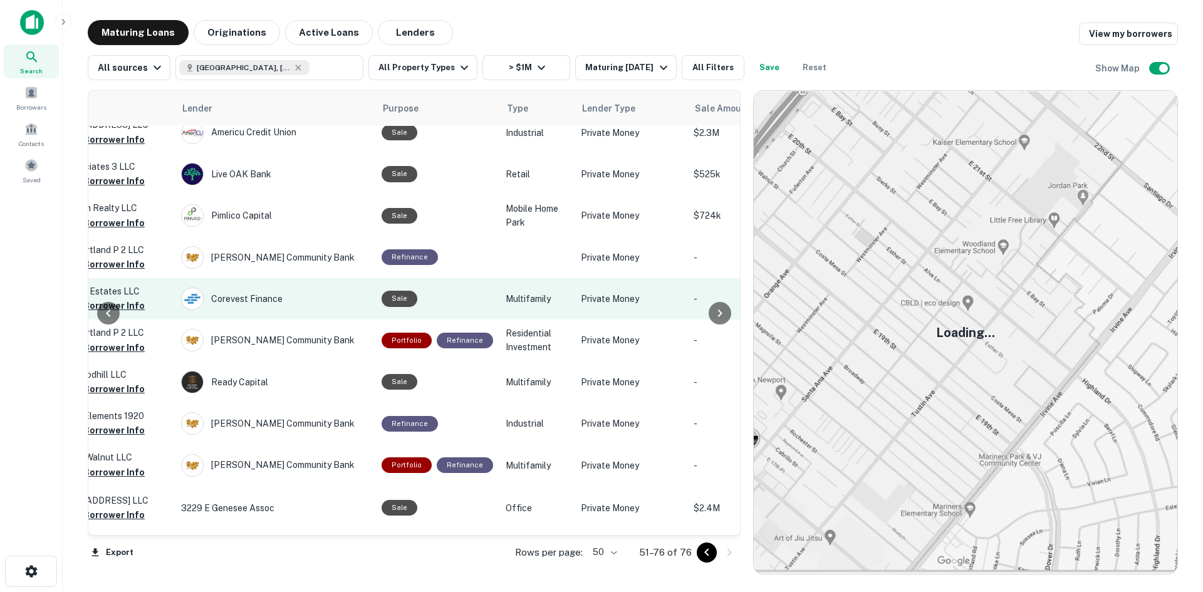
scroll to position [125, 526]
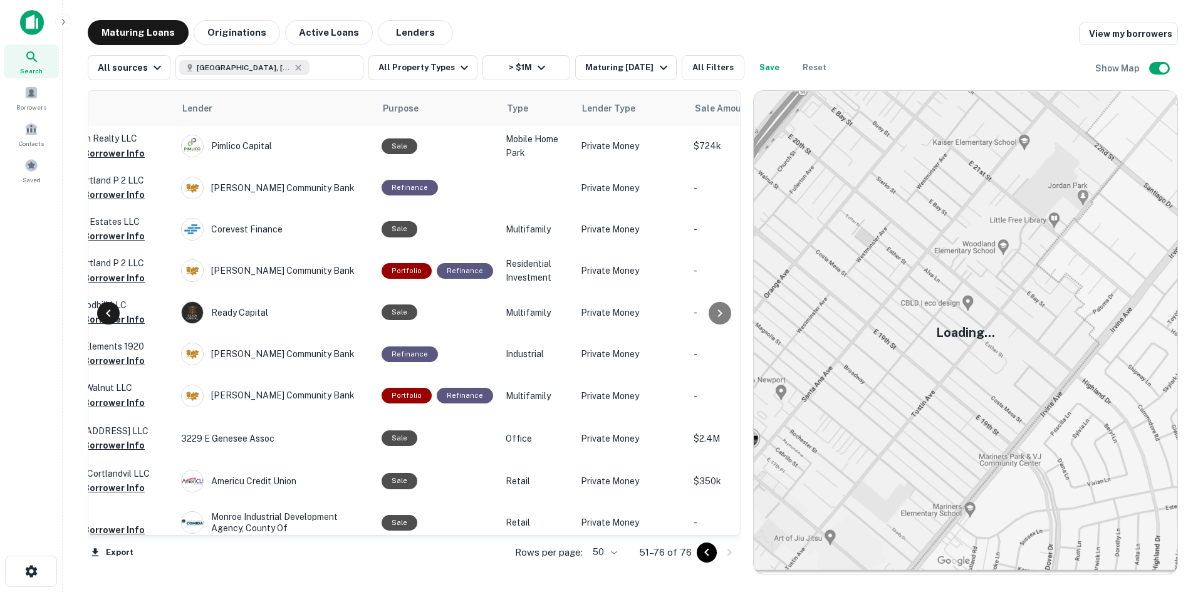
click at [110, 316] on icon at bounding box center [108, 313] width 4 height 8
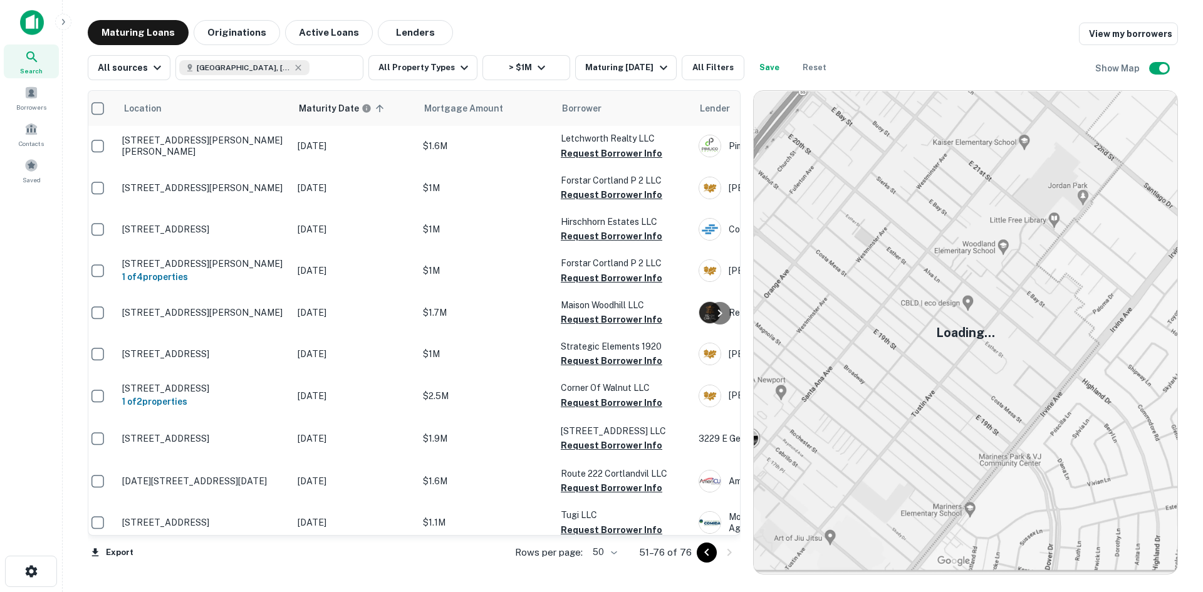
scroll to position [125, 0]
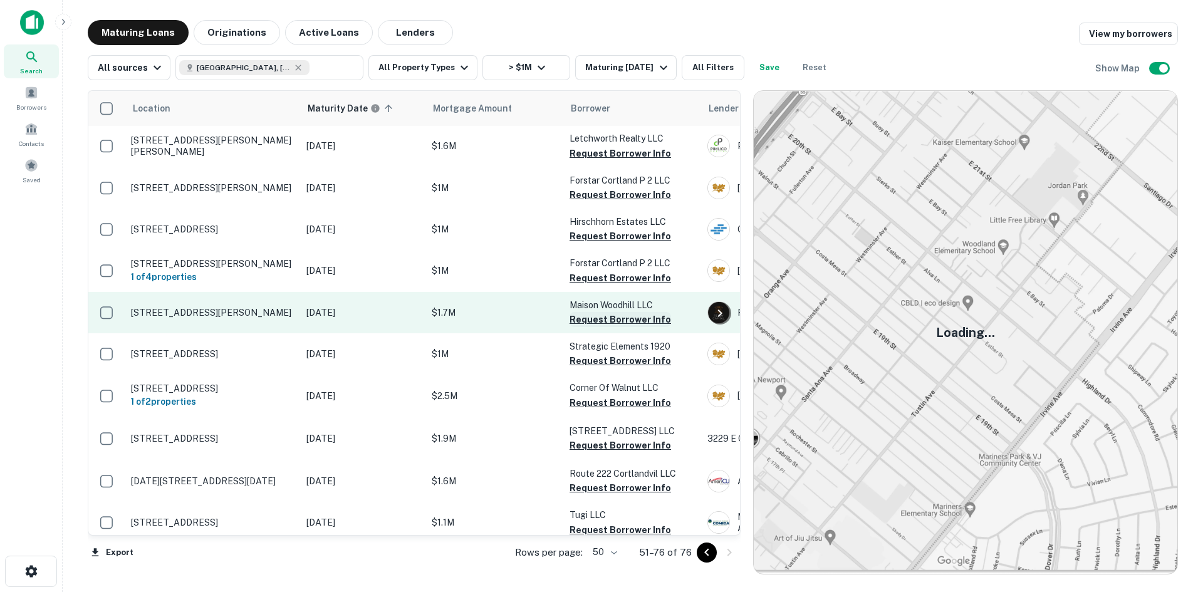
click at [641, 321] on button "Request Borrower Info" at bounding box center [619, 319] width 101 height 15
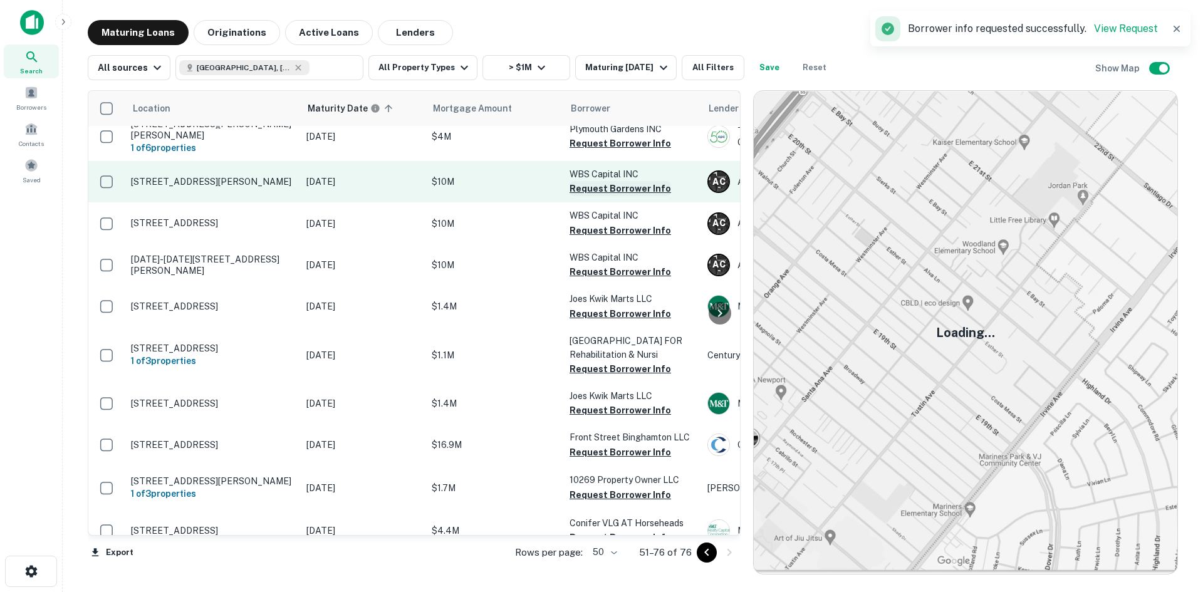
scroll to position [713, 0]
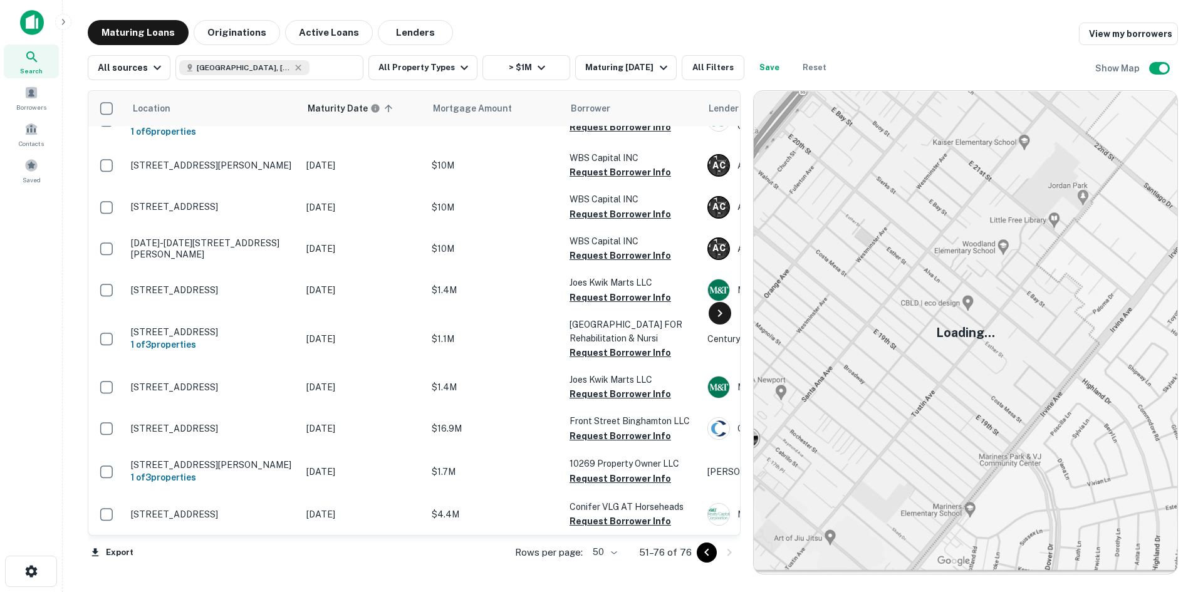
click at [718, 313] on icon at bounding box center [719, 313] width 15 height 15
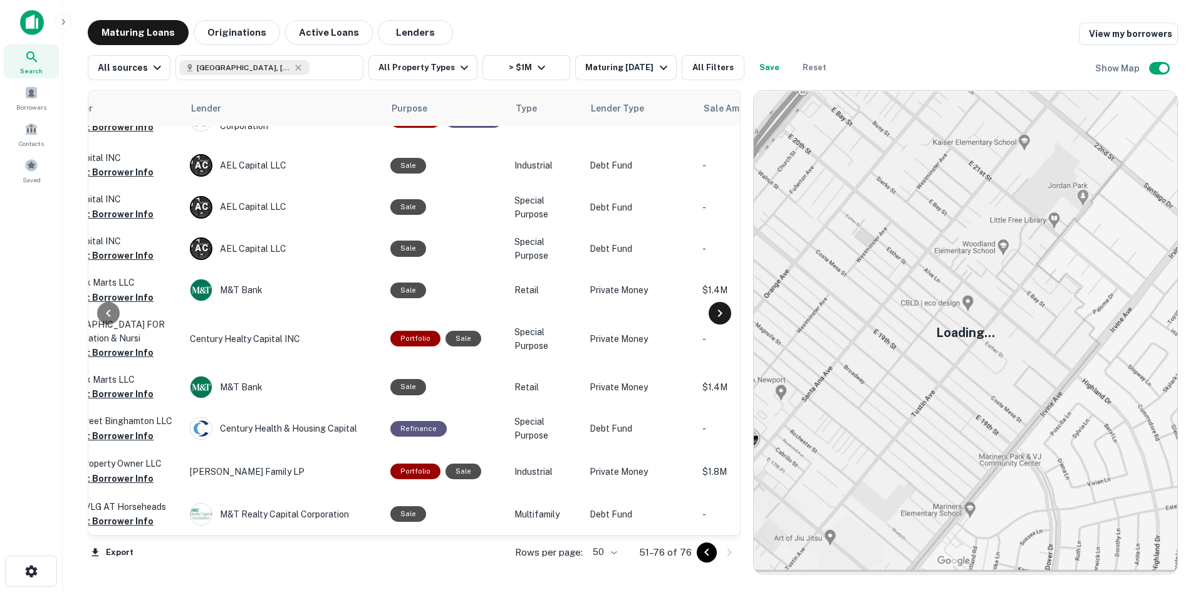
scroll to position [713, 526]
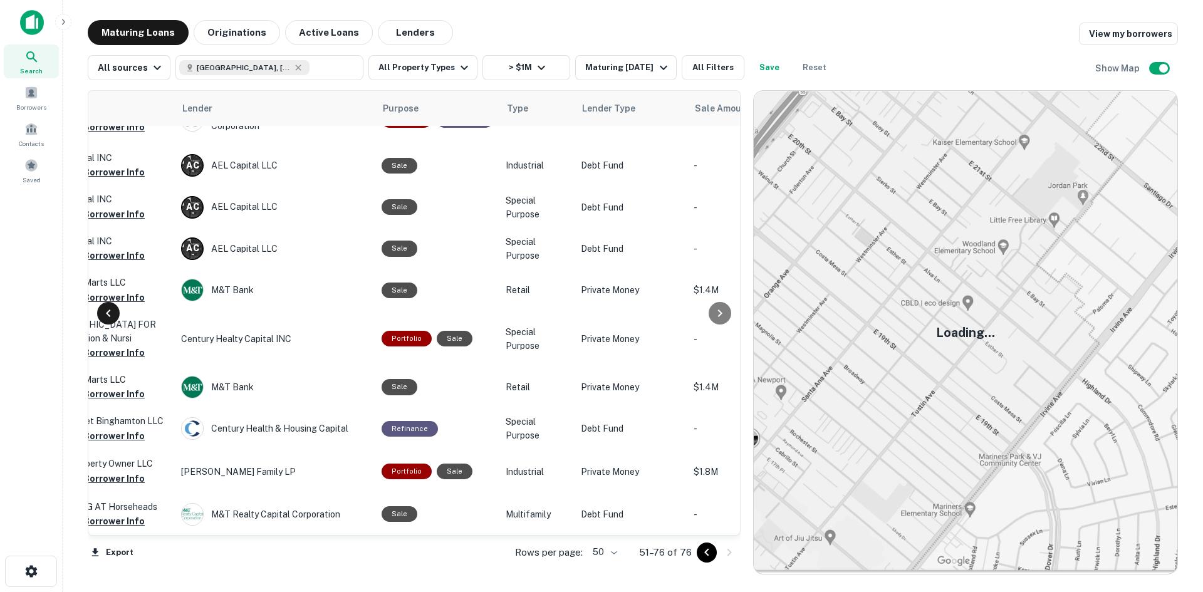
click at [112, 313] on icon at bounding box center [108, 313] width 15 height 15
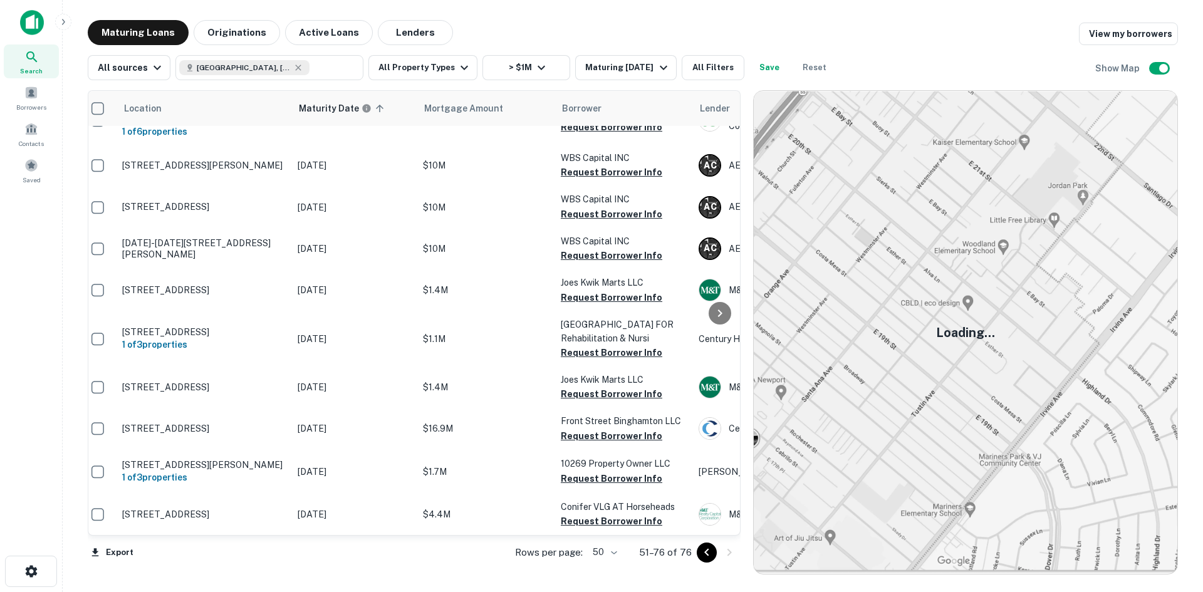
scroll to position [713, 0]
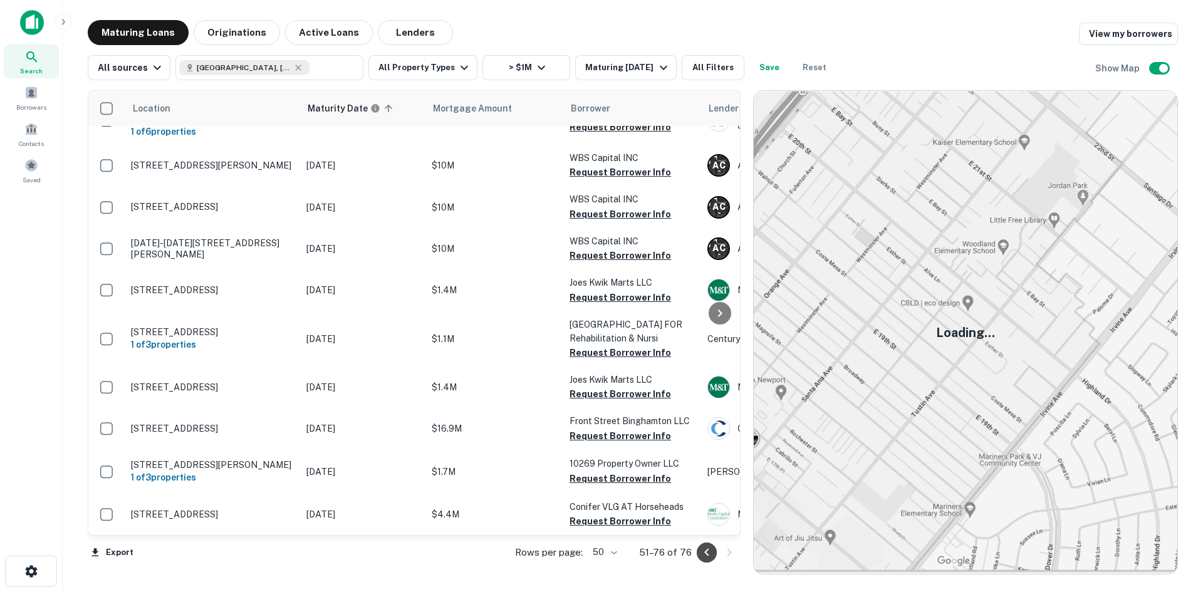
click at [700, 556] on icon "Go to previous page" at bounding box center [706, 552] width 15 height 15
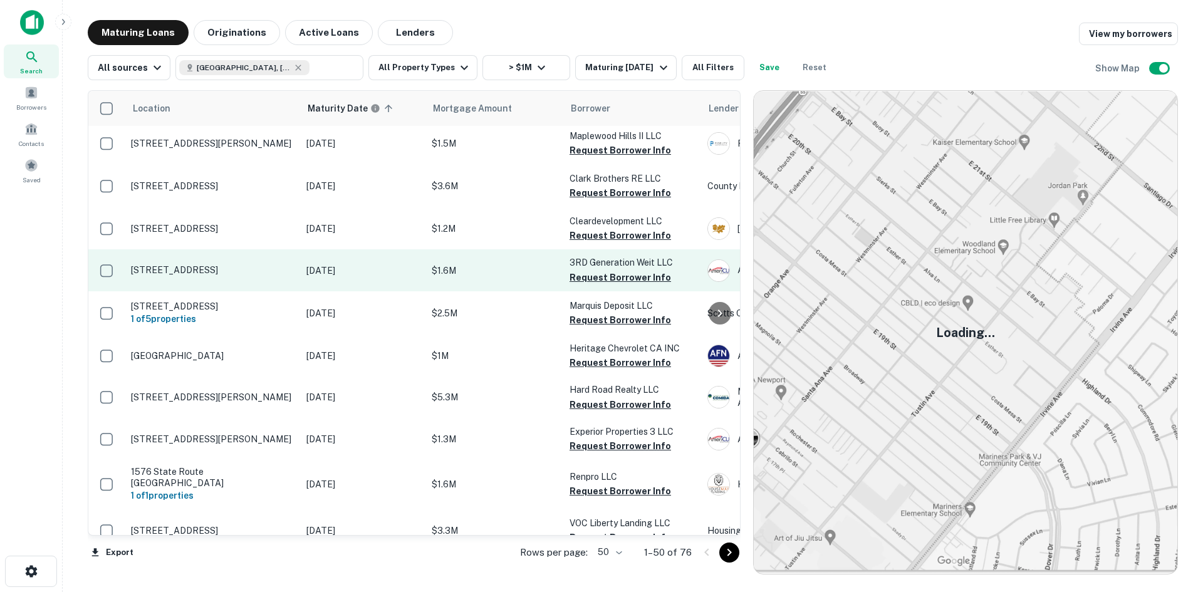
scroll to position [1089, 0]
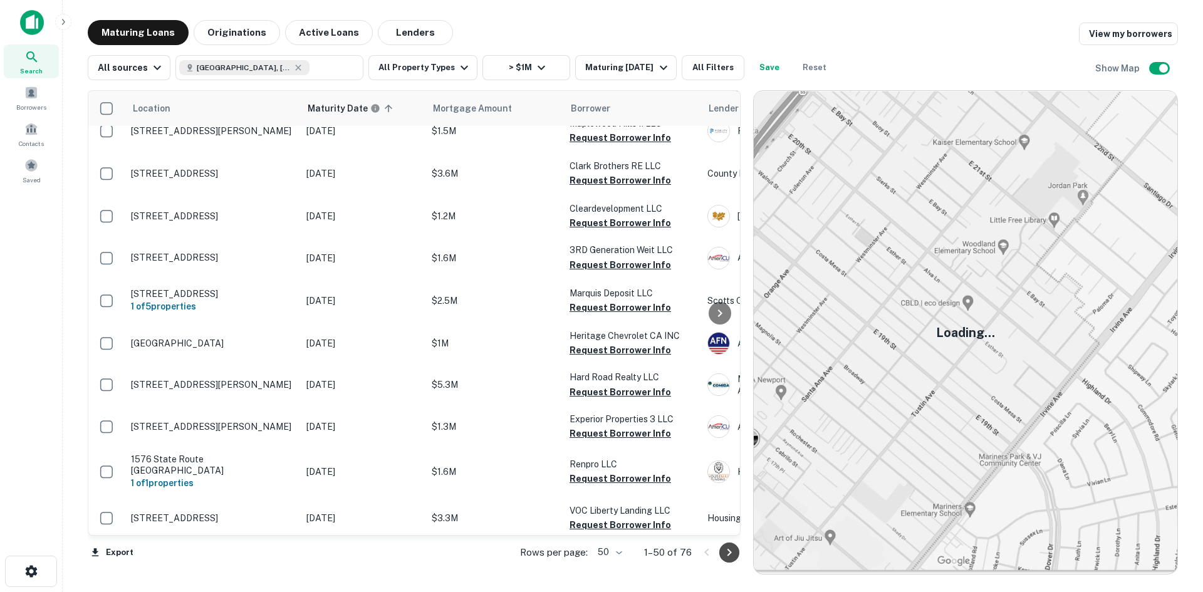
click at [729, 553] on icon "Go to next page" at bounding box center [729, 552] width 15 height 15
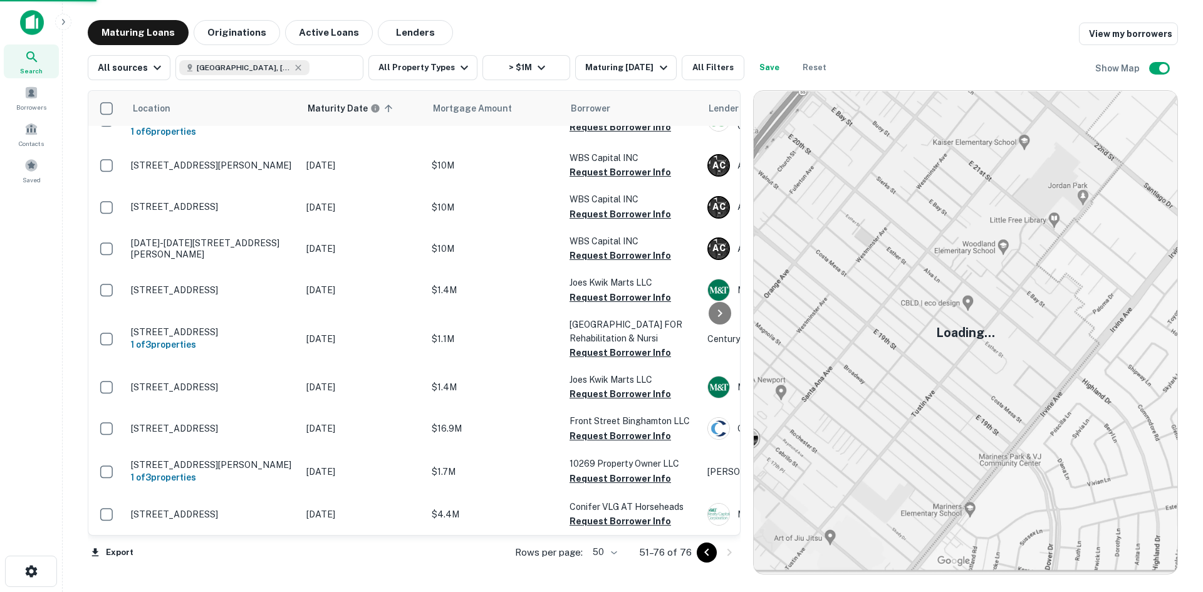
scroll to position [713, 0]
click at [709, 554] on icon "Go to previous page" at bounding box center [706, 552] width 15 height 15
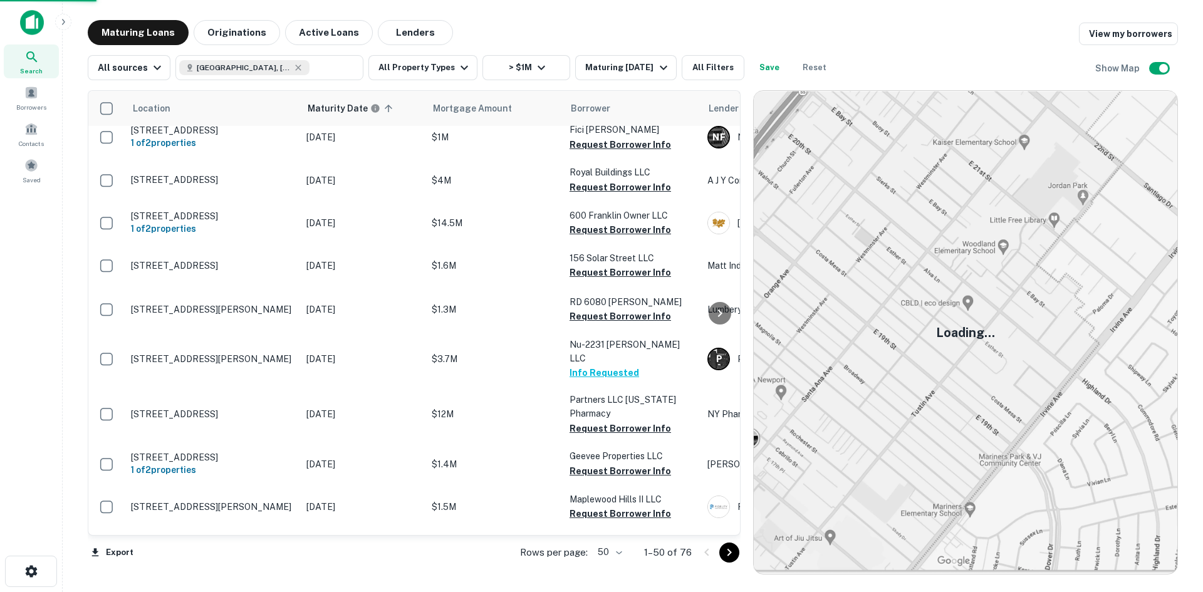
scroll to position [1089, 0]
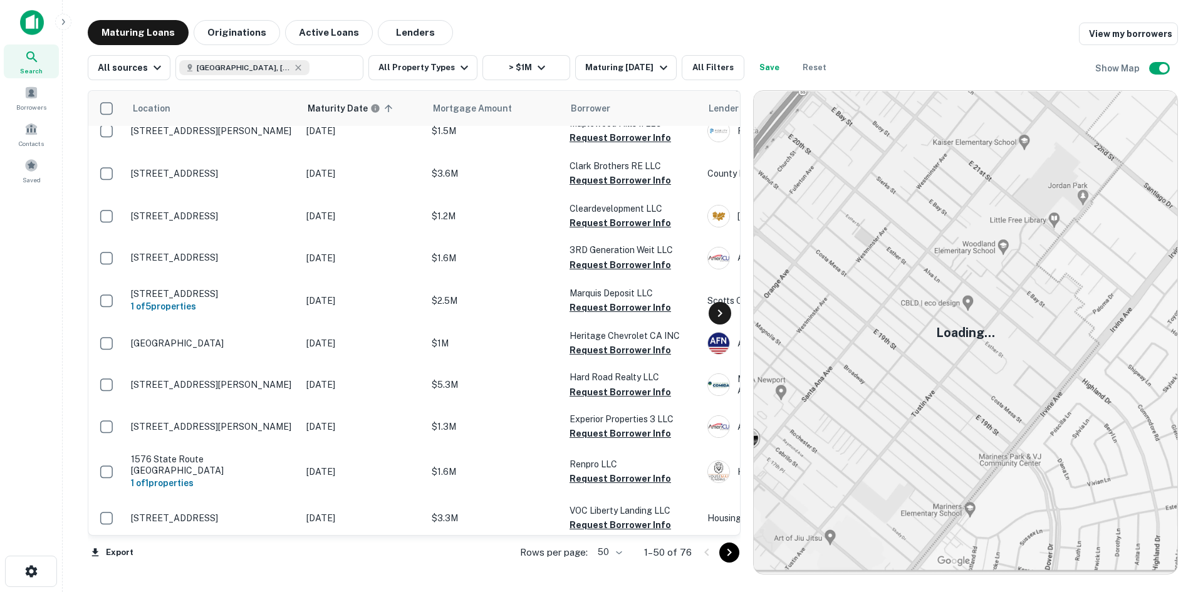
click at [715, 314] on icon at bounding box center [719, 313] width 15 height 15
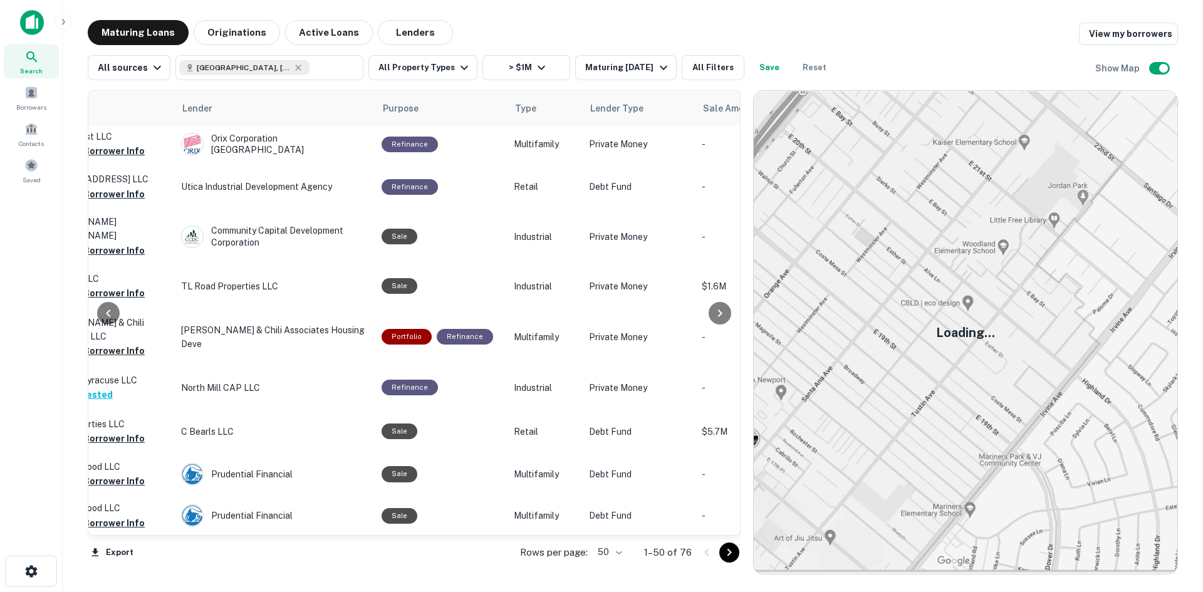
scroll to position [0, 526]
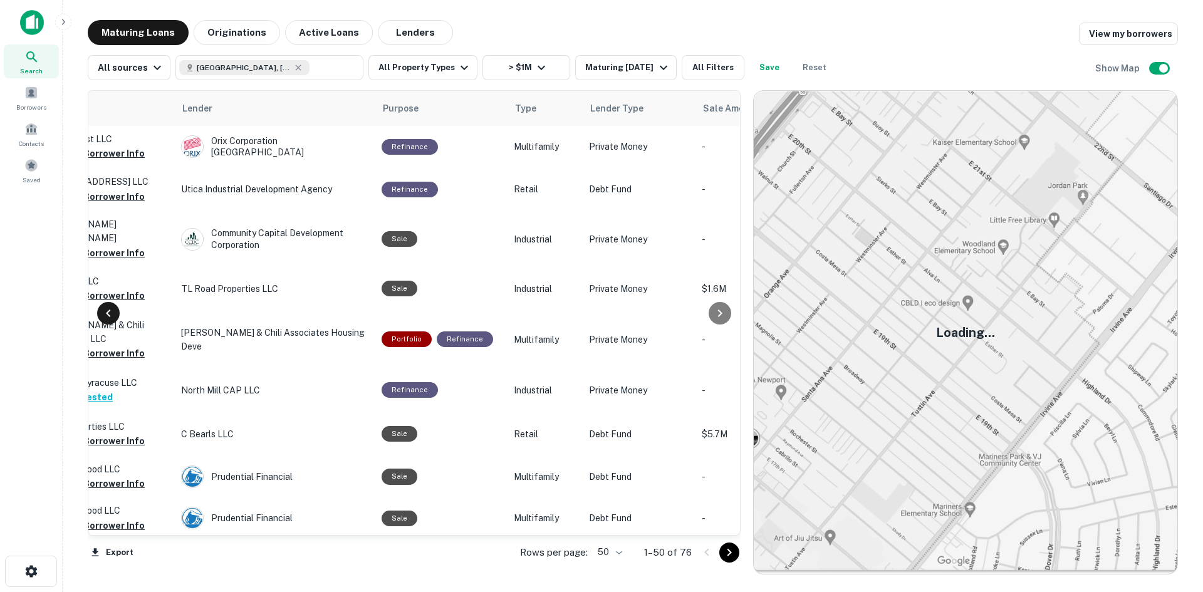
click at [106, 310] on icon at bounding box center [108, 313] width 15 height 15
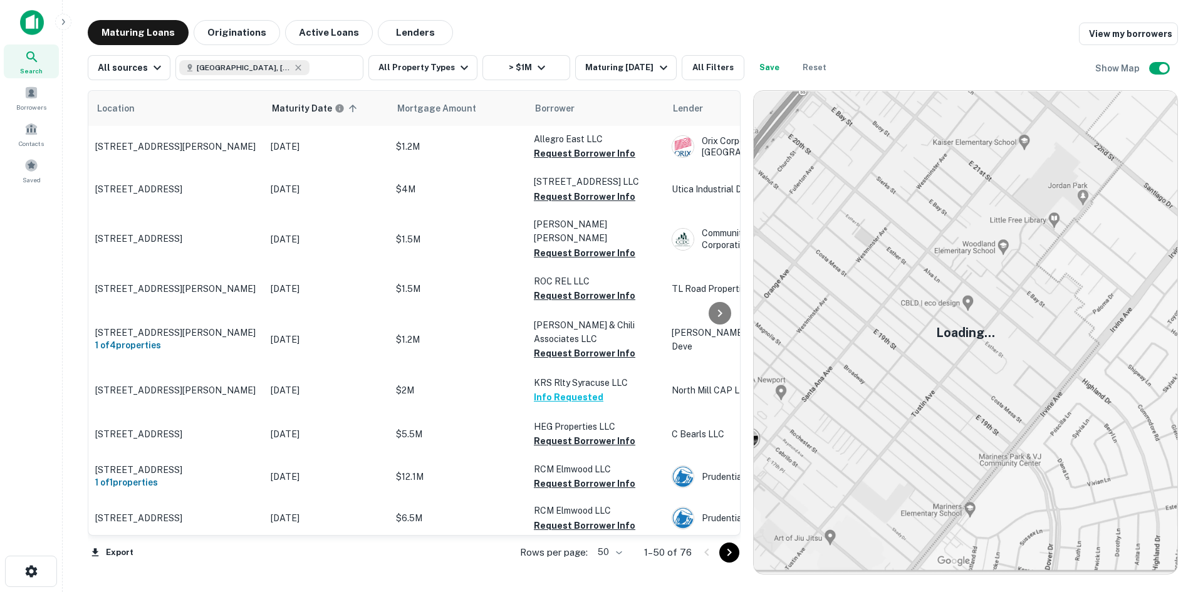
scroll to position [0, 0]
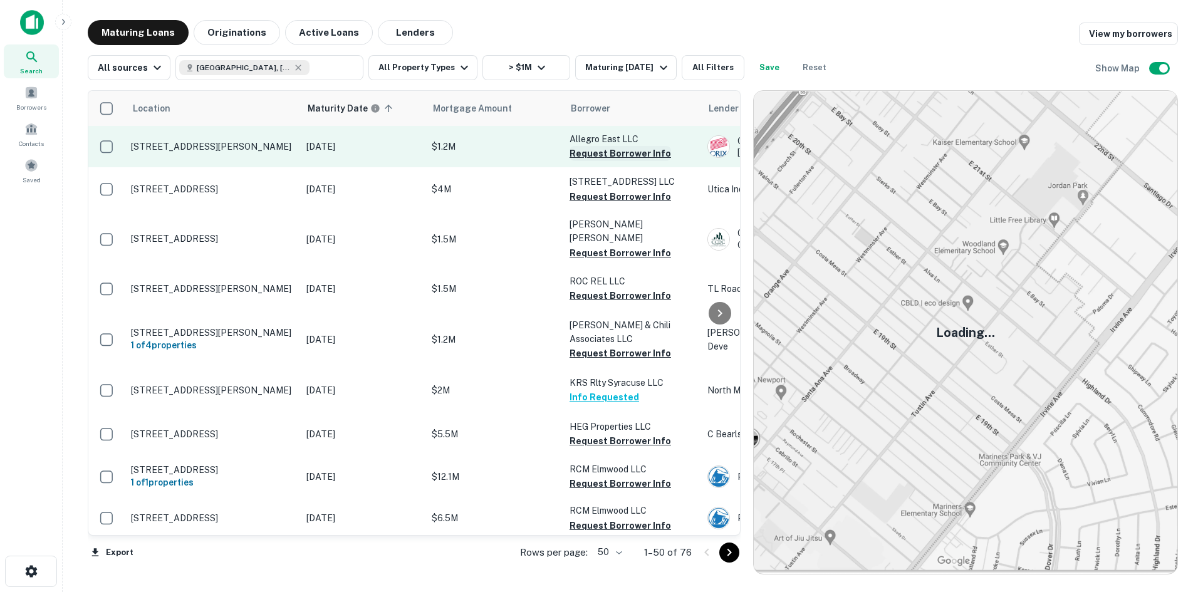
click at [626, 155] on button "Request Borrower Info" at bounding box center [619, 153] width 101 height 15
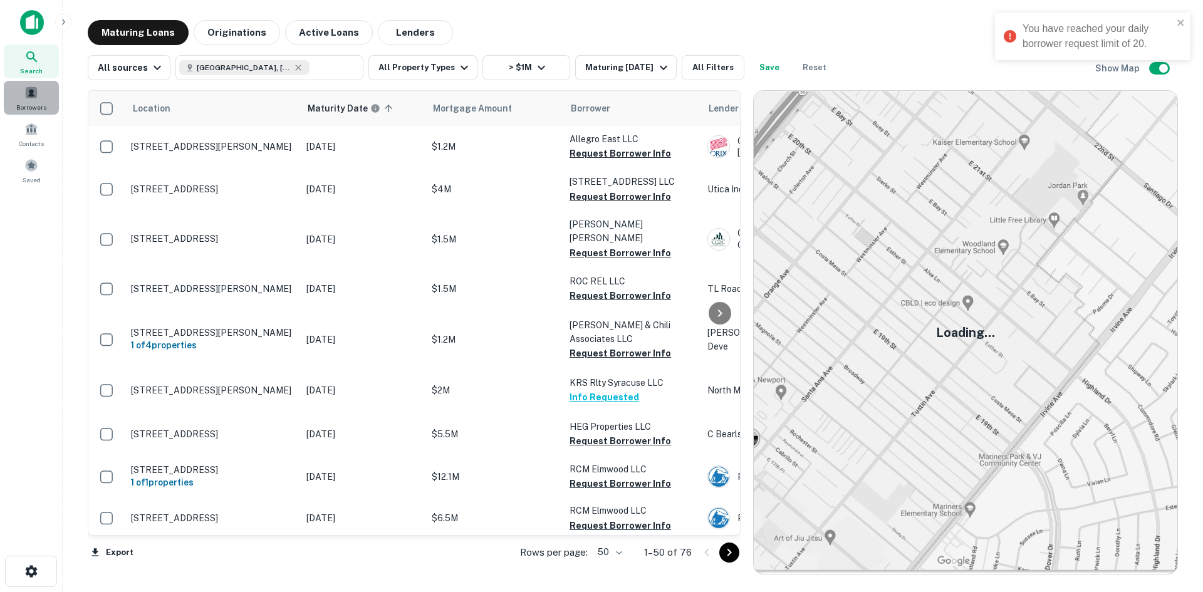
click at [33, 110] on span "Borrowers" at bounding box center [31, 107] width 30 height 10
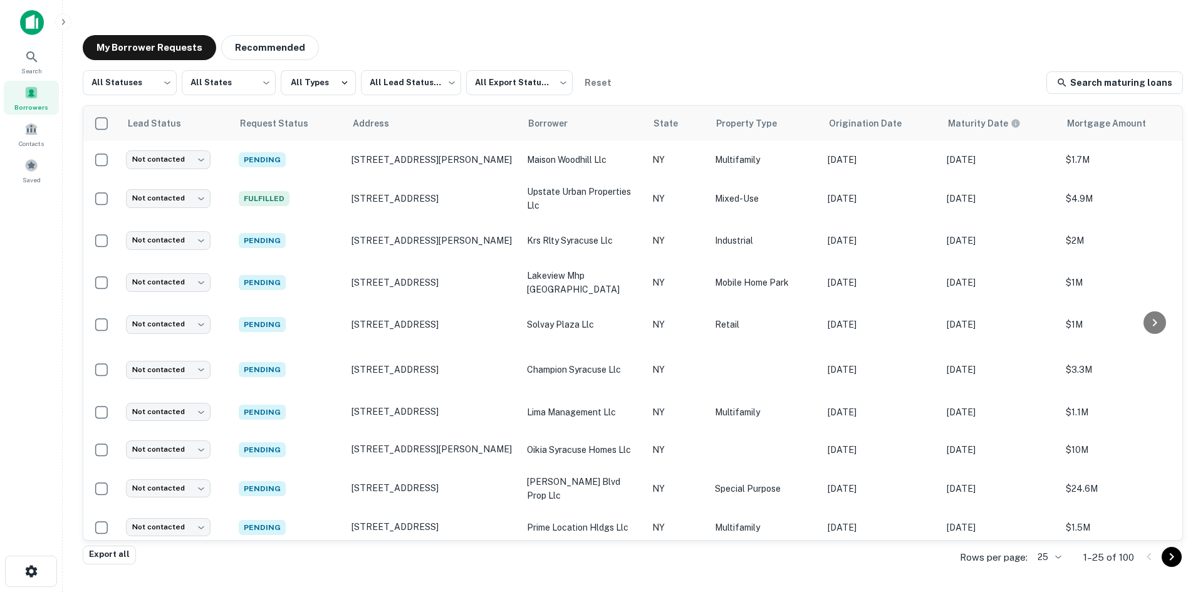
click at [36, 103] on span "Borrowers" at bounding box center [31, 107] width 34 height 10
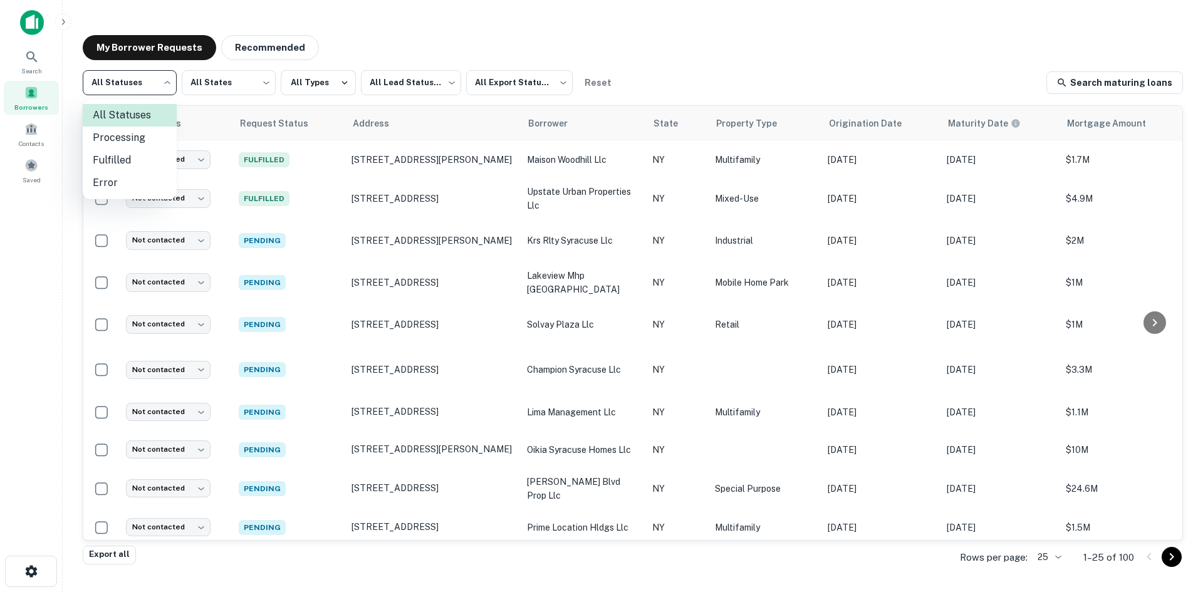
click at [149, 82] on body "Search Borrowers Contacts Saved My Borrower Requests Recommended All Statuses *…" at bounding box center [601, 296] width 1203 height 592
click at [143, 130] on li "Processing" at bounding box center [130, 138] width 94 height 23
type input "**********"
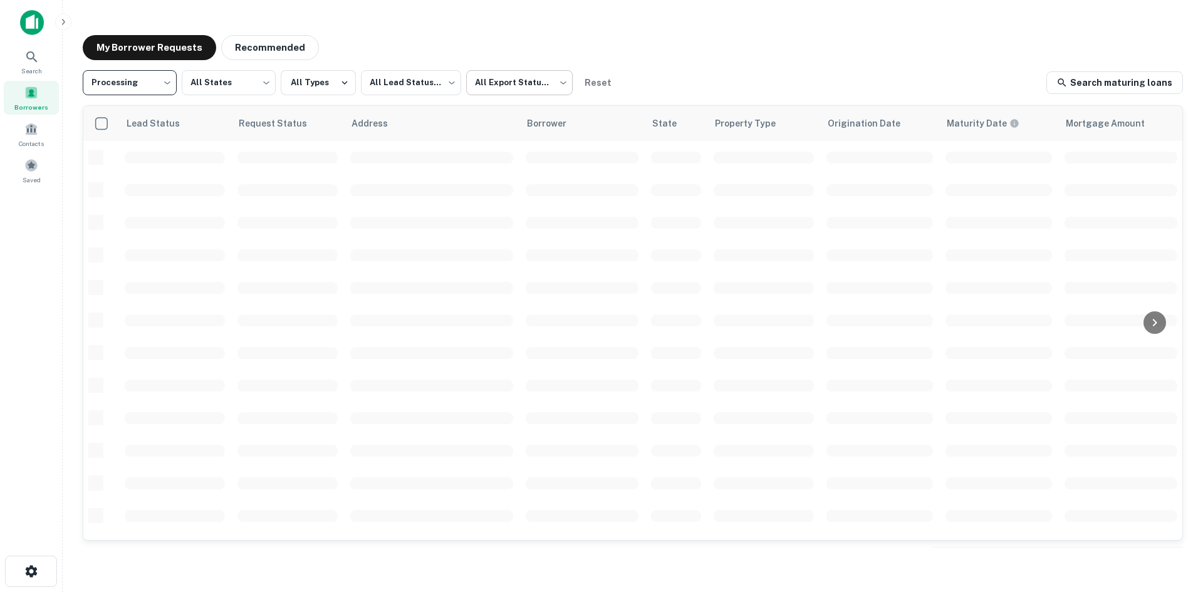
click at [532, 85] on body "**********" at bounding box center [601, 296] width 1203 height 592
click at [532, 85] on div at bounding box center [601, 296] width 1203 height 592
click at [404, 87] on div at bounding box center [601, 296] width 1203 height 592
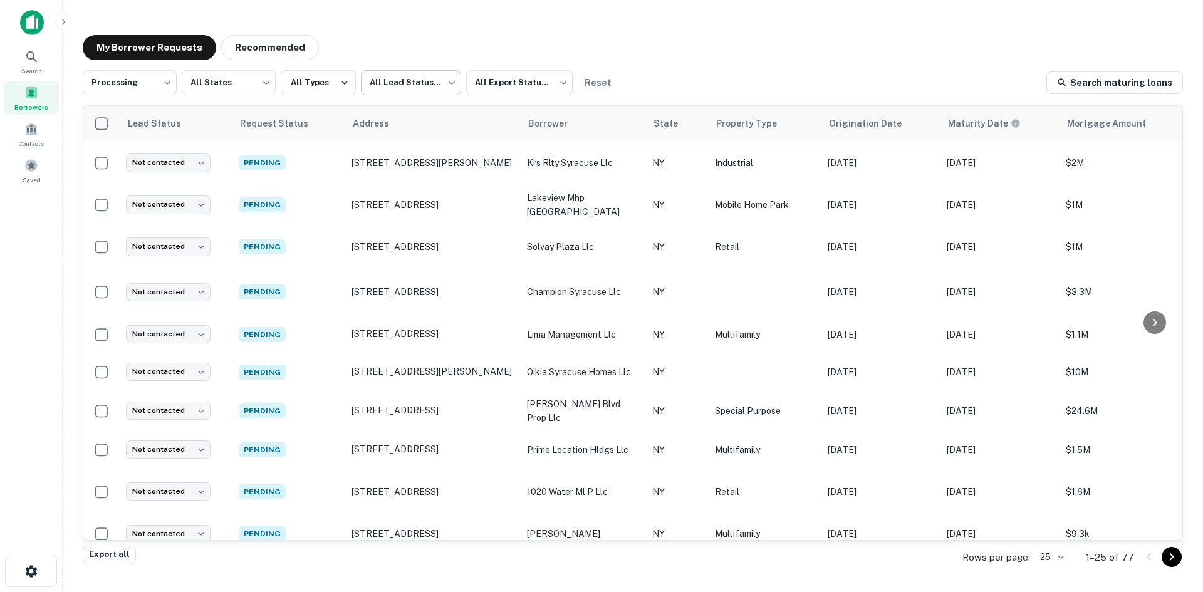
click at [428, 87] on body "**********" at bounding box center [601, 296] width 1203 height 592
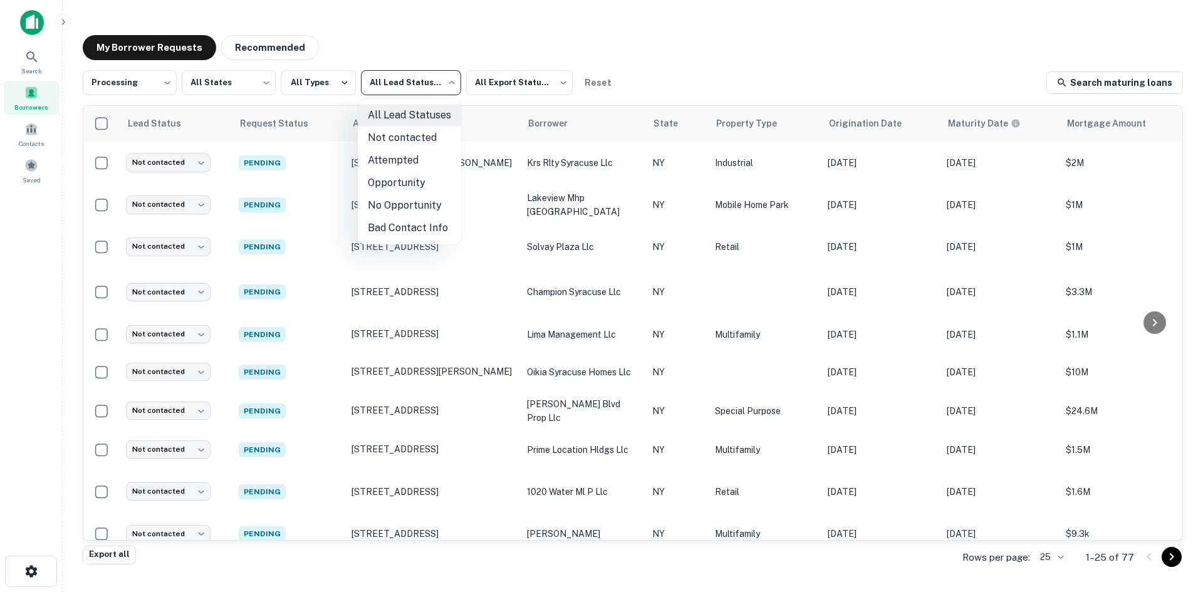
click at [413, 135] on li "Not contacted" at bounding box center [409, 138] width 103 height 23
type input "****"
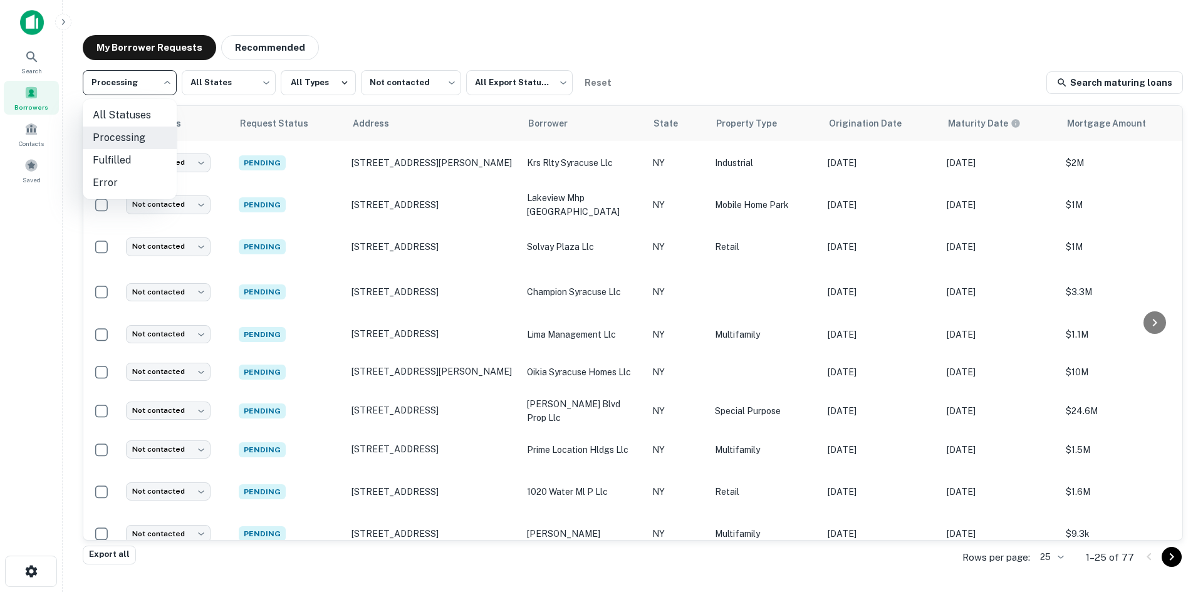
click at [102, 83] on body "**********" at bounding box center [601, 296] width 1203 height 592
click at [152, 158] on li "Fulfilled" at bounding box center [130, 160] width 94 height 23
type input "*********"
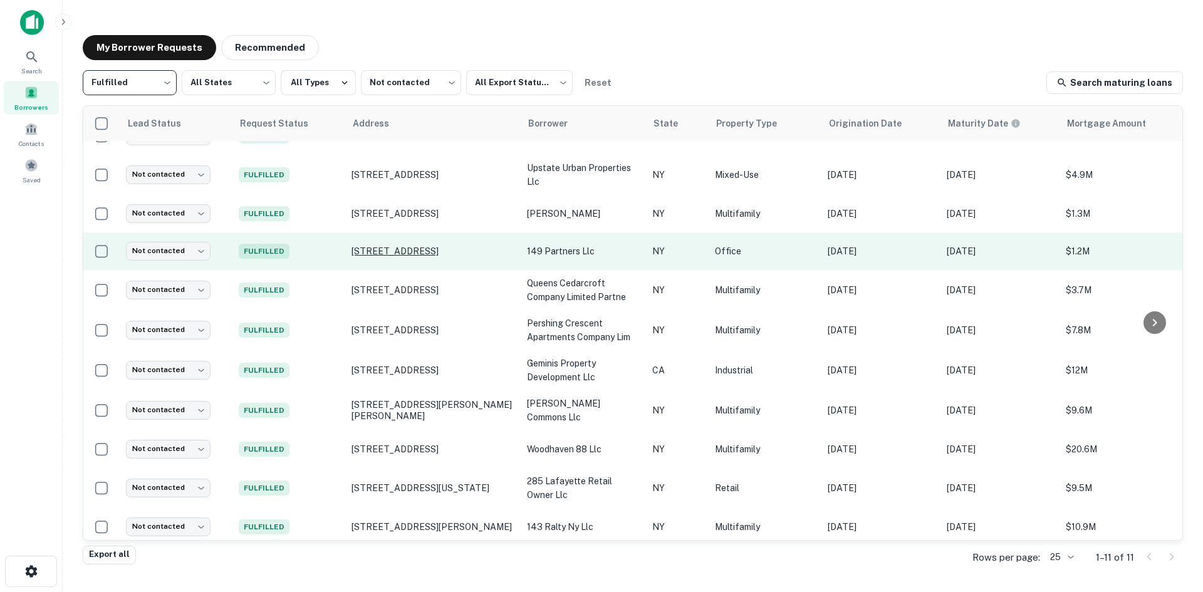
scroll to position [36, 0]
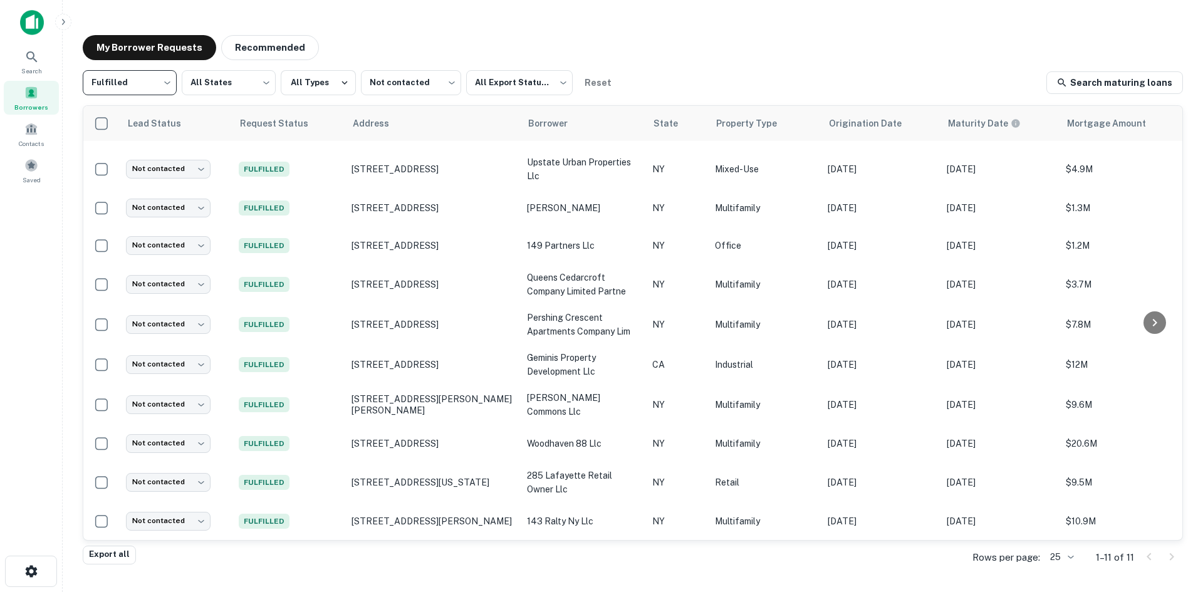
click at [549, 23] on main "My Borrower Requests Recommended Fulfilled ********* ​ All States *** ​ All Typ…" at bounding box center [633, 296] width 1140 height 592
click at [76, 143] on div "My Borrower Requests Recommended Fulfilled ********* ​ All States *** ​ All Typ…" at bounding box center [633, 291] width 1120 height 533
click at [41, 169] on div "Saved" at bounding box center [31, 170] width 55 height 34
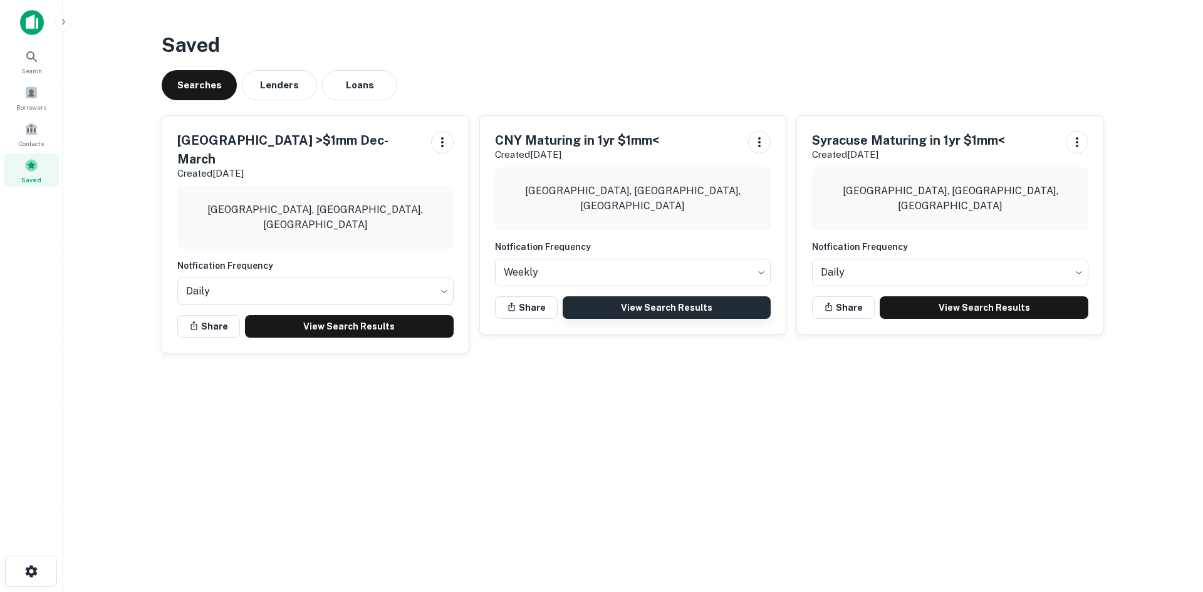
click at [618, 307] on link "View Search Results" at bounding box center [666, 307] width 209 height 23
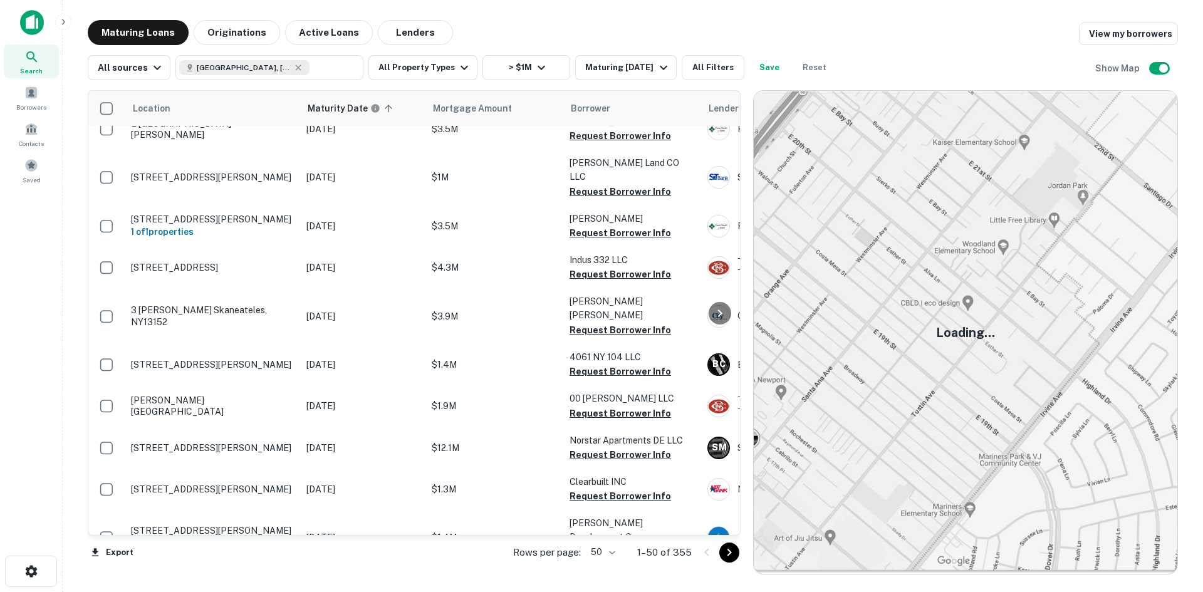
scroll to position [376, 0]
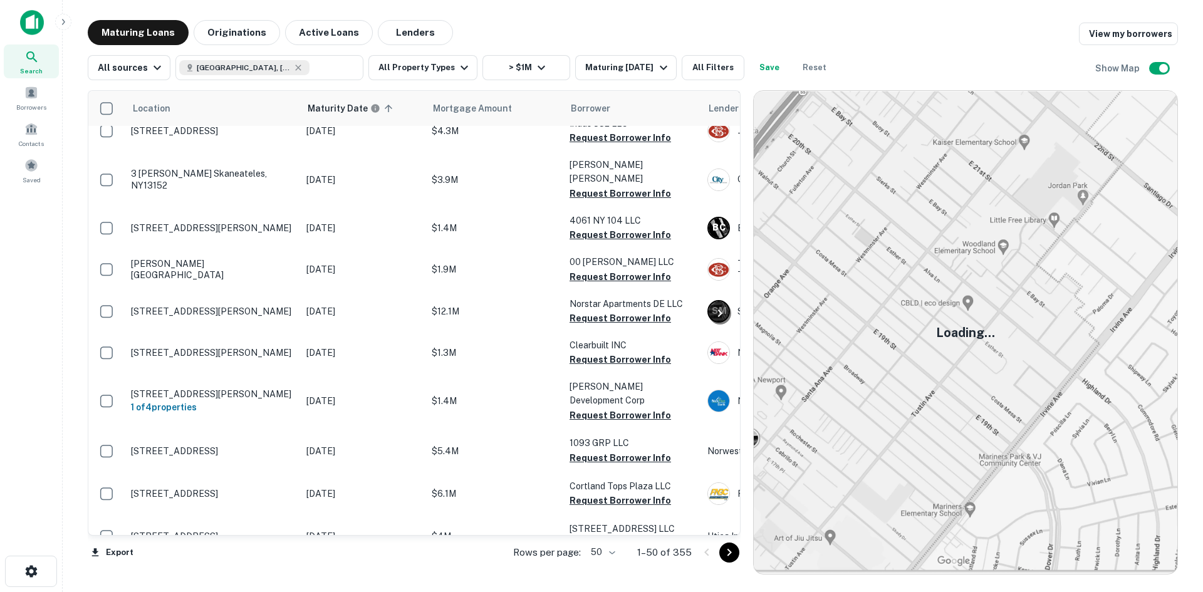
click at [882, 274] on img at bounding box center [965, 332] width 423 height 483
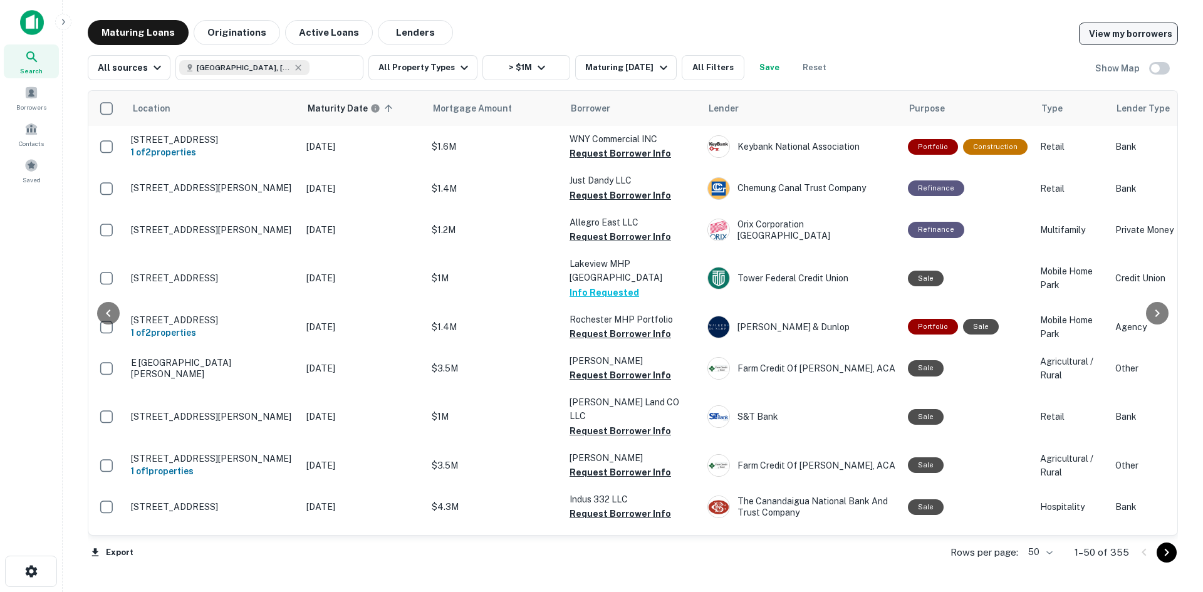
click at [1136, 31] on link "View my borrowers" at bounding box center [1128, 34] width 99 height 23
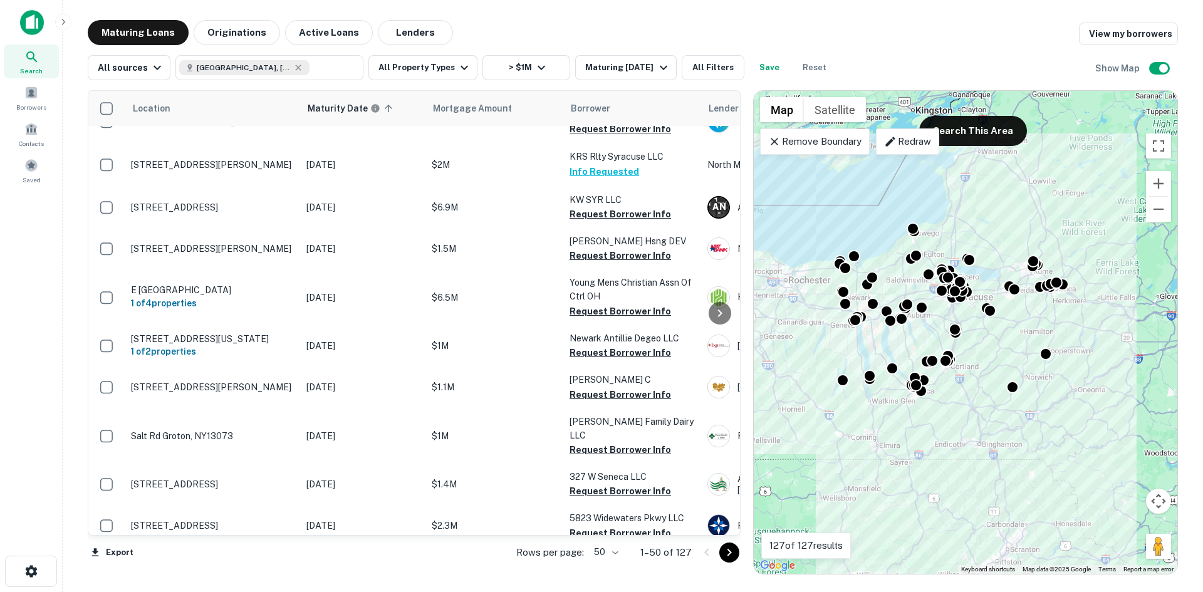
drag, startPoint x: 957, startPoint y: 406, endPoint x: 873, endPoint y: 465, distance: 103.4
click at [873, 465] on div "To activate drag with keyboard, press Alt + Enter. Once in keyboard drag state,…" at bounding box center [965, 332] width 423 height 483
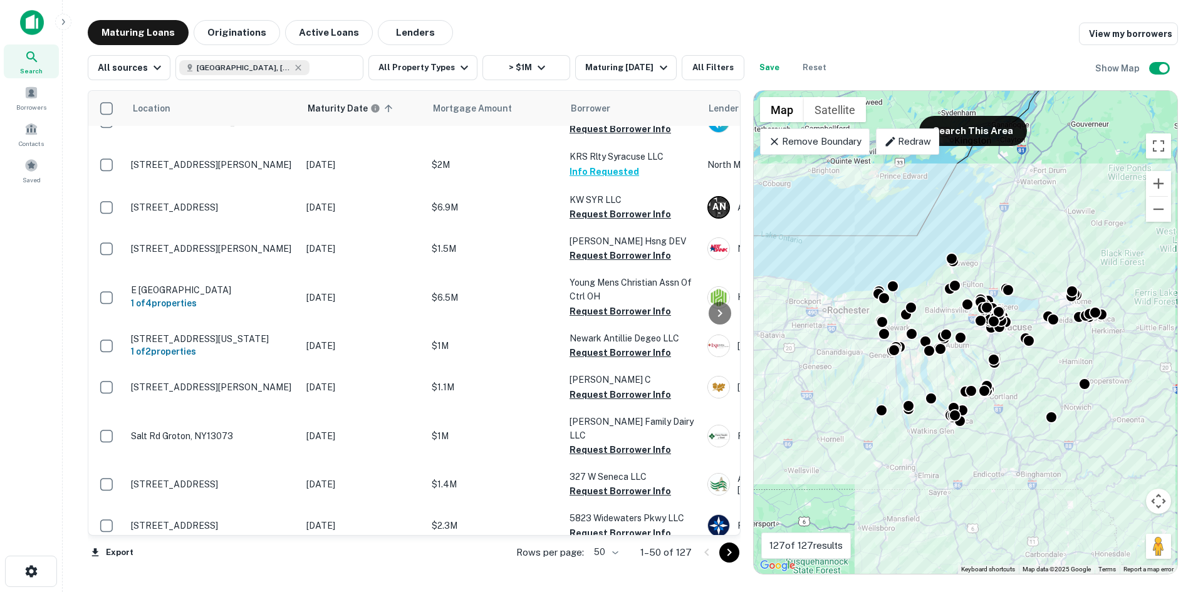
drag, startPoint x: 903, startPoint y: 401, endPoint x: 944, endPoint y: 392, distance: 42.3
click at [968, 356] on div "To activate drag with keyboard, press Alt + Enter. Once in keyboard drag state,…" at bounding box center [965, 332] width 423 height 483
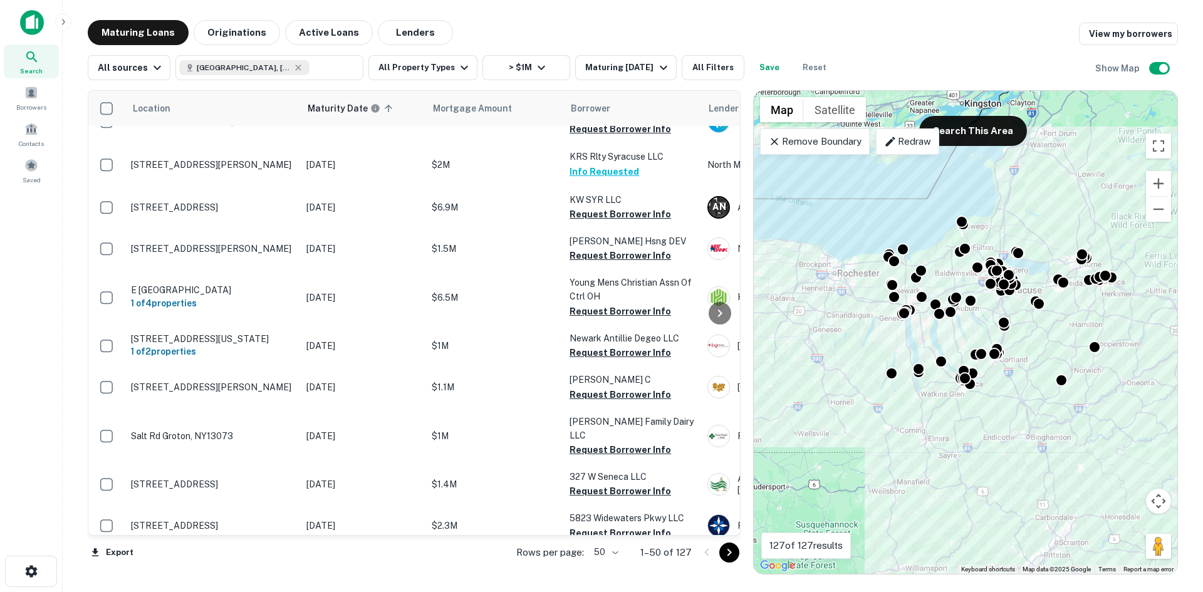
drag, startPoint x: 868, startPoint y: 482, endPoint x: 879, endPoint y: 444, distance: 39.2
click at [879, 444] on div "To activate drag with keyboard, press Alt + Enter. Once in keyboard drag state,…" at bounding box center [965, 332] width 423 height 483
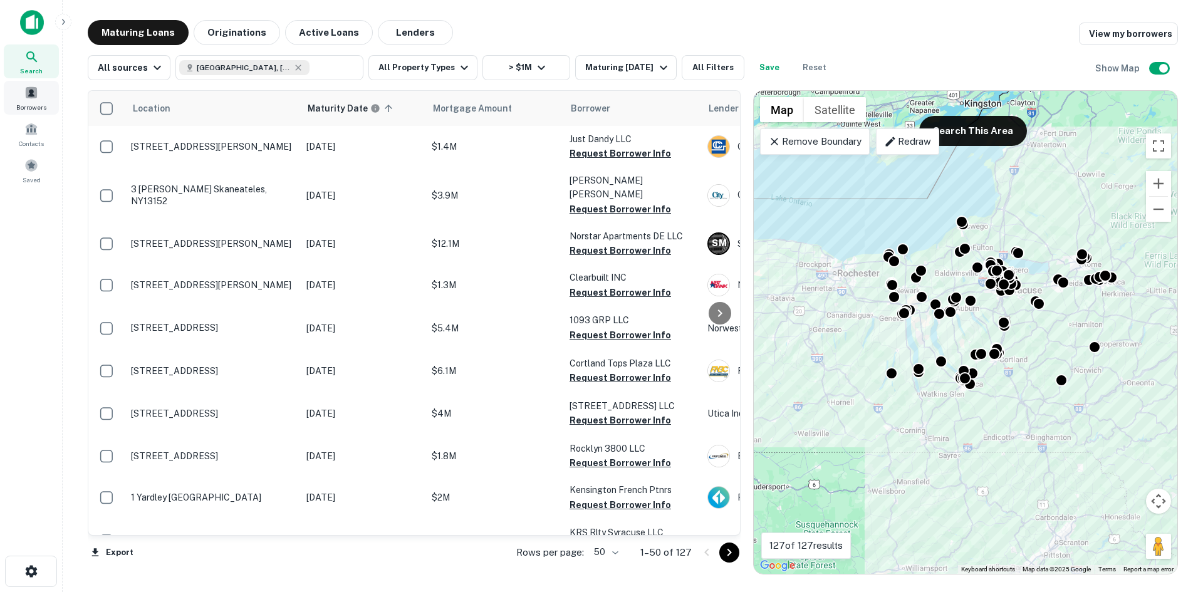
click at [37, 114] on div "Borrowers" at bounding box center [31, 98] width 55 height 34
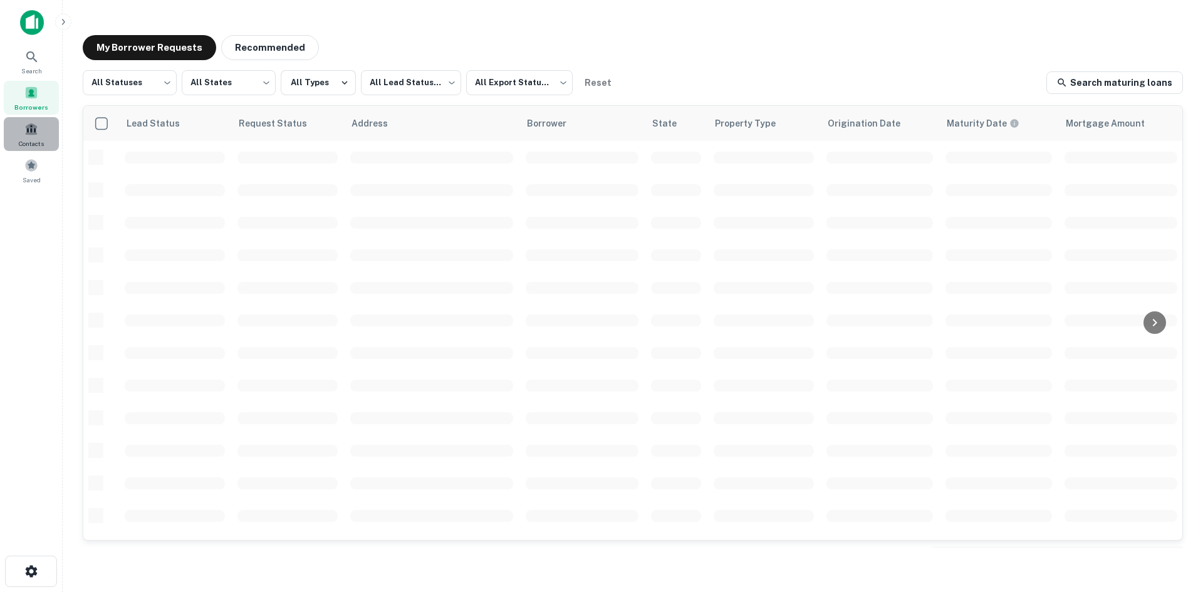
click at [41, 133] on div "Contacts" at bounding box center [31, 134] width 55 height 34
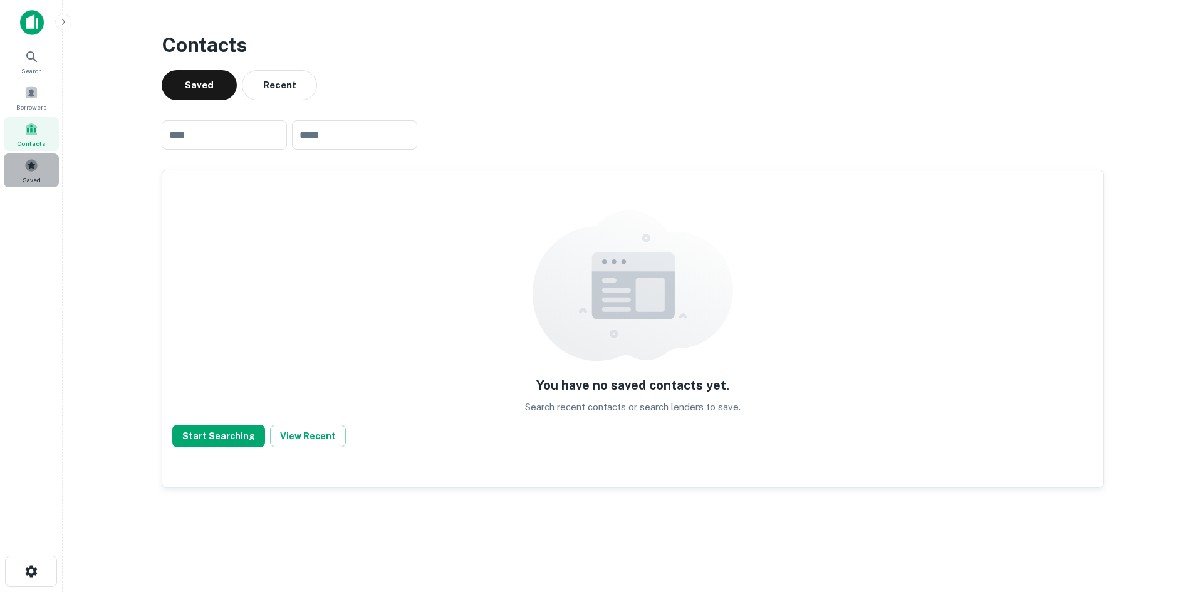
click at [29, 163] on span at bounding box center [31, 165] width 14 height 14
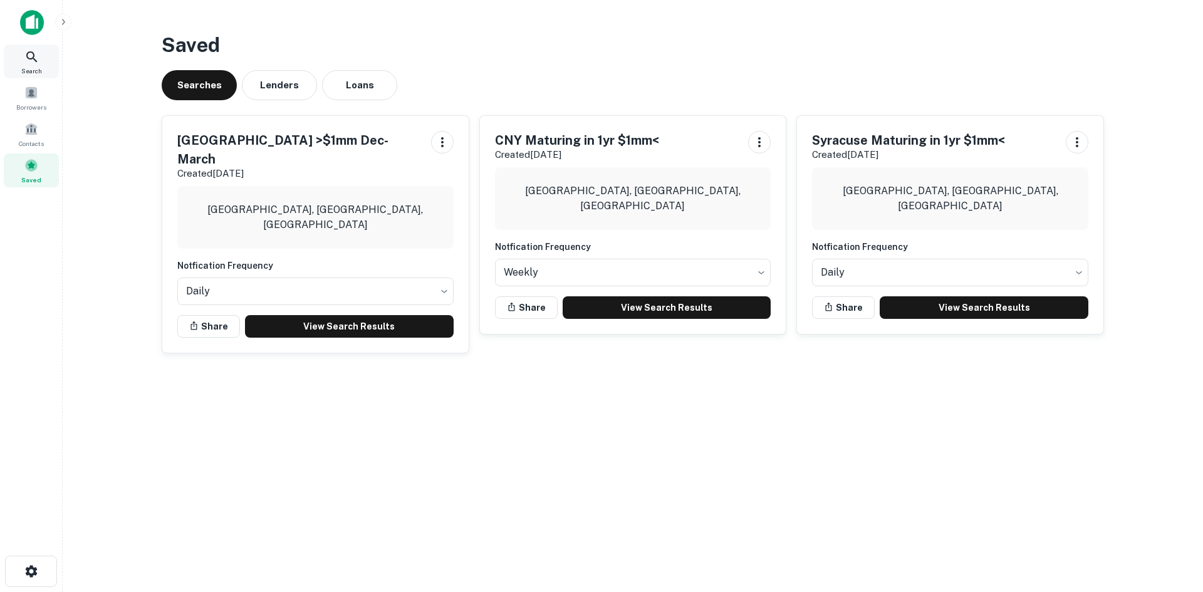
click at [23, 71] on span "Search" at bounding box center [31, 71] width 21 height 10
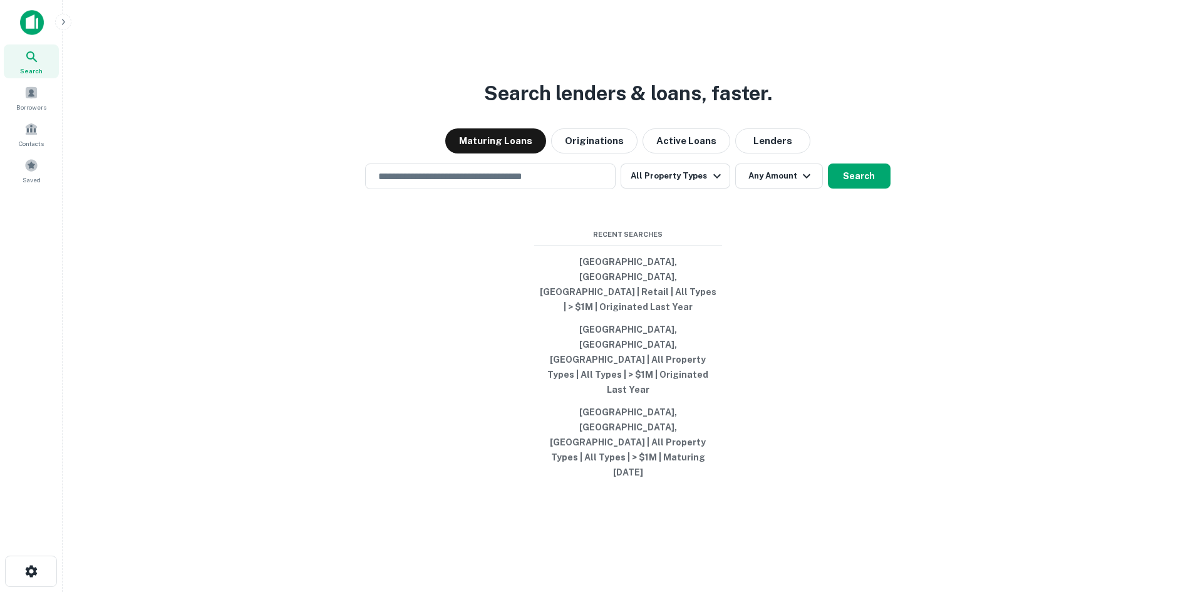
click at [1148, 153] on div "Maturing Loans Originations Active Loans Lenders" at bounding box center [628, 140] width 1111 height 25
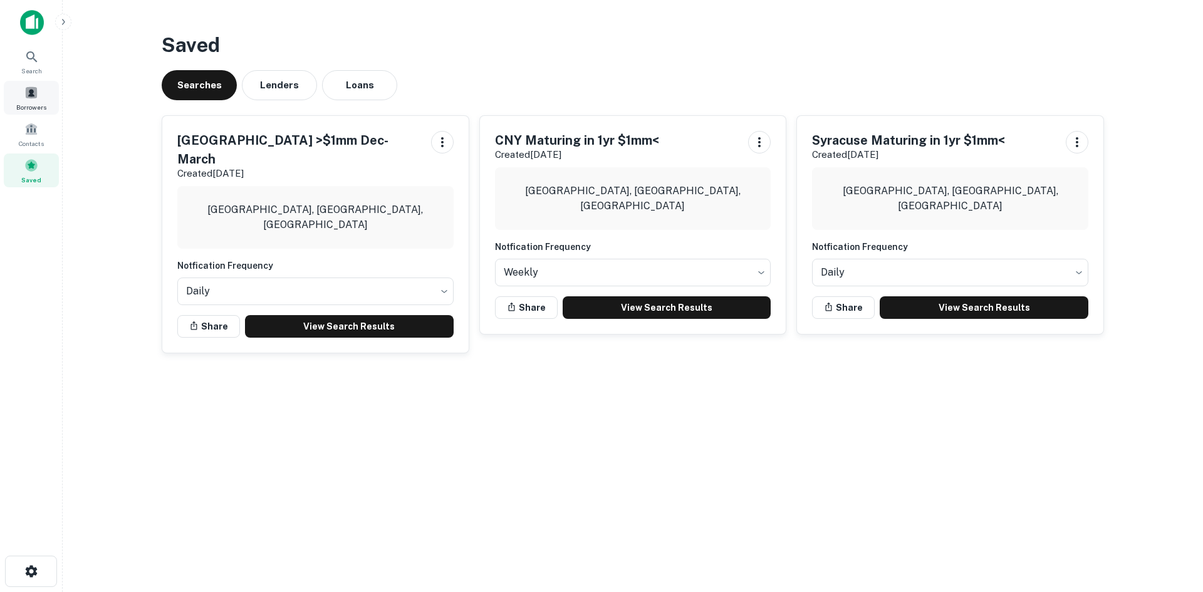
click at [43, 100] on div "Borrowers" at bounding box center [31, 98] width 55 height 34
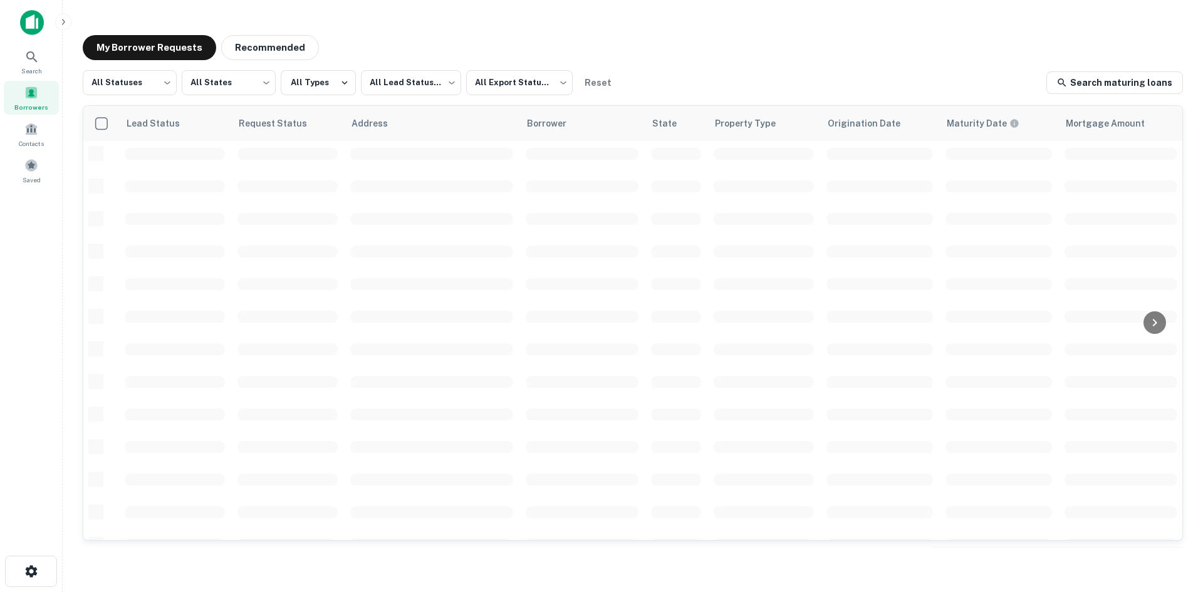
click at [138, 101] on div "All Statuses *** ​ All States *** ​ All Types All Lead Statuses *** ​ All Expor…" at bounding box center [633, 307] width 1100 height 475
click at [154, 86] on body "Search Borrowers Contacts Saved My Borrower Requests Recommended All Statuses *…" at bounding box center [601, 296] width 1203 height 592
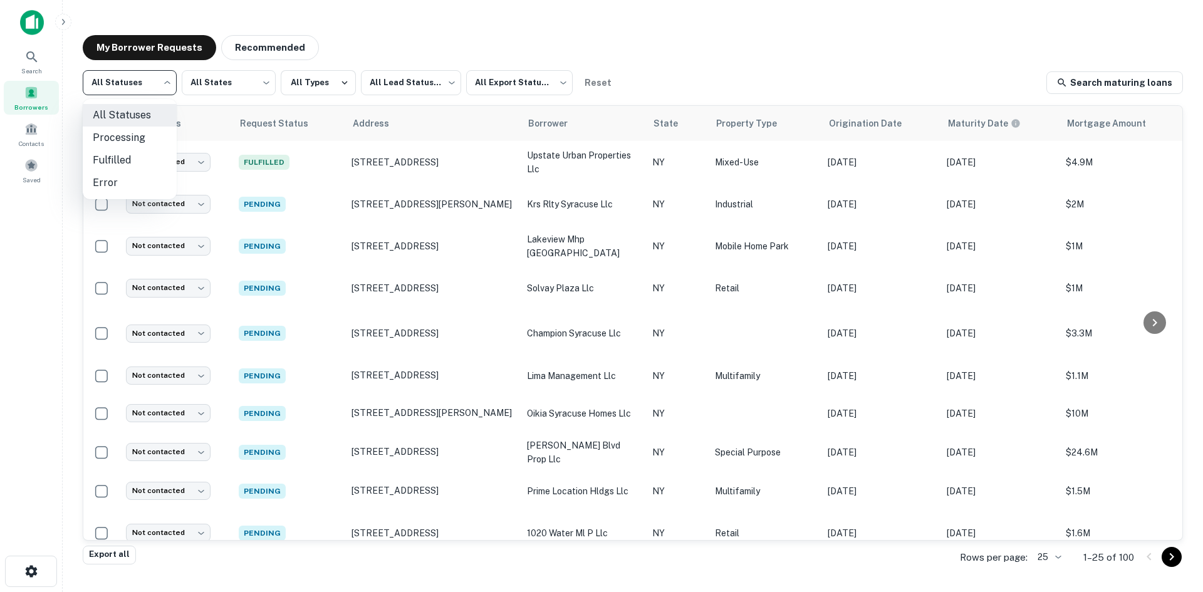
click at [275, 53] on div at bounding box center [601, 296] width 1203 height 592
click at [273, 49] on button "Recommended" at bounding box center [270, 47] width 98 height 25
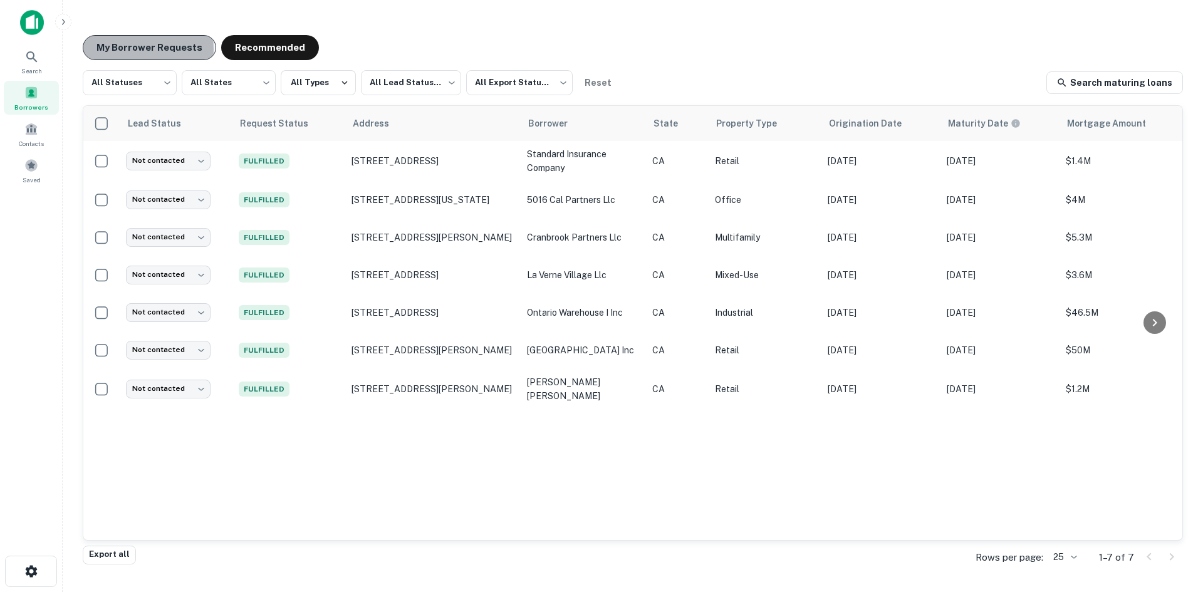
click at [132, 49] on button "My Borrower Requests" at bounding box center [149, 47] width 133 height 25
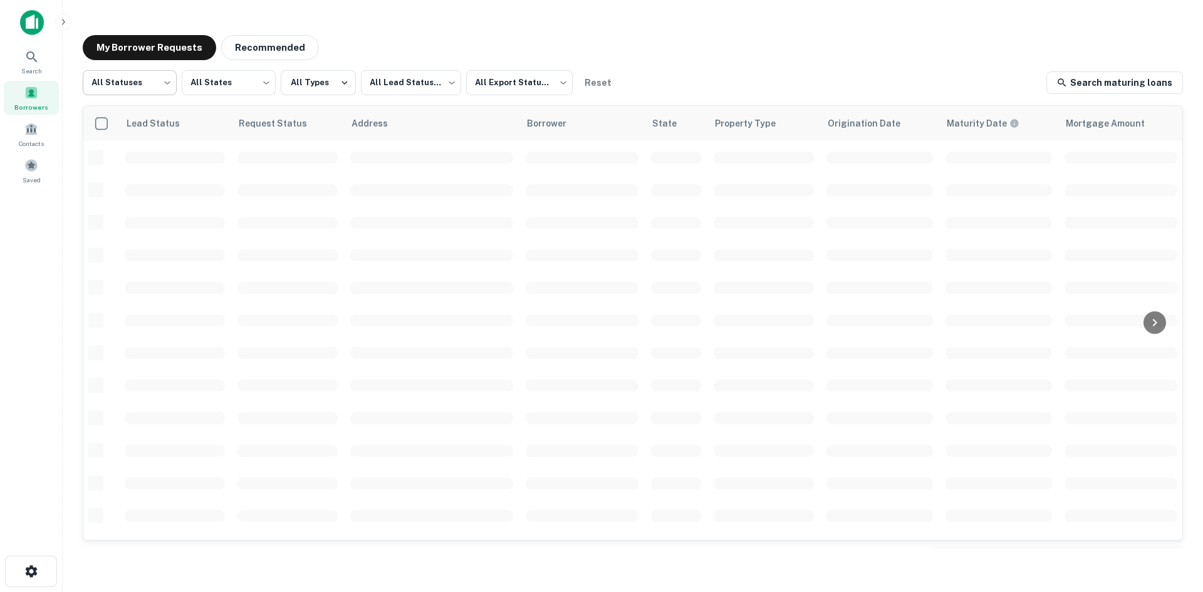
click at [111, 81] on body "Search Borrowers Contacts Saved My Borrower Requests Recommended All Statuses *…" at bounding box center [601, 296] width 1203 height 592
click at [131, 153] on li "Fulfilled" at bounding box center [130, 160] width 94 height 23
type input "*********"
click at [522, 78] on body "Search Borrowers Contacts Saved My Borrower Requests Recommended Fulfilled ****…" at bounding box center [601, 296] width 1203 height 592
click at [428, 84] on div at bounding box center [601, 296] width 1203 height 592
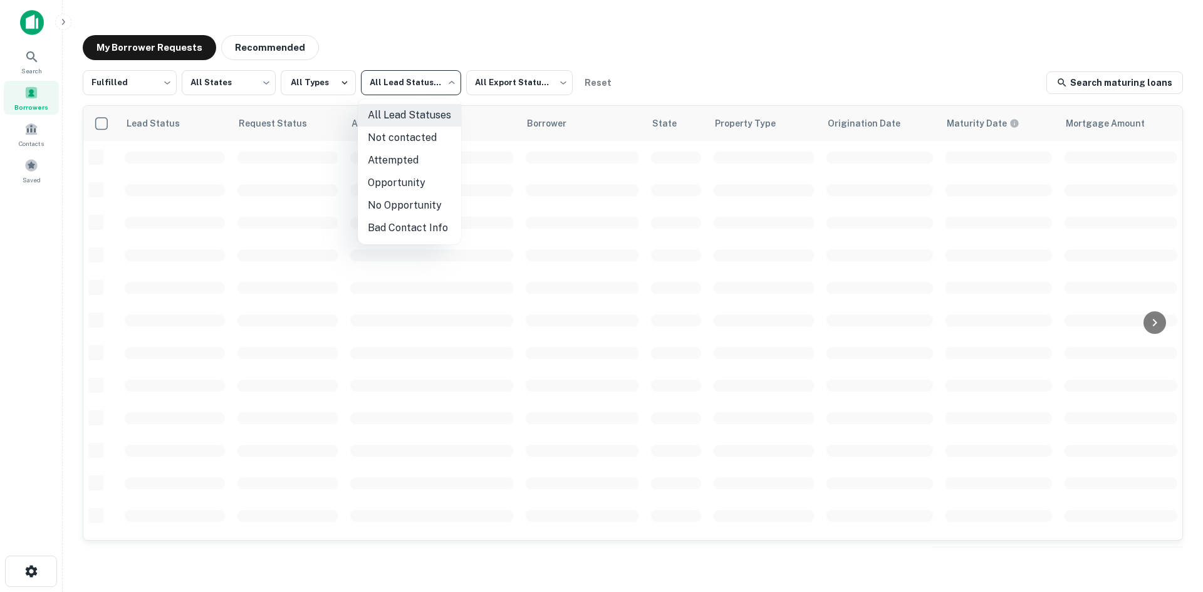
click at [428, 84] on body "Search Borrowers Contacts Saved My Borrower Requests Recommended Fulfilled ****…" at bounding box center [601, 296] width 1203 height 592
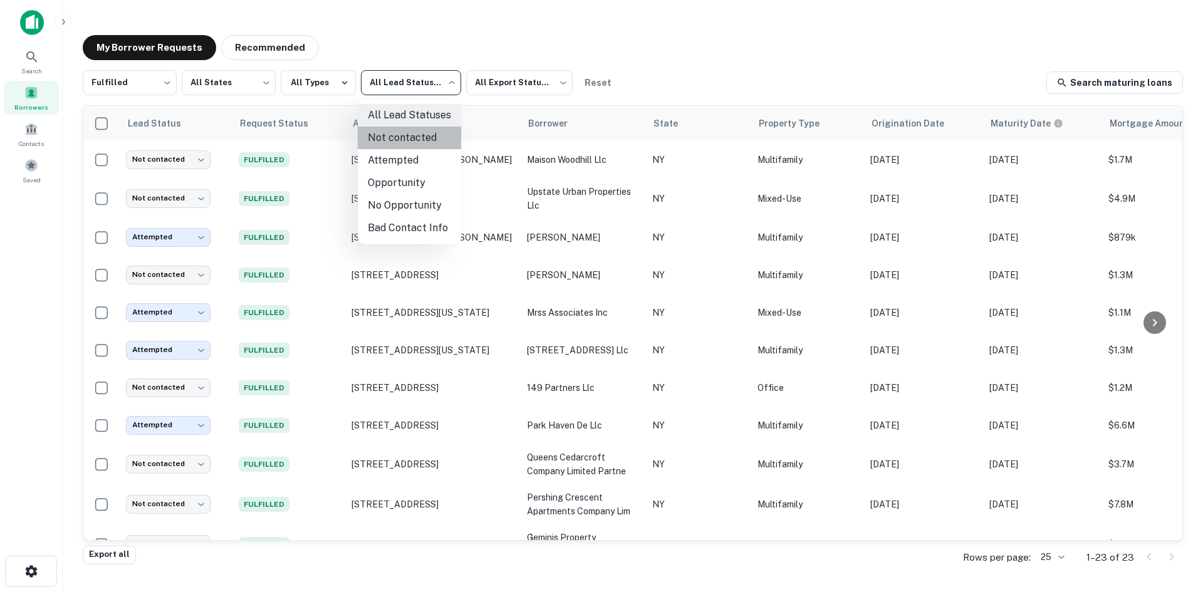
click at [422, 145] on li "Not contacted" at bounding box center [409, 138] width 103 height 23
type input "****"
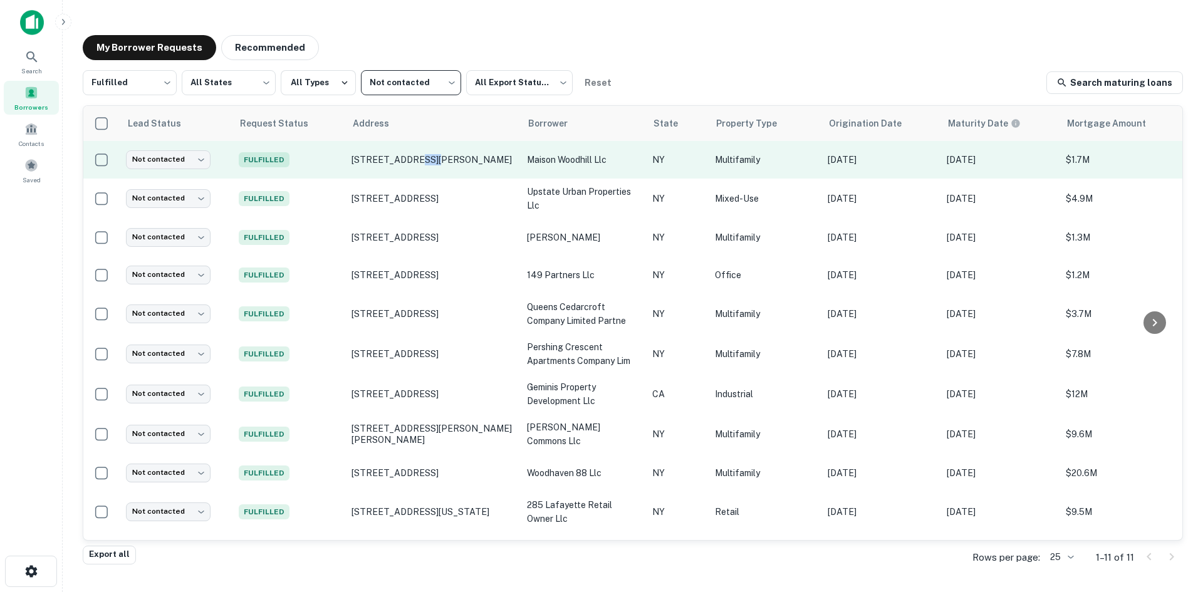
click at [424, 172] on td "138 Woodhill Dr Rochester, NY14616" at bounding box center [432, 160] width 175 height 38
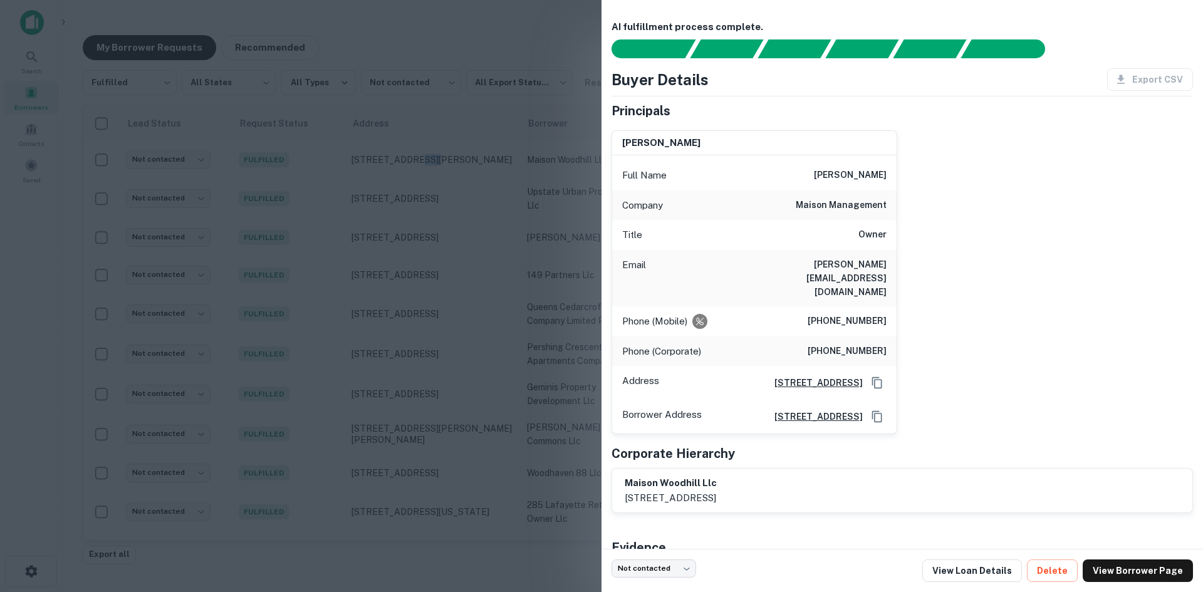
drag, startPoint x: 809, startPoint y: 172, endPoint x: 936, endPoint y: 164, distance: 126.8
click at [936, 164] on div "heidi scorsone Full Name heidi scorsone Company maison management Title Owner E…" at bounding box center [896, 277] width 591 height 314
copy h6 "[PERSON_NAME]"
click at [928, 258] on div "heidi scorsone Full Name heidi scorsone Company maison management Title Owner E…" at bounding box center [896, 277] width 591 height 314
click at [412, 101] on div at bounding box center [601, 296] width 1203 height 592
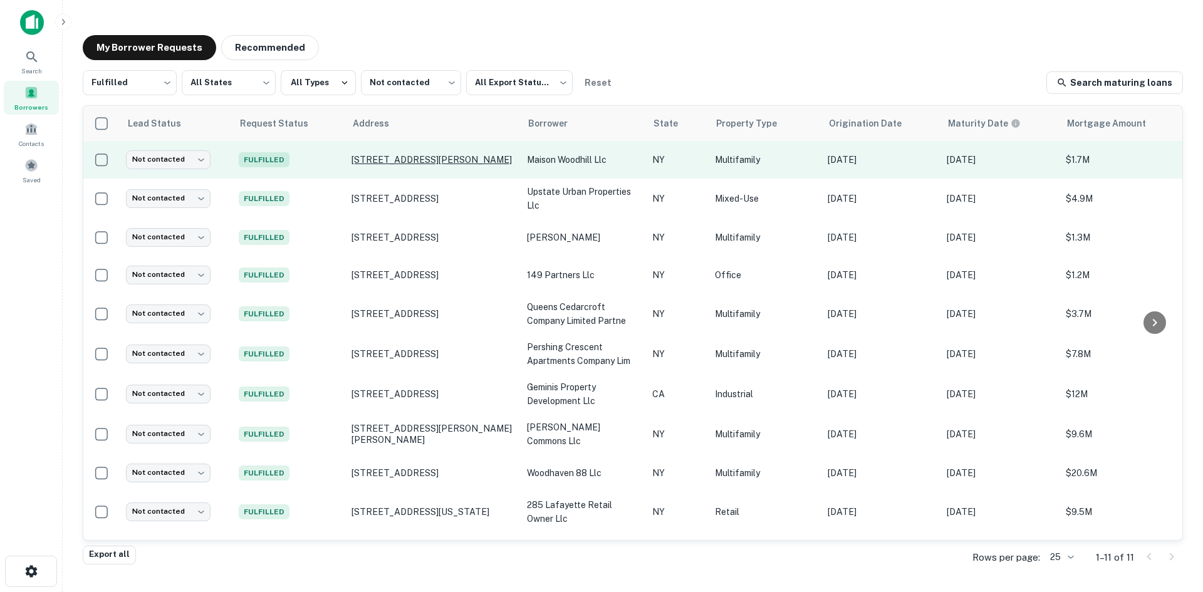
click at [402, 161] on p "138 Woodhill Dr Rochester, NY14616" at bounding box center [432, 159] width 163 height 11
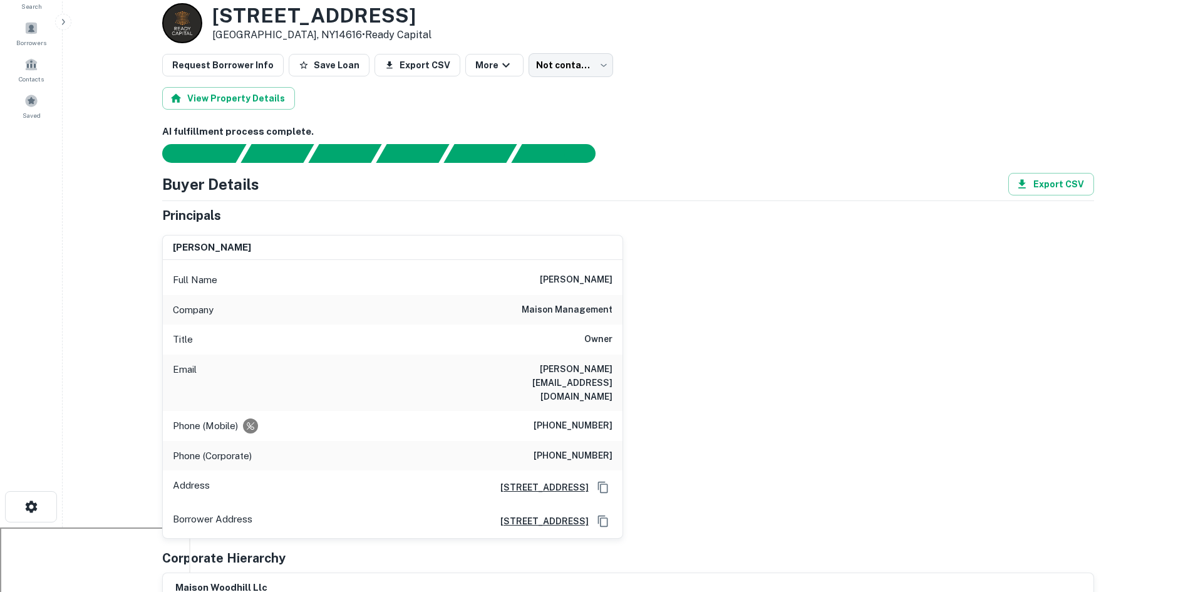
scroll to position [125, 0]
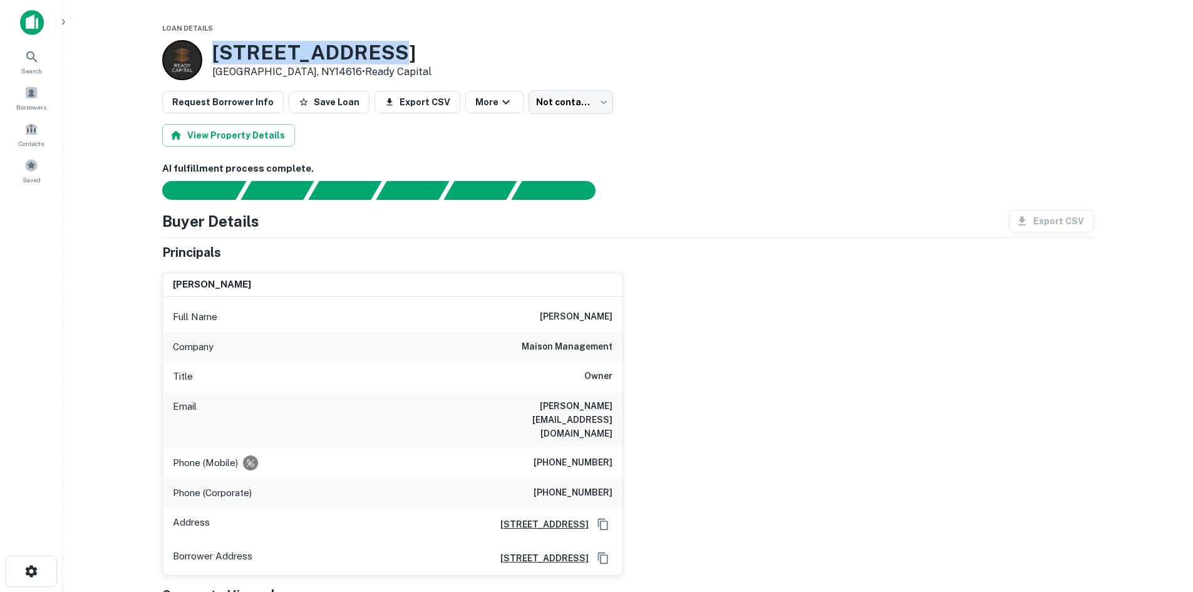
drag, startPoint x: 393, startPoint y: 47, endPoint x: 215, endPoint y: 45, distance: 177.3
click at [215, 45] on div "[STREET_ADDRESS][PERSON_NAME] • Ready Capital" at bounding box center [628, 60] width 932 height 40
copy h3 "[STREET_ADDRESS]"
